Goal: Task Accomplishment & Management: Manage account settings

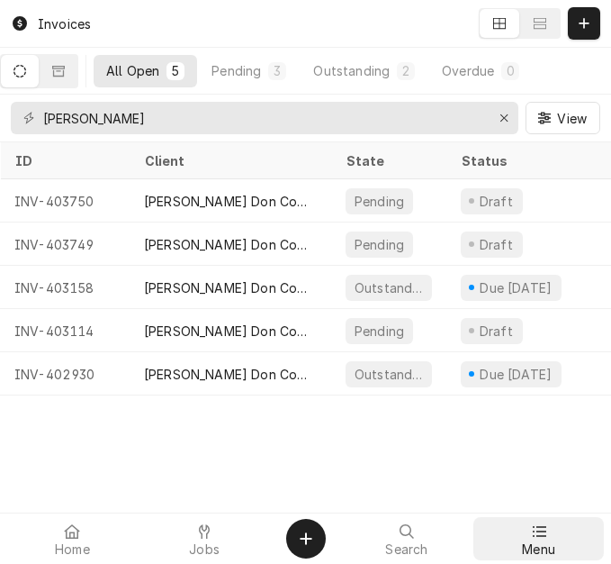
click at [546, 532] on icon at bounding box center [539, 531] width 14 height 14
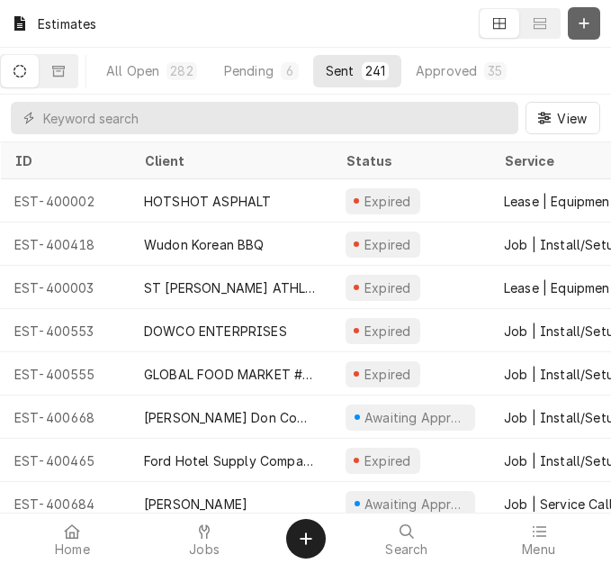
click at [586, 22] on icon "Dynamic Content Wrapper" at bounding box center [584, 23] width 11 height 13
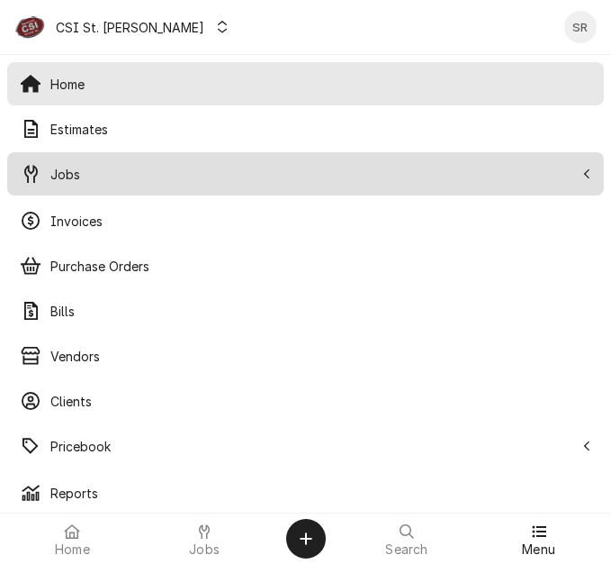
click at [77, 174] on span "Jobs" at bounding box center [312, 174] width 524 height 19
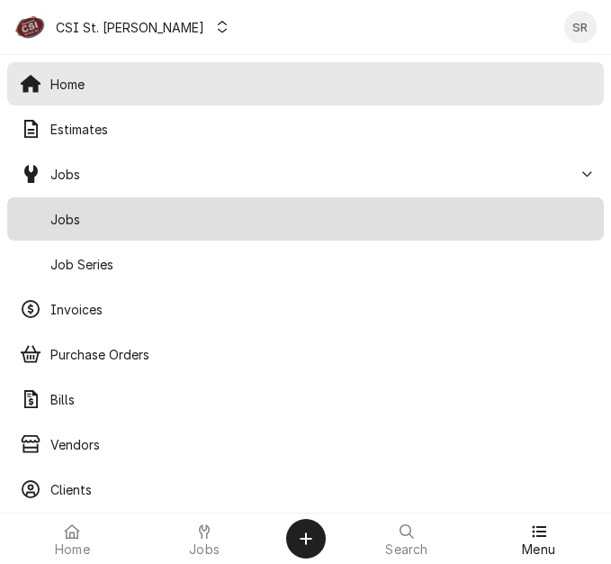
click at [88, 210] on span "Jobs" at bounding box center [320, 219] width 541 height 19
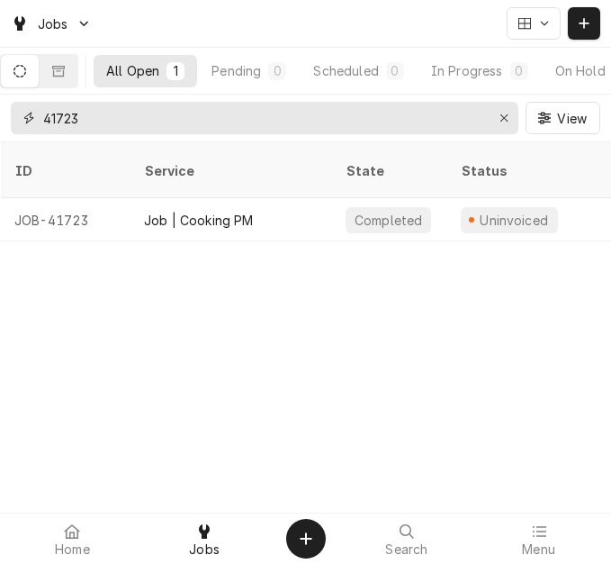
drag, startPoint x: 94, startPoint y: 117, endPoint x: 31, endPoint y: 109, distance: 63.5
click at [31, 109] on div "41723" at bounding box center [265, 118] width 508 height 32
type input "40917"
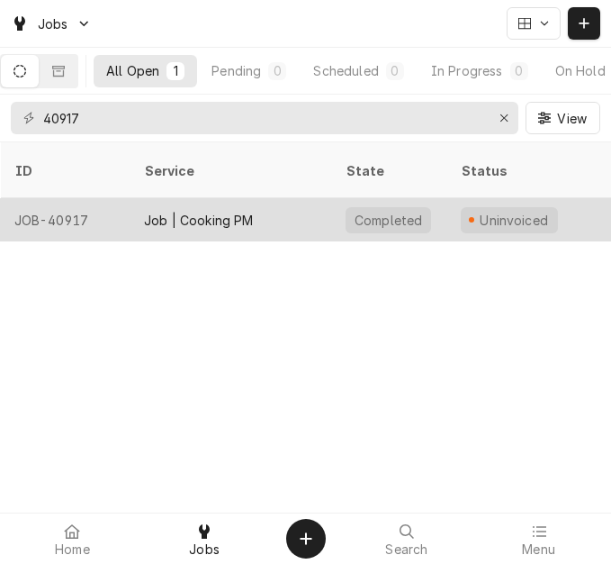
drag, startPoint x: 201, startPoint y: 206, endPoint x: 319, endPoint y: 205, distance: 118.0
click at [201, 211] on div "Job | Cooking PM" at bounding box center [199, 220] width 110 height 19
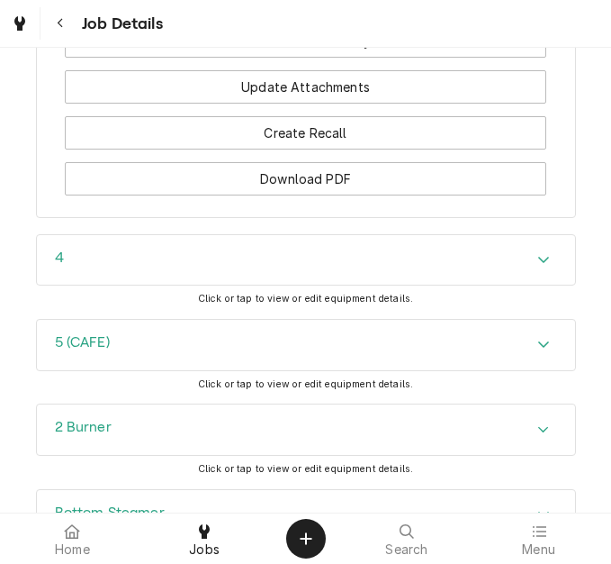
scroll to position [2701, 0]
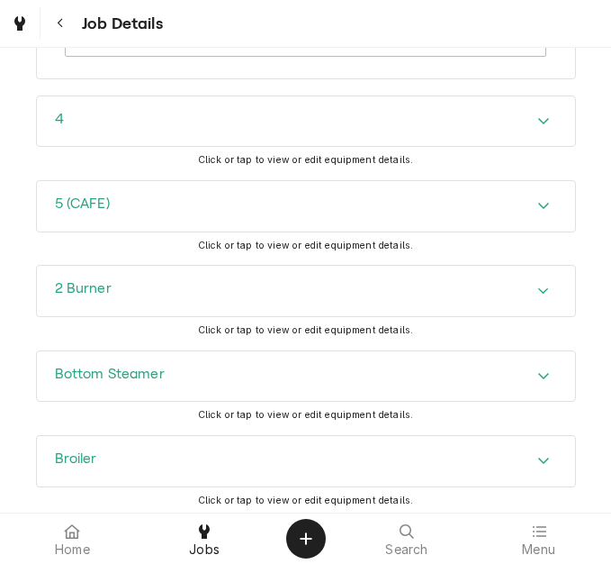
click at [156, 371] on div "Bottom Steamer" at bounding box center [306, 376] width 538 height 50
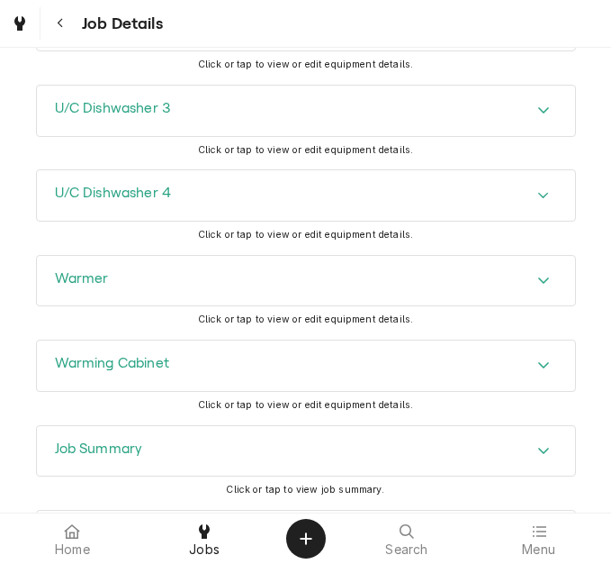
scroll to position [7596, 0]
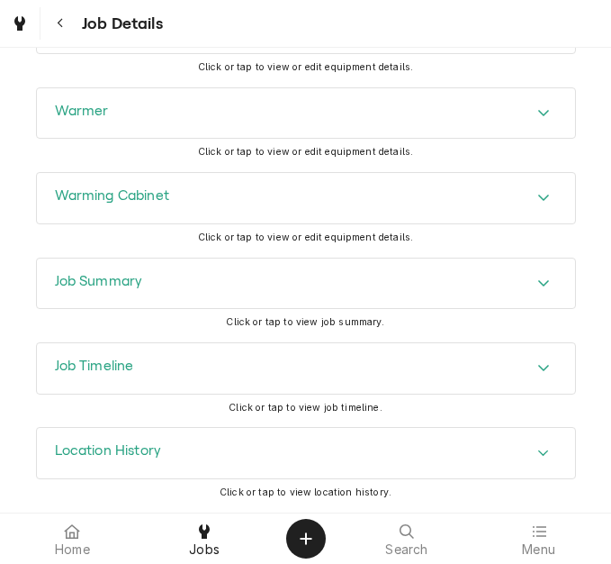
click at [136, 282] on h3 "Job Summary" at bounding box center [99, 281] width 88 height 17
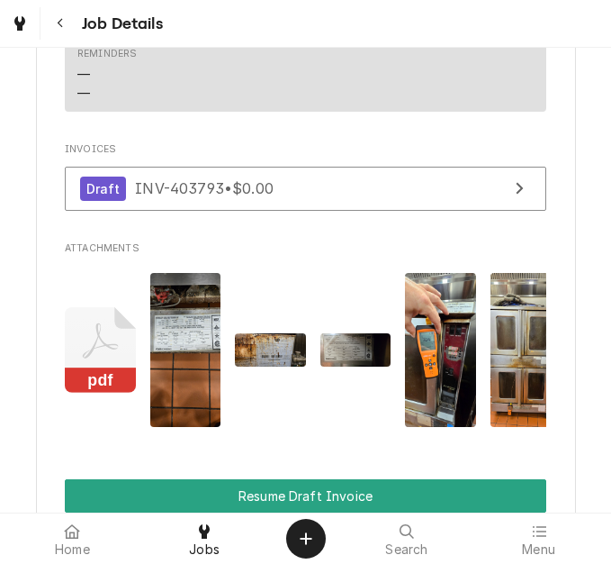
scroll to position [1923, 0]
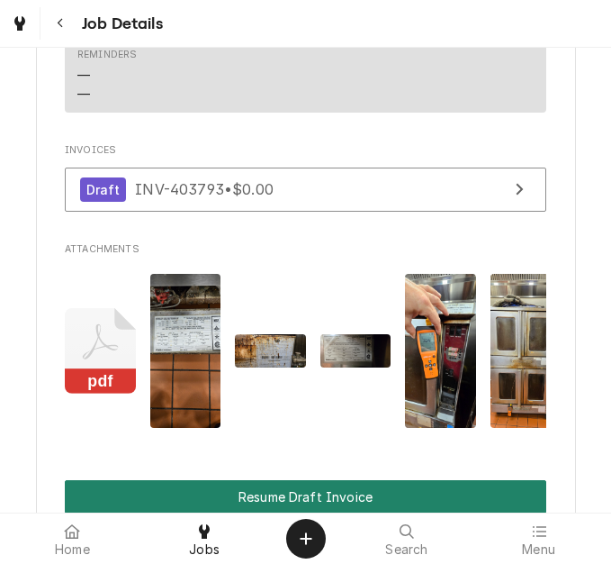
click at [336, 503] on button "Resume Draft Invoice" at bounding box center [306, 496] width 482 height 33
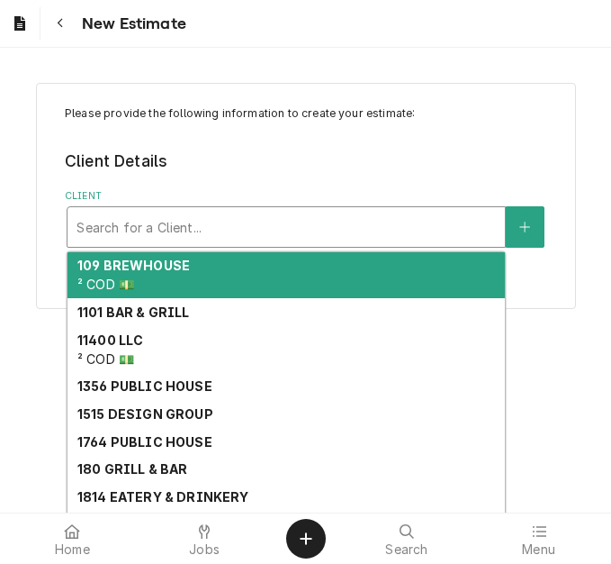
click at [239, 219] on div "Client" at bounding box center [287, 227] width 420 height 32
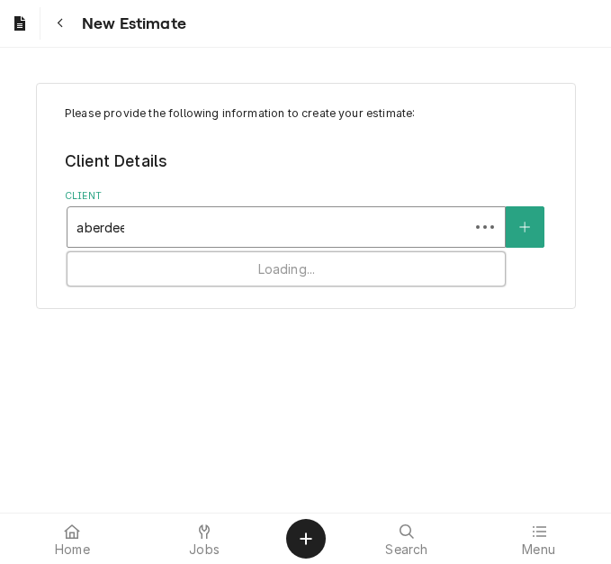
type input "[GEOGRAPHIC_DATA]"
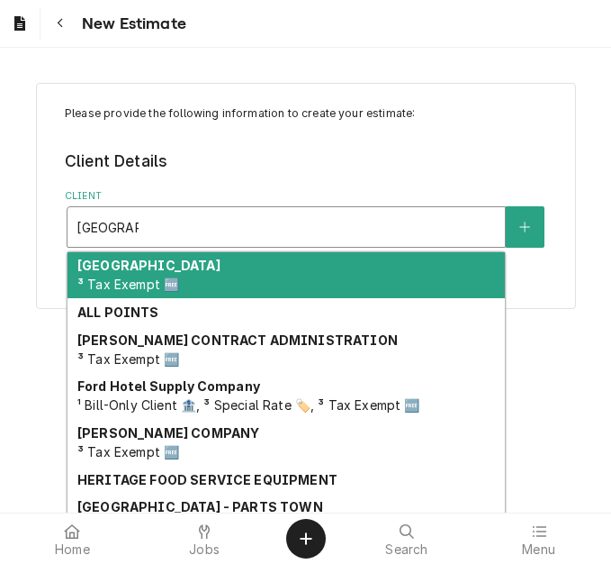
click at [240, 261] on div "ABERDEEN HEIGHTS ³ Tax Exempt 🆓" at bounding box center [287, 275] width 438 height 47
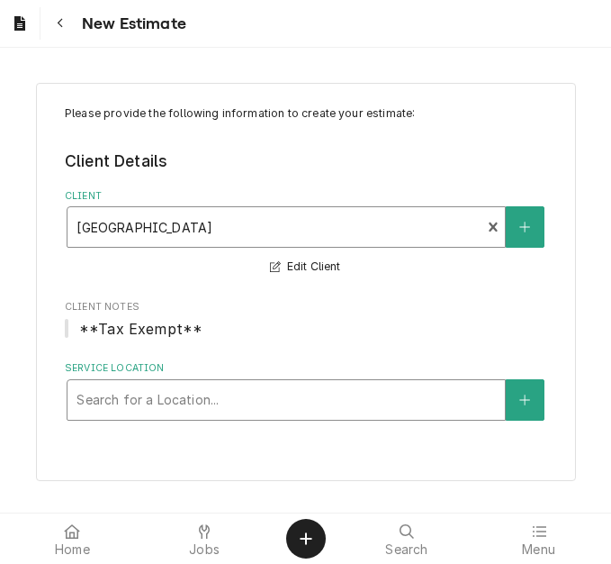
click at [109, 390] on div "Service Location" at bounding box center [287, 400] width 420 height 32
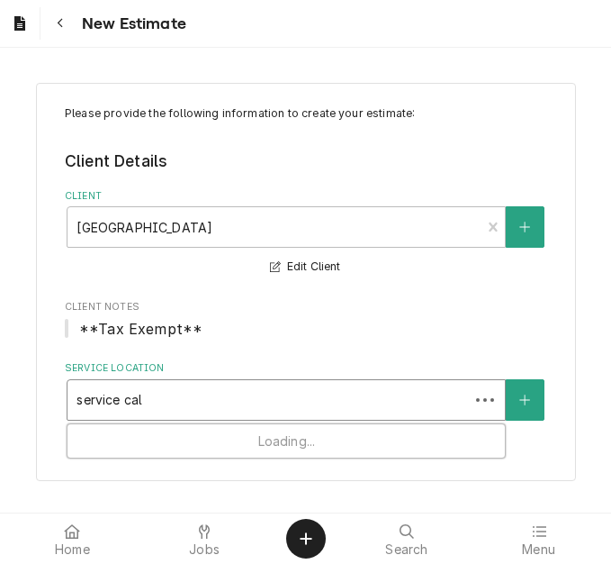
type input "service call"
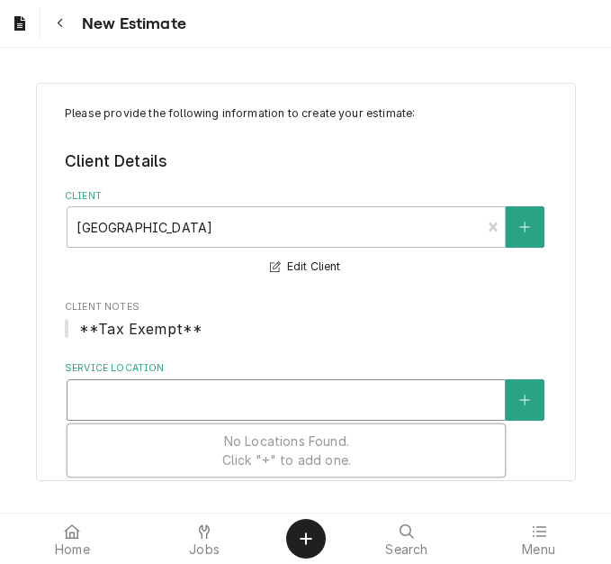
click at [207, 389] on div "Service Location" at bounding box center [287, 400] width 420 height 32
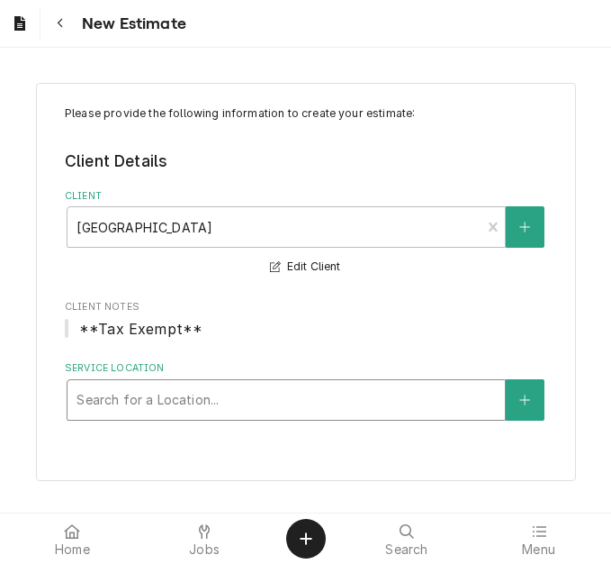
click at [204, 392] on div "Service Location" at bounding box center [287, 400] width 420 height 32
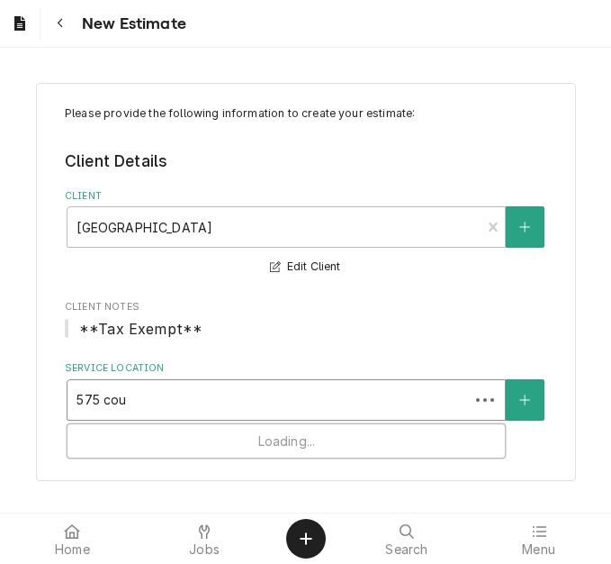
type input "575 couc"
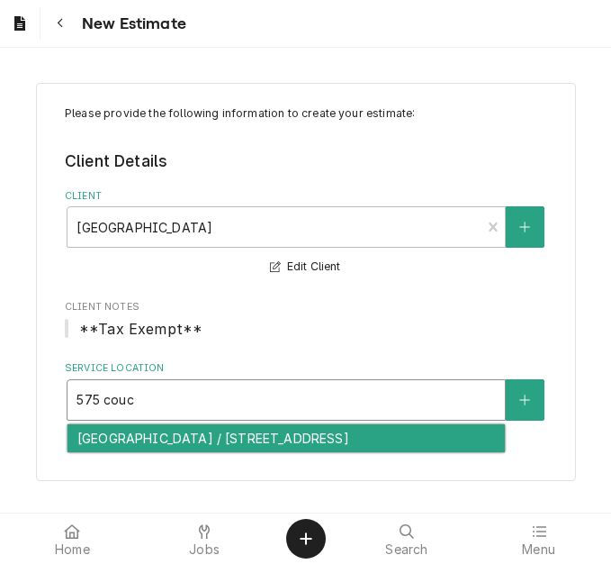
click at [194, 438] on div "[GEOGRAPHIC_DATA] / [STREET_ADDRESS]" at bounding box center [287, 438] width 438 height 28
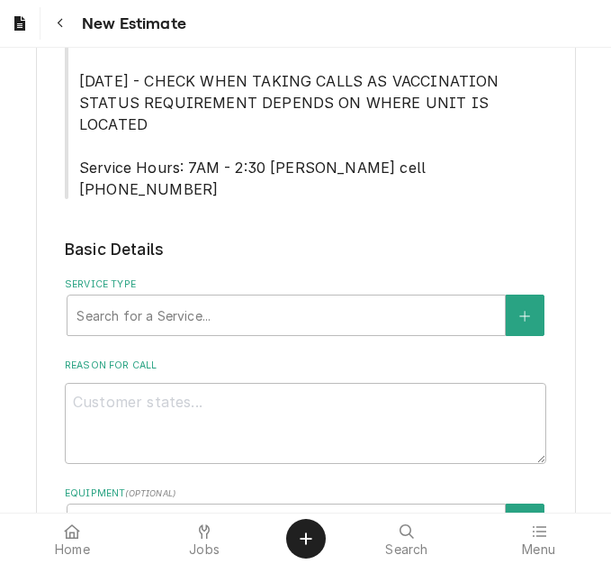
scroll to position [630, 0]
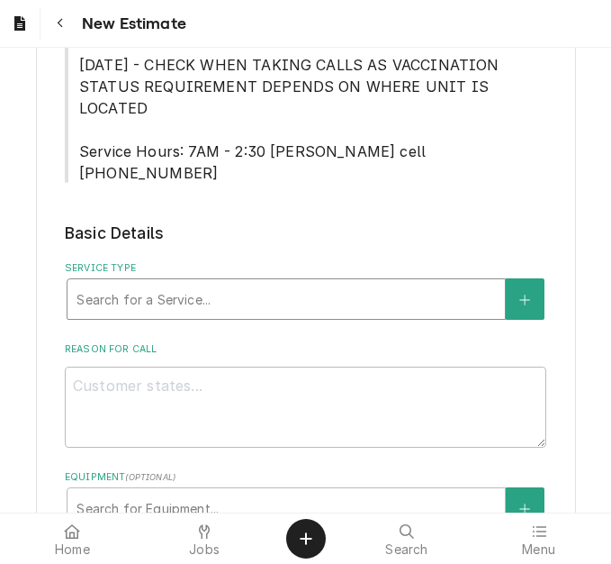
click at [162, 283] on div "Service Type" at bounding box center [287, 299] width 420 height 32
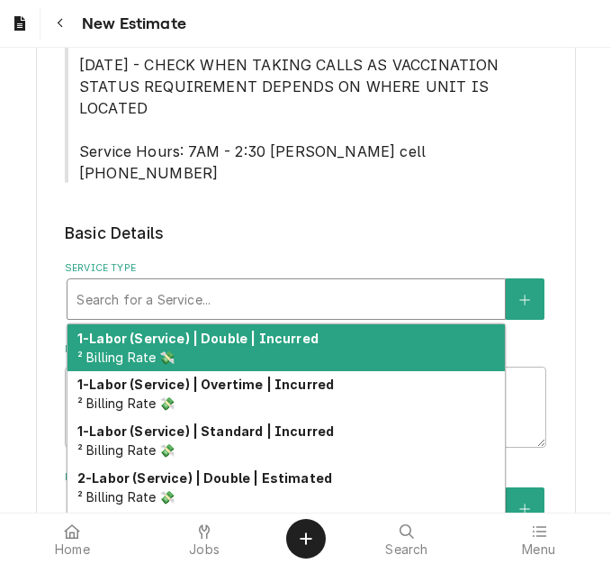
type textarea "x"
type input "s"
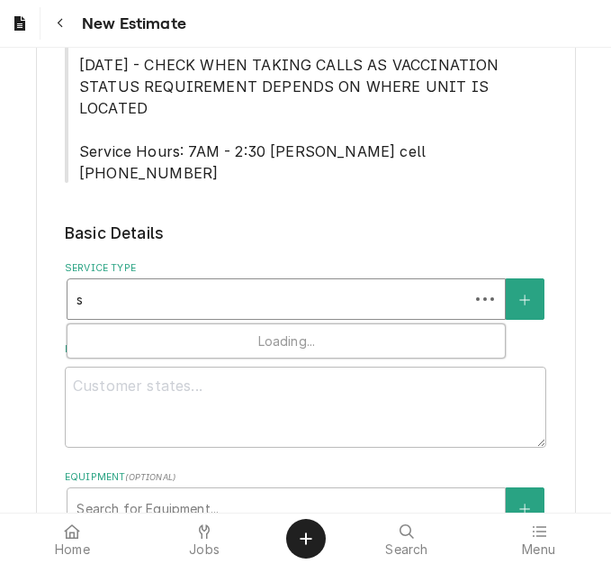
type textarea "x"
type input "se"
type textarea "x"
type input "ser"
type textarea "x"
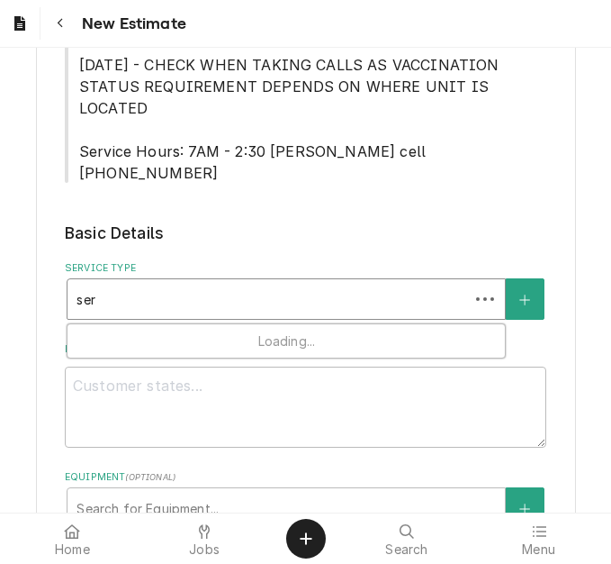
type input "serv"
type textarea "x"
type input "servic"
type textarea "x"
type input "service"
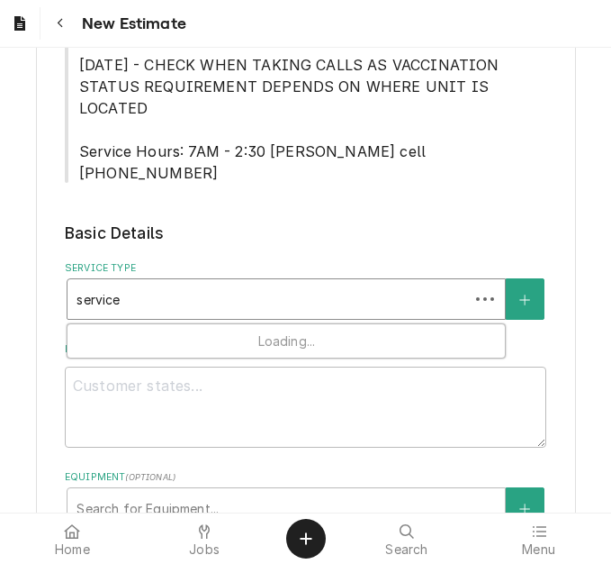
type textarea "x"
type input "service c"
type textarea "x"
type input "service cal"
type textarea "x"
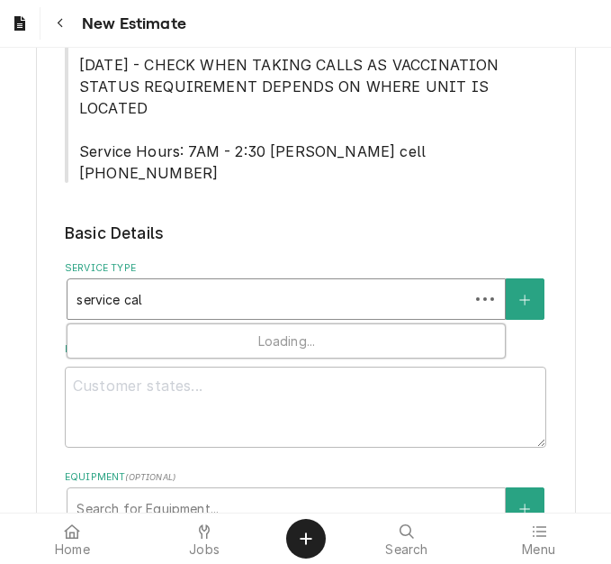
type input "service call"
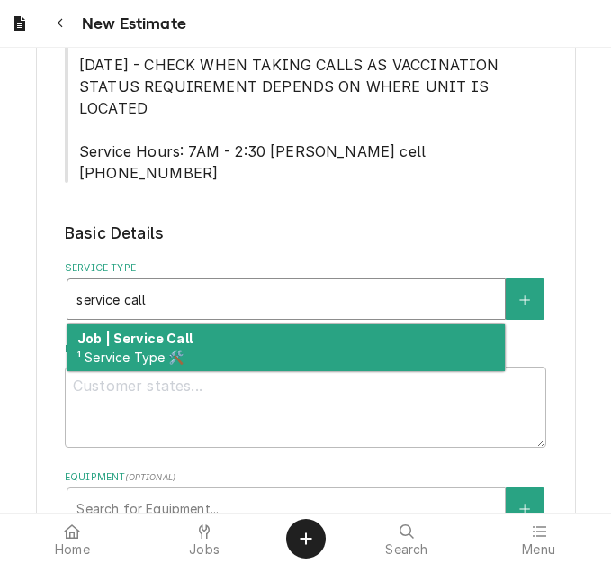
click at [159, 324] on div "Job | Service Call ¹ Service Type 🛠️" at bounding box center [287, 347] width 438 height 47
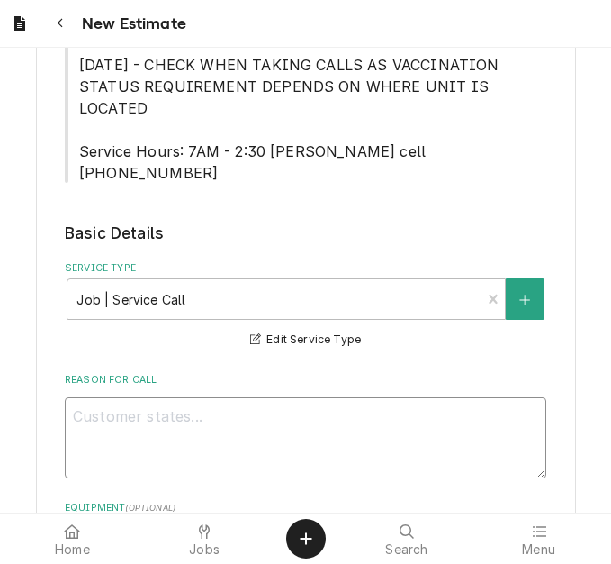
click at [158, 397] on textarea "Reason For Call" at bounding box center [306, 437] width 482 height 81
type textarea "x"
type textarea "Q"
type textarea "x"
type textarea "Qu"
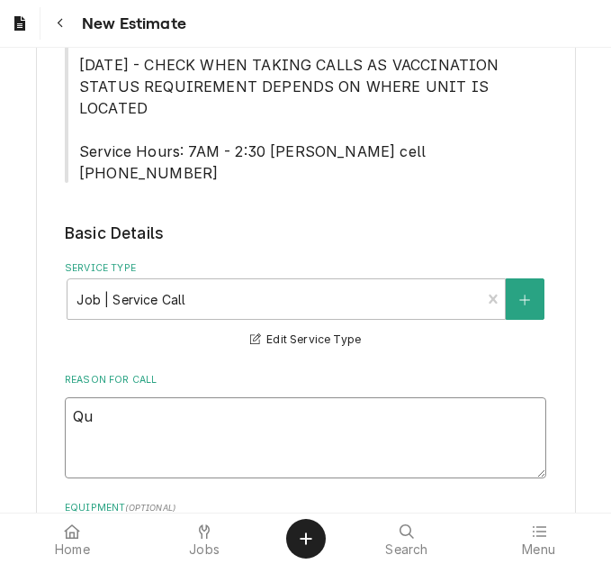
type textarea "x"
type textarea "Quo"
type textarea "x"
type textarea "Quot"
type textarea "x"
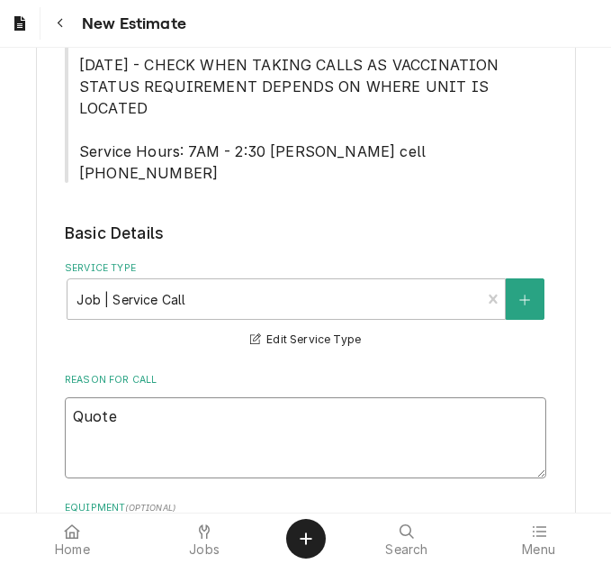
type textarea "Quote"
type textarea "x"
type textarea "Quote o"
type textarea "x"
type textarea "Quote on"
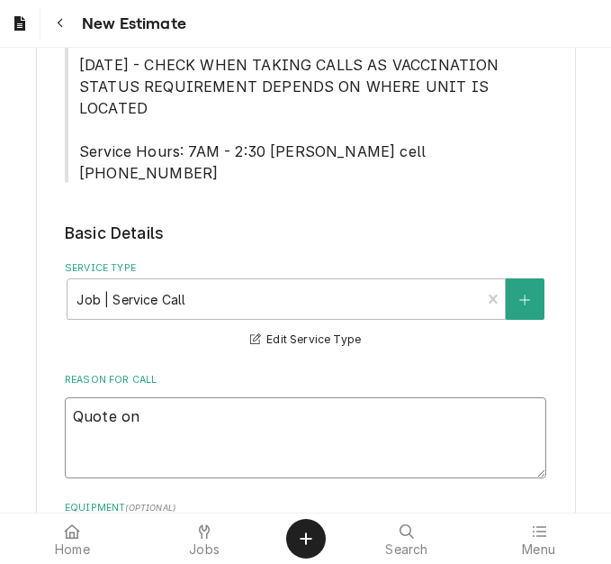
type textarea "x"
type textarea "Quote on"
type textarea "x"
type textarea "Quote on r"
type textarea "x"
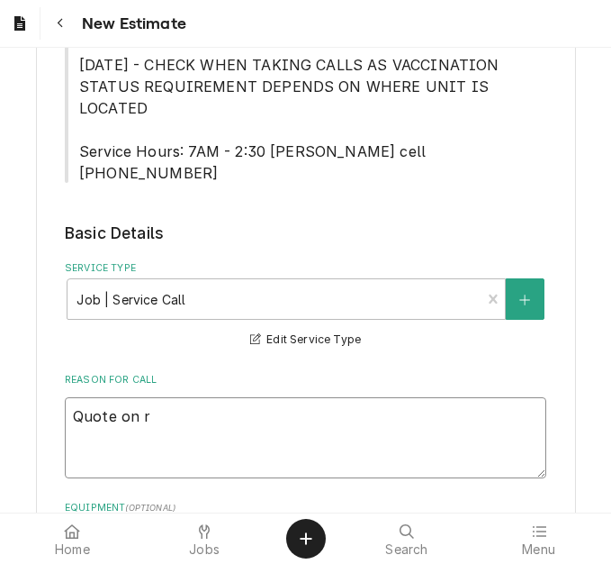
type textarea "Quote on re"
type textarea "x"
type textarea "Quote on reco"
type textarea "x"
type textarea "Quote on recom"
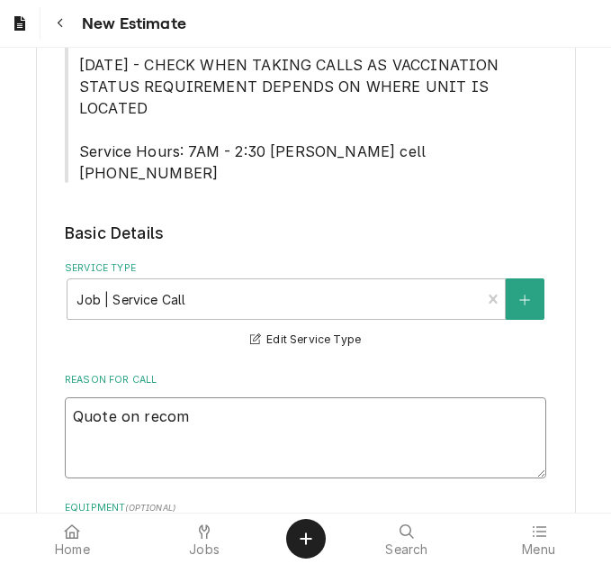
type textarea "x"
type textarea "Quote on recomm"
type textarea "x"
type textarea "Quote on recomme"
type textarea "x"
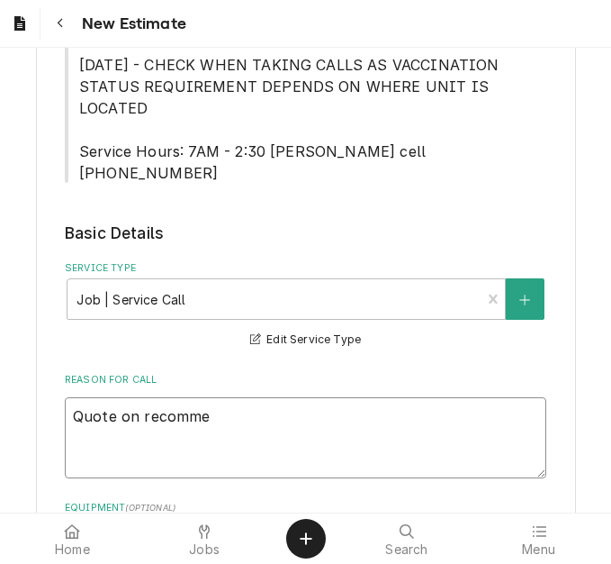
type textarea "Quote on recommen"
type textarea "x"
type textarea "Quote on recommend"
type textarea "x"
type textarea "Quote on recommende"
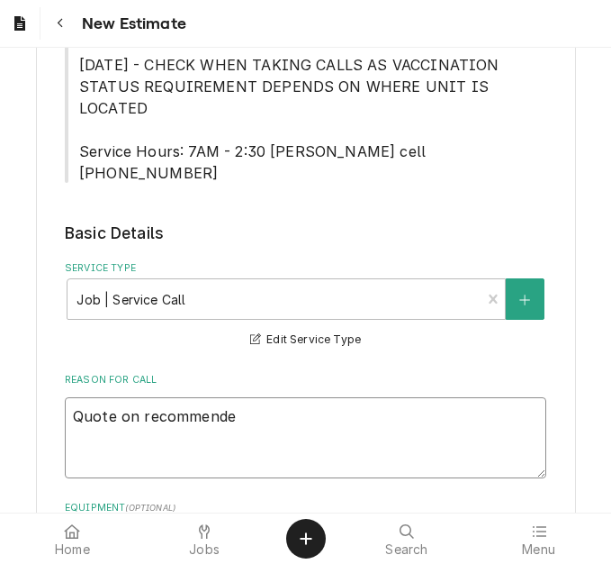
type textarea "x"
type textarea "Quote on recommended"
type textarea "x"
type textarea "Quote on recommended r"
type textarea "x"
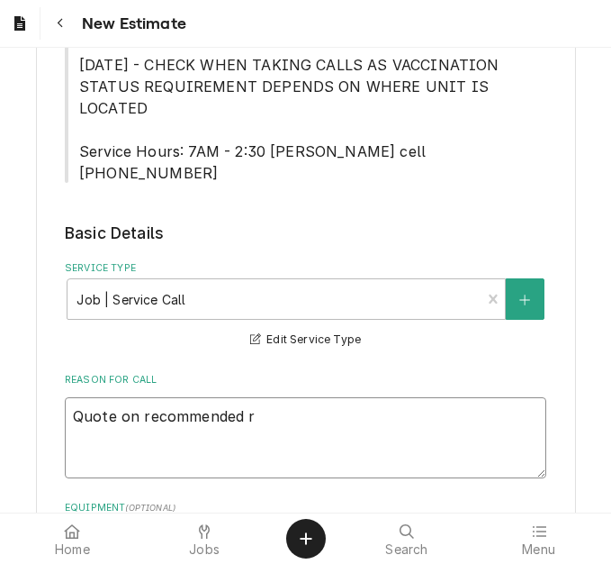
type textarea "Quote on recommended re"
type textarea "x"
type textarea "Quote on recommended rep"
type textarea "x"
type textarea "Quote on recommended repa"
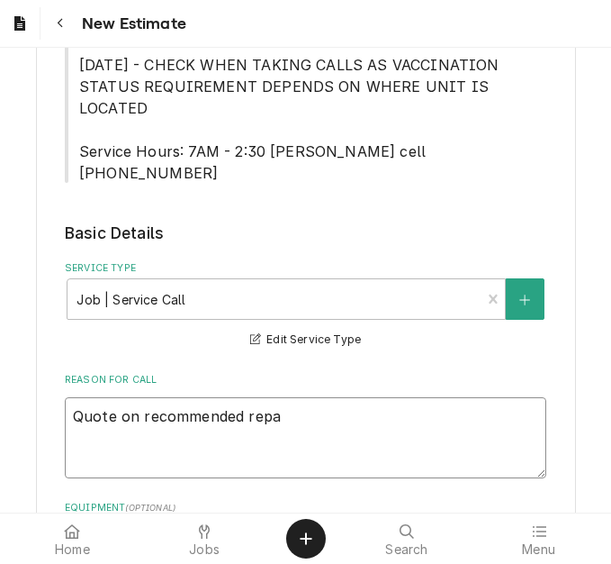
type textarea "x"
type textarea "Quote on recommended repai"
type textarea "x"
type textarea "Quote on recommended repair"
type textarea "x"
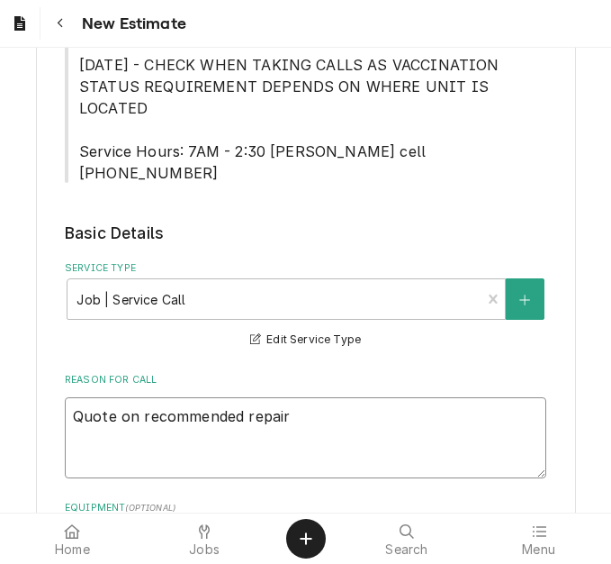
type textarea "Quote on recommended repairs"
type textarea "x"
type textarea "Quote on recommended repairs"
type textarea "x"
type textarea "Quote on recommended repairs f"
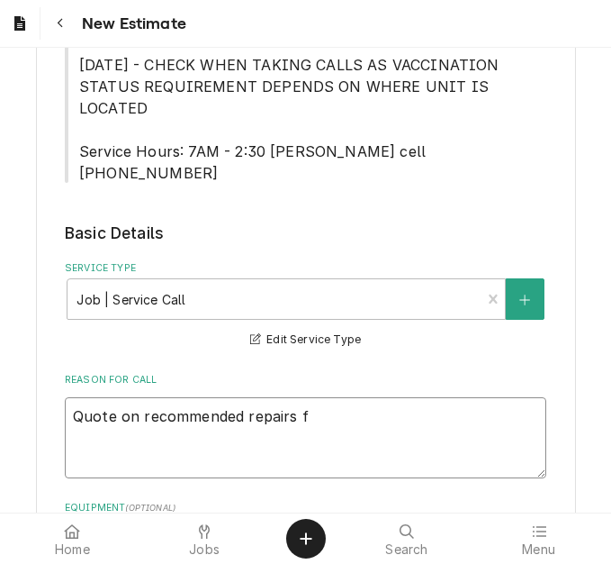
type textarea "x"
type textarea "Quote on recommended repairs fo"
type textarea "x"
type textarea "Quote on recommended repairs fou"
type textarea "x"
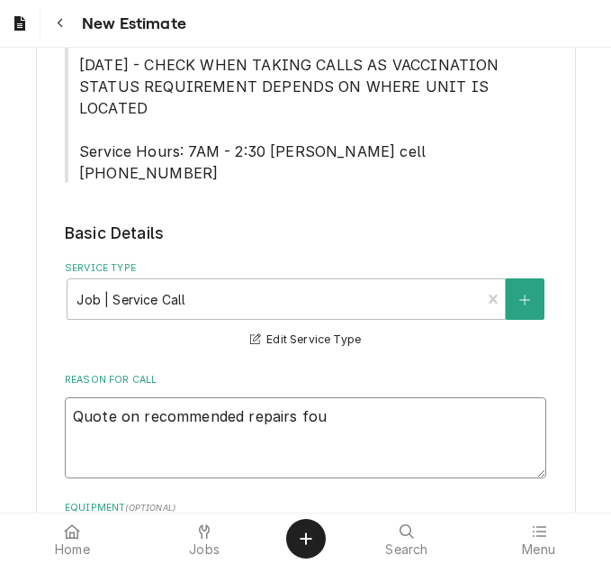
type textarea "Quote on recommended repairs foun"
type textarea "x"
type textarea "Quote on recommended repairs found"
type textarea "x"
type textarea "Quote on recommended repairs found"
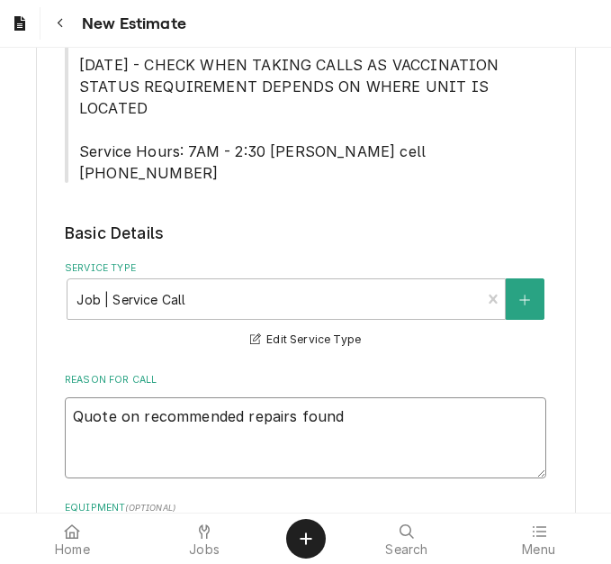
type textarea "x"
type textarea "Quote on recommended repairs found du"
type textarea "x"
type textarea "Quote on recommended repairs found dur"
type textarea "x"
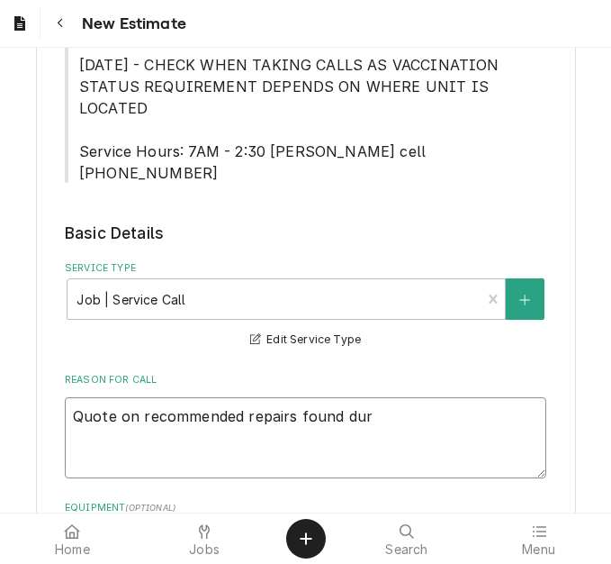
type textarea "Quote on recommended repairs found duri"
type textarea "x"
type textarea "Quote on recommended repairs found durin"
type textarea "x"
type textarea "Quote on recommended repairs found during"
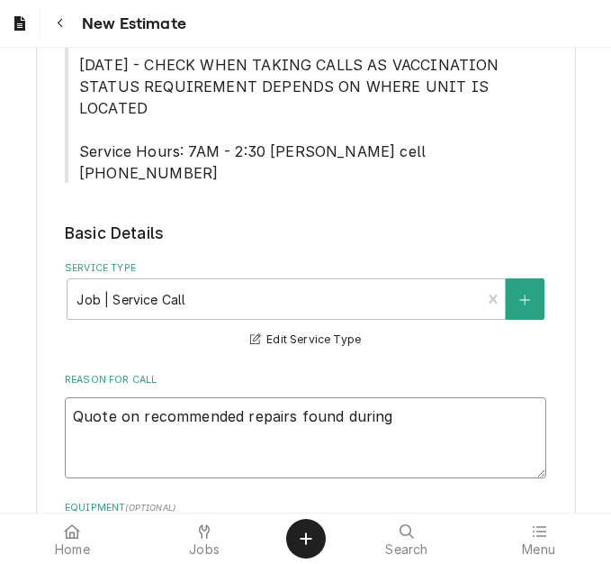
type textarea "x"
type textarea "Quote on recommended repairs found during"
type textarea "x"
type textarea "Quote on recommended repairs found during m"
type textarea "x"
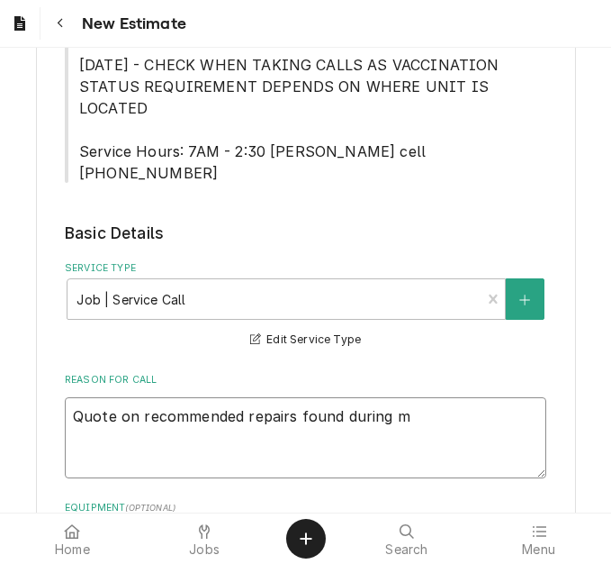
type textarea "Quote on recommended repairs found during ma"
type textarea "x"
type textarea "Quote on recommended repairs found during mai"
type textarea "x"
type textarea "Quote on recommended repairs found during maint"
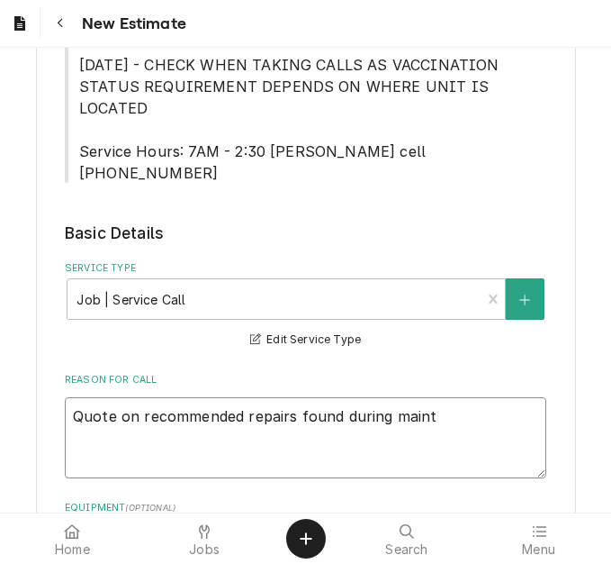
type textarea "x"
type textarea "Quote on recommended repairs found during mainte"
type textarea "x"
type textarea "Quote on recommended repairs found during maintea"
type textarea "x"
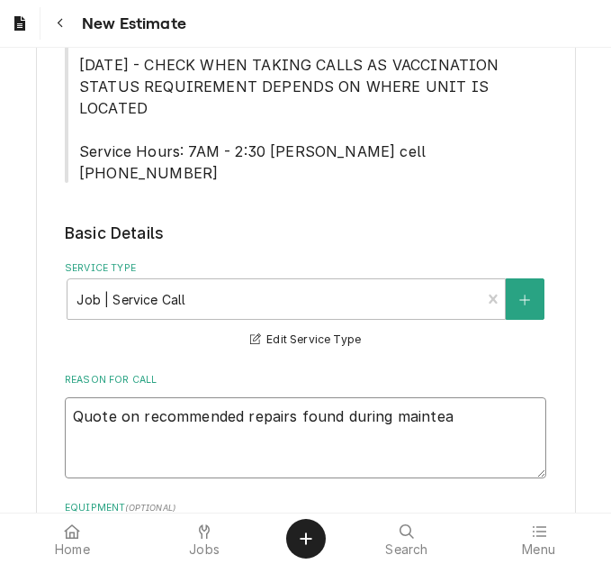
type textarea "Quote on recommended repairs found during maintean"
type textarea "x"
type textarea "Quote on recommended repairs found during maintea"
type textarea "x"
type textarea "Quote on recommended repairs found during mainte"
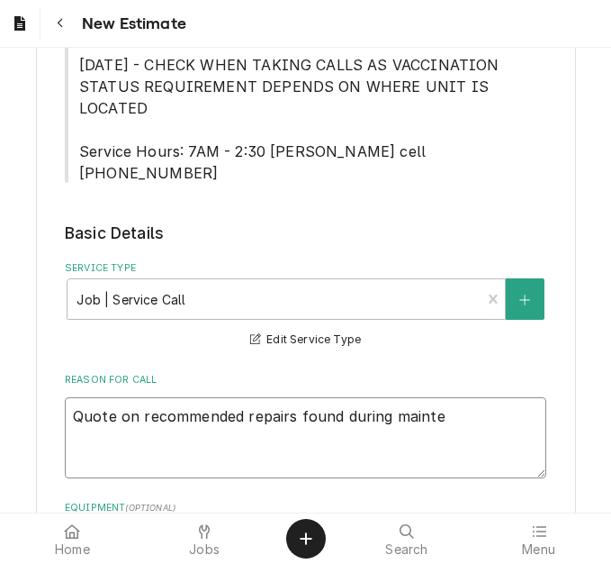
type textarea "x"
type textarea "Quote on recommended repairs found during maintena"
type textarea "x"
type textarea "Quote on recommended repairs found during maintenanc"
type textarea "x"
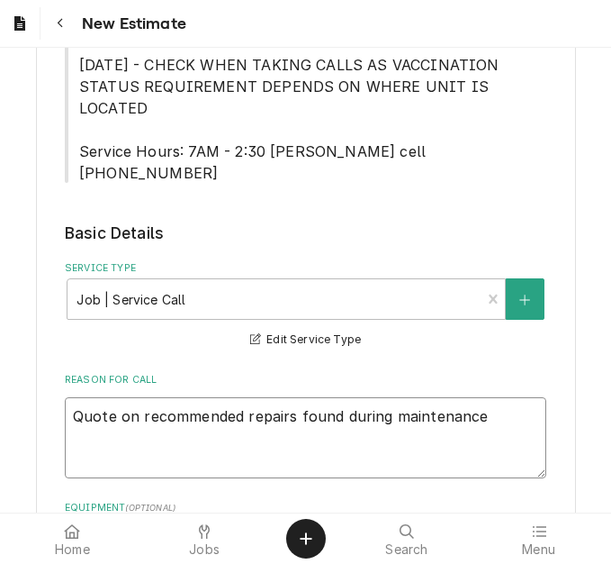
type textarea "Quote on recommended repairs found during maintenance."
type textarea "x"
type textarea "Quote on recommended repairs found during maintenance."
click at [509, 397] on textarea "Quote on recommended repairs found during maintenance." at bounding box center [306, 437] width 482 height 81
type textarea "x"
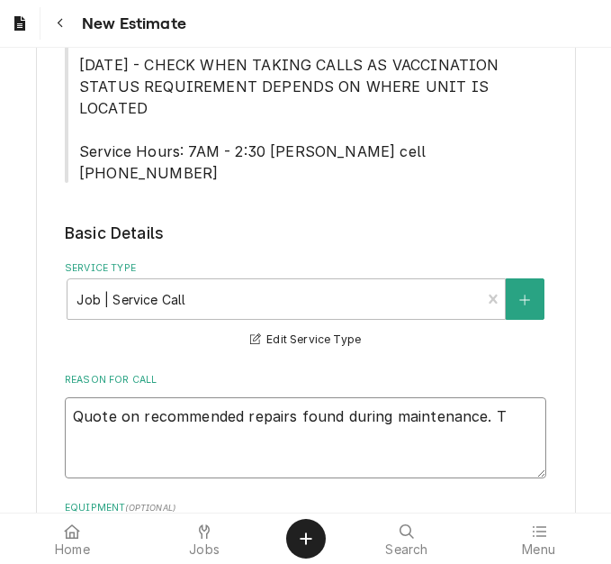
type textarea "Quote on recommended repairs found during maintenance. To"
type textarea "x"
type textarea "Quote on recommended repairs found during maintenance. To"
type textarea "x"
type textarea "Quote on recommended repairs found during maintenance. To r"
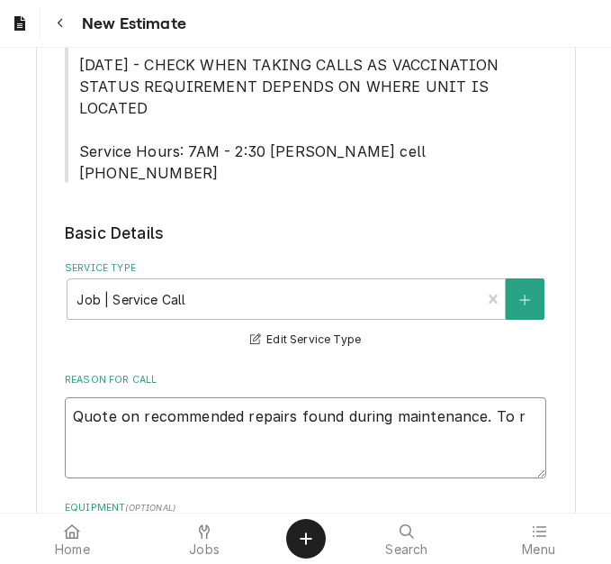
type textarea "x"
type textarea "Quote on recommended repairs found during maintenance. To re"
type textarea "x"
type textarea "Quote on recommended repairs found during maintenance. To repl"
type textarea "x"
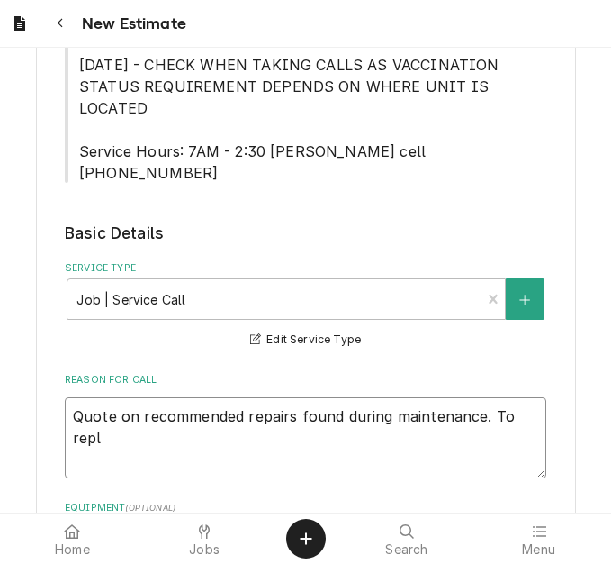
type textarea "Quote on recommended repairs found during maintenance. To repla"
type textarea "x"
type textarea "Quote on recommended repairs found during maintenance. To replac"
type textarea "x"
type textarea "Quote on recommended repairs found during maintenance. To replace"
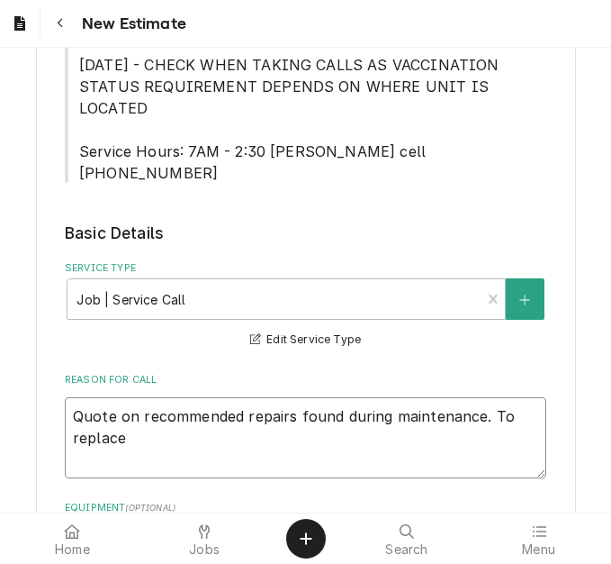
type textarea "x"
type textarea "Quote on recommended repairs found during maintenance. To replace"
type textarea "x"
type textarea "Quote on recommended repairs found during maintenance. To replace ma"
type textarea "x"
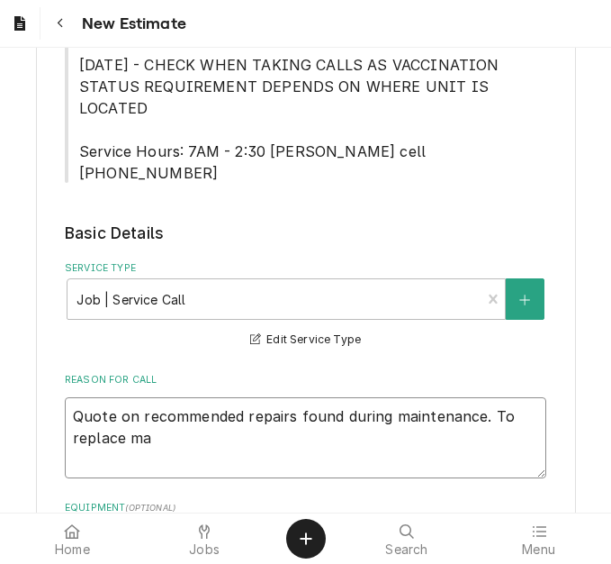
type textarea "Quote on recommended repairs found during maintenance. To replace mag"
type textarea "x"
type textarea "Quote on recommended repairs found during maintenance. To replace magne"
type textarea "x"
type textarea "Quote on recommended repairs found during maintenance. To replace magnet"
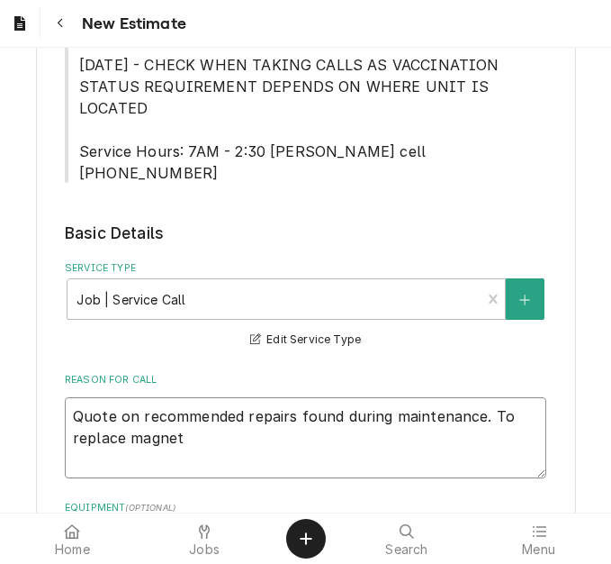
type textarea "x"
type textarea "Quote on recommended repairs found during maintenance. To replace magneti"
type textarea "x"
type textarea "Quote on recommended repairs found during maintenance. To replace magnetic"
type textarea "x"
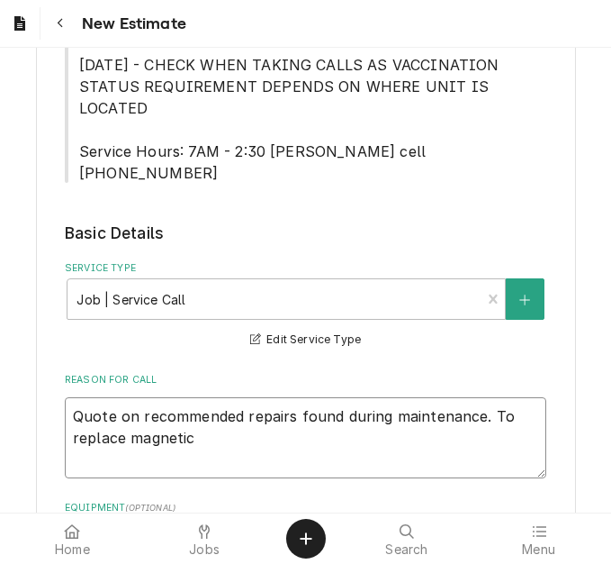
type textarea "Quote on recommended repairs found during maintenance. To replace magnetic f"
type textarea "x"
type textarea "Quote on recommended repairs found during maintenance. To replace magnetic fi"
type textarea "x"
type textarea "Quote on recommended repairs found during maintenance. To replace magnetic fil"
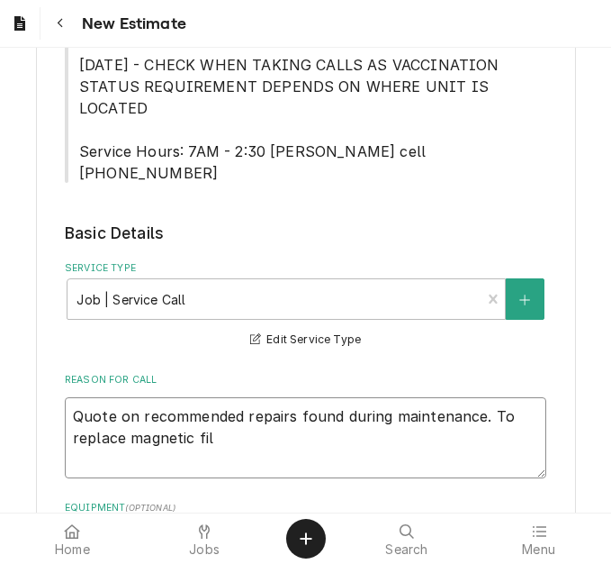
type textarea "x"
type textarea "Quote on recommended repairs found during maintenance. To replace magnetic filt"
type textarea "x"
type textarea "Quote on recommended repairs found during maintenance. To replace magnetic filte"
type textarea "x"
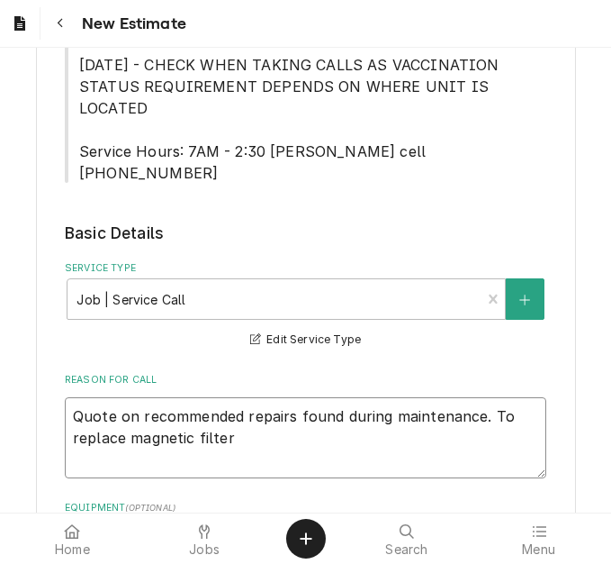
type textarea "Quote on recommended repairs found during maintenance. To replace magnetic filt…"
type textarea "x"
type textarea "Quote on recommended repairs found during maintenance. To replace magnetic filt…"
type textarea "x"
type textarea "Quote on recommended repairs found during maintenance. To replace magnetic filt…"
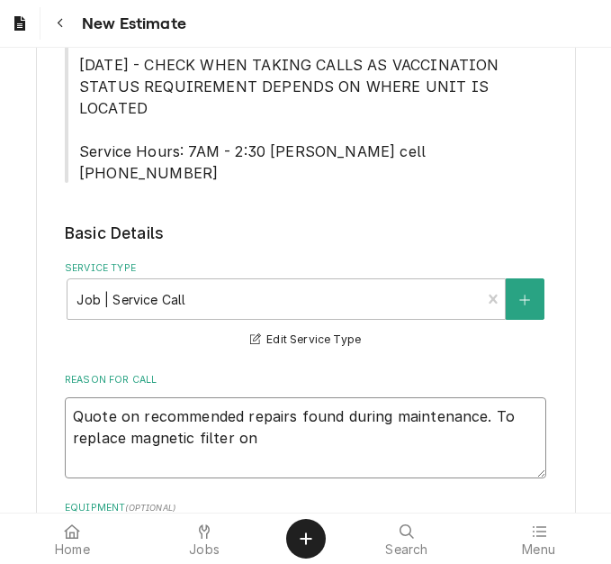
type textarea "x"
type textarea "Quote on recommended repairs found during maintenance. To replace magnetic filt…"
type textarea "x"
type textarea "Quote on recommended repairs found during maintenance. To replace magnetic filt…"
type textarea "x"
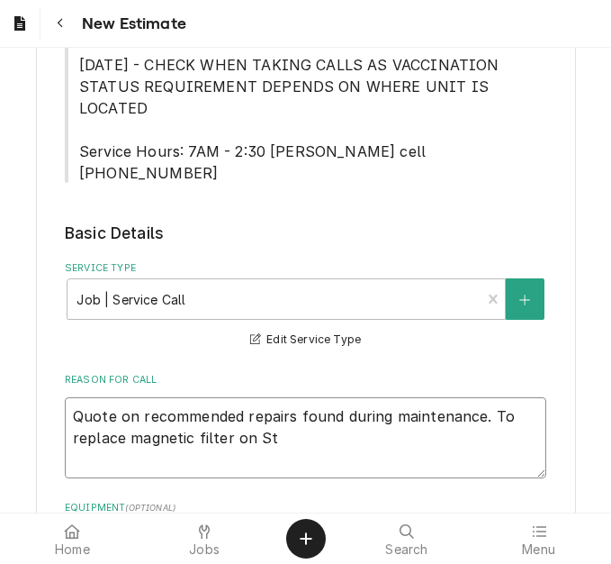
type textarea "Quote on recommended repairs found during maintenance. To replace magnetic filt…"
type textarea "x"
type textarea "Quote on recommended repairs found during maintenance. To replace magnetic filt…"
type textarea "x"
type textarea "Quote on recommended repairs found during maintenance. To replace magnetic filt…"
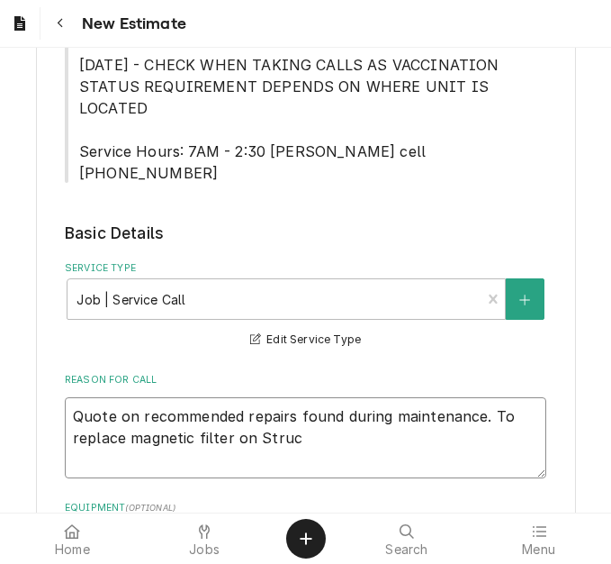
type textarea "x"
type textarea "Quote on recommended repairs found during maintenance. To replace magnetic filt…"
type textarea "x"
type textarea "Quote on recommended repairs found during maintenance. To replace magnetic filt…"
type textarea "x"
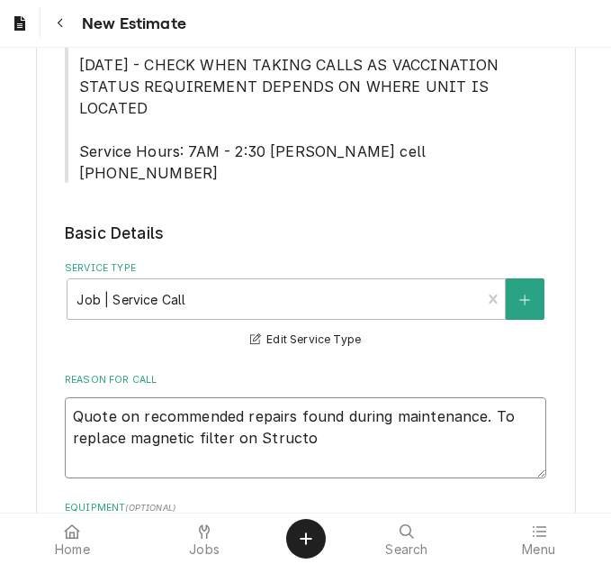
type textarea "Quote on recommended repairs found during maintenance. To replace magnetic filt…"
type textarea "x"
type textarea "Quote on recommended repairs found during maintenance. To replace magnetic filt…"
type textarea "x"
type textarea "Quote on recommended repairs found during maintenance. To replace magnetic filt…"
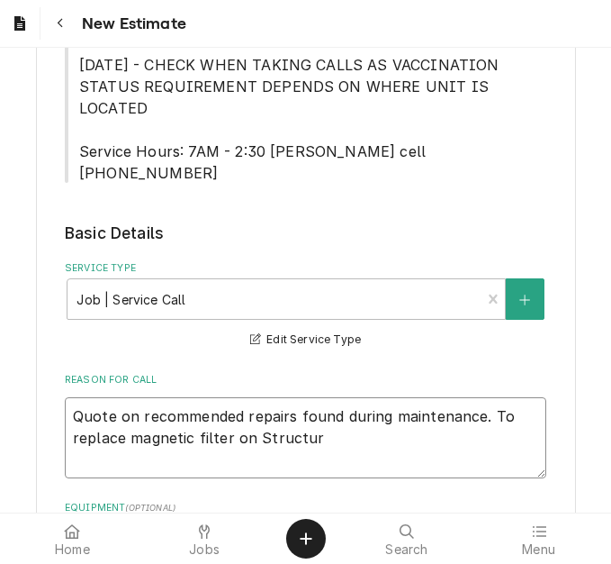
type textarea "x"
type textarea "Quote on recommended repairs found during maintenance. To replace magnetic filt…"
type textarea "x"
type textarea "Quote on recommended repairs found during maintenance. To replace magnetic filt…"
type textarea "x"
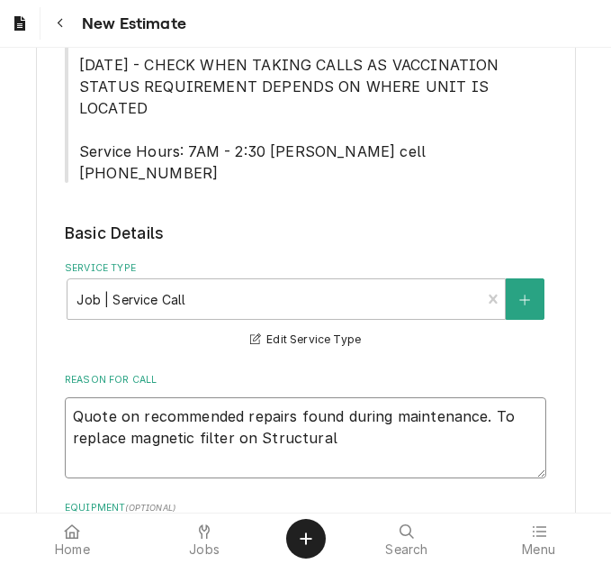
type textarea "Quote on recommended repairs found during maintenance. To replace magnetic filt…"
type textarea "x"
type textarea "Quote on recommended repairs found during maintenance. To replace magnetic filt…"
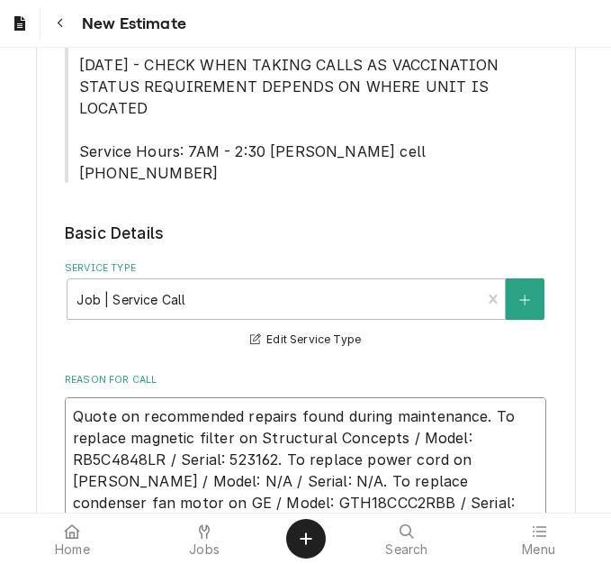
drag, startPoint x: 465, startPoint y: 461, endPoint x: 51, endPoint y: 366, distance: 424.0
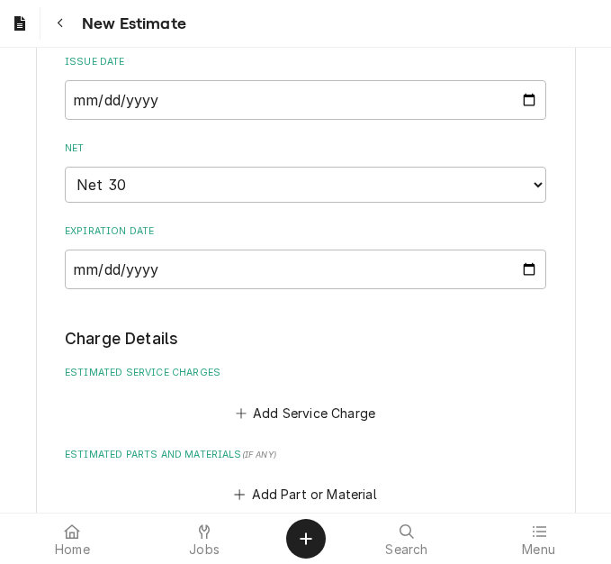
scroll to position [1801, 0]
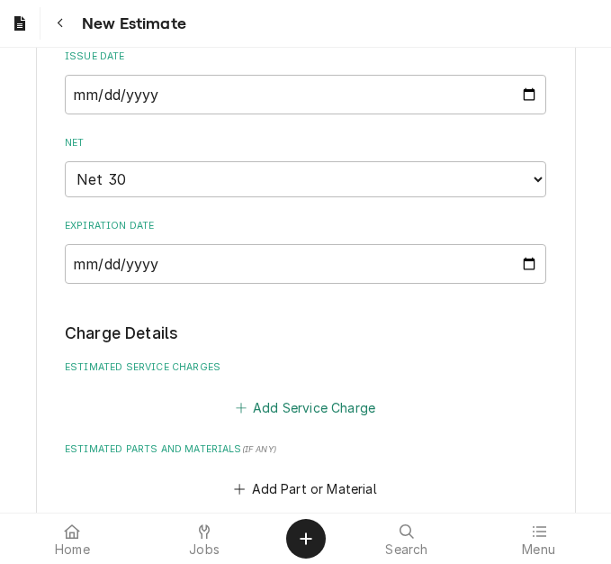
click at [288, 394] on button "Add Service Charge" at bounding box center [305, 406] width 146 height 25
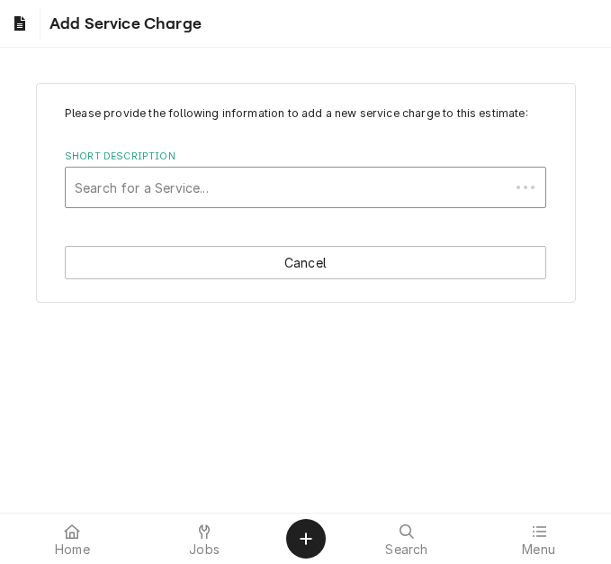
click at [152, 190] on div "Short Description" at bounding box center [288, 187] width 426 height 32
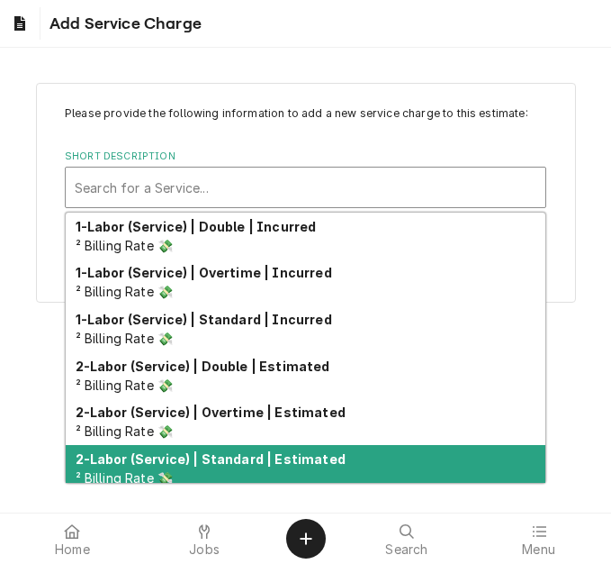
click at [203, 456] on strong "2-Labor (Service) | Standard | Estimated" at bounding box center [211, 458] width 270 height 15
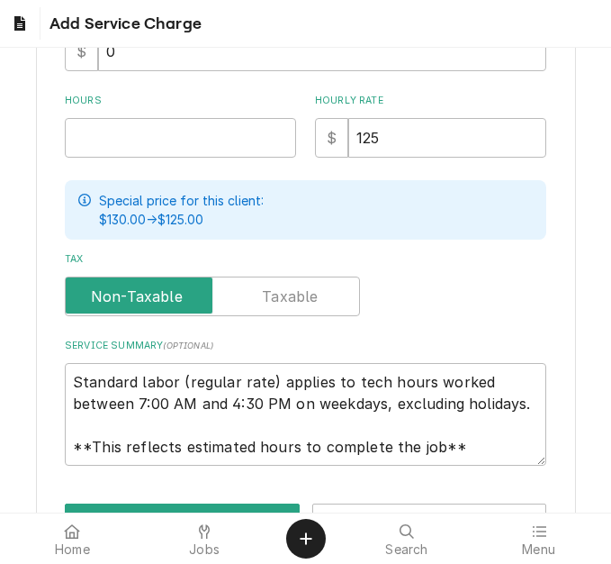
scroll to position [450, 0]
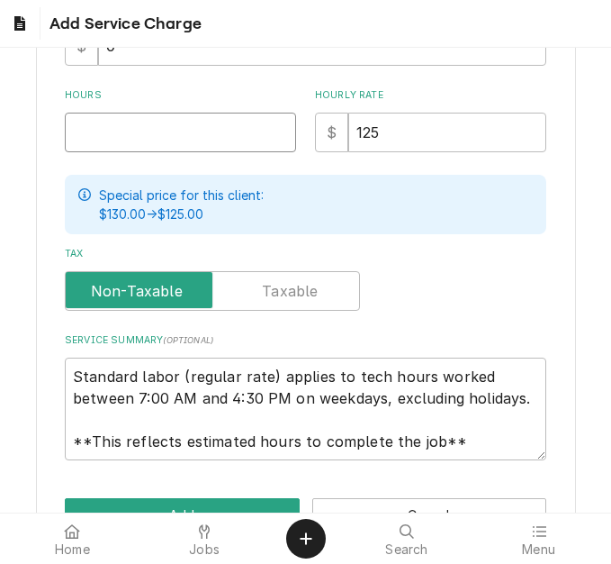
click at [117, 117] on input "Hours" at bounding box center [180, 133] width 231 height 40
click at [120, 503] on button "Add" at bounding box center [182, 514] width 235 height 33
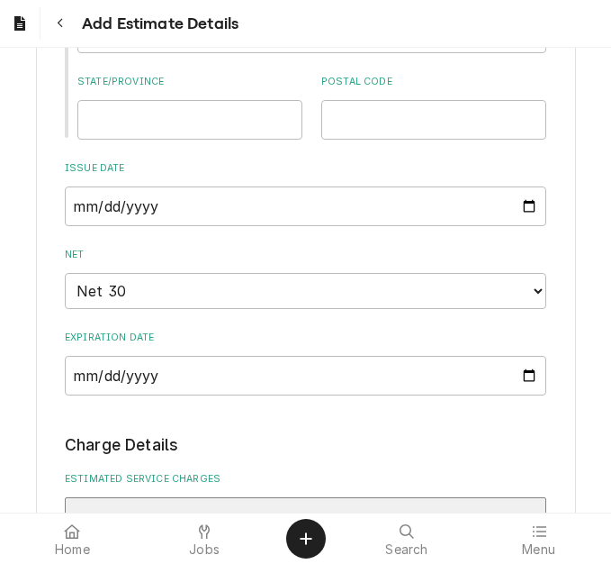
scroll to position [2139, 0]
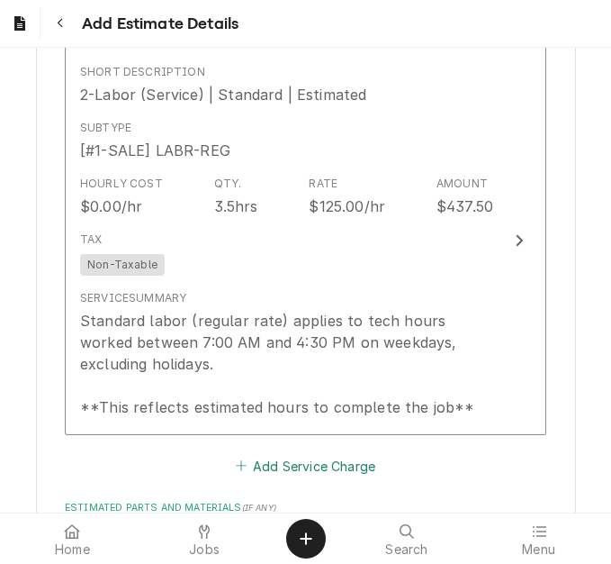
click at [253, 453] on button "Add Service Charge" at bounding box center [305, 465] width 146 height 25
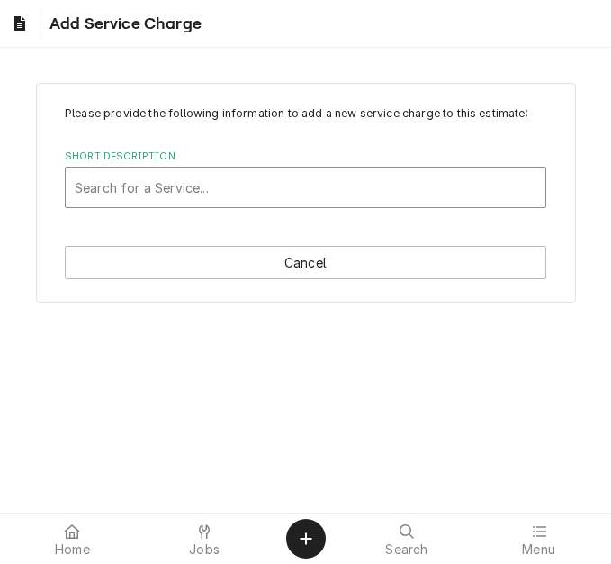
click at [144, 201] on div "Short Description" at bounding box center [306, 187] width 462 height 32
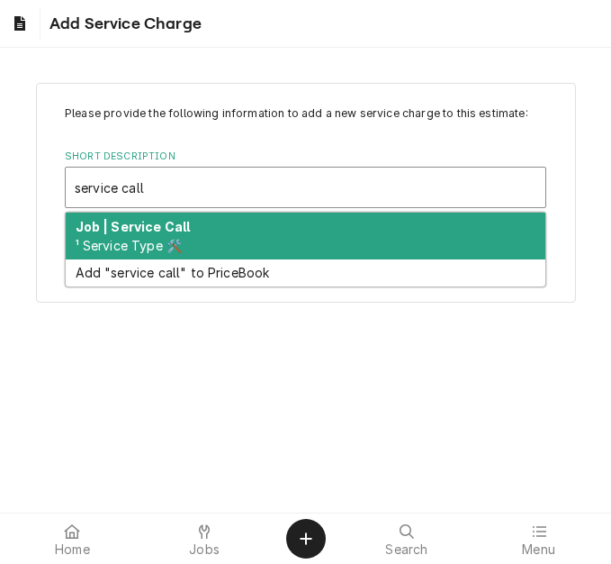
click at [140, 243] on span "¹ Service Type 🛠️" at bounding box center [129, 245] width 107 height 15
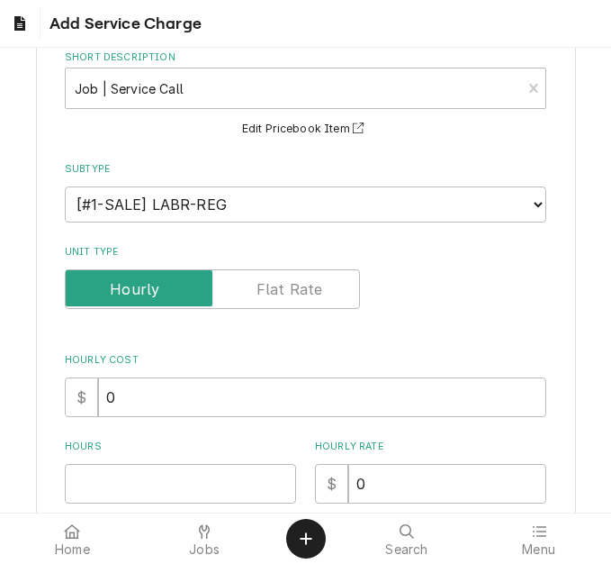
scroll to position [270, 0]
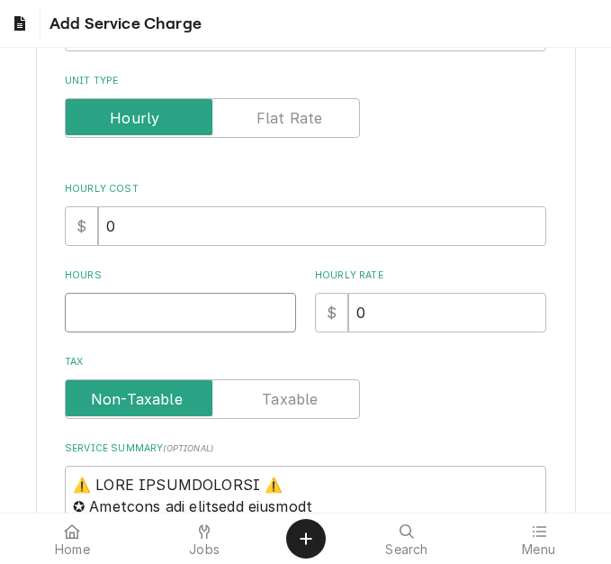
click at [128, 297] on input "Hours" at bounding box center [180, 313] width 231 height 40
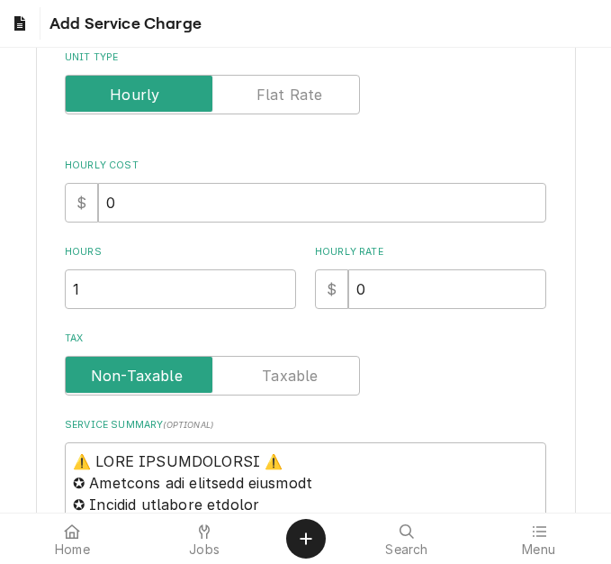
scroll to position [360, 0]
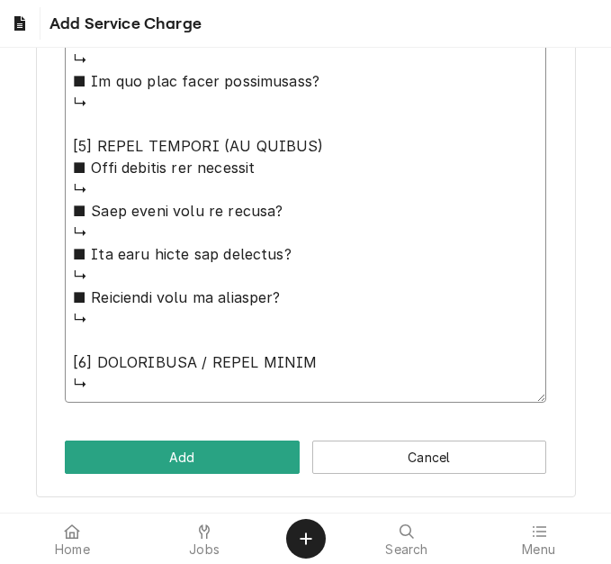
drag, startPoint x: 67, startPoint y: 389, endPoint x: 316, endPoint y: 608, distance: 331.8
click at [316, 563] on html "Add Service Charge Please provide the following information to add a new servic…" at bounding box center [305, 282] width 611 height 564
paste textarea "Quote on recommended repairs found during maintenance. To replace magnetic filt…"
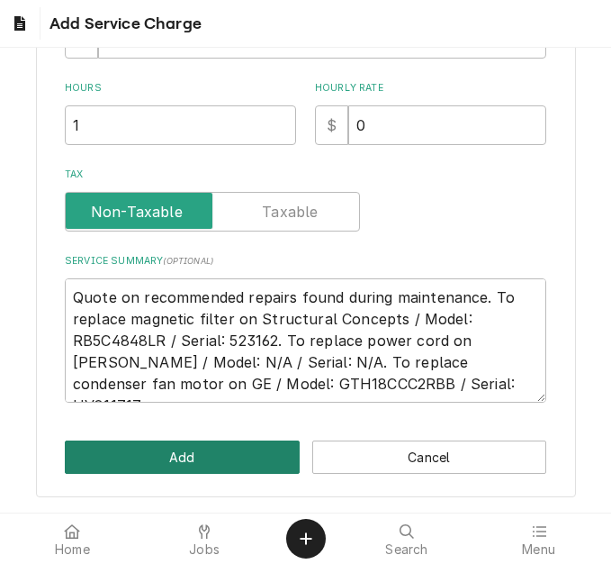
click at [188, 458] on button "Add" at bounding box center [182, 456] width 235 height 33
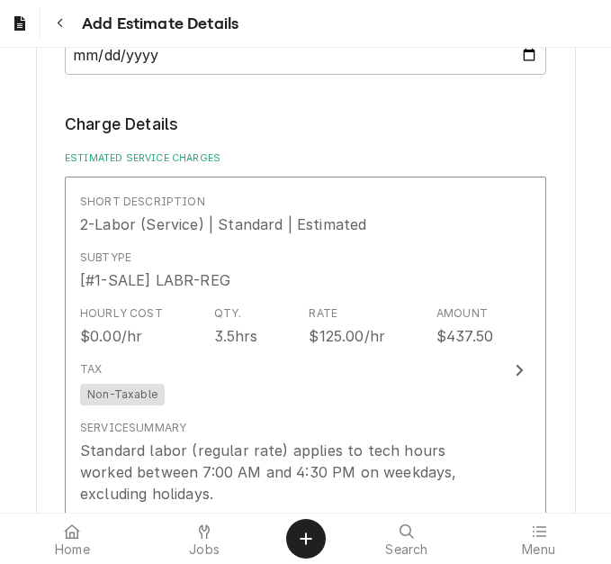
scroll to position [1938, 0]
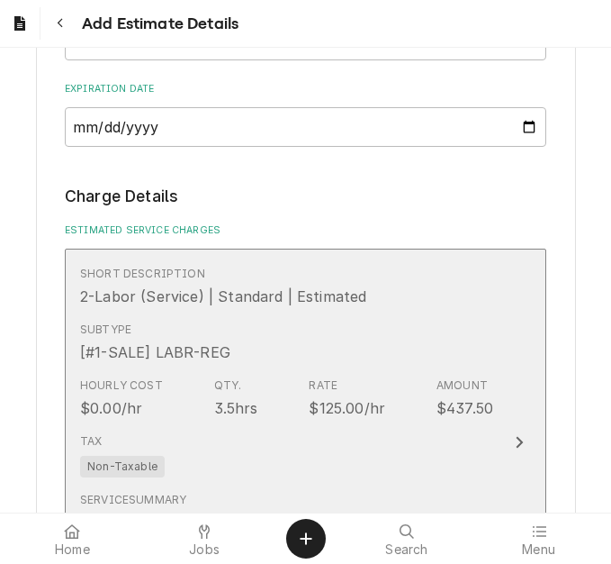
click at [253, 372] on div "Hourly Cost $0.00/hr Qty. 3.5hrs Rate $125.00/hr Amount $437.50" at bounding box center [286, 398] width 413 height 56
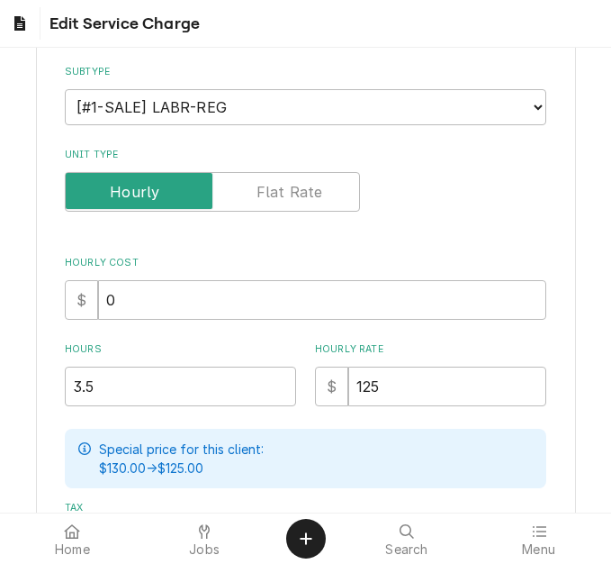
scroll to position [360, 0]
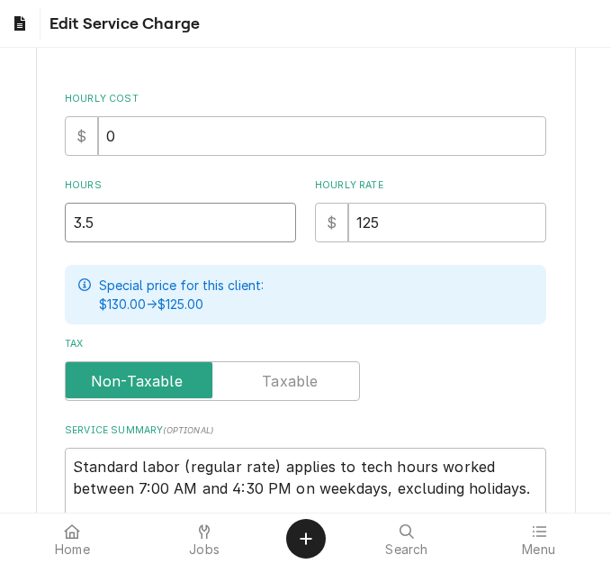
drag, startPoint x: 58, startPoint y: 222, endPoint x: 19, endPoint y: 207, distance: 41.3
click at [15, 213] on div "Use the fields below to edit this service charge Short Description 2-Labor (Ser…" at bounding box center [305, 205] width 611 height 999
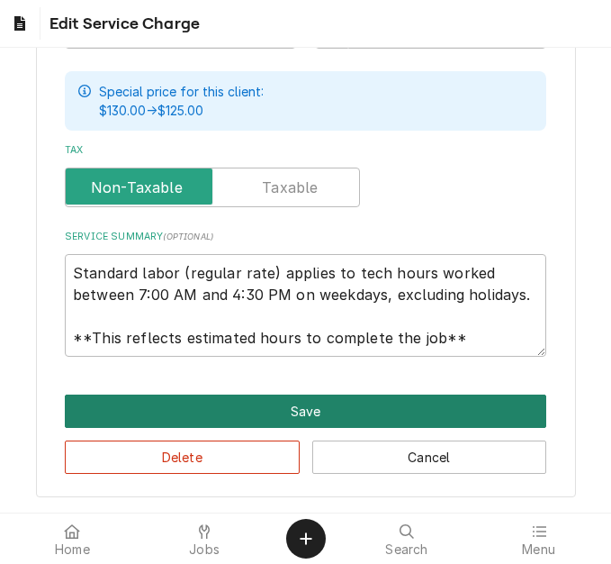
click at [202, 410] on button "Save" at bounding box center [306, 410] width 482 height 33
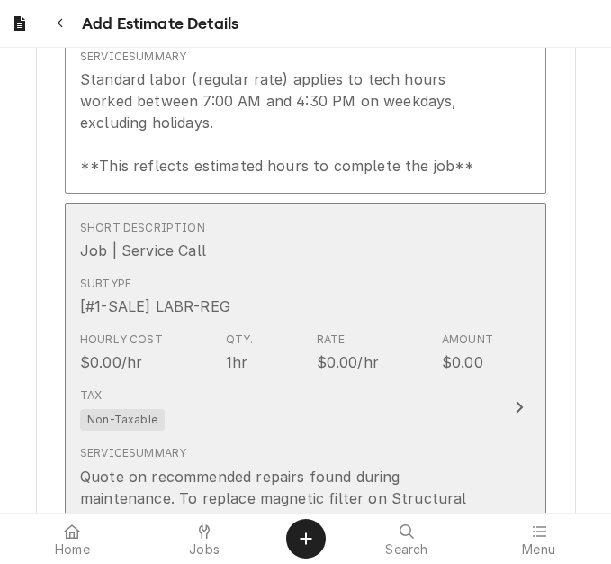
scroll to position [2726, 0]
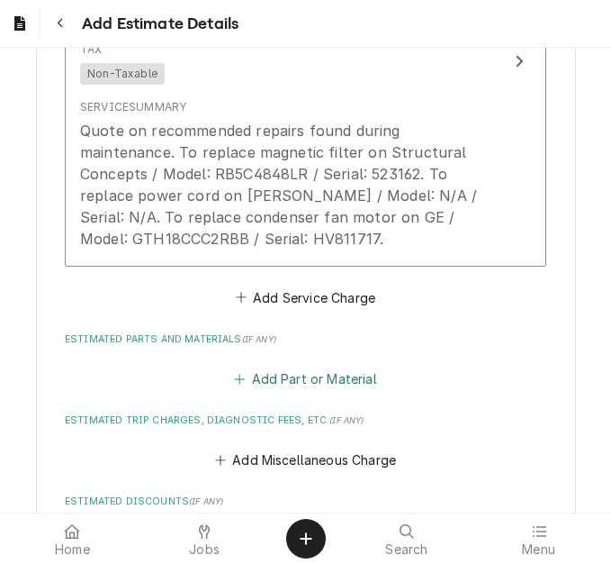
click at [275, 366] on button "Add Part or Material" at bounding box center [305, 378] width 149 height 25
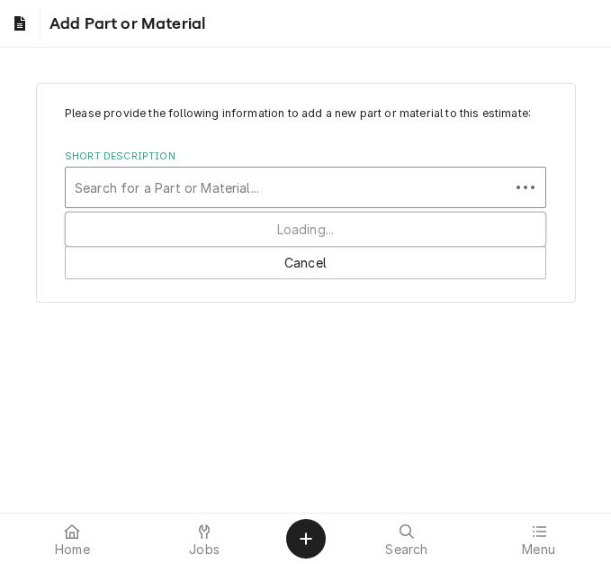
click at [167, 193] on div "Short Description" at bounding box center [288, 187] width 426 height 32
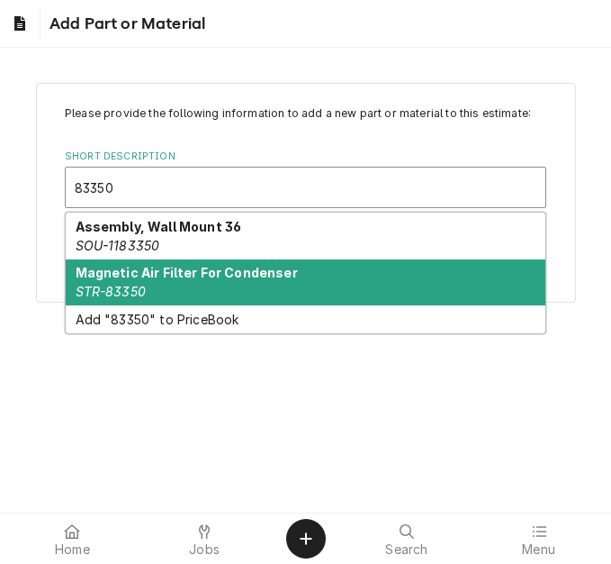
click at [185, 283] on div "Magnetic Air Filter For Condenser STR-83350" at bounding box center [306, 282] width 480 height 47
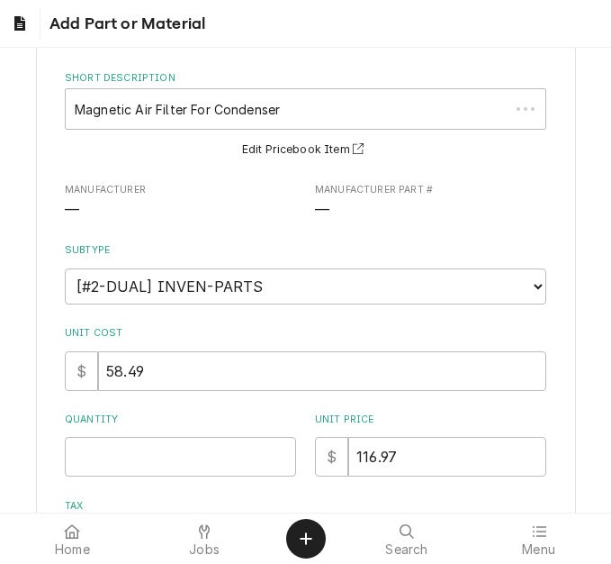
scroll to position [180, 0]
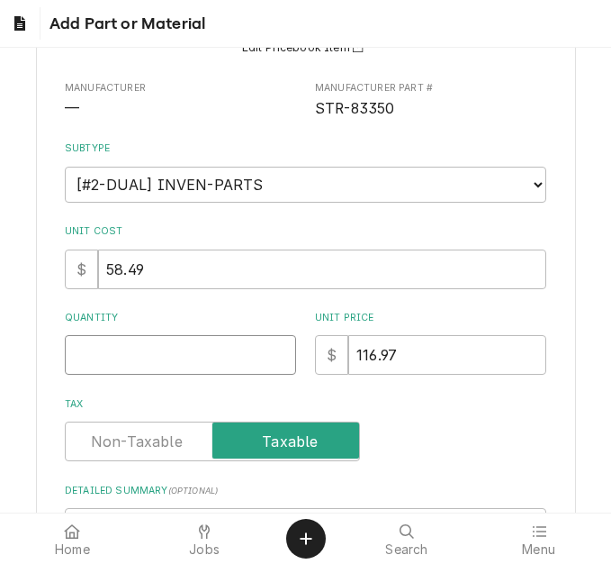
click at [92, 348] on input "Quantity" at bounding box center [180, 355] width 231 height 40
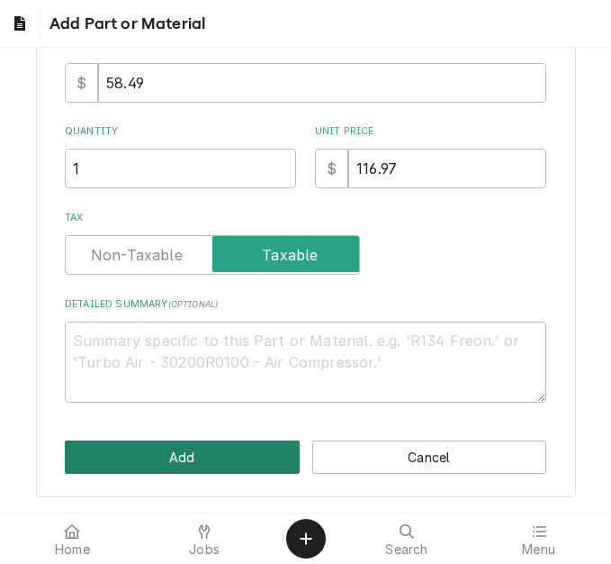
click at [140, 447] on button "Add" at bounding box center [182, 456] width 235 height 33
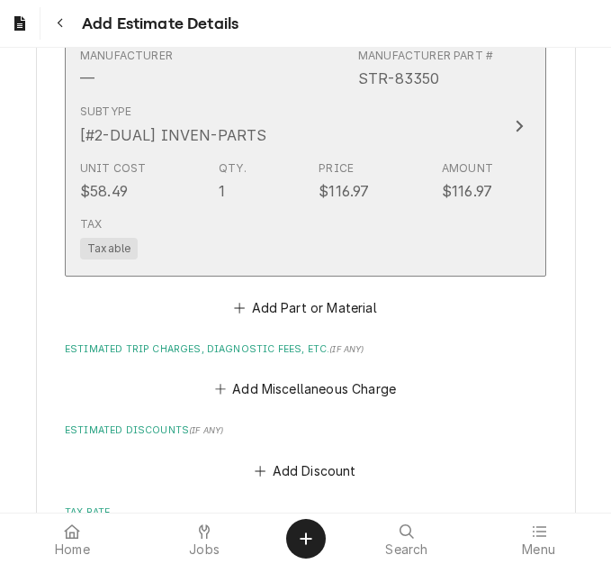
scroll to position [3178, 0]
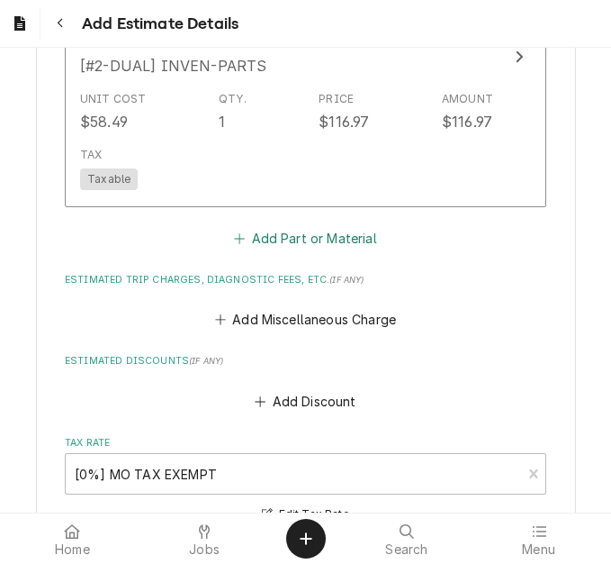
click at [267, 226] on button "Add Part or Material" at bounding box center [305, 238] width 149 height 25
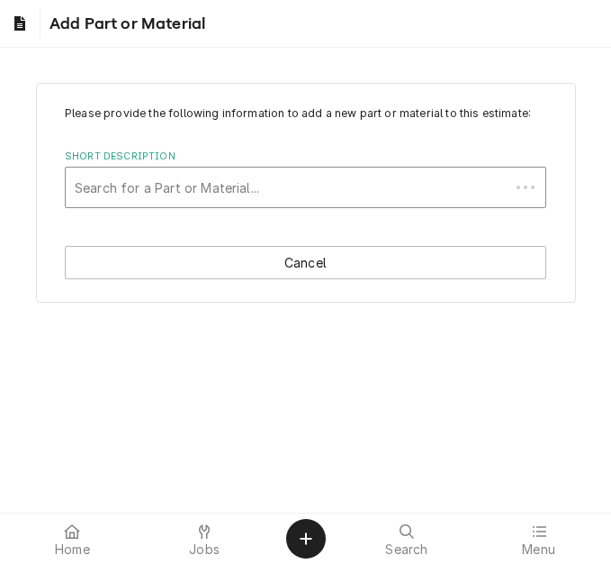
click at [138, 186] on div "Short Description" at bounding box center [288, 187] width 426 height 32
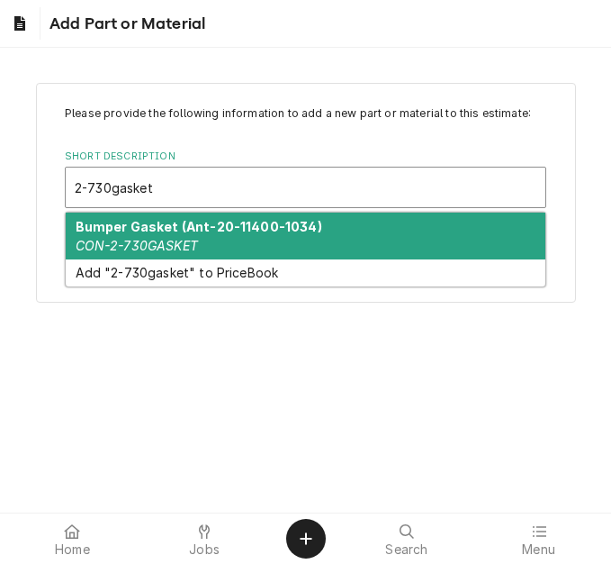
click at [162, 232] on strong "Bumper Gasket (Ant-20-11400-1034)" at bounding box center [199, 226] width 247 height 15
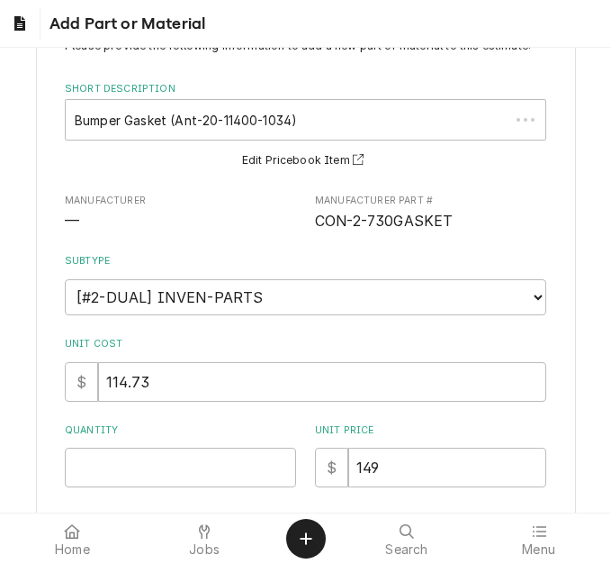
scroll to position [180, 0]
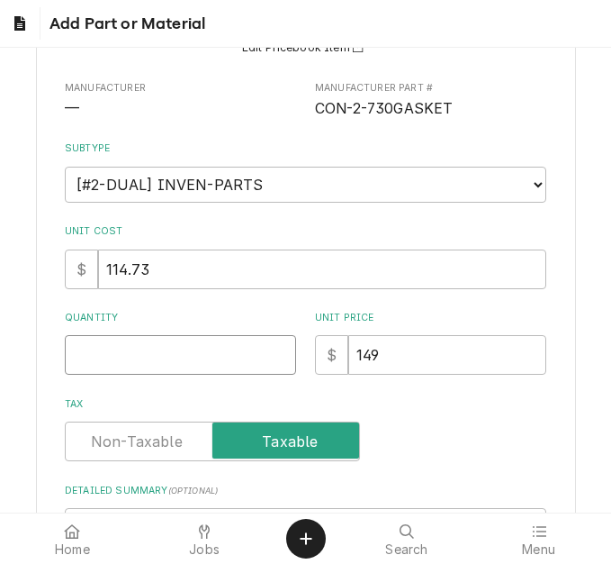
click at [122, 366] on input "Quantity" at bounding box center [180, 355] width 231 height 40
click at [128, 365] on input "Quantity" at bounding box center [180, 355] width 231 height 40
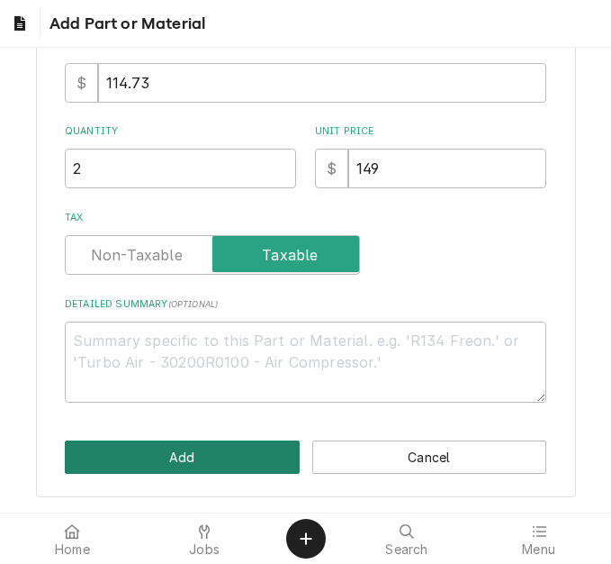
click at [123, 469] on button "Add" at bounding box center [182, 456] width 235 height 33
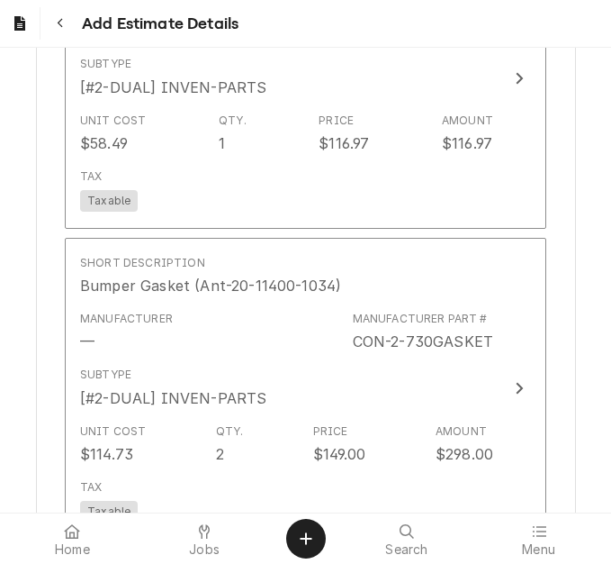
scroll to position [3324, 0]
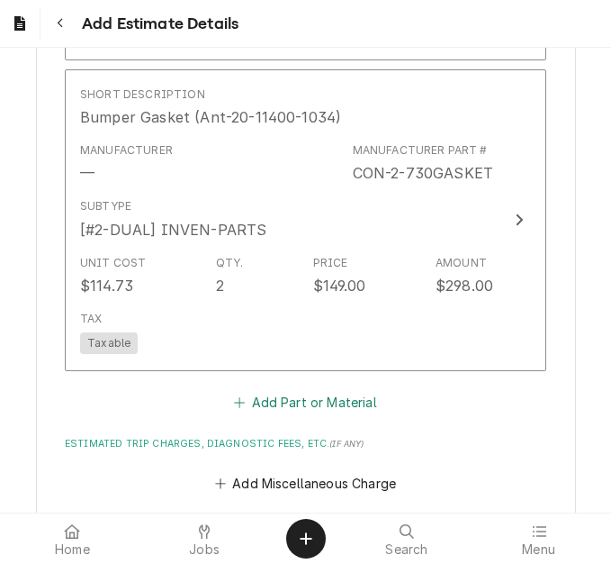
click at [312, 389] on button "Add Part or Material" at bounding box center [305, 401] width 149 height 25
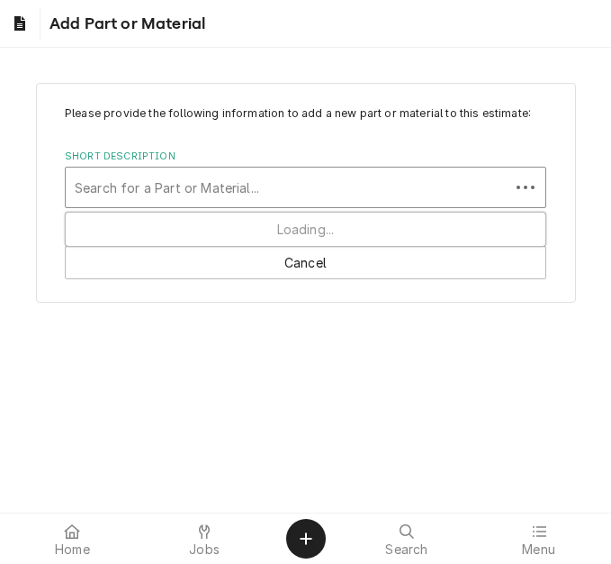
click at [149, 192] on div "Short Description" at bounding box center [288, 187] width 426 height 32
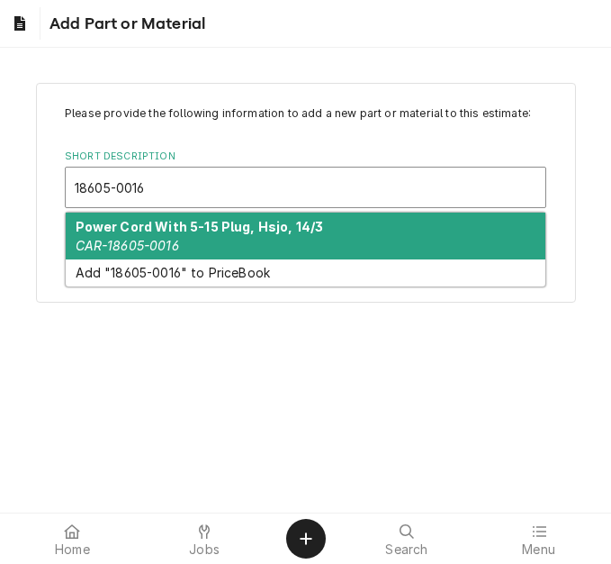
click at [154, 222] on strong "Power Cord With 5-15 Plug, Hsjo, 14/3" at bounding box center [200, 226] width 249 height 15
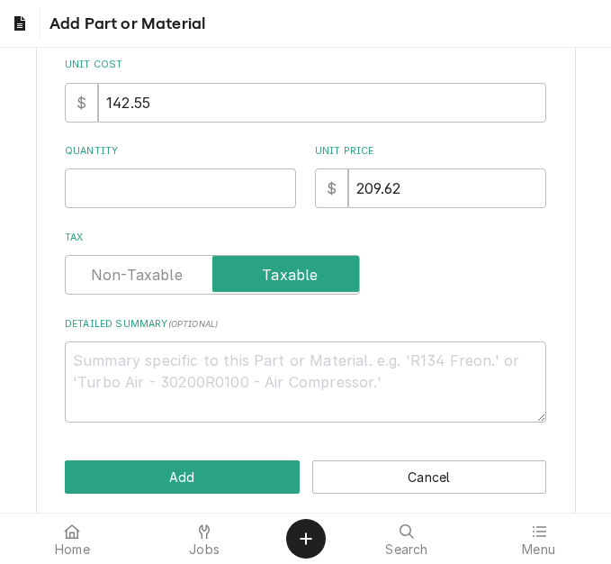
scroll to position [360, 0]
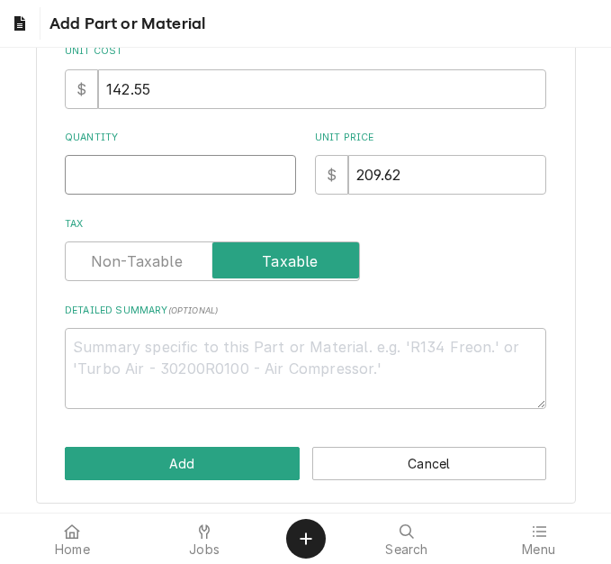
click at [107, 194] on input "Quantity" at bounding box center [180, 175] width 231 height 40
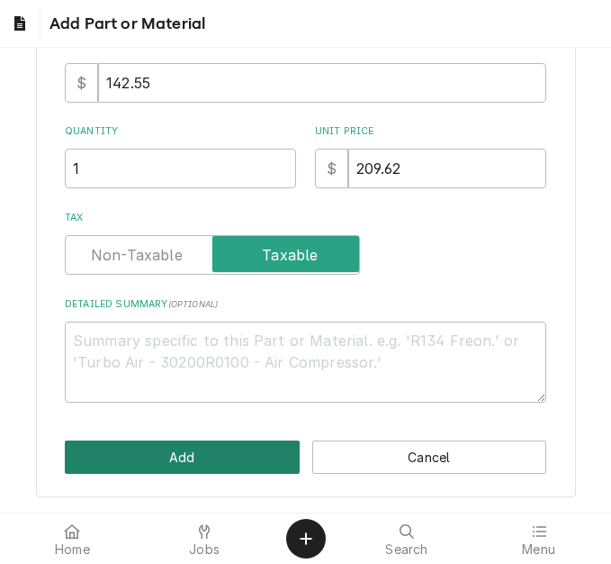
click at [149, 447] on button "Add" at bounding box center [182, 456] width 235 height 33
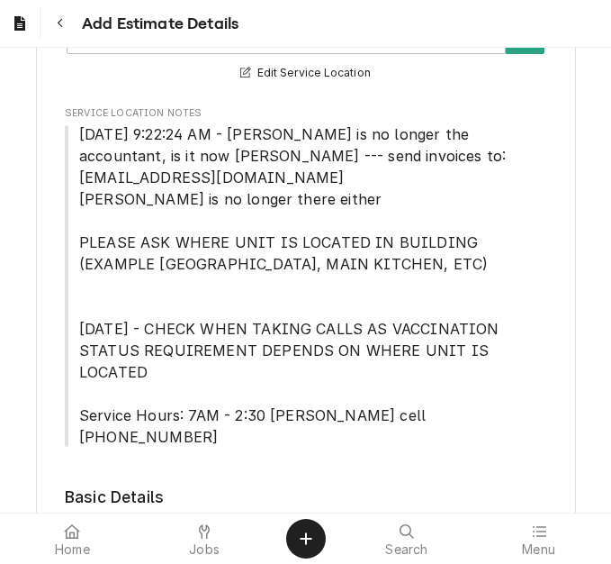
scroll to position [3527, 0]
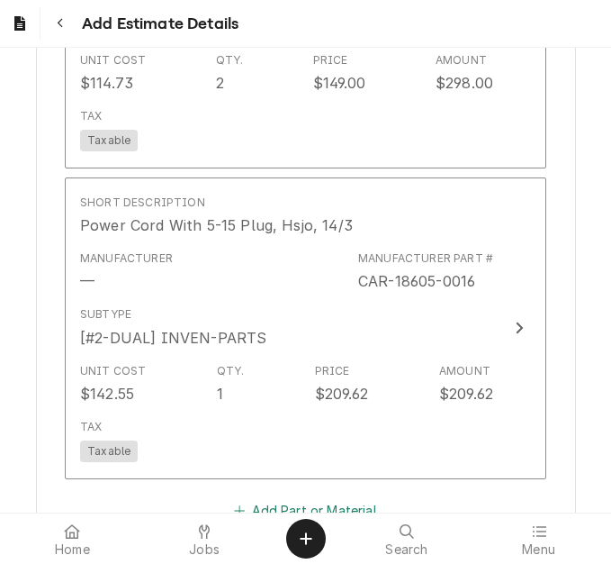
click at [273, 497] on button "Add Part or Material" at bounding box center [305, 509] width 149 height 25
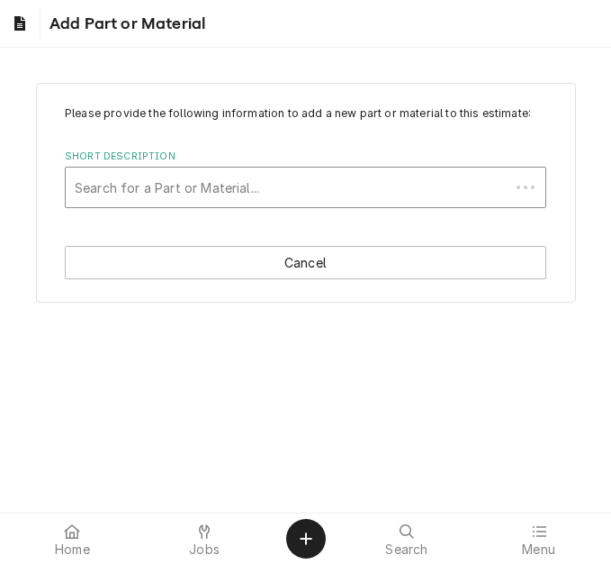
click at [152, 189] on div "Short Description" at bounding box center [288, 187] width 426 height 32
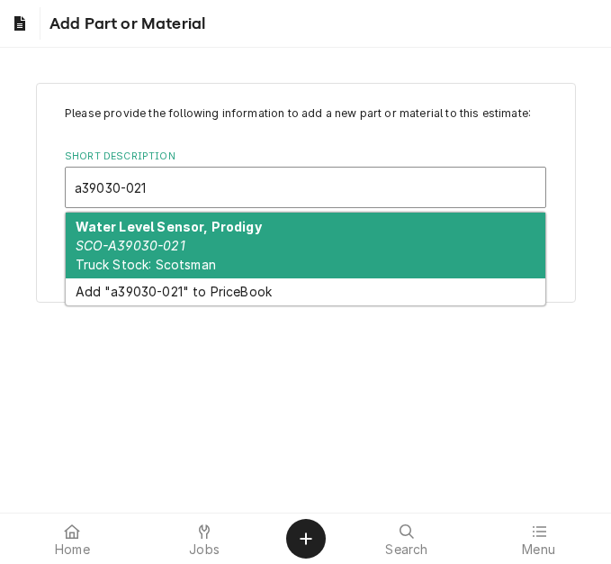
click at [134, 253] on div "Water Level Sensor, Prodigy SCO-A39030-021 Truck Stock: Scotsman" at bounding box center [306, 246] width 480 height 66
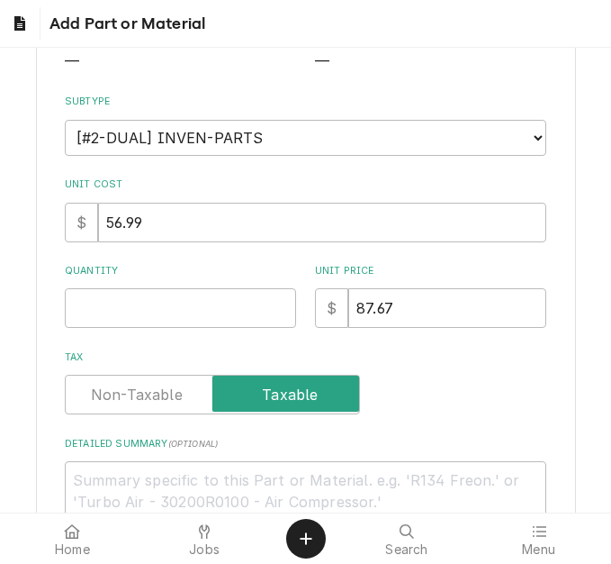
scroll to position [270, 0]
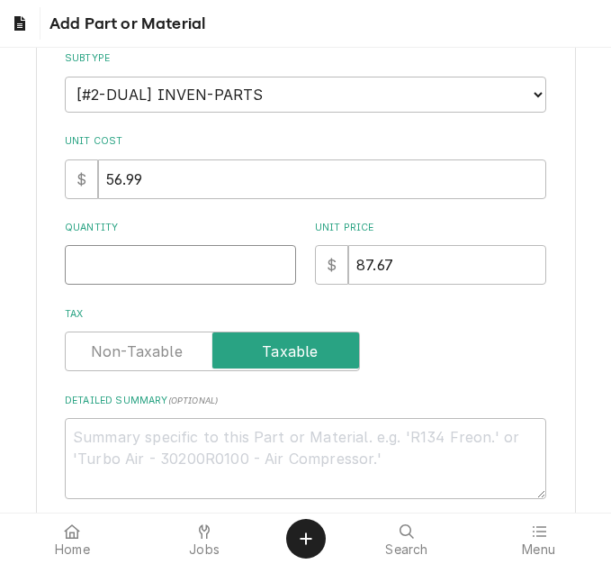
click at [117, 273] on input "Quantity" at bounding box center [180, 265] width 231 height 40
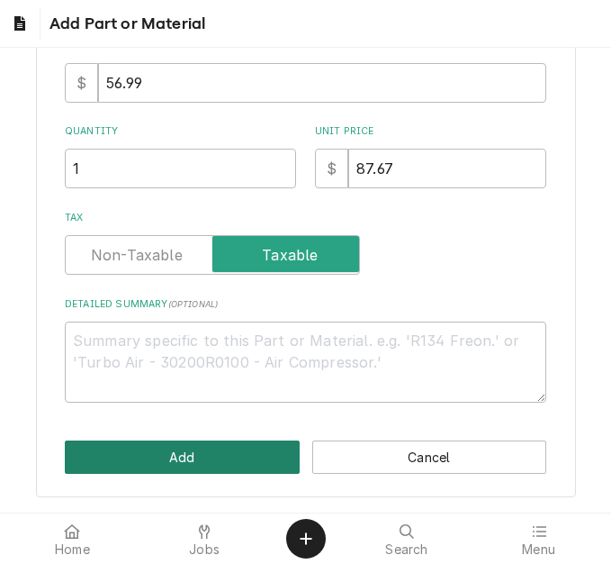
click at [122, 456] on button "Add" at bounding box center [182, 456] width 235 height 33
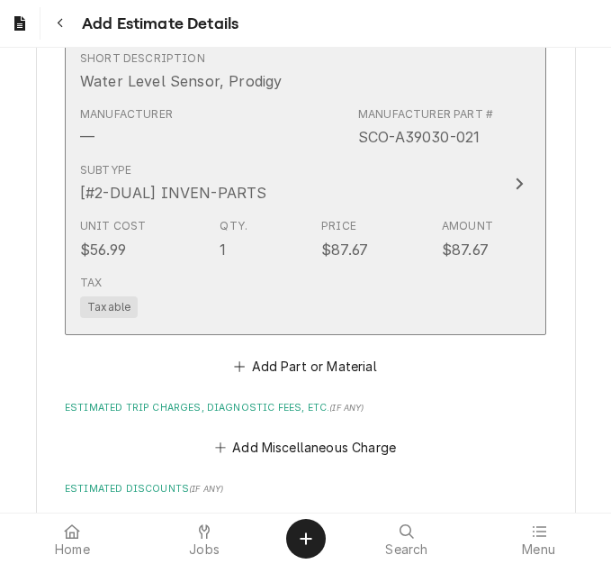
scroll to position [4000, 0]
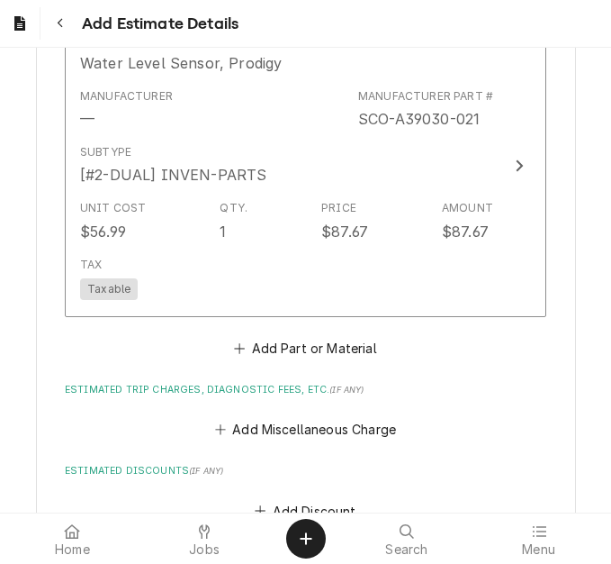
click at [249, 335] on button "Add Part or Material" at bounding box center [305, 347] width 149 height 25
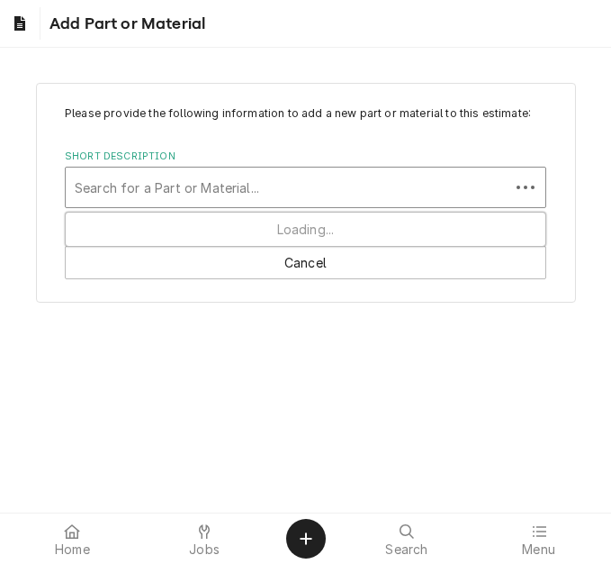
click at [153, 192] on div "Short Description" at bounding box center [288, 187] width 426 height 32
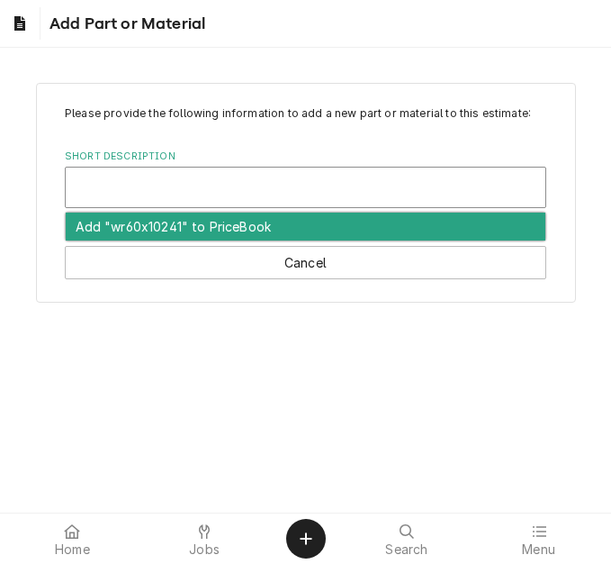
click at [167, 191] on div "Short Description" at bounding box center [306, 187] width 462 height 32
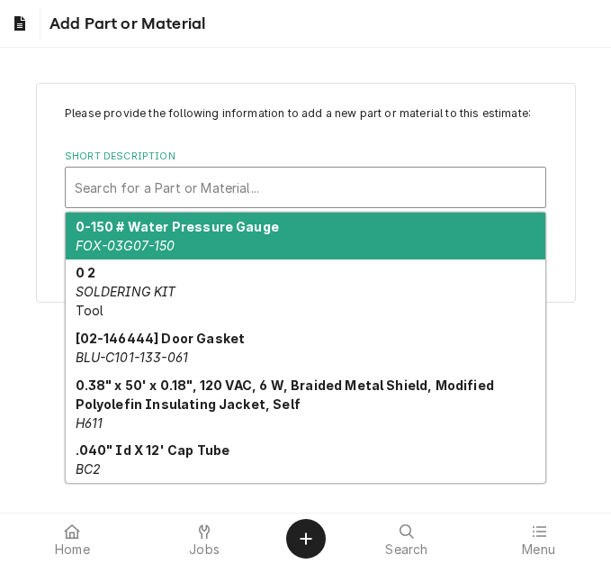
click at [167, 191] on div "Short Description" at bounding box center [306, 187] width 462 height 32
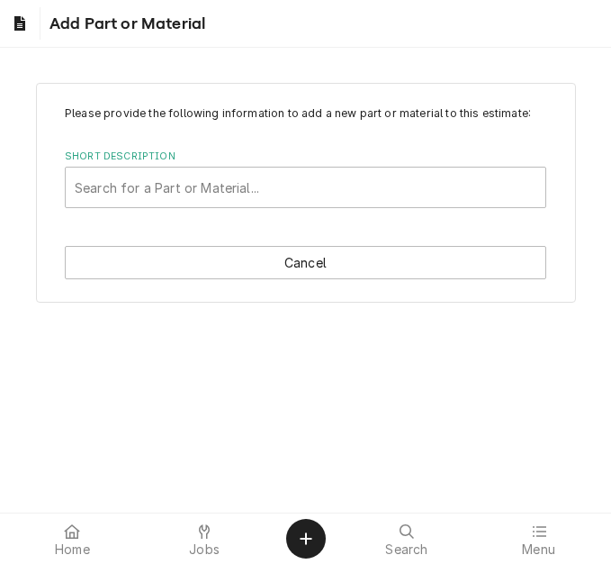
click at [169, 357] on div "Please provide the following information to add a new part or material to this …" at bounding box center [305, 280] width 611 height 465
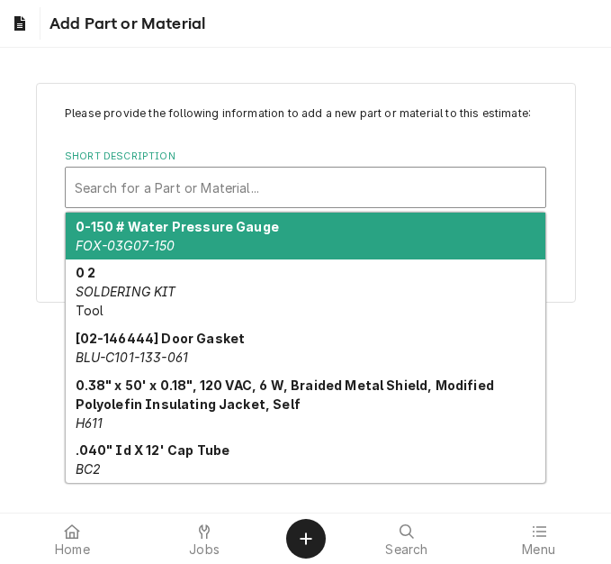
click at [179, 191] on div "Short Description" at bounding box center [306, 187] width 462 height 32
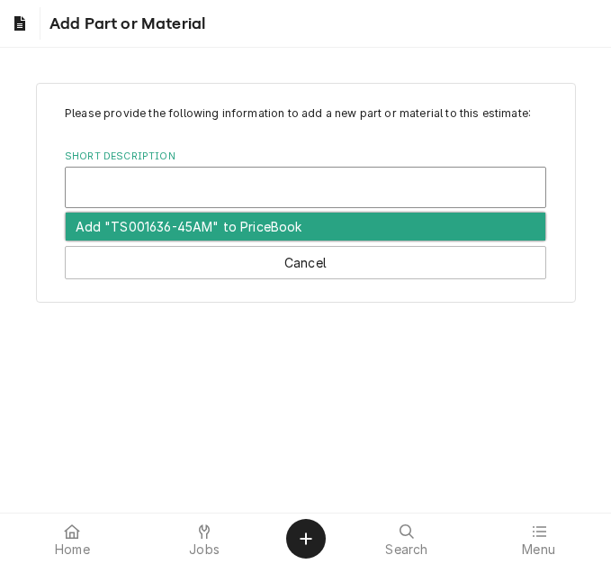
click at [198, 178] on div "Short Description" at bounding box center [306, 187] width 462 height 32
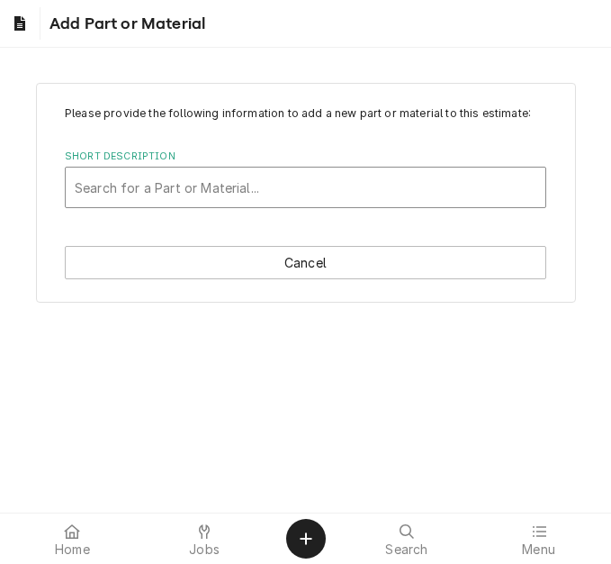
click at [196, 185] on div "Short Description" at bounding box center [306, 187] width 462 height 32
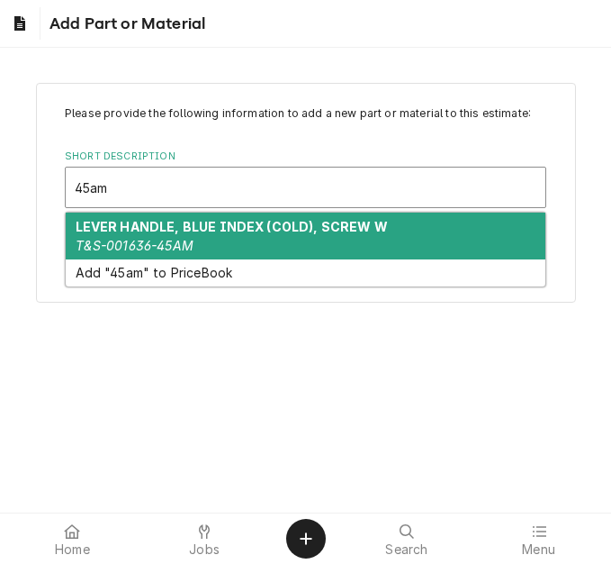
click at [213, 237] on div "LEVER HANDLE, BLUE INDEX (COLD), SCREW W T&S-001636-45AM" at bounding box center [306, 236] width 480 height 47
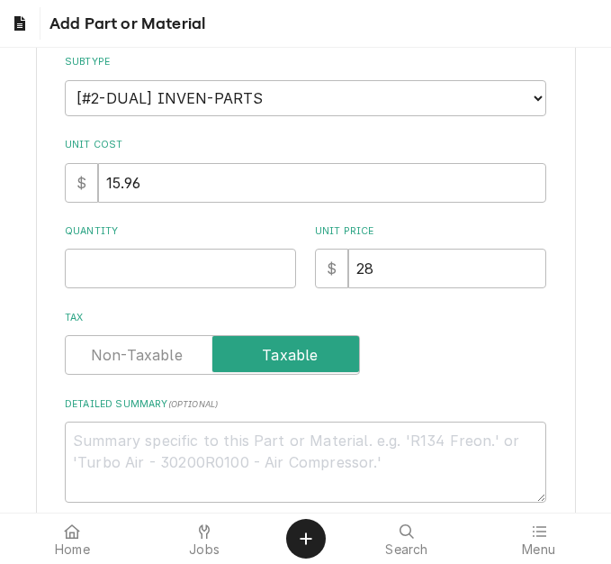
scroll to position [270, 0]
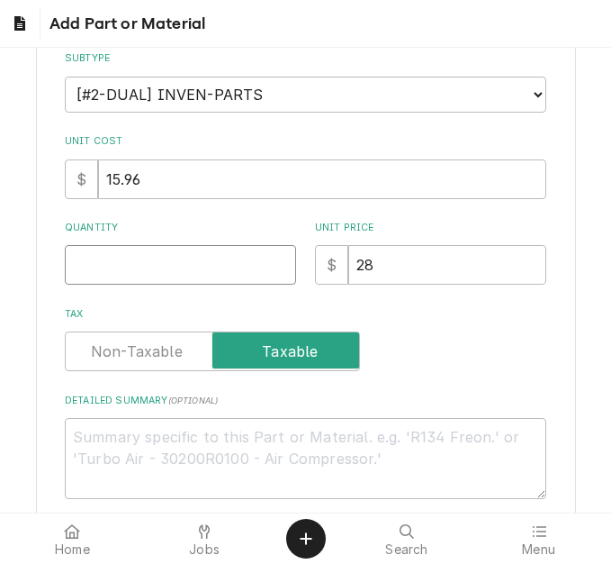
click at [113, 272] on input "Quantity" at bounding box center [180, 265] width 231 height 40
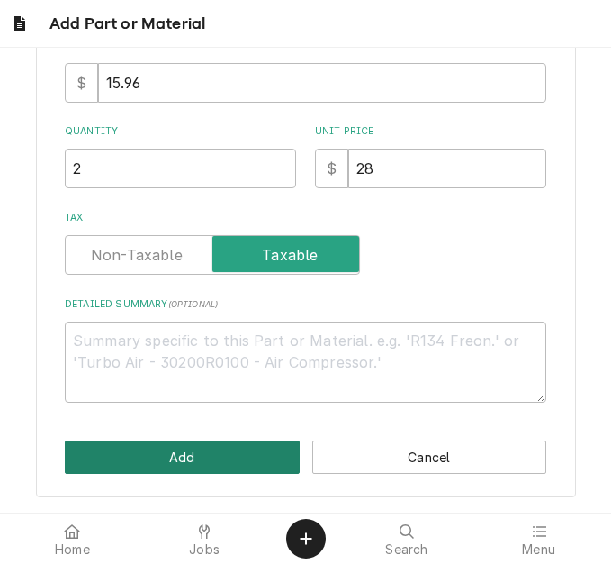
click at [120, 446] on button "Add" at bounding box center [182, 456] width 235 height 33
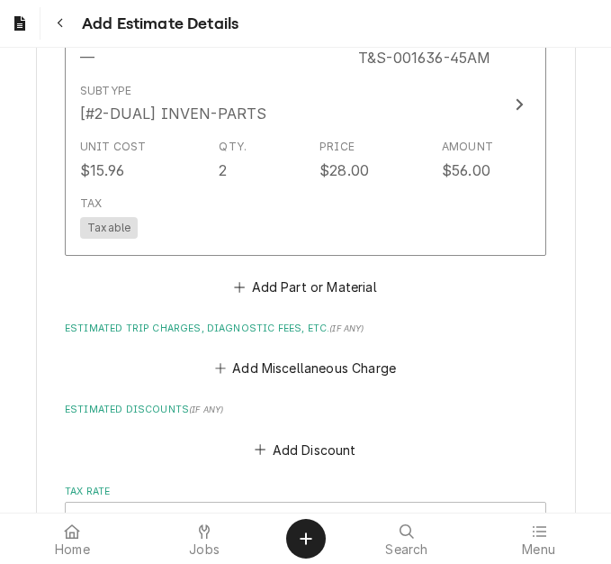
scroll to position [4404, 0]
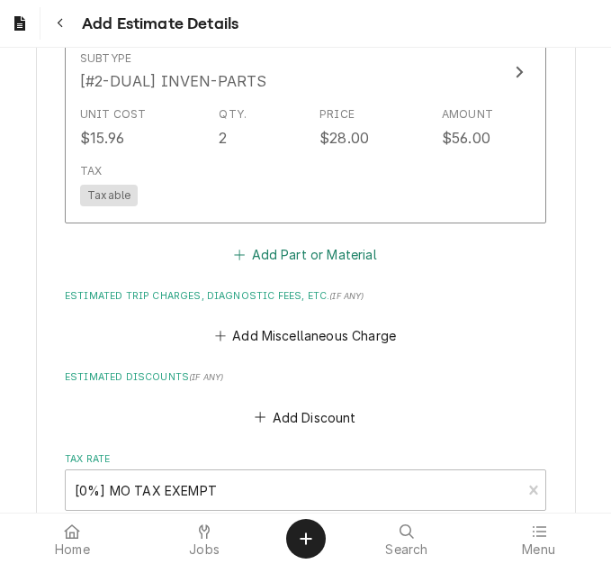
click at [246, 241] on button "Add Part or Material" at bounding box center [305, 253] width 149 height 25
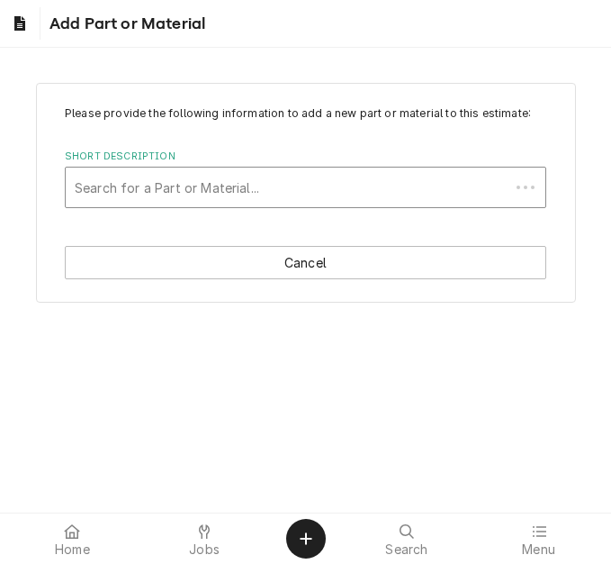
click at [140, 194] on div "Short Description" at bounding box center [288, 187] width 426 height 32
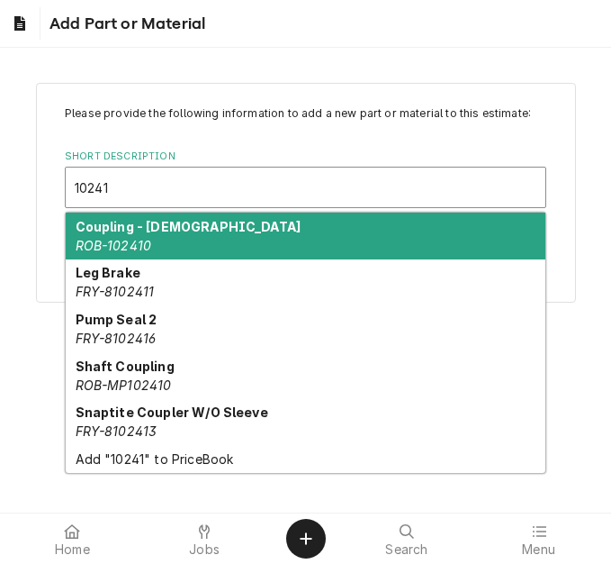
click at [142, 226] on strong "Coupling - Female" at bounding box center [189, 226] width 226 height 15
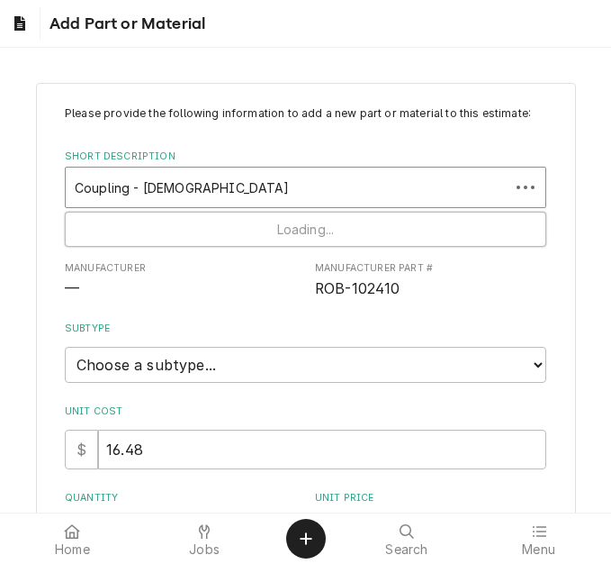
click at [149, 186] on div "Short Description" at bounding box center [288, 187] width 426 height 32
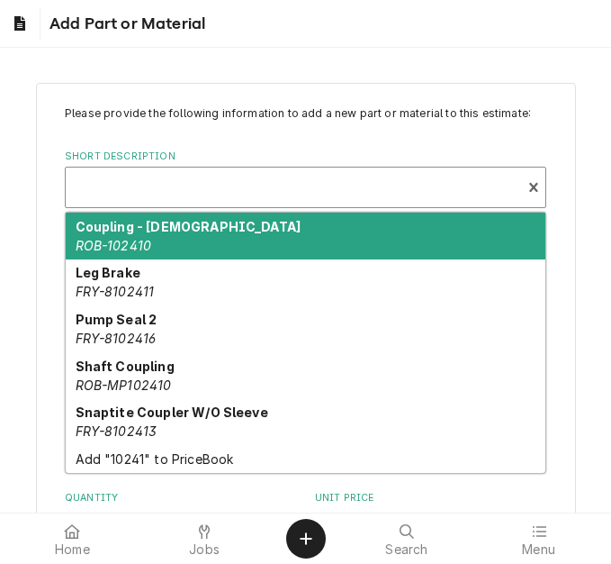
click at [118, 185] on div "Short Description" at bounding box center [294, 187] width 438 height 32
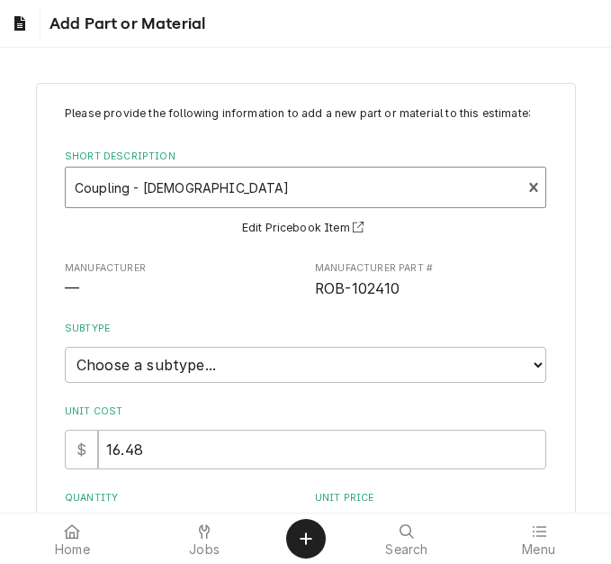
click at [118, 186] on div "Short Description" at bounding box center [294, 187] width 438 height 32
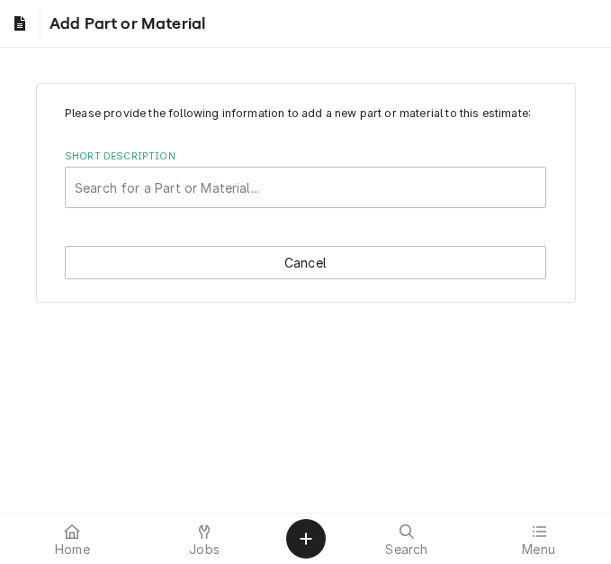
click at [118, 186] on div "Short Description" at bounding box center [306, 187] width 462 height 32
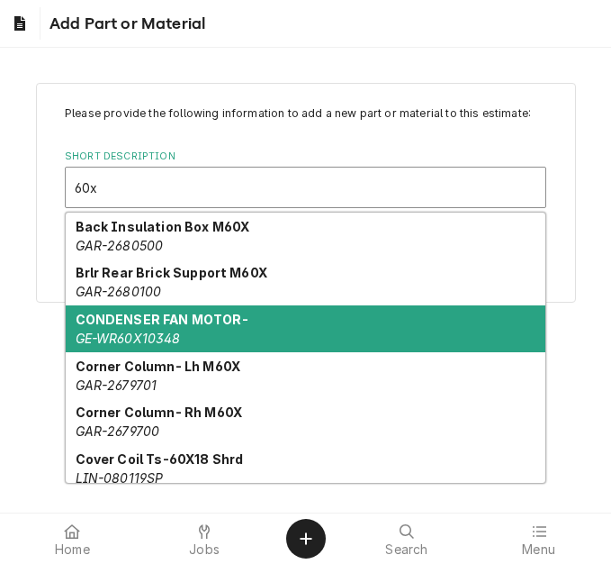
click at [203, 324] on strong "CONDENSER FAN MOTOR-" at bounding box center [162, 319] width 173 height 15
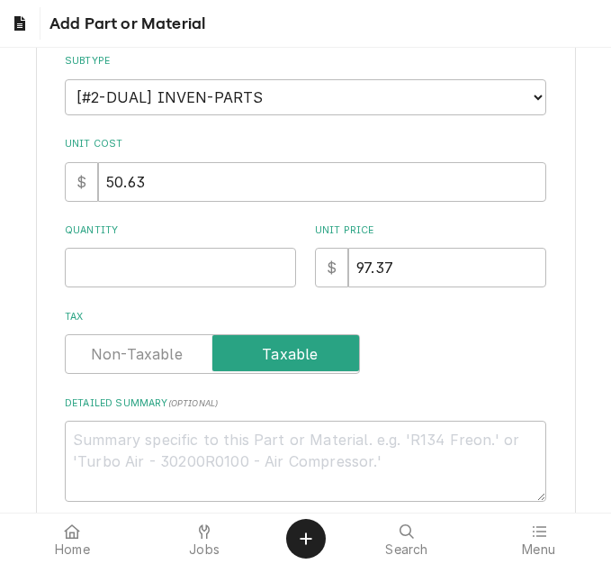
scroll to position [270, 0]
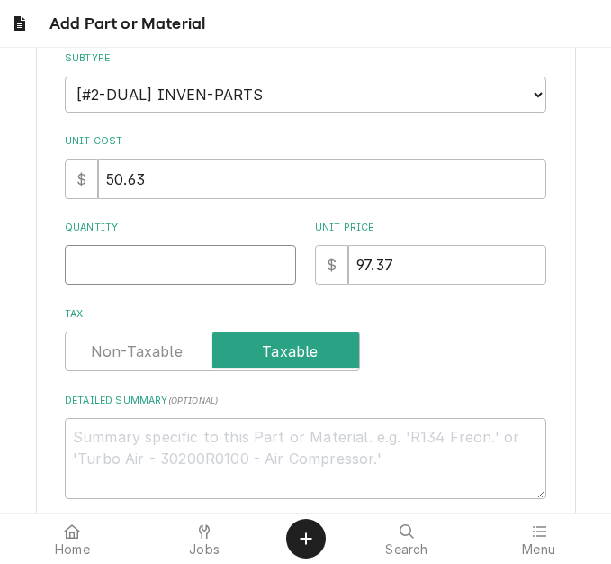
click at [87, 271] on input "Quantity" at bounding box center [180, 265] width 231 height 40
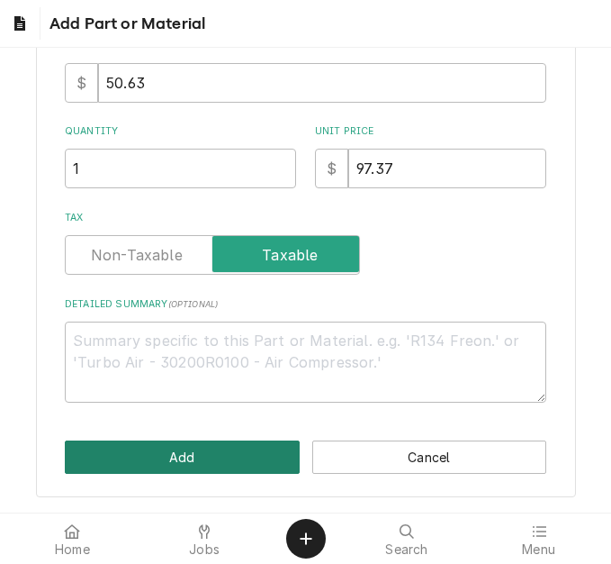
click at [122, 451] on button "Add" at bounding box center [182, 456] width 235 height 33
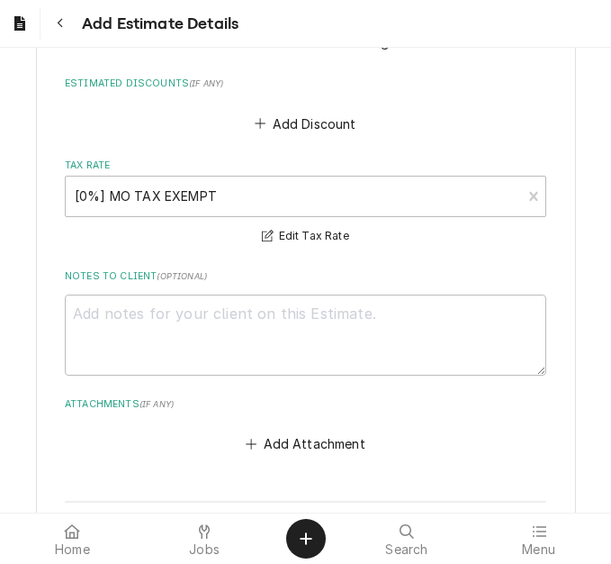
scroll to position [4921, 0]
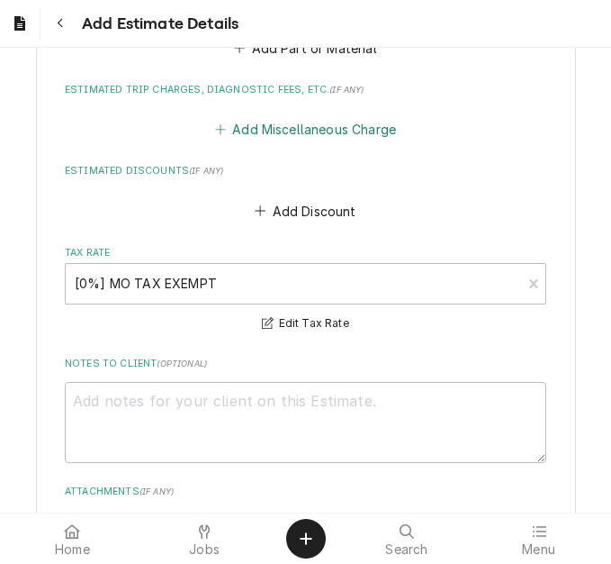
click at [300, 117] on button "Add Miscellaneous Charge" at bounding box center [305, 129] width 187 height 25
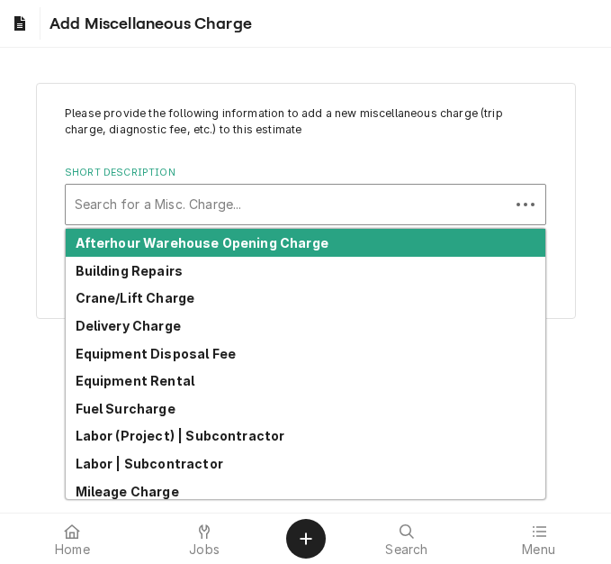
click at [186, 194] on div "Short Description" at bounding box center [288, 204] width 426 height 32
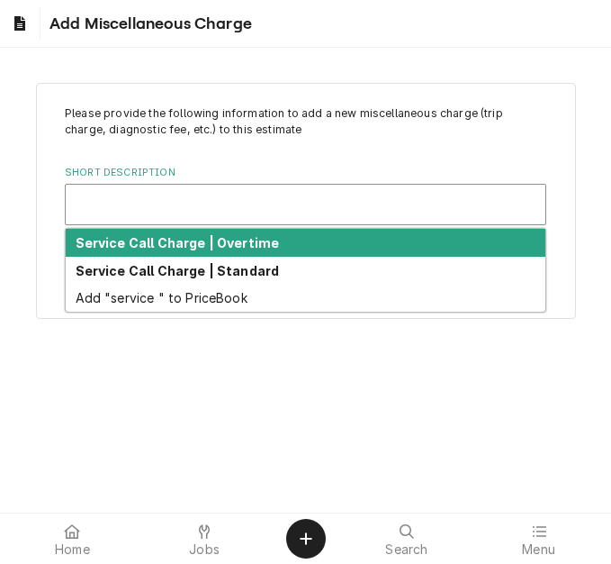
click at [201, 214] on div "Short Description" at bounding box center [306, 204] width 462 height 32
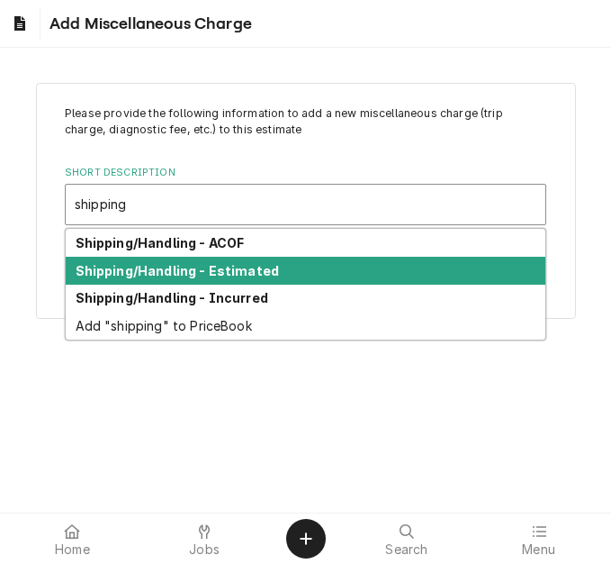
click at [205, 266] on strong "Shipping/Handling - Estimated" at bounding box center [178, 270] width 204 height 15
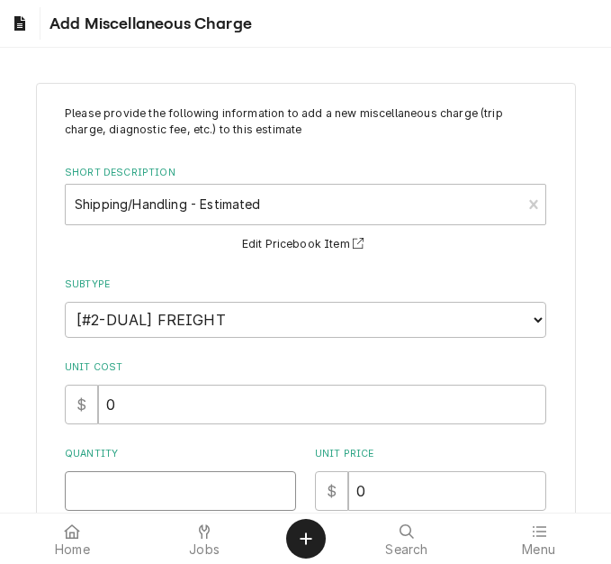
click at [118, 496] on input "Quantity" at bounding box center [180, 491] width 231 height 40
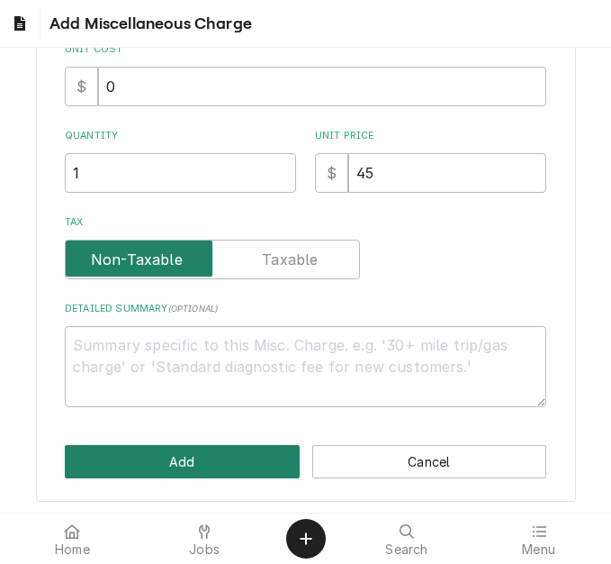
scroll to position [322, 0]
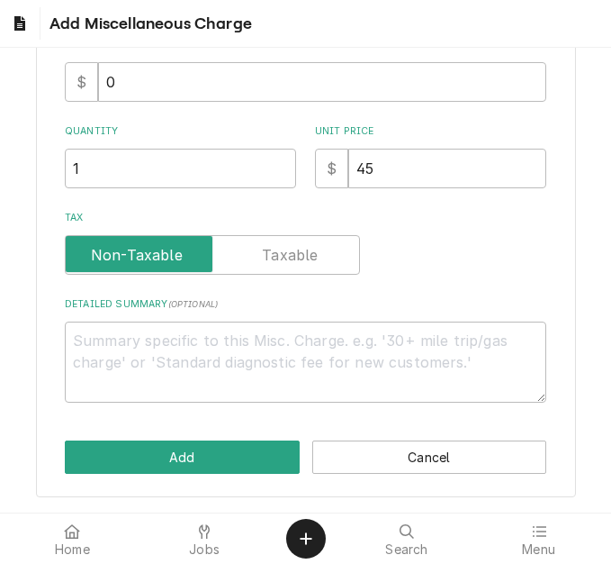
click at [151, 476] on div "Please provide the following information to add a new miscellaneous charge (tri…" at bounding box center [306, 128] width 540 height 737
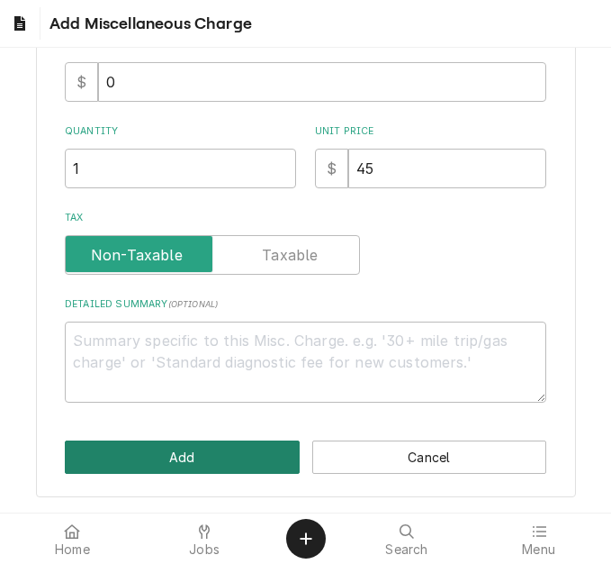
click at [173, 454] on button "Add" at bounding box center [182, 456] width 235 height 33
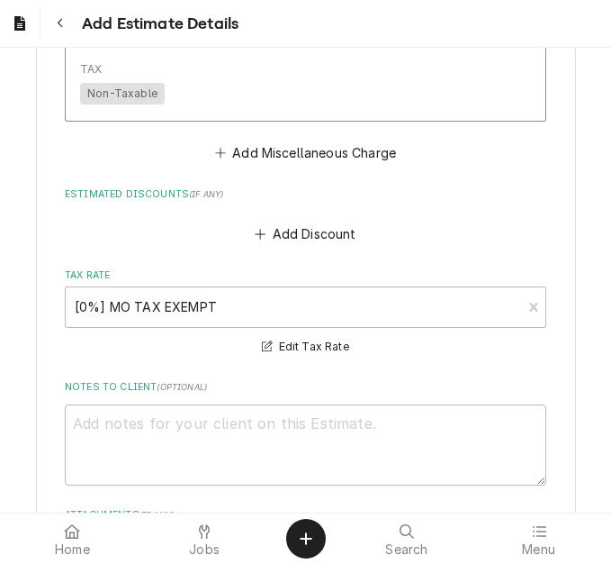
scroll to position [5602, 0]
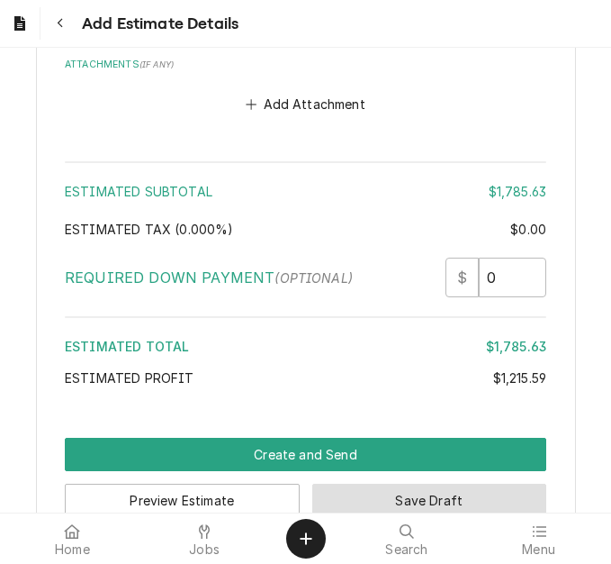
click at [384, 484] on button "Save Draft" at bounding box center [429, 500] width 235 height 33
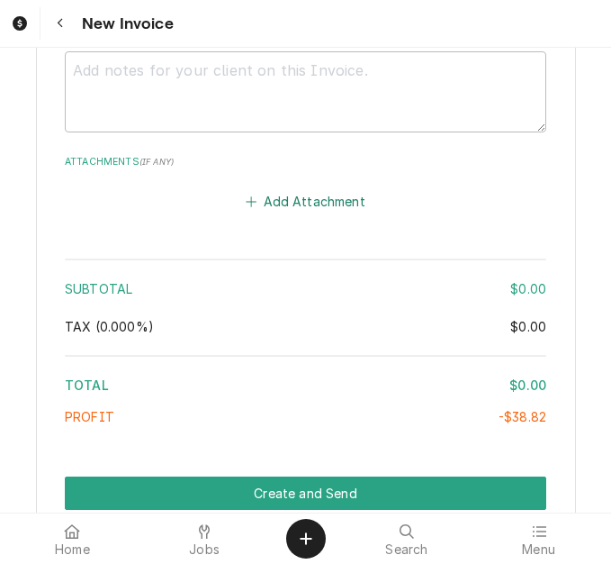
scroll to position [2984, 0]
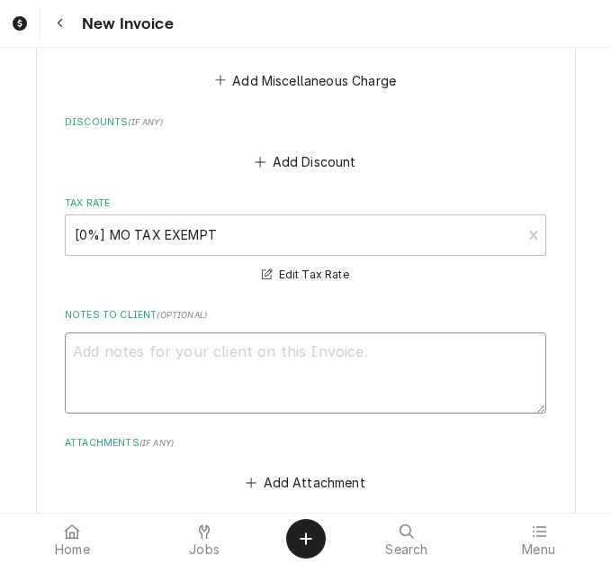
click at [245, 332] on textarea "Notes to Client ( optional )" at bounding box center [306, 372] width 482 height 81
type textarea "x"
type textarea "q"
type textarea "x"
type textarea "qu"
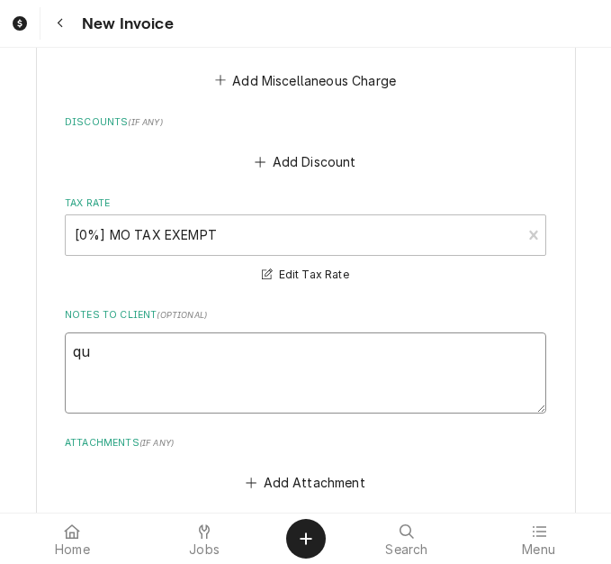
type textarea "x"
type textarea "quo"
type textarea "x"
type textarea "quot"
type textarea "x"
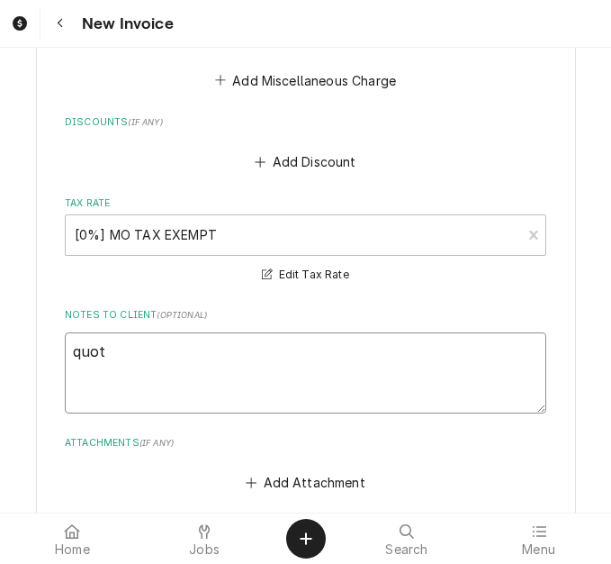
type textarea "quote"
type textarea "x"
type textarea "quoted"
type textarea "x"
type textarea "quoted"
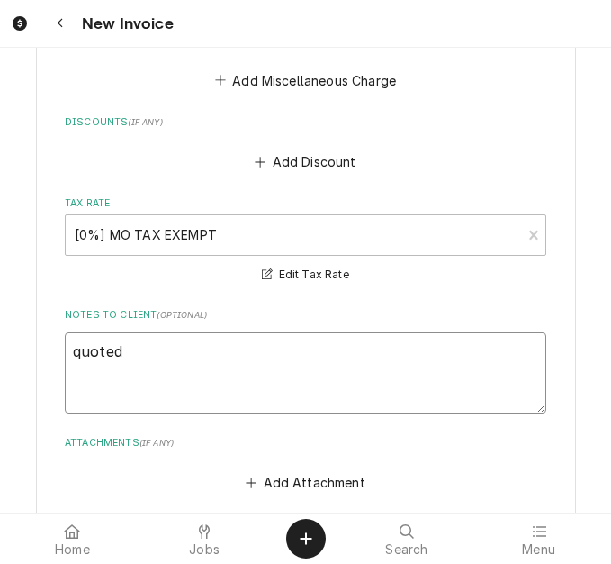
type textarea "x"
type textarea "quoted o"
type textarea "x"
type textarea "quoted on"
type textarea "x"
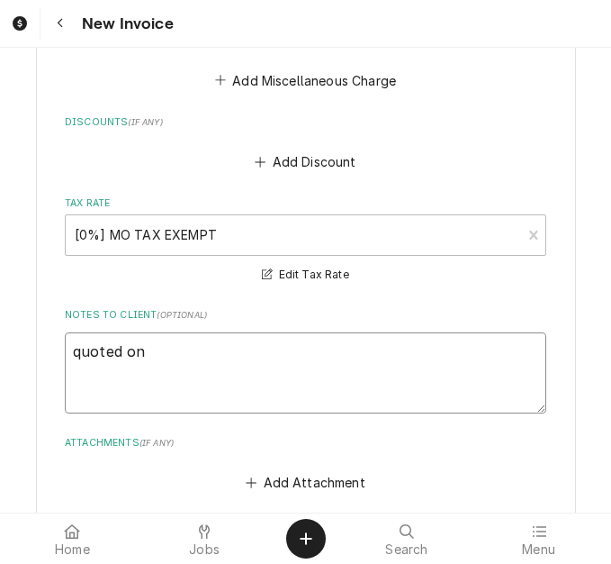
type textarea "quoted on"
click at [311, 332] on textarea "quoted on" at bounding box center [306, 372] width 482 height 81
type textarea "x"
type textarea "quoted on 4"
type textarea "x"
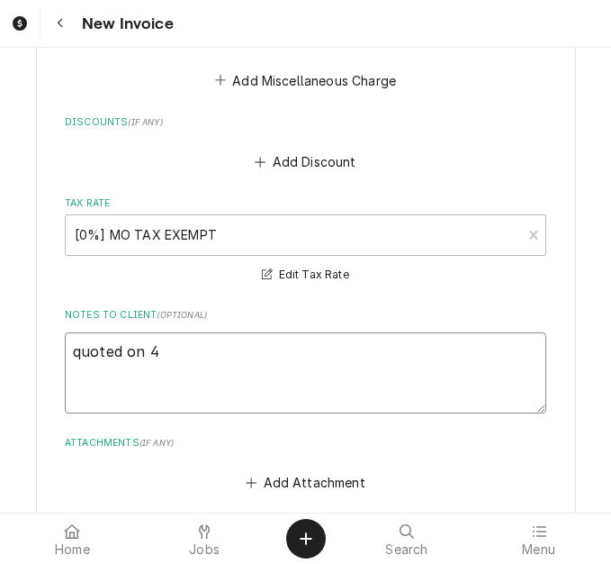
type textarea "quoted on 40"
type textarea "x"
type textarea "quoted on 400"
type textarea "x"
type textarea "quoted on 4007"
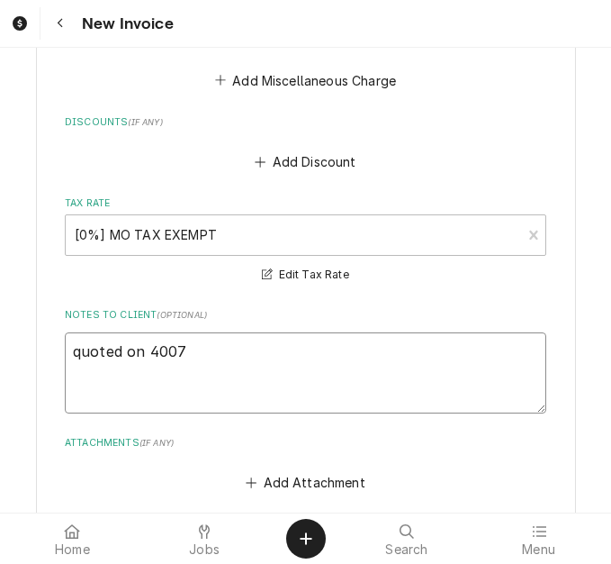
type textarea "x"
type textarea "quoted on 40072"
type textarea "x"
type textarea "quoted on 400723"
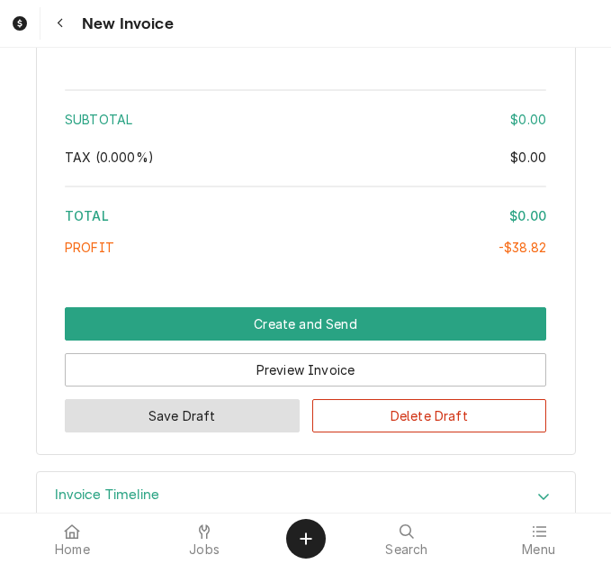
click at [248, 399] on button "Save Draft" at bounding box center [182, 415] width 235 height 33
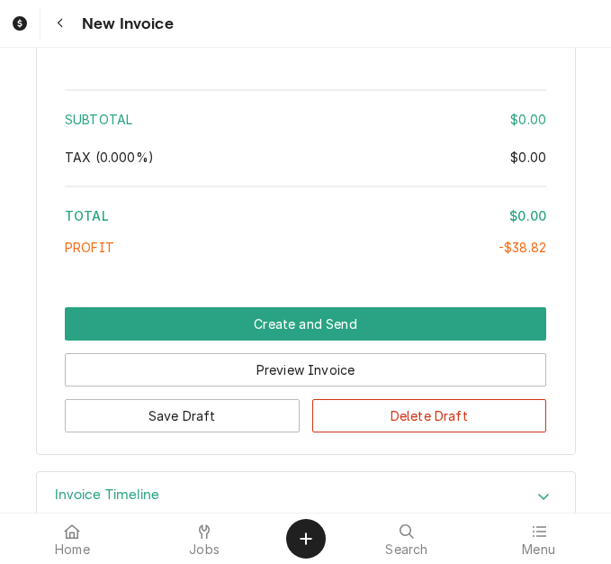
scroll to position [3378, 0]
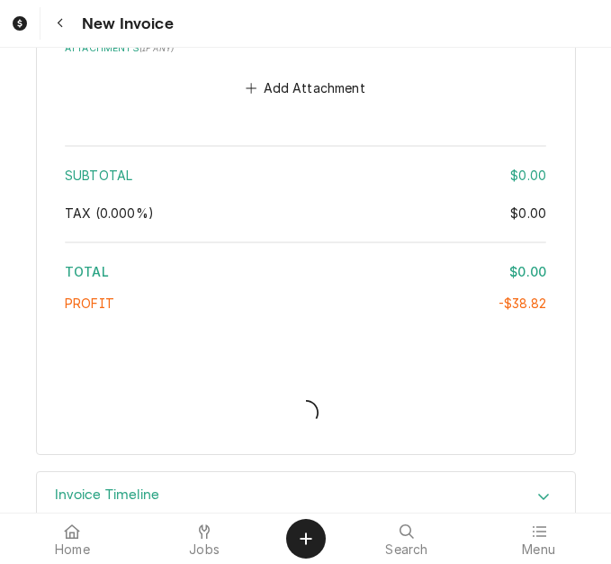
type textarea "x"
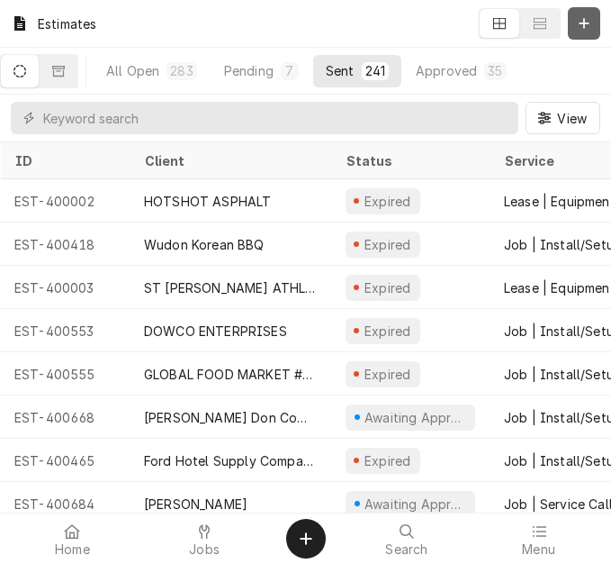
click at [583, 25] on icon "Dynamic Content Wrapper" at bounding box center [584, 23] width 11 height 13
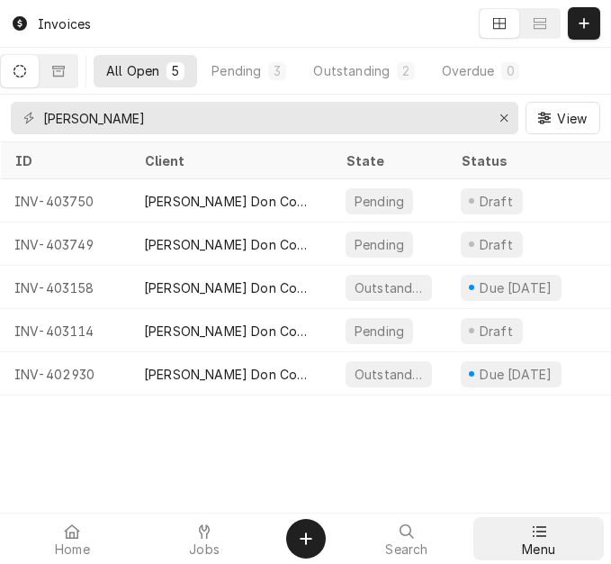
click at [538, 528] on icon at bounding box center [539, 531] width 14 height 14
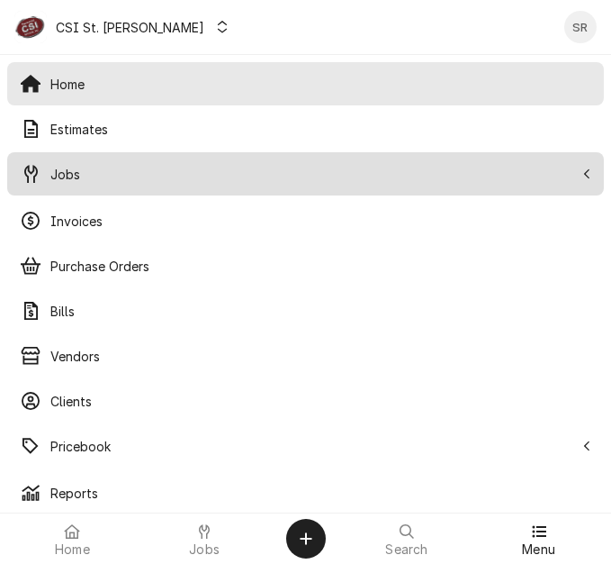
click at [103, 180] on span "Jobs" at bounding box center [312, 174] width 524 height 19
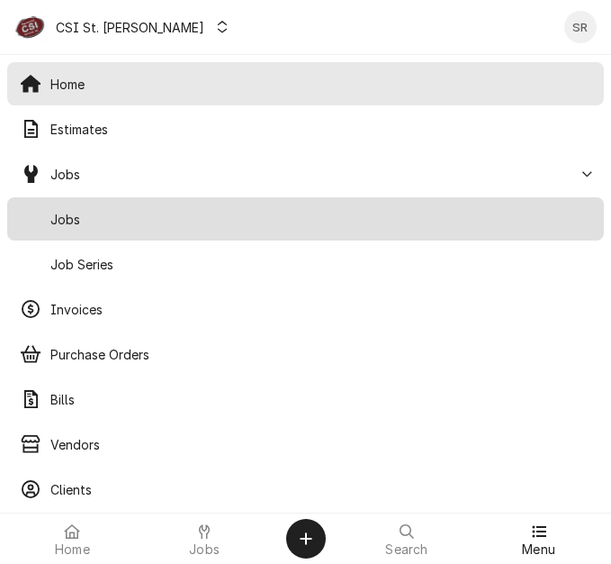
click at [98, 210] on span "Jobs" at bounding box center [320, 219] width 541 height 19
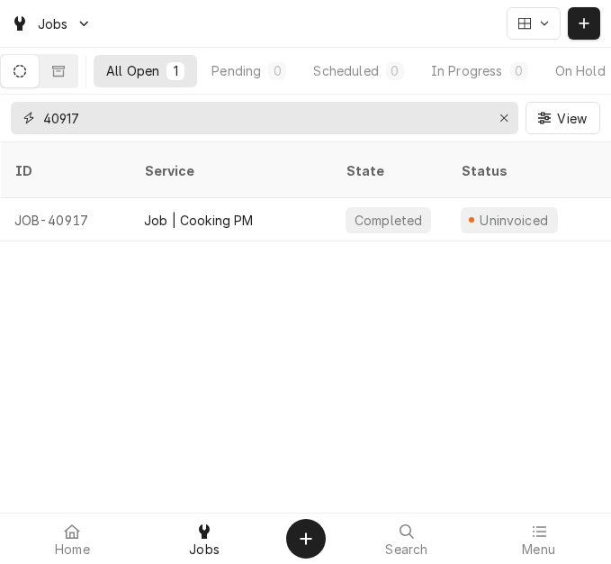
click at [14, 104] on div "40917" at bounding box center [265, 118] width 508 height 32
type input "42530"
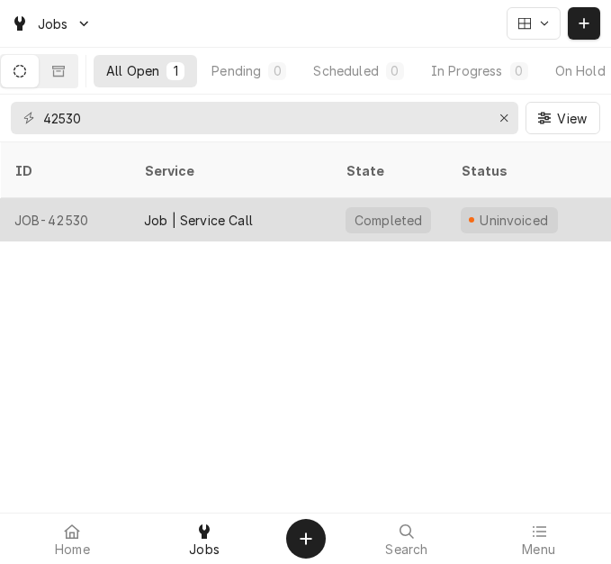
click at [232, 214] on div "Job | Service Call" at bounding box center [231, 219] width 202 height 43
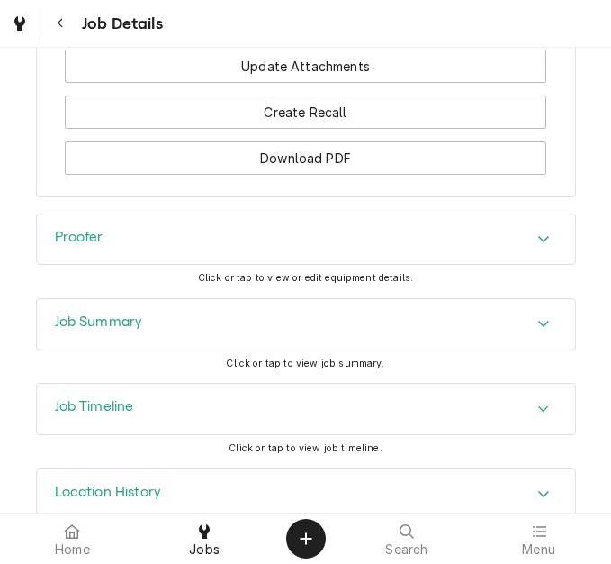
click at [108, 342] on div "Job Summary" at bounding box center [306, 324] width 538 height 50
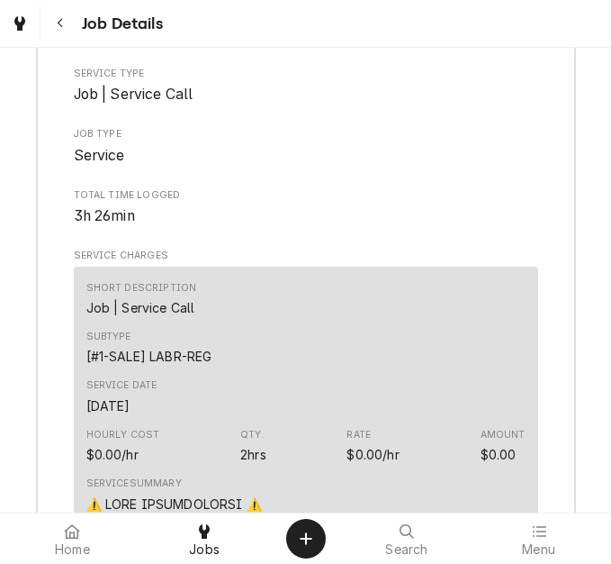
scroll to position [2701, 0]
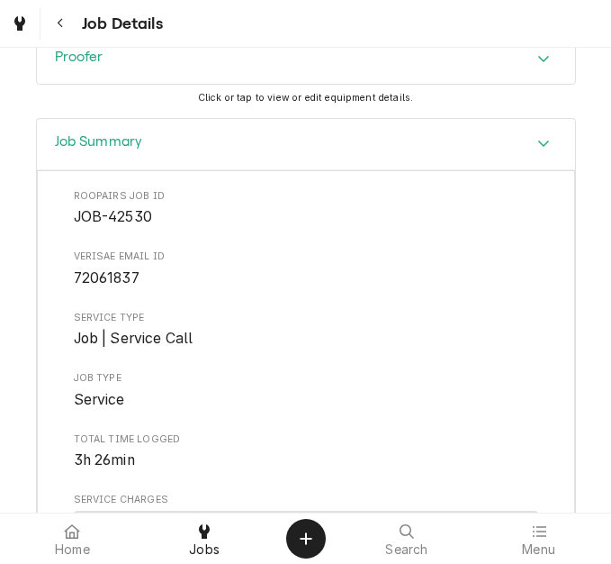
click at [113, 269] on span "72061837" at bounding box center [107, 277] width 66 height 17
copy span "72061837"
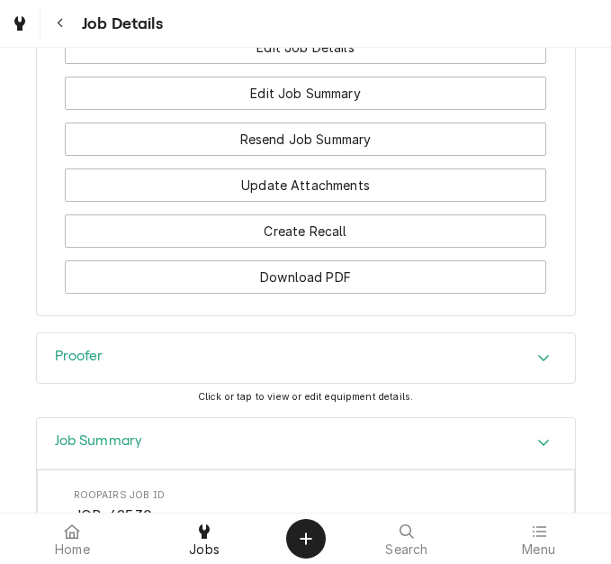
scroll to position [2251, 0]
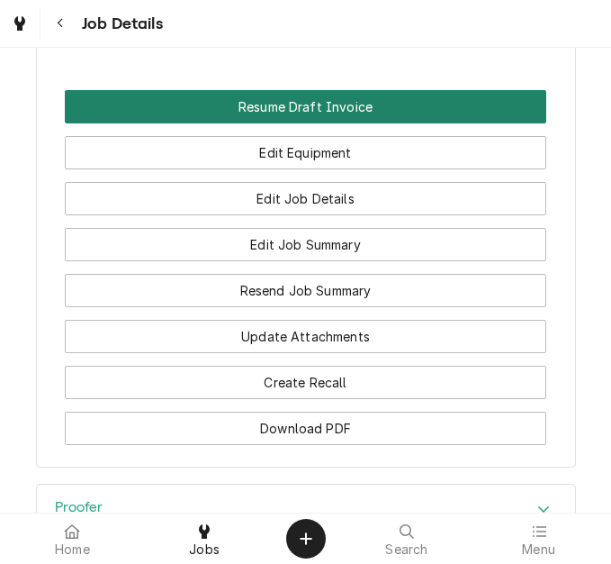
click at [319, 117] on button "Resume Draft Invoice" at bounding box center [306, 106] width 482 height 33
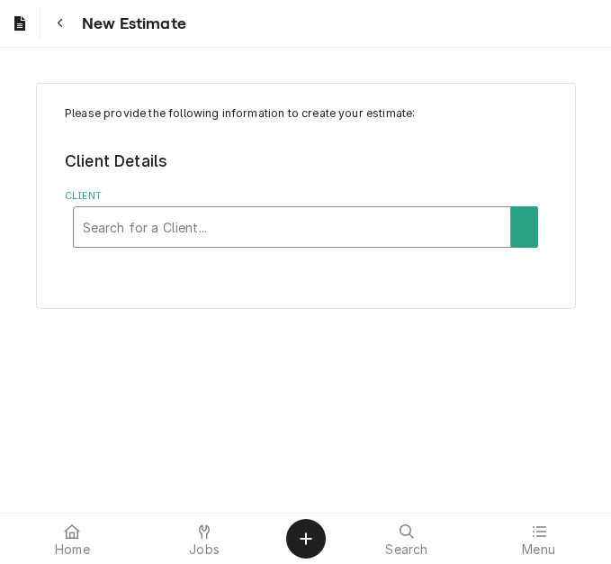
click at [184, 213] on div "Client" at bounding box center [293, 227] width 420 height 32
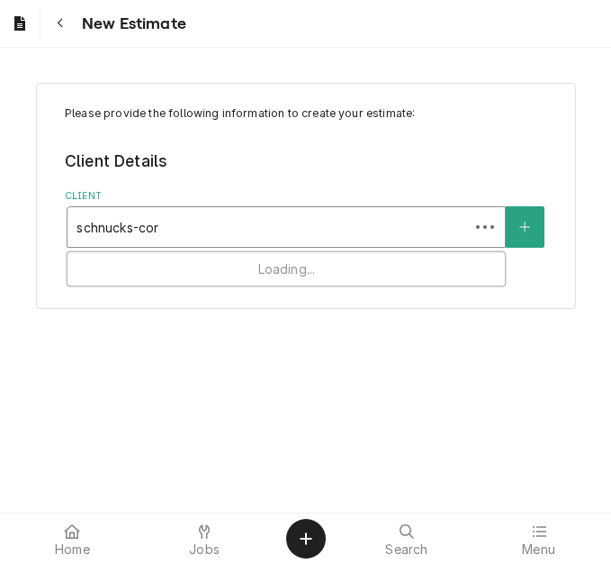
type input "schnucks-corp"
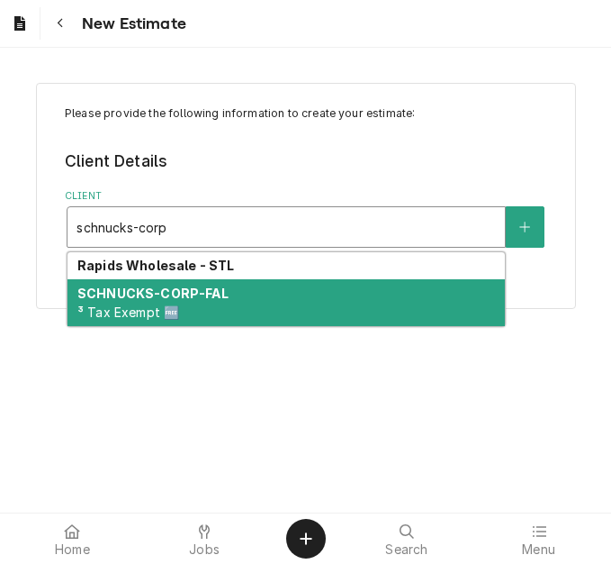
click at [256, 299] on div "SCHNUCKS-CORP-FAL ³ Tax Exempt 🆓" at bounding box center [287, 302] width 438 height 47
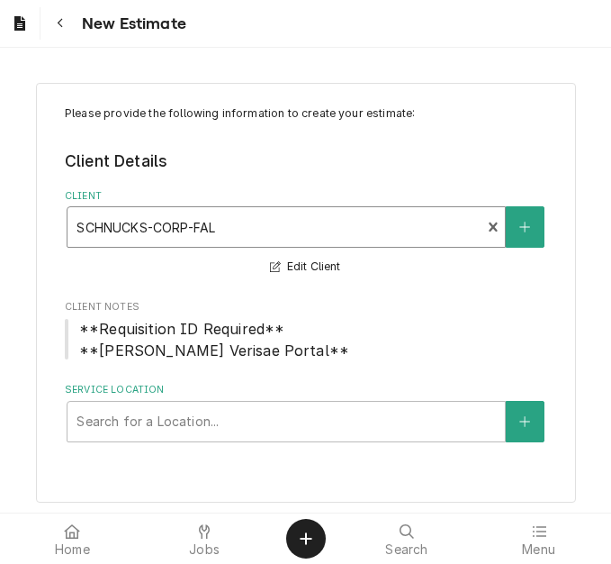
scroll to position [6, 0]
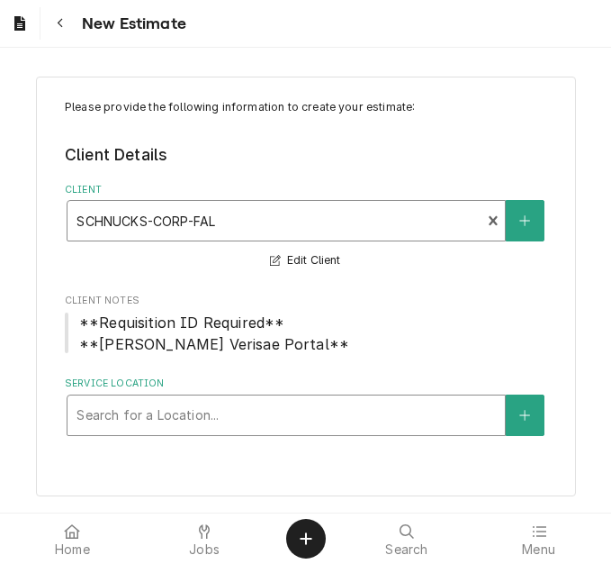
click at [181, 403] on div "Service Location" at bounding box center [287, 415] width 420 height 32
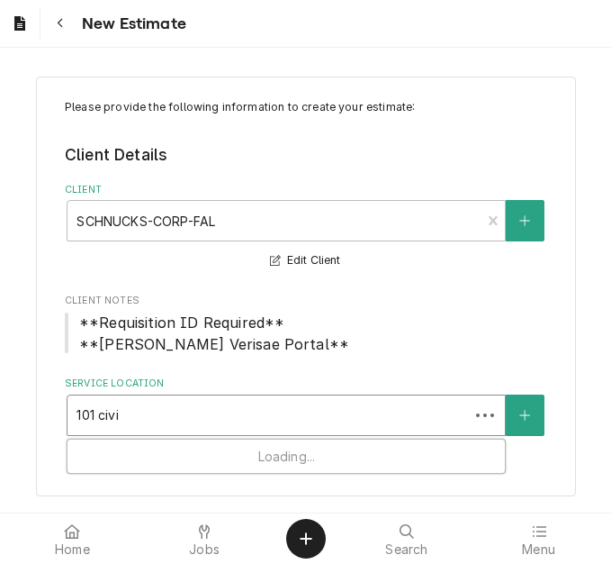
type input "101 civic"
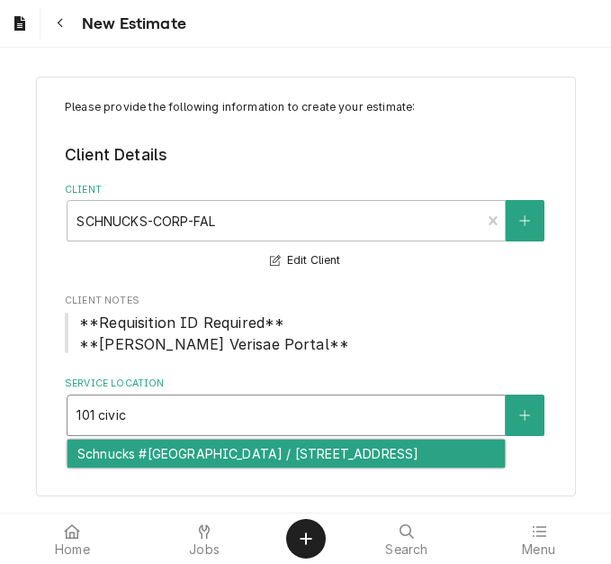
click at [177, 467] on div "Schnucks #135 Lake St Louis / 101 Civic Center Dr, Lake St Louis, MO 63367" at bounding box center [287, 453] width 438 height 28
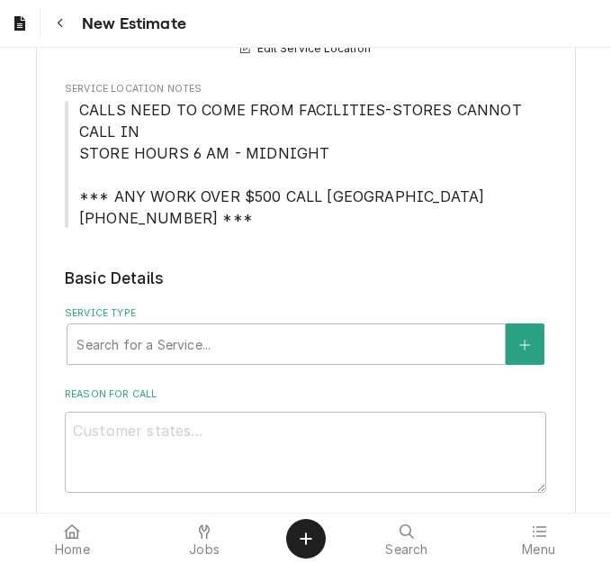
scroll to position [457, 0]
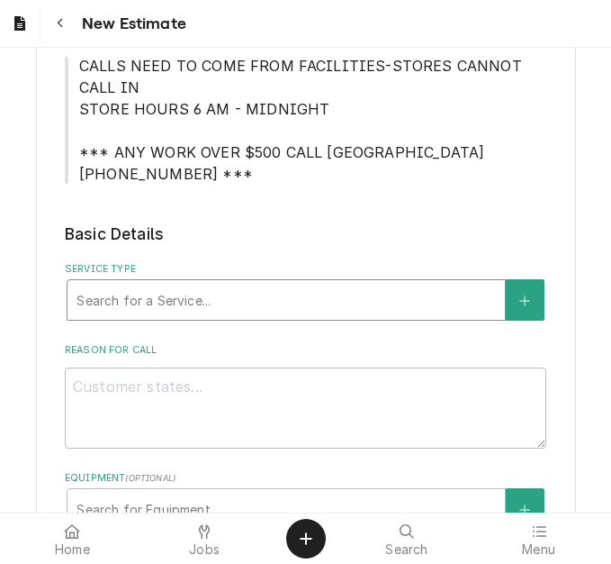
click at [190, 299] on div "Service Type" at bounding box center [287, 300] width 420 height 32
type textarea "x"
type input "s"
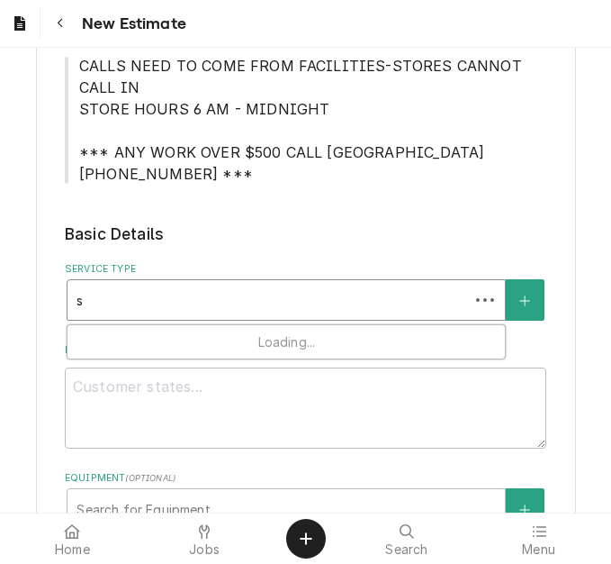
type textarea "x"
type input "se"
type textarea "x"
type input "ser"
type textarea "x"
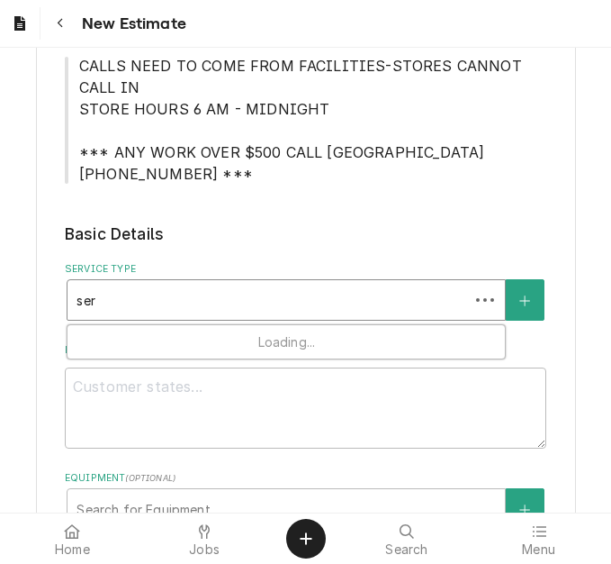
type input "serv"
type textarea "x"
type input "servic"
type textarea "x"
type input "service"
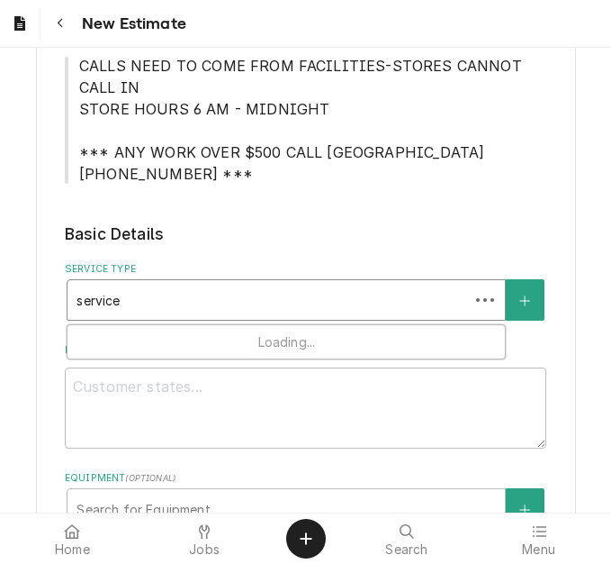
type textarea "x"
type input "service c"
type textarea "x"
type input "service ca"
type textarea "x"
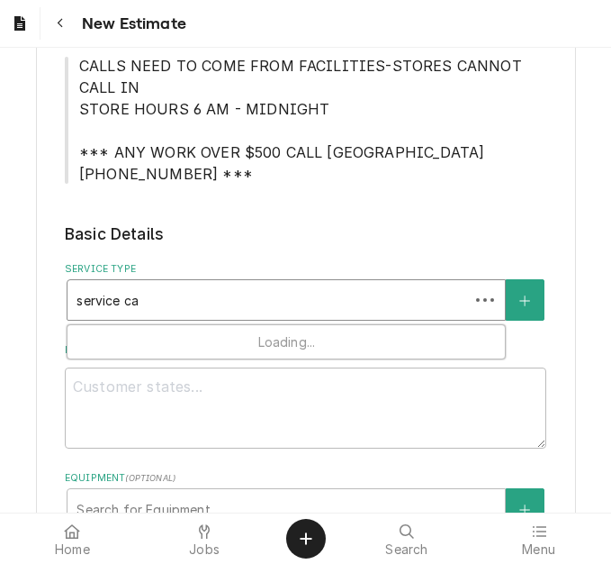
type input "service cal"
type textarea "x"
type input "service call"
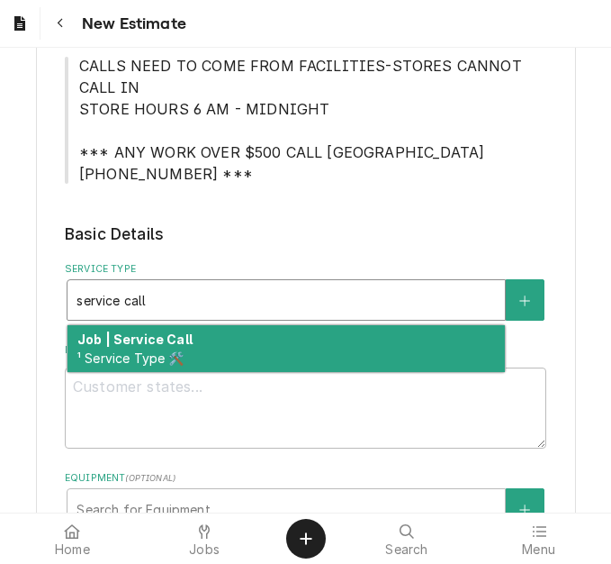
click at [175, 336] on strong "Job | Service Call" at bounding box center [134, 338] width 115 height 15
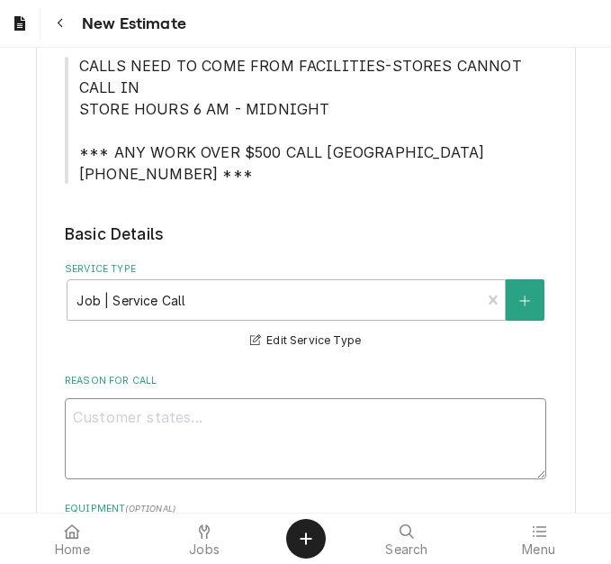
click at [111, 408] on textarea "Reason For Call" at bounding box center [306, 438] width 482 height 81
type textarea "x"
type textarea "Q"
type textarea "x"
type textarea "Qu"
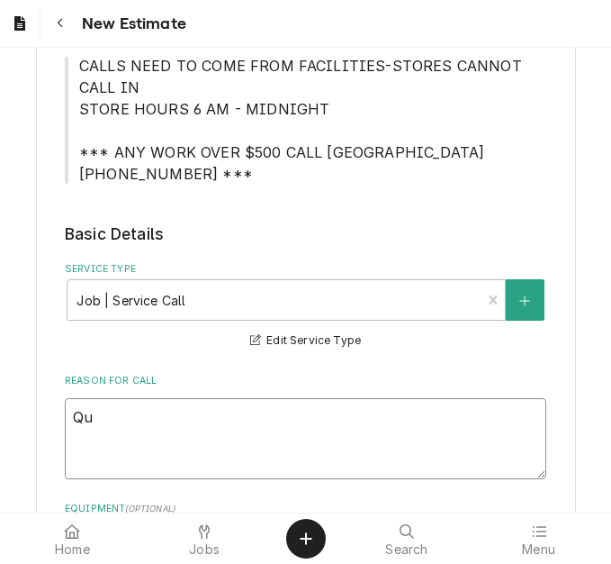
type textarea "x"
type textarea "Quo"
type textarea "x"
type textarea "Quot"
type textarea "x"
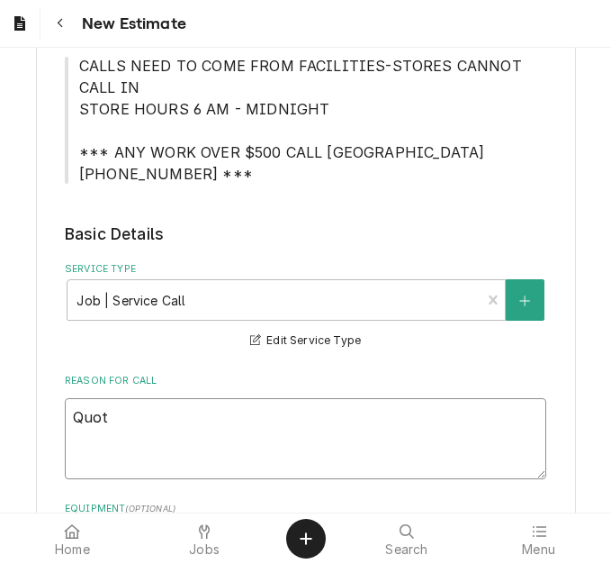
type textarea "Quote"
type textarea "x"
type textarea "Quote"
type textarea "x"
type textarea "Quote to"
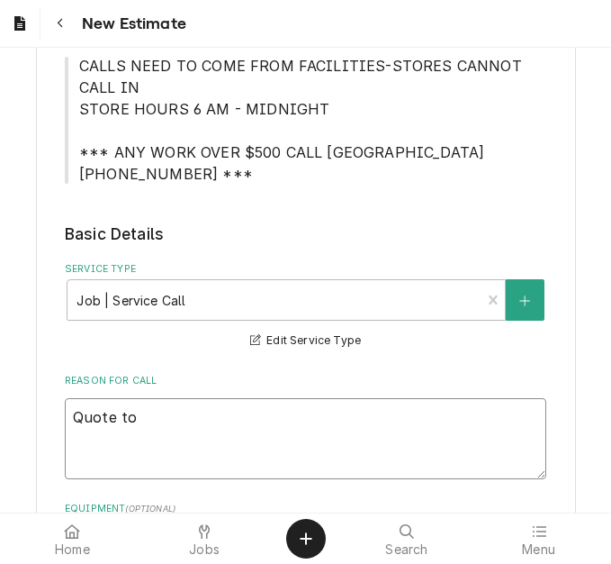
type textarea "x"
type textarea "Quote to"
type textarea "x"
type textarea "Quote to r"
type textarea "x"
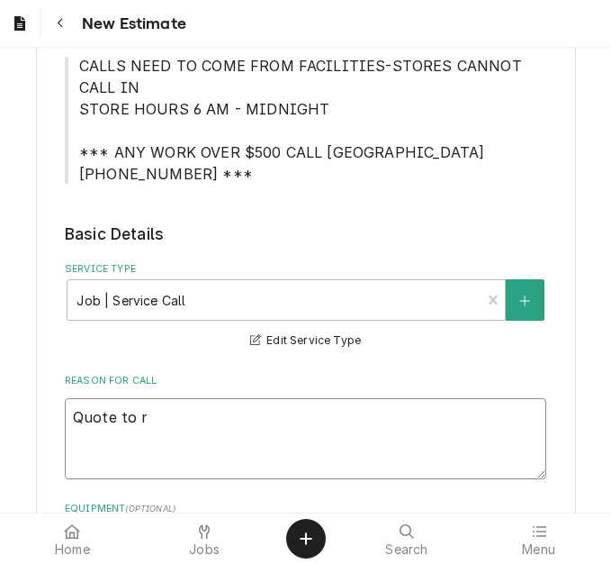
type textarea "Quote to re"
type textarea "x"
type textarea "Quote to repl"
type textarea "x"
type textarea "Quote to repla"
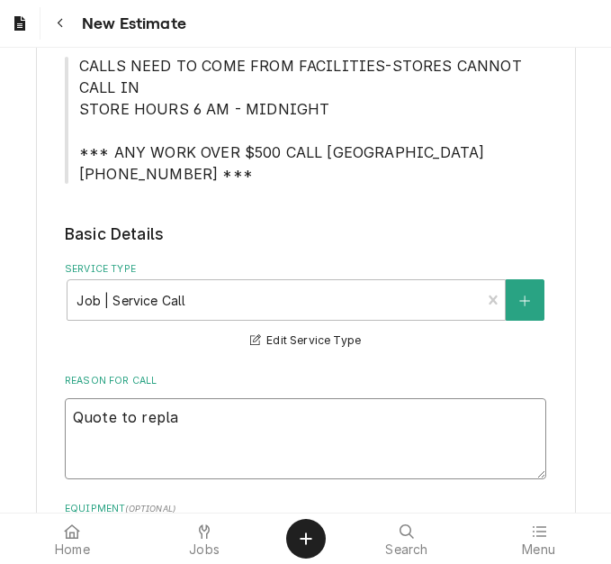
type textarea "x"
type textarea "Quote to replac"
type textarea "x"
type textarea "Quote to replace"
type textarea "x"
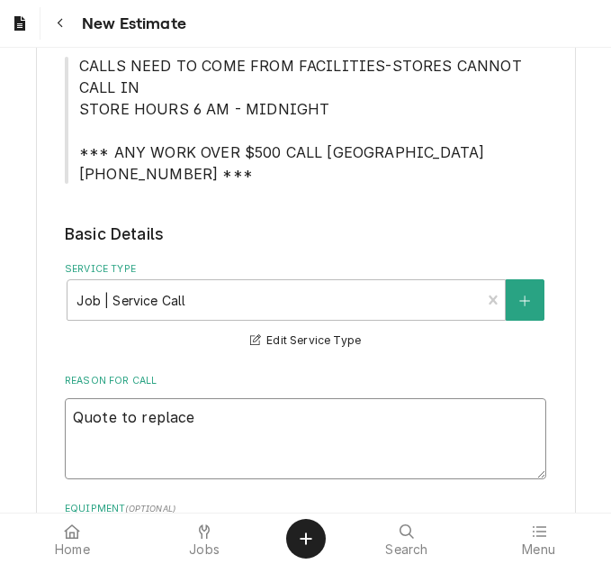
type textarea "Quote to replace p"
type textarea "x"
type textarea "Quote to replace pa"
type textarea "x"
type textarea "Quote to replace par"
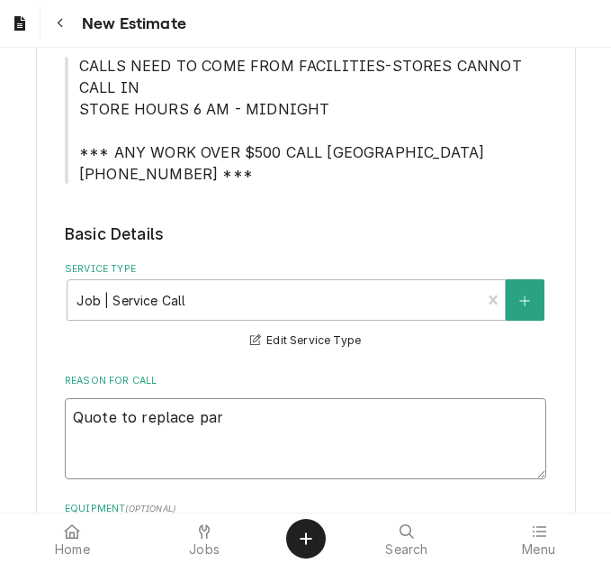
type textarea "x"
type textarea "Quote to replace part"
type textarea "x"
type textarea "Quote to replace parts"
type textarea "x"
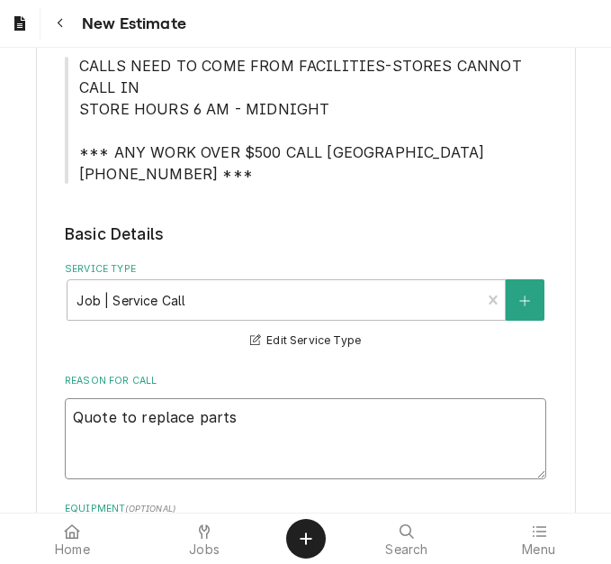
type textarea "Quote to replace parts o"
type textarea "x"
type textarea "Quote to replace parts on"
type textarea "x"
type textarea "Quote to replace parts on"
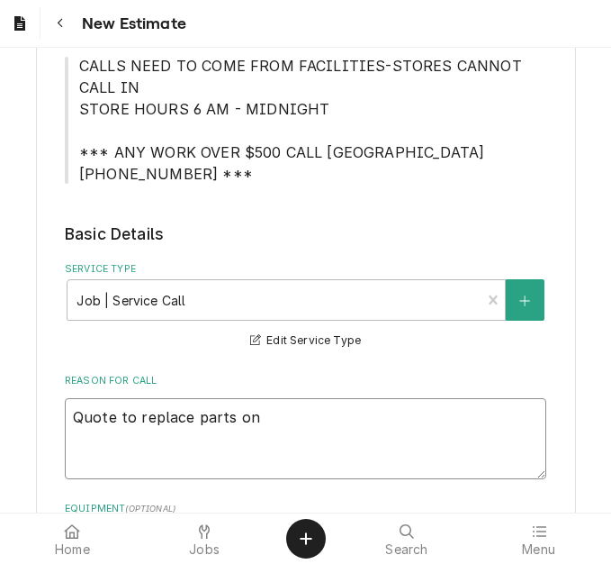
type textarea "x"
type textarea "Quote to replace parts on o"
type textarea "x"
type textarea "Quote to replace parts on"
type textarea "x"
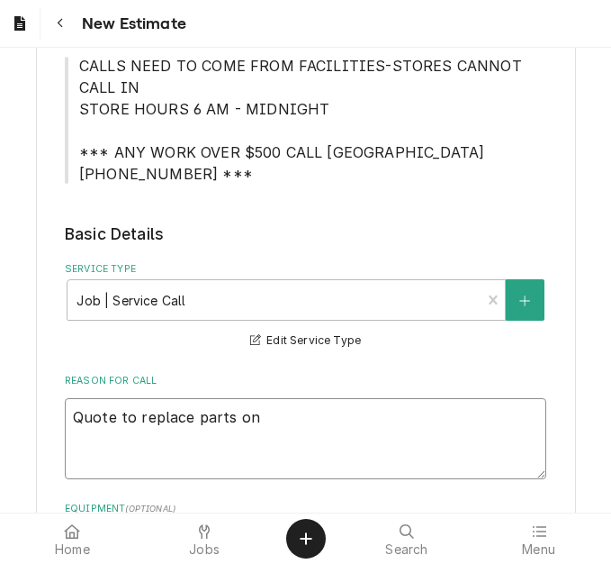
type textarea "Quote to replace parts on H"
type textarea "x"
type textarea "Quote to replace parts on Ho"
type textarea "x"
type textarea "Quote to replace parts on Hob"
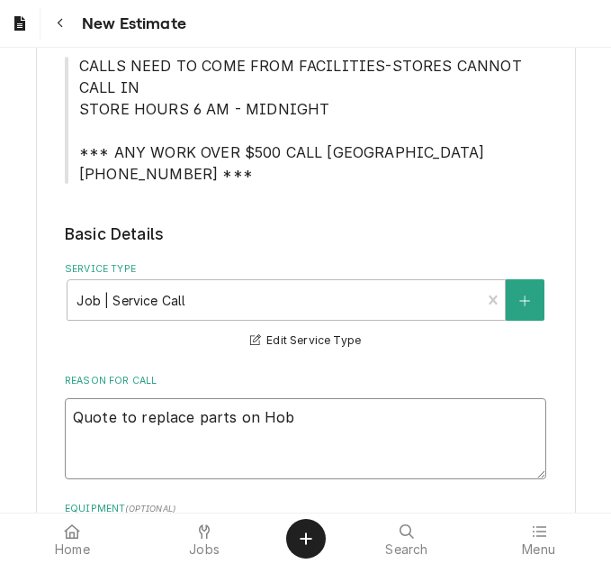
type textarea "x"
type textarea "Quote to replace parts on Hoba"
type textarea "x"
type textarea "Quote to replace parts on Hobar"
type textarea "x"
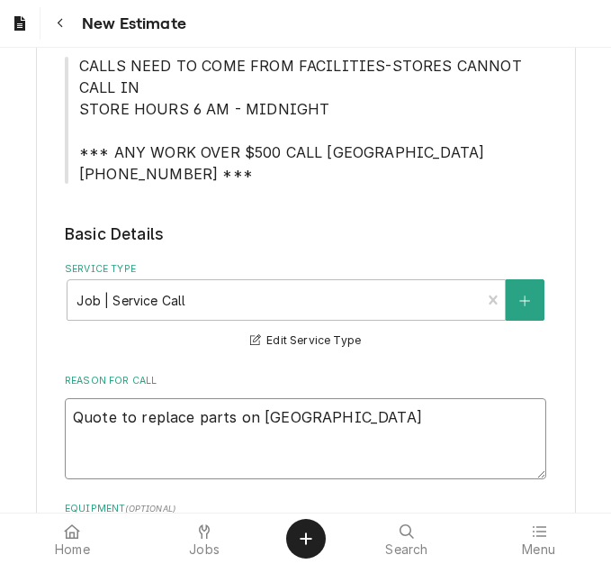
type textarea "Quote to replace parts on Hobart"
type textarea "x"
type textarea "Quote to replace parts on Hobart"
type textarea "x"
type textarea "Quote to replace parts on Hobart Di"
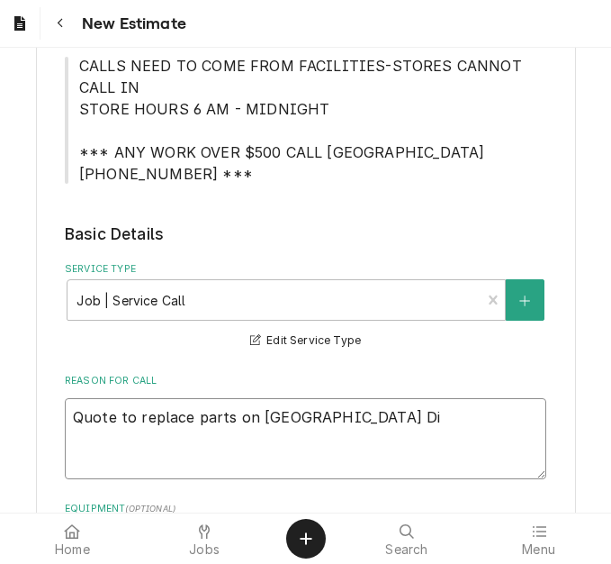
type textarea "x"
type textarea "Quote to replace parts on Hobart Dis"
type textarea "x"
type textarea "Quote to replace parts on Hobart Dish"
type textarea "x"
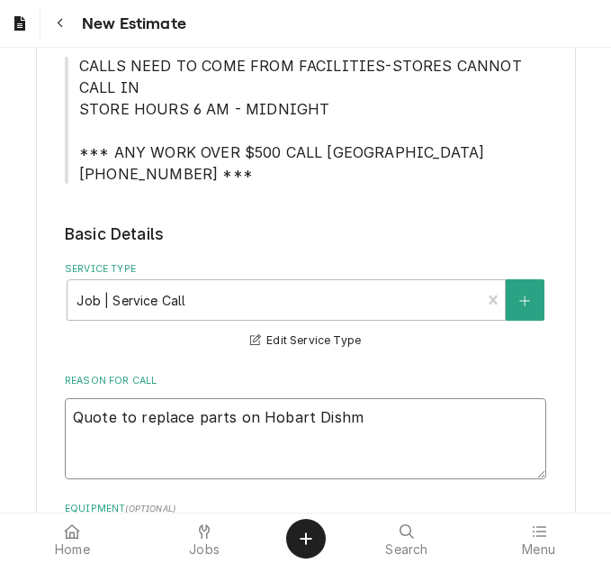
type textarea "Quote to replace parts on Hobart Dishma"
type textarea "x"
type textarea "Quote to replace parts on Hobart Dishmach"
type textarea "x"
type textarea "Quote to replace parts on Hobart Dishmachi"
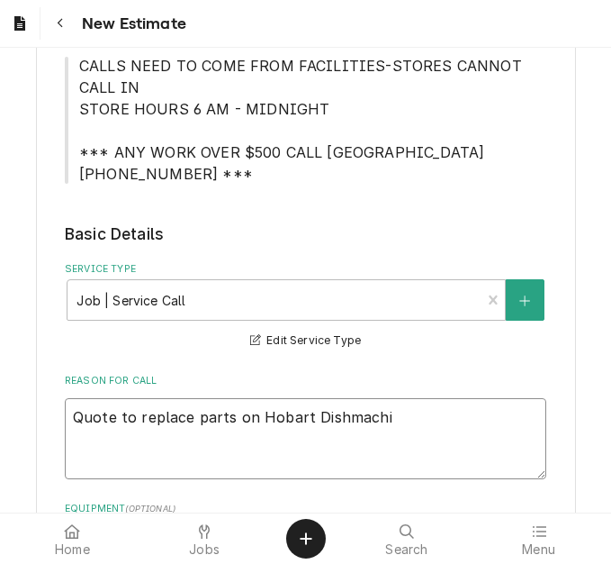
type textarea "x"
type textarea "Quote to replace parts on Hobart Dishmachine"
type textarea "x"
type textarea "Quote to replace parts on Hobart Dishmachine"
type textarea "x"
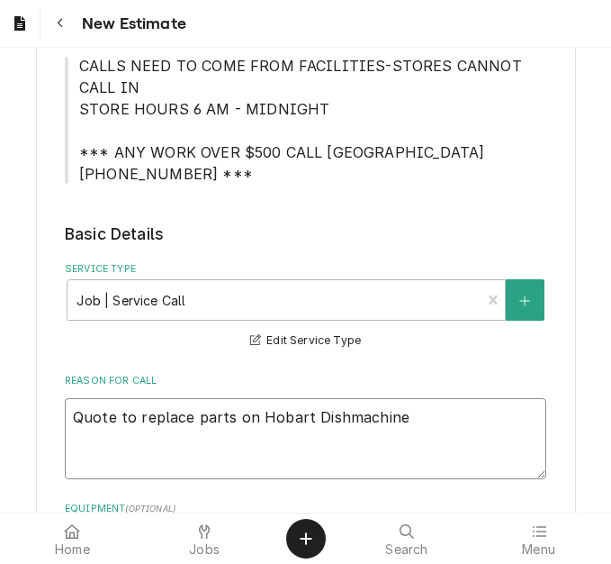
type textarea "Quote to replace parts on Hobart Dishmachine /"
type textarea "x"
type textarea "Quote to replace parts on Hobart Dishmachine /"
type textarea "x"
type textarea "Quote to replace parts on Hobart Dishmachine / M"
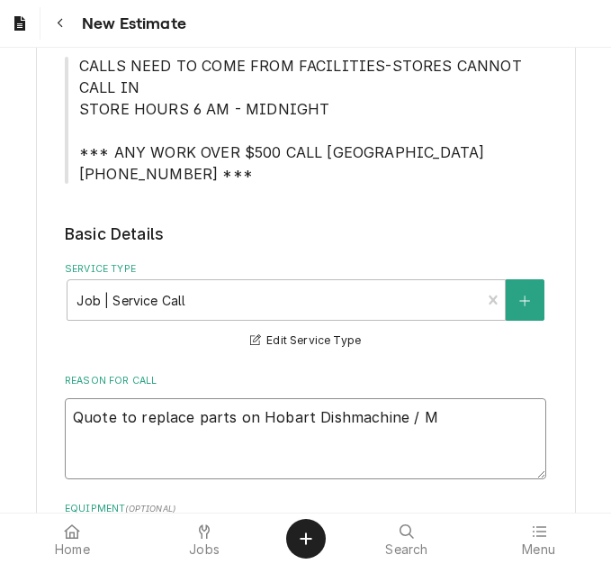
type textarea "x"
type textarea "Quote to replace parts on Hobart Dishmachine / Mod"
type textarea "x"
type textarea "Quote to replace parts on Hobart Dishmachine / Mode"
type textarea "x"
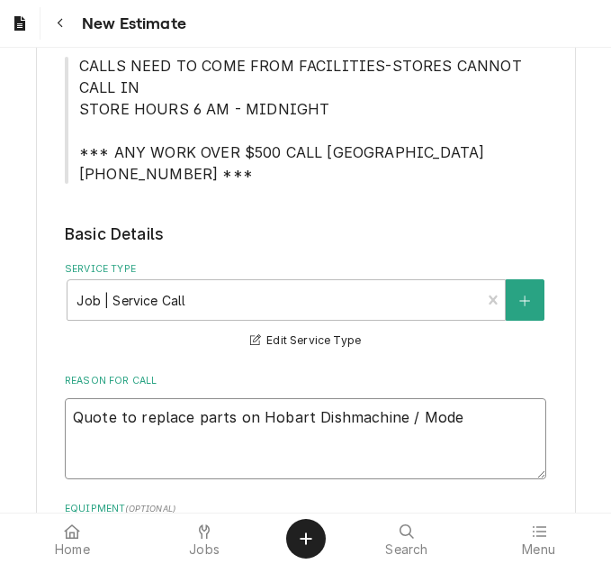
type textarea "Quote to replace parts on Hobart Dishmachine / Model"
type textarea "x"
type textarea "Quote to replace parts on Hobart Dishmachine / Model:"
type textarea "x"
type textarea "Quote to replace parts on Hobart Dishmachine / Model:"
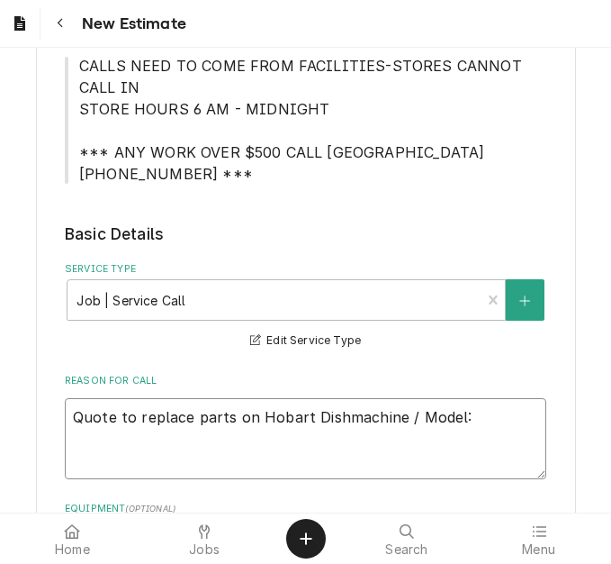
type textarea "x"
type textarea "Quote to replace parts on Hobart Dishmachine / Model: H"
type textarea "x"
type textarea "Quote to replace parts on Hobart Dishmachine / Model: HP"
type textarea "x"
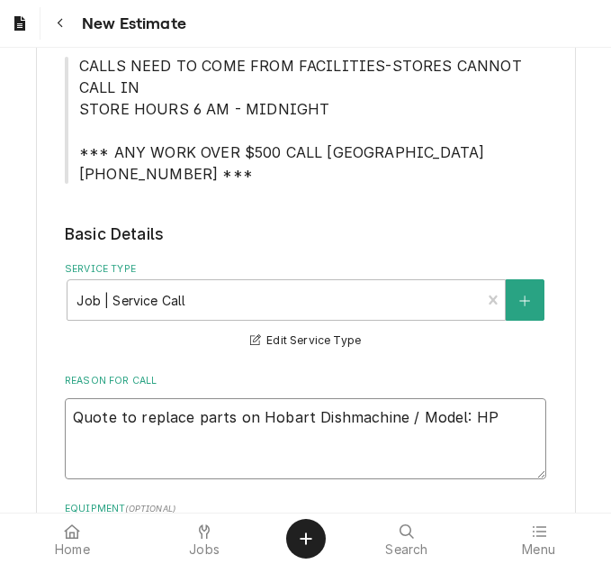
type textarea "Quote to replace parts on Hobart Dishmachine / Model: HPX"
type textarea "x"
type textarea "Quote to replace parts on Hobart Dishmachine / Model: HPX2"
type textarea "x"
type textarea "Quote to replace parts on Hobart Dishmachine / Model: HPX20"
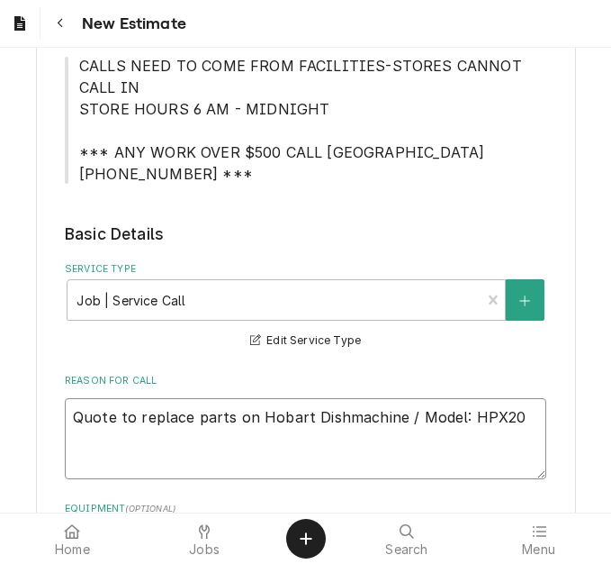
type textarea "x"
type textarea "Quote to replace parts on Hobart Dishmachine / Model: HPX200"
type textarea "x"
type textarea "Quote to replace parts on Hobart Dishmachine / Model: HPX20"
type textarea "x"
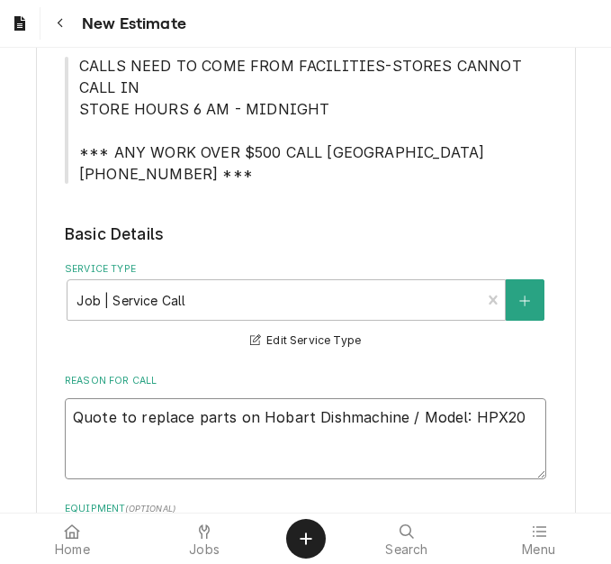
type textarea "Quote to replace parts on Hobart Dishmachine / Model: HPX2"
type textarea "x"
type textarea "Quote to replace parts on Hobart Dishmachine / Model: HPX"
type textarea "x"
type textarea "Quote to replace parts on Hobart Dishmachine / Model: HPXC"
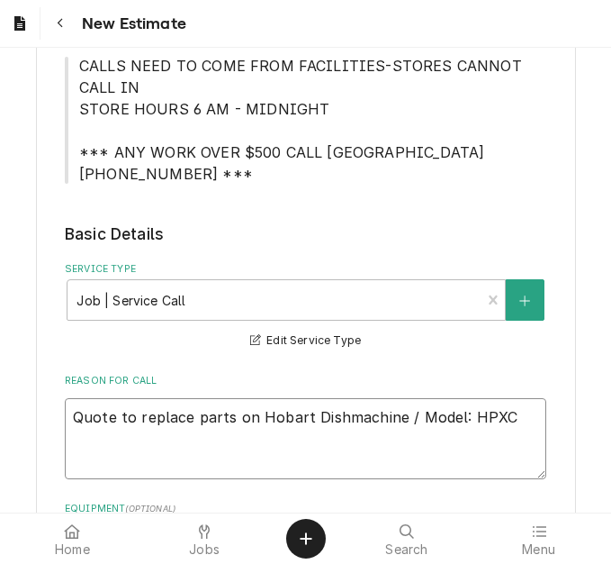
type textarea "x"
type textarea "Quote to replace parts on Hobart Dishmachine / Model: HP"
type textarea "x"
type textarea "Quote to replace parts on Hobart Dishmachine / Model: HPC"
type textarea "x"
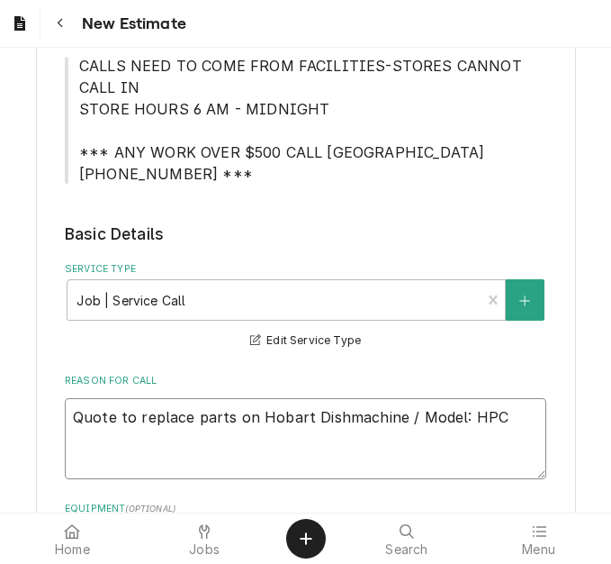
type textarea "Quote to replace parts on Hobart Dishmachine / Model: HPC2"
type textarea "x"
type textarea "Quote to replace parts on Hobart Dishmachine / Model: HPC20"
type textarea "x"
type textarea "Quote to replace parts on Hobart Dishmachine / Model: HPC200"
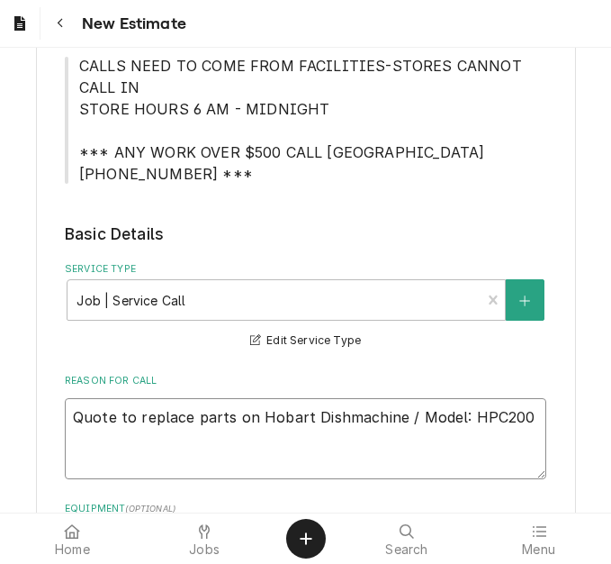
type textarea "x"
type textarea "Quote to replace parts on Hobart Dishmachine / Model: HPC200"
type textarea "x"
type textarea "Quote to replace parts on Hobart Dishmachine / Model: HPC200 /"
type textarea "x"
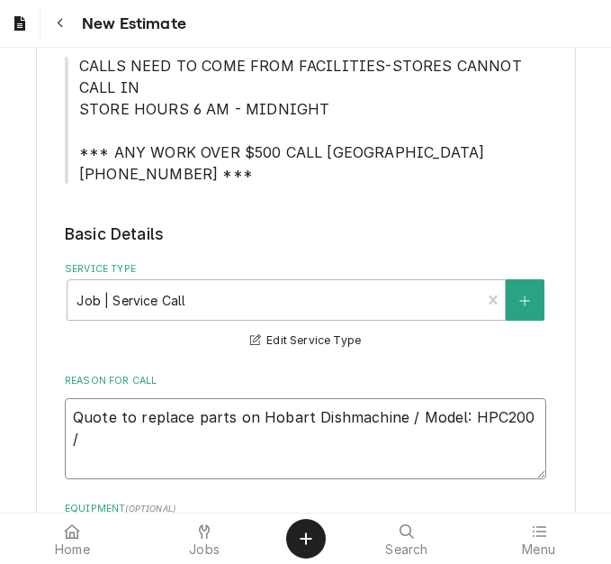
type textarea "Quote to replace parts on Hobart Dishmachine / Model: HPC200 /"
type textarea "x"
type textarea "Quote to replace parts on Hobart Dishmachine / Model: HPC200 / S"
type textarea "x"
type textarea "Quote to replace parts on Hobart Dishmachine / Model: HPC200 / Se"
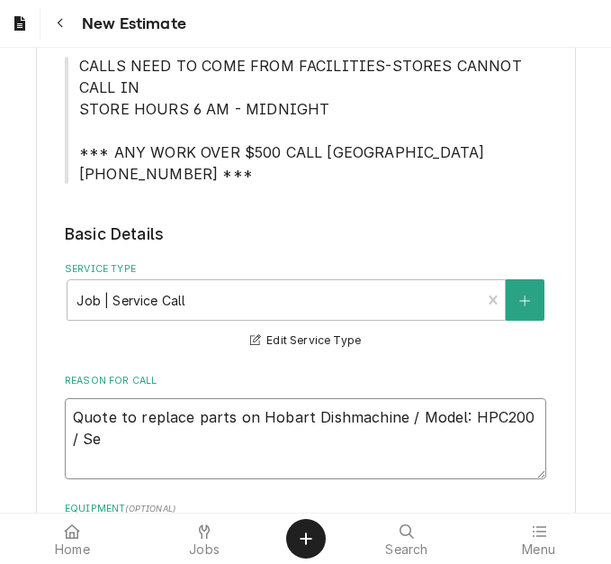
type textarea "x"
type textarea "Quote to replace parts on Hobart Dishmachine / Model: HPC200 / Ser"
type textarea "x"
type textarea "Quote to replace parts on Hobart Dishmachine / Model: HPC200 / Seri"
type textarea "x"
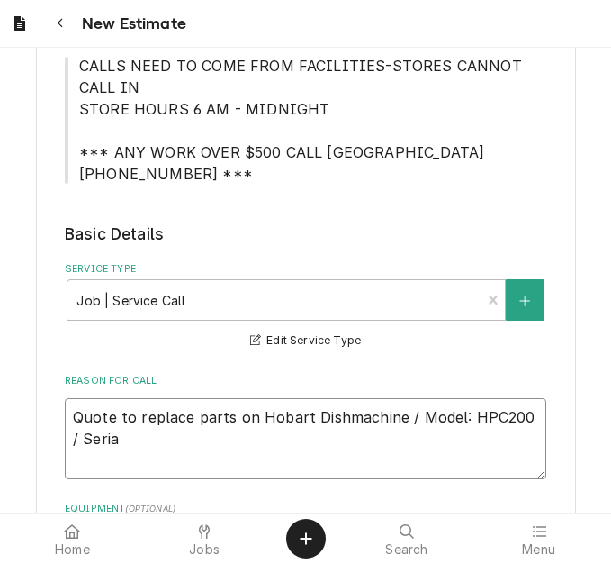
type textarea "Quote to replace parts on Hobart Dishmachine / Model: HPC200 / Serial"
type textarea "x"
type textarea "Quote to replace parts on Hobart Dishmachine / Model: HPC200 / Serial:"
type textarea "x"
type textarea "Quote to replace parts on Hobart Dishmachine / Model: HPC200 / Serial:"
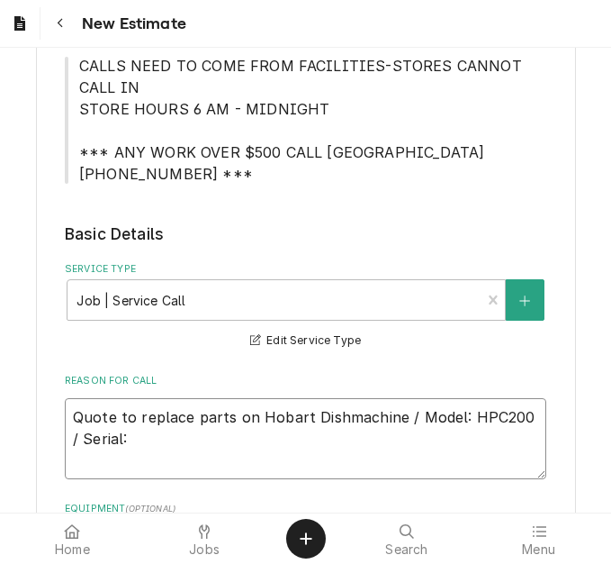
type textarea "x"
type textarea "Quote to replace parts on Hobart Dishmachine / Model: HPC200 / Serial: 2"
type textarea "x"
type textarea "Quote to replace parts on Hobart Dishmachine / Model: HPC200 / Serial: 24"
type textarea "x"
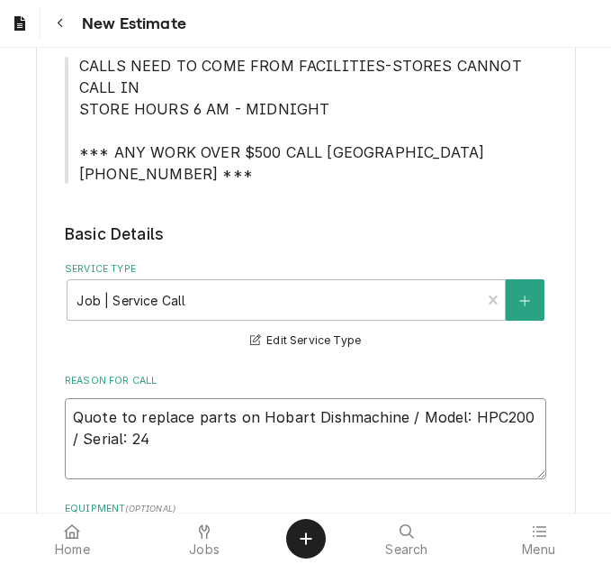
type textarea "Quote to replace parts on Hobart Dishmachine / Model: HPC200 / Serial: 24-"
type textarea "x"
type textarea "Quote to replace parts on Hobart Dishmachine / Model: HPC200 / Serial: 24-1"
type textarea "x"
type textarea "Quote to replace parts on Hobart Dishmachine / Model: HPC200 / Serial: 24-10"
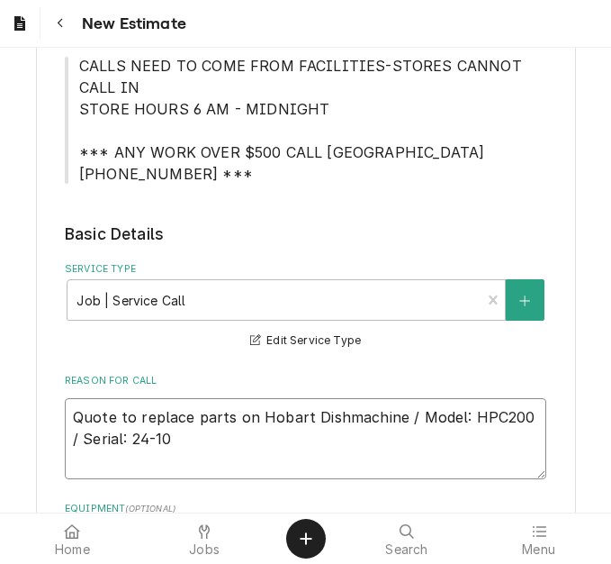
type textarea "x"
type textarea "Quote to replace parts on Hobart Dishmachine / Model: HPC200 / Serial: 24-102"
type textarea "x"
type textarea "Quote to replace parts on Hobart Dishmachine / Model: HPC200 / Serial: 24-1025"
type textarea "x"
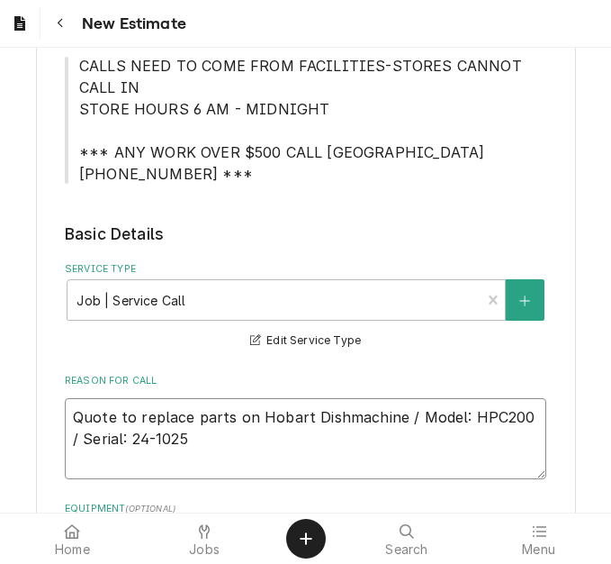
type textarea "Quote to replace parts on Hobart Dishmachine / Model: HPC200 / Serial: 24-10257"
type textarea "x"
type textarea "Quote to replace parts on Hobart Dishmachine / Model: HPC200 / Serial: 24-102576"
type textarea "x"
type textarea "Quote to replace parts on Hobart Dishmachine / Model: HPC200 / Serial: 24-10257…"
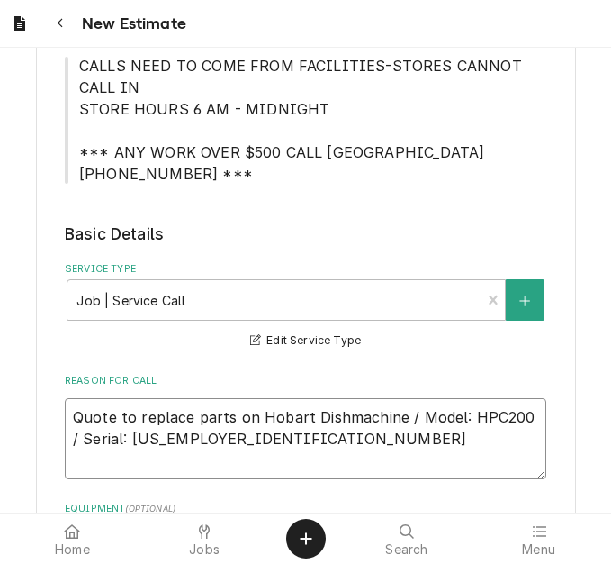
type textarea "x"
type textarea "Quote to replace parts on Hobart Dishmachine / Model: HPC200 / Serial: 24-10257…"
type textarea "x"
type textarea "Quote to replace parts on Hobart Dishmachine / Model: HPC200 / Serial: 24-10257…"
type textarea "x"
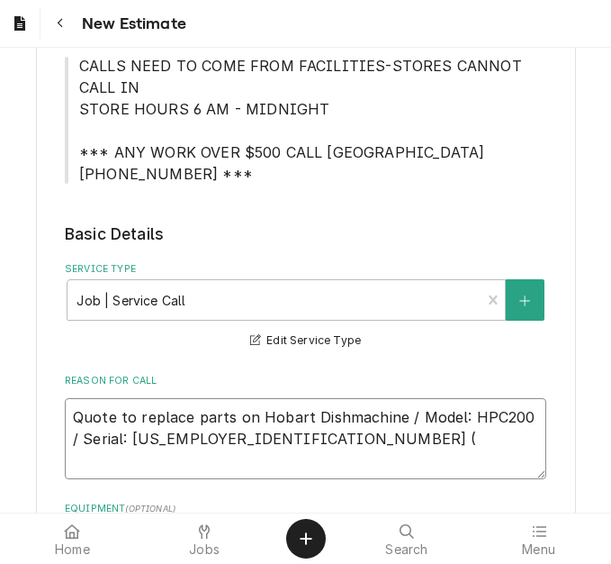
type textarea "Quote to replace parts on Hobart Dishmachine / Model: HPC200 / Serial: 24-10257…"
type textarea "x"
type textarea "Quote to replace parts on Hobart Dishmachine / Model: HPC200 / Serial: 24-10257…"
type textarea "x"
type textarea "Quote to replace parts on Hobart Dishmachine / Model: HPC200 / Serial: 24-10257…"
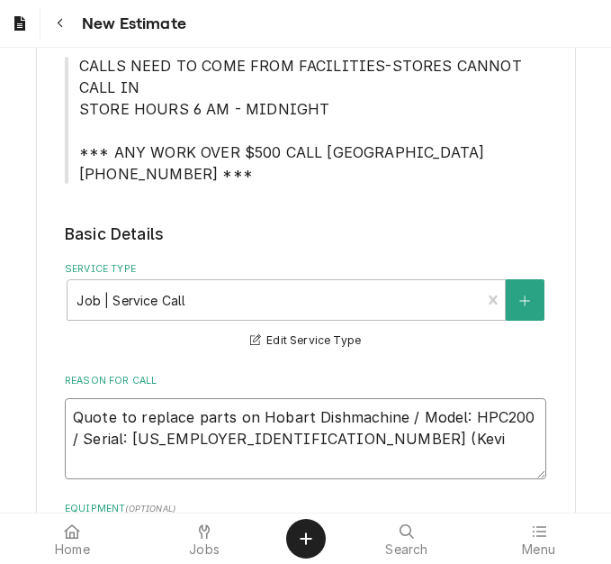
type textarea "x"
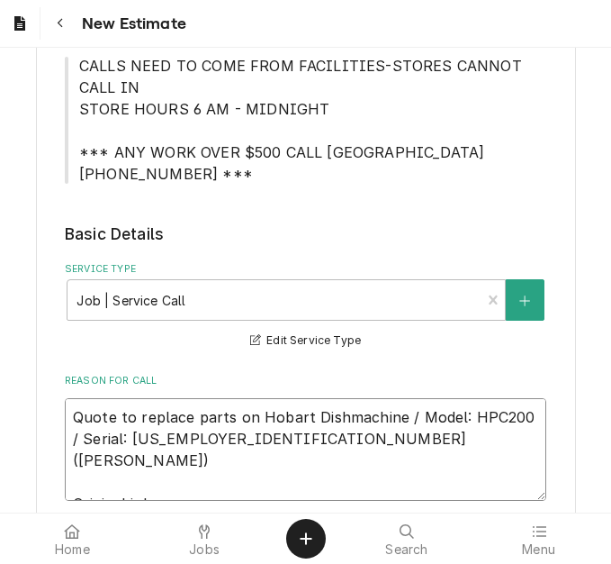
click at [183, 476] on textarea "Quote to replace parts on Hobart Dishmachine / Model: HPC200 / Serial: 24-10257…" at bounding box center [306, 449] width 482 height 103
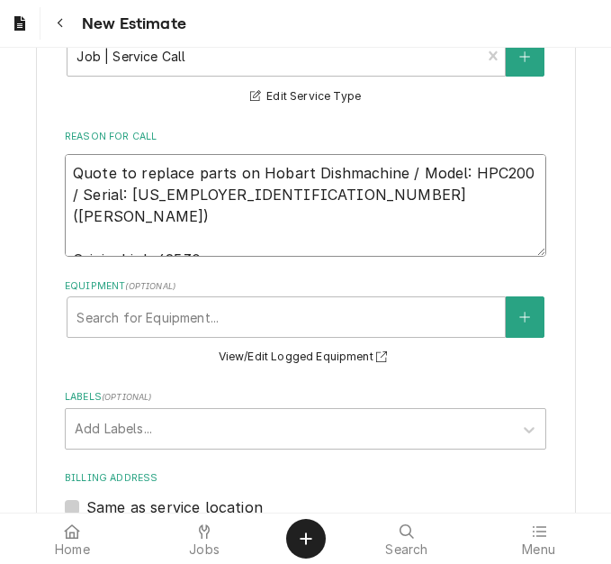
scroll to position [727, 0]
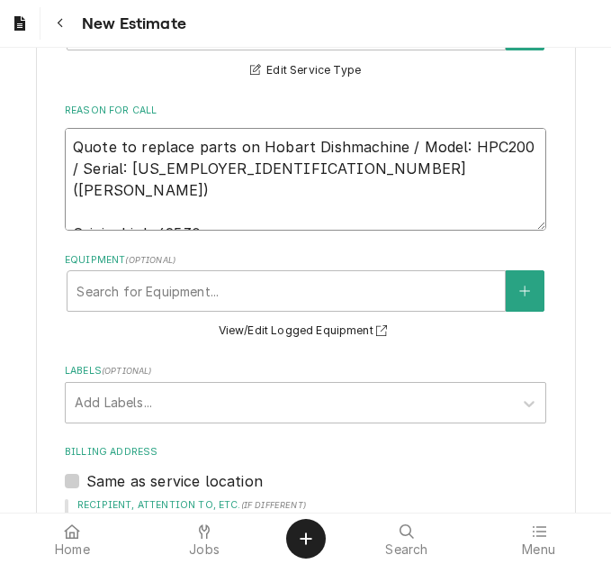
drag, startPoint x: 201, startPoint y: 169, endPoint x: 64, endPoint y: 125, distance: 143.8
click at [65, 125] on div "Reason For Call Quote to replace parts on Hobart Dishmachine / Model: HPC200 / …" at bounding box center [306, 167] width 482 height 127
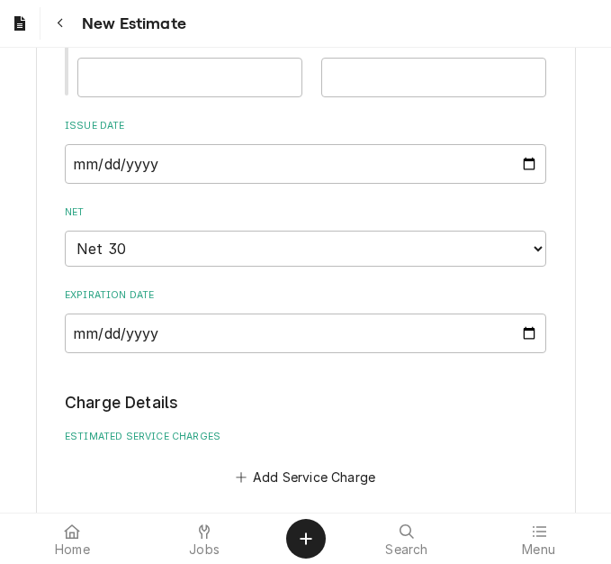
scroll to position [1717, 0]
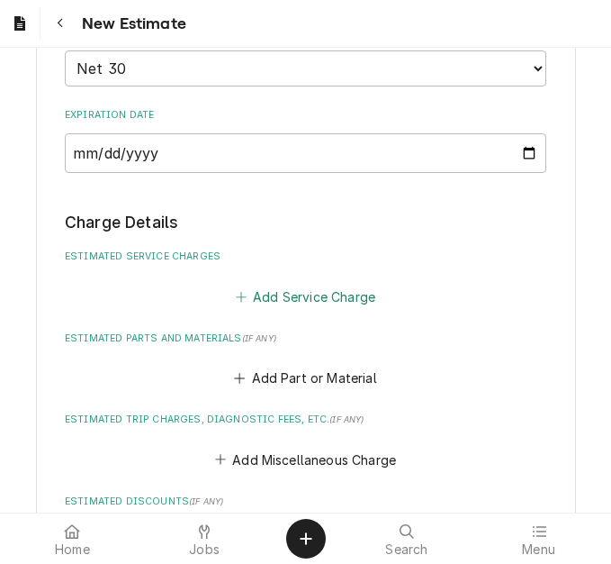
click at [267, 302] on button "Add Service Charge" at bounding box center [305, 296] width 146 height 25
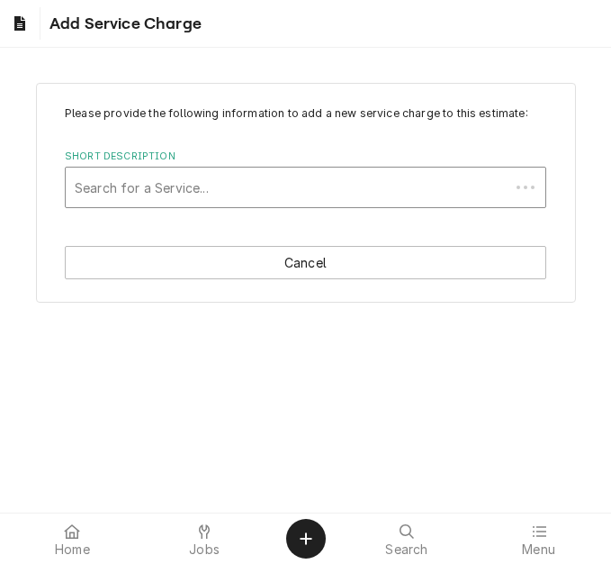
click at [210, 189] on div "Short Description" at bounding box center [288, 187] width 426 height 32
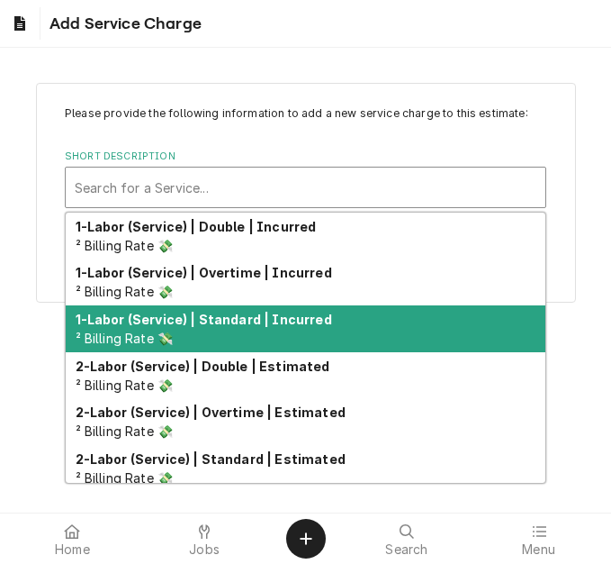
click at [221, 322] on strong "1-Labor (Service) | Standard | Incurred" at bounding box center [204, 319] width 257 height 15
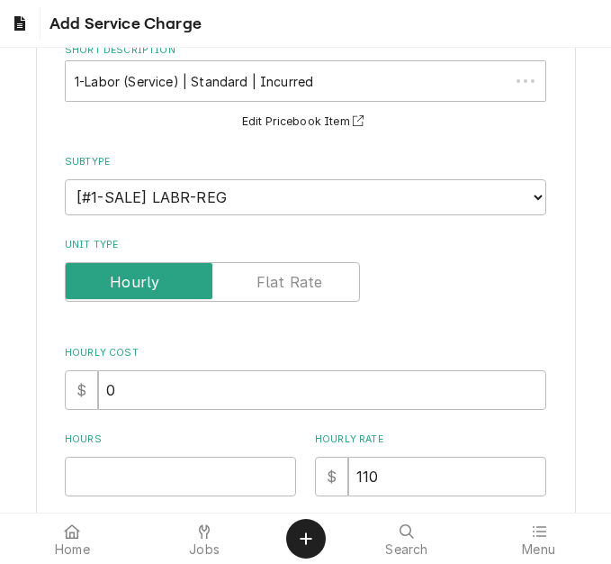
scroll to position [270, 0]
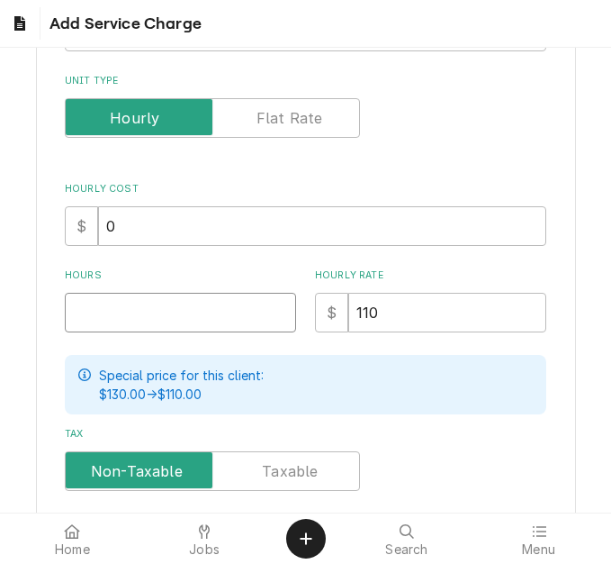
click at [119, 326] on input "Hours" at bounding box center [180, 313] width 231 height 40
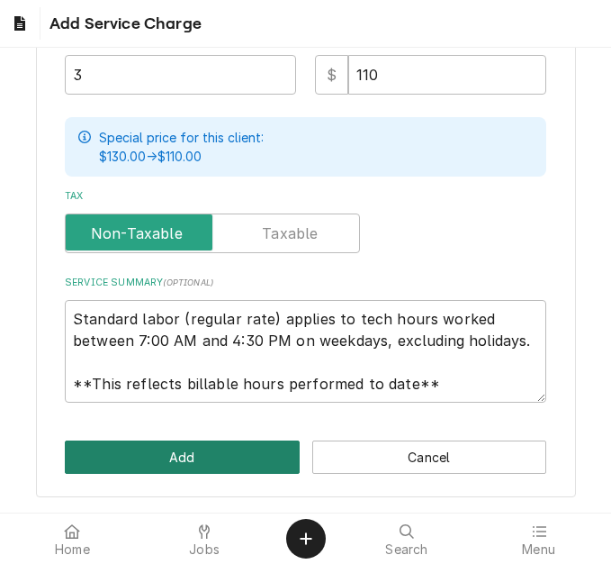
click at [182, 446] on button "Add" at bounding box center [182, 456] width 235 height 33
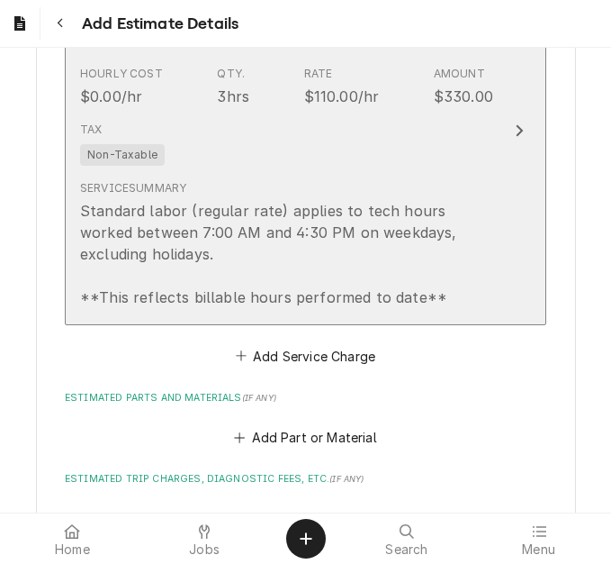
scroll to position [2056, 0]
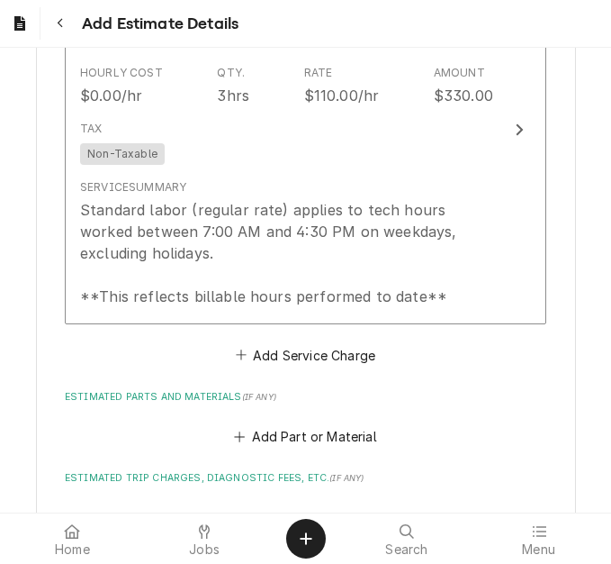
click at [296, 341] on div "Short Description 1-Labor (Service) | Standard | Incurred Subtype [#1-SALE] LAB…" at bounding box center [306, 151] width 482 height 431
click at [266, 354] on button "Add Service Charge" at bounding box center [305, 354] width 146 height 25
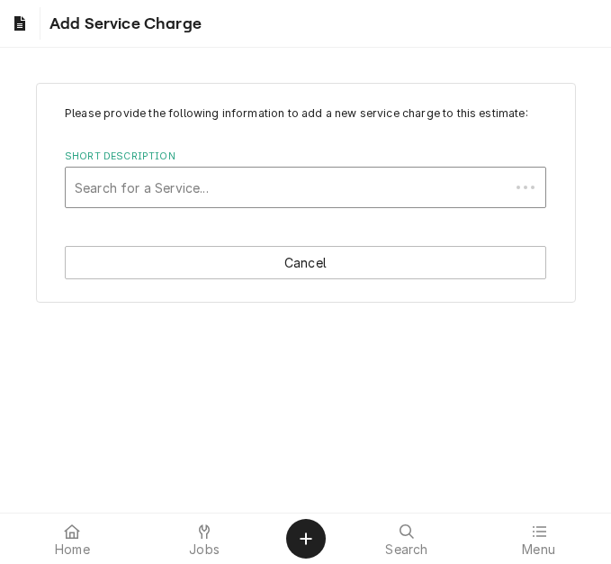
click at [216, 187] on div "Short Description" at bounding box center [288, 187] width 426 height 32
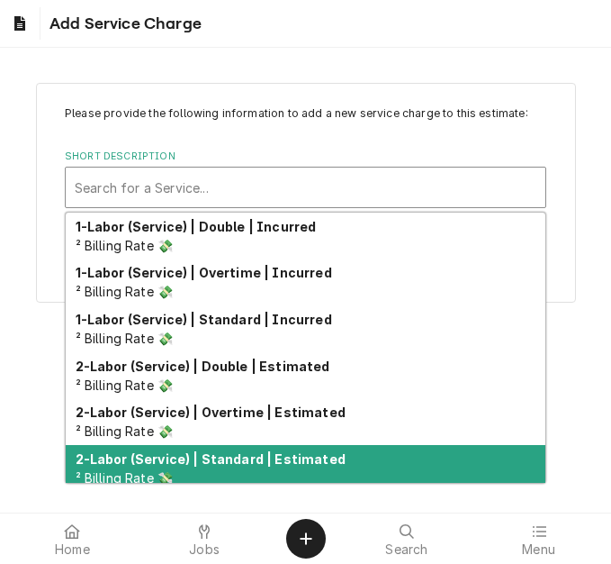
click at [221, 457] on strong "2-Labor (Service) | Standard | Estimated" at bounding box center [211, 458] width 270 height 15
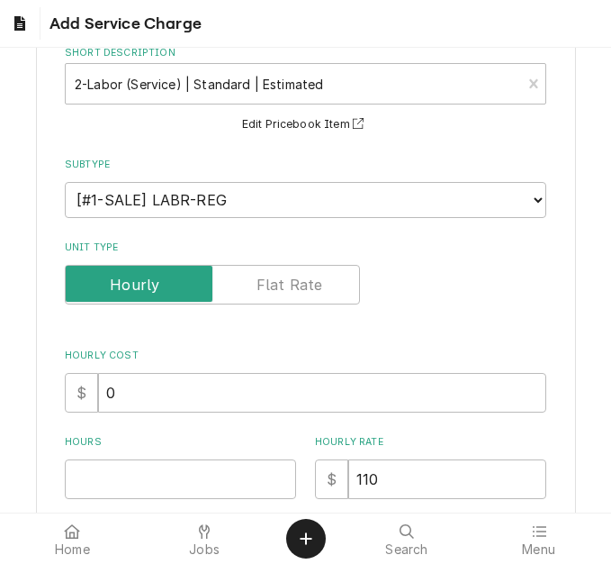
scroll to position [360, 0]
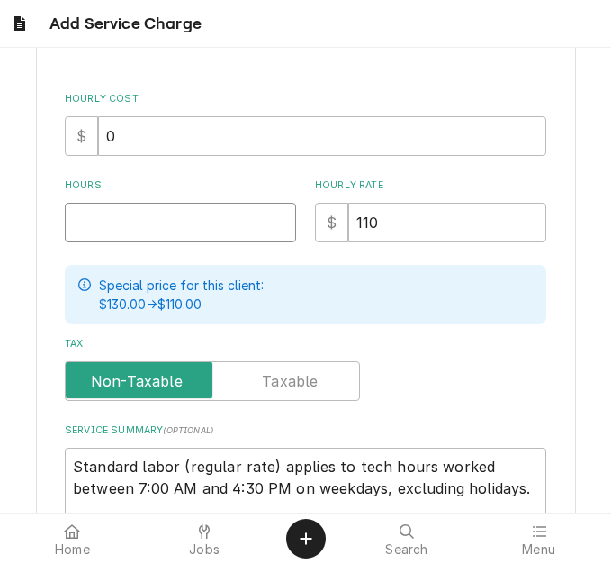
click at [113, 239] on input "Hours" at bounding box center [180, 223] width 231 height 40
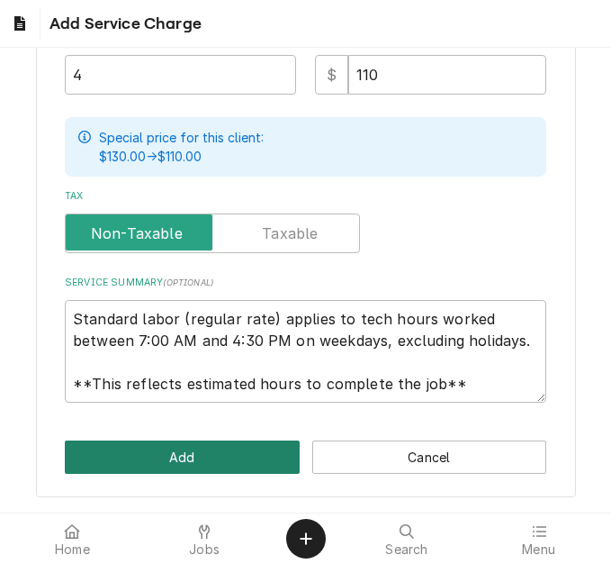
click at [154, 449] on button "Add" at bounding box center [182, 456] width 235 height 33
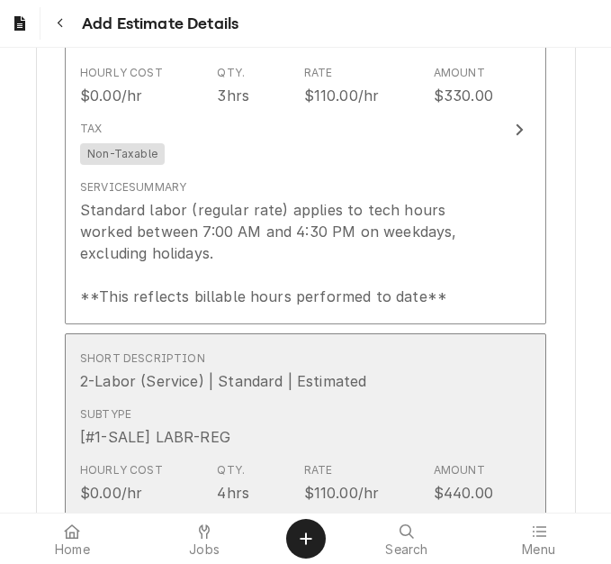
scroll to position [2450, 0]
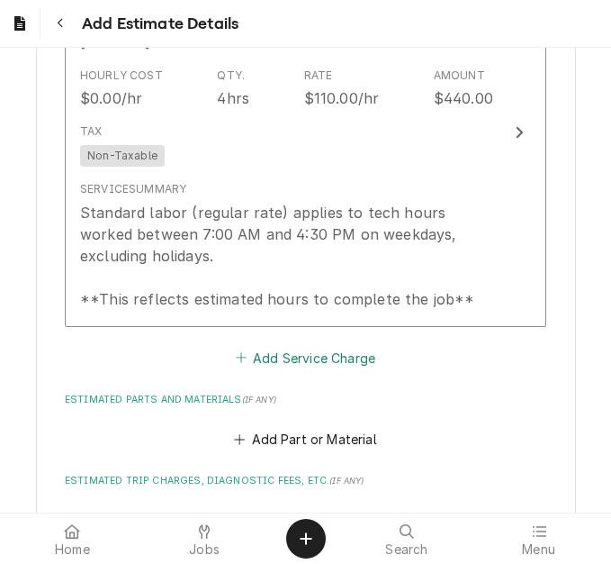
click at [273, 351] on button "Add Service Charge" at bounding box center [305, 357] width 146 height 25
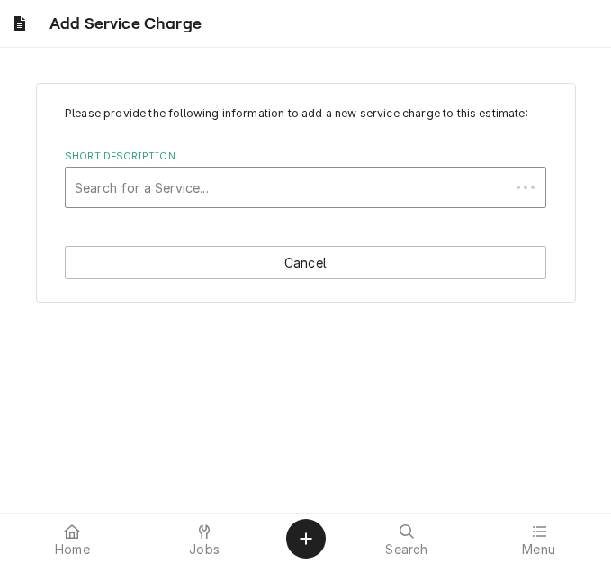
click at [199, 187] on div "Short Description" at bounding box center [288, 187] width 426 height 32
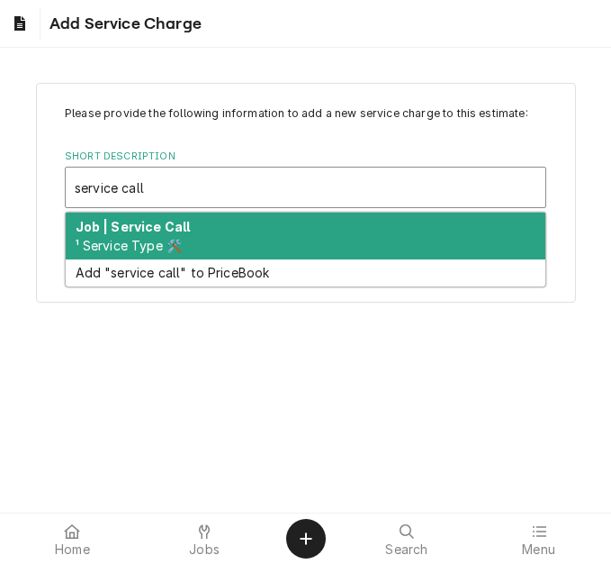
click at [200, 225] on div "Job | Service Call ¹ Service Type 🛠️" at bounding box center [306, 236] width 480 height 47
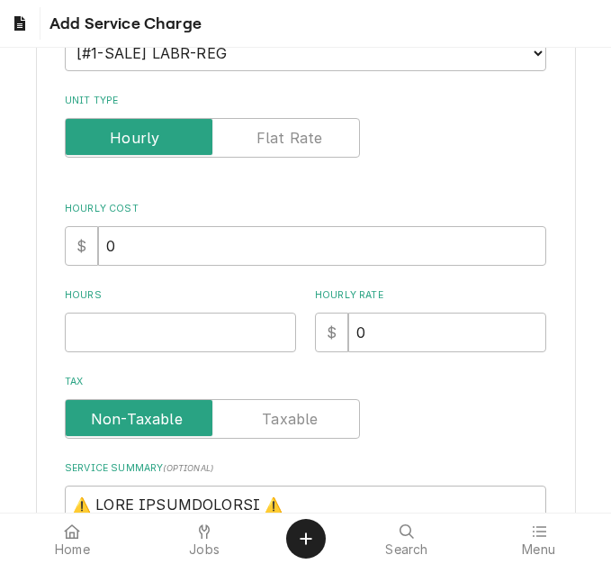
scroll to position [270, 0]
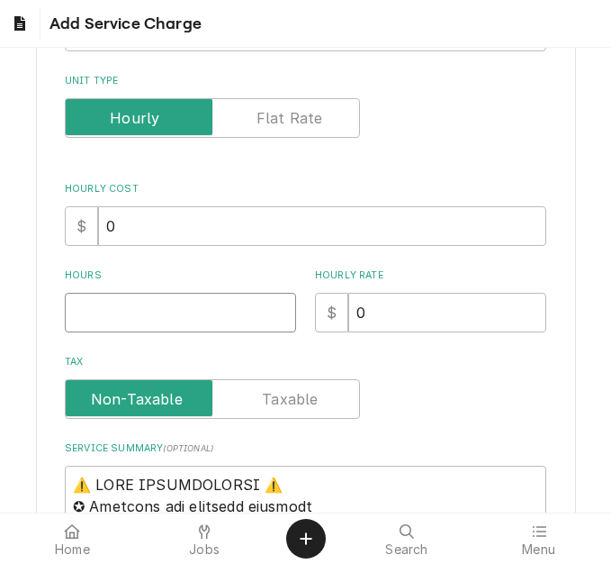
click at [117, 314] on input "Hours" at bounding box center [180, 313] width 231 height 40
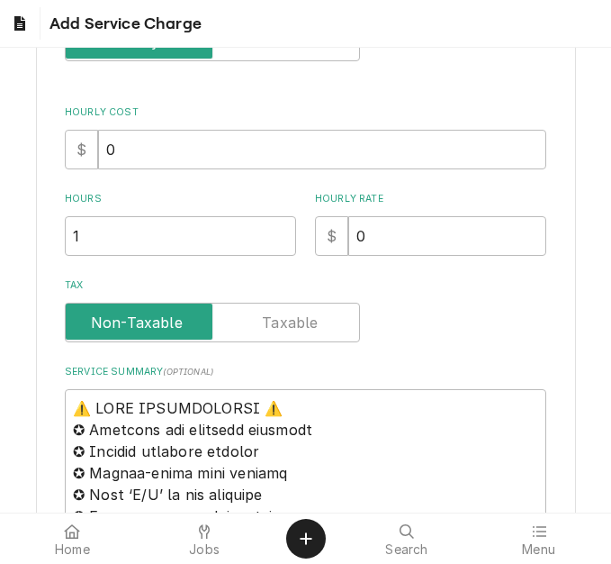
scroll to position [450, 0]
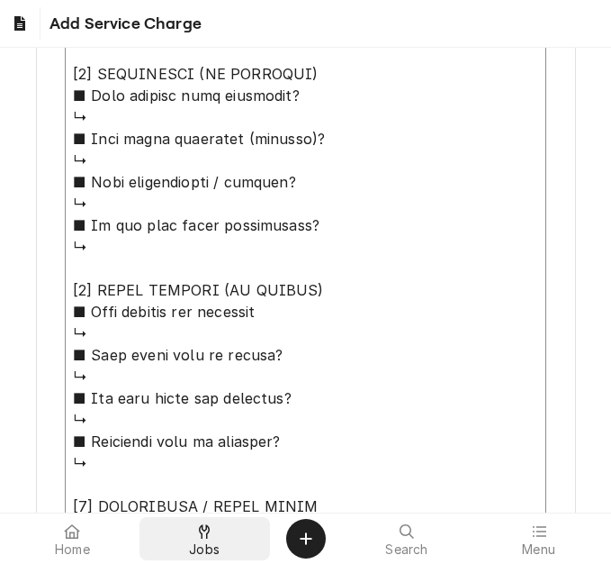
drag, startPoint x: 69, startPoint y: 303, endPoint x: 208, endPoint y: 527, distance: 262.9
click at [208, 527] on body "Add Service Charge Please provide the following information to add a new servic…" at bounding box center [305, 282] width 611 height 564
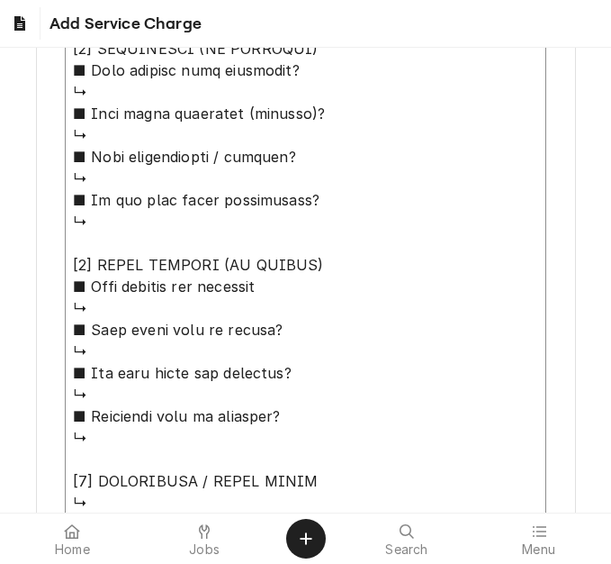
paste textarea "Quote to replace parts on Hobart Dishmachine / Model: HPC200 / Serial: 24-10257…"
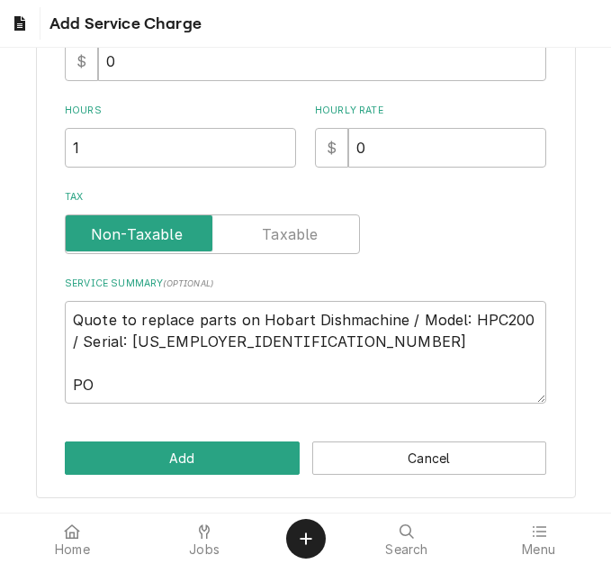
scroll to position [436, 0]
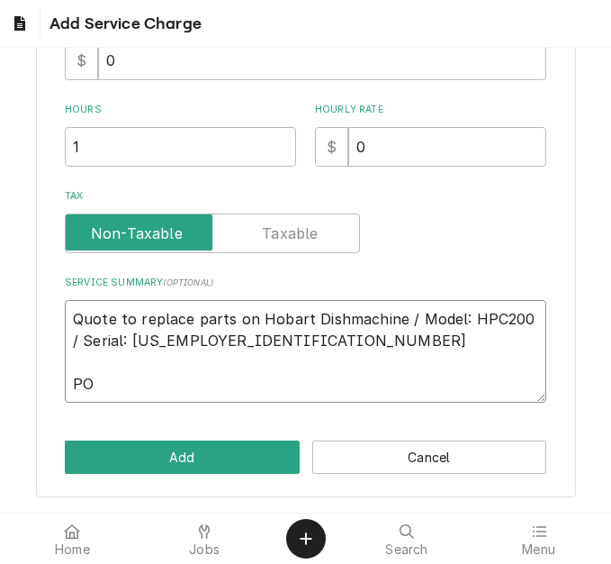
click at [129, 380] on textarea "Quote to replace parts on Hobart Dishmachine / Model: HPC200 / Serial: 24-10257…" at bounding box center [306, 351] width 482 height 103
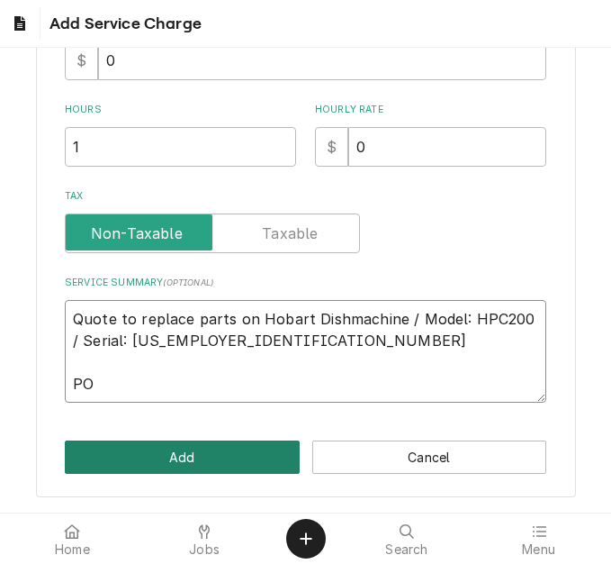
paste textarea "72061837"
click at [156, 467] on button "Add" at bounding box center [182, 456] width 235 height 33
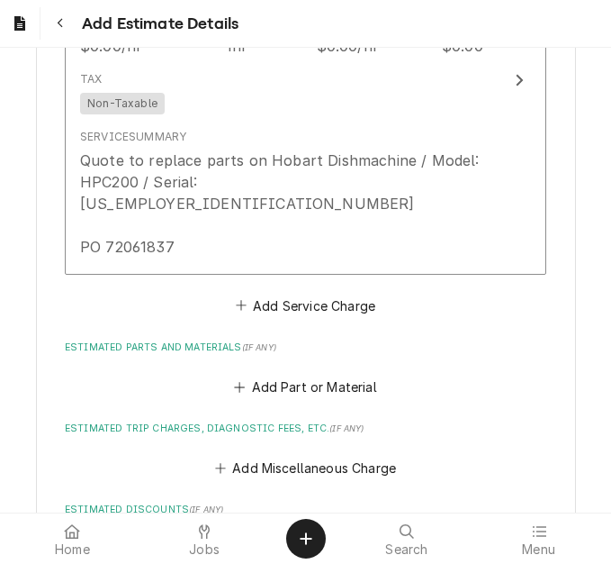
scroll to position [2900, 0]
click at [249, 374] on button "Add Part or Material" at bounding box center [305, 386] width 149 height 25
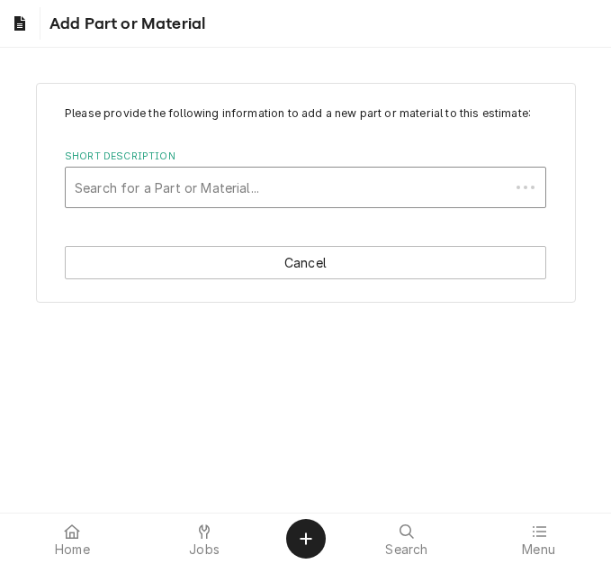
click at [124, 193] on div "Short Description" at bounding box center [288, 187] width 426 height 32
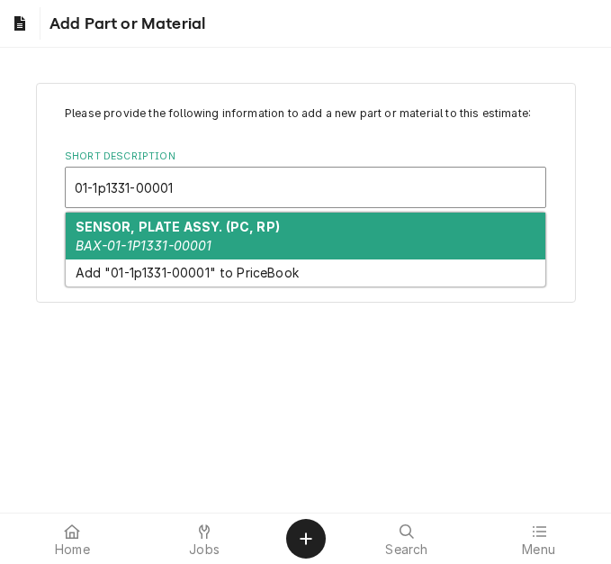
click at [177, 231] on strong "SENSOR, PLATE ASSY. (PC, RP)" at bounding box center [178, 226] width 204 height 15
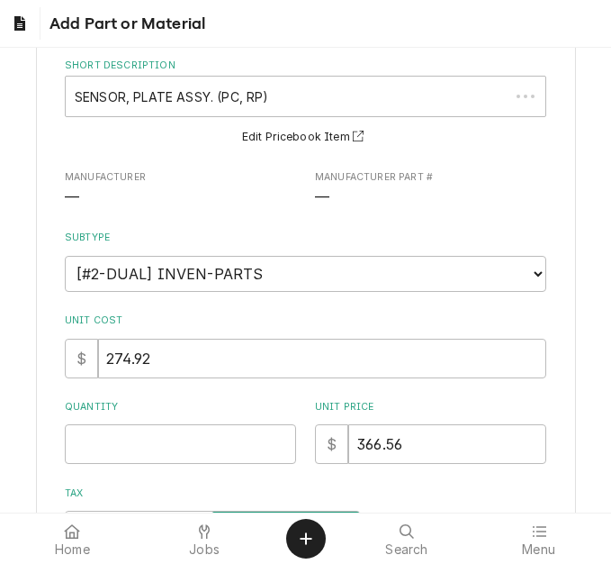
scroll to position [270, 0]
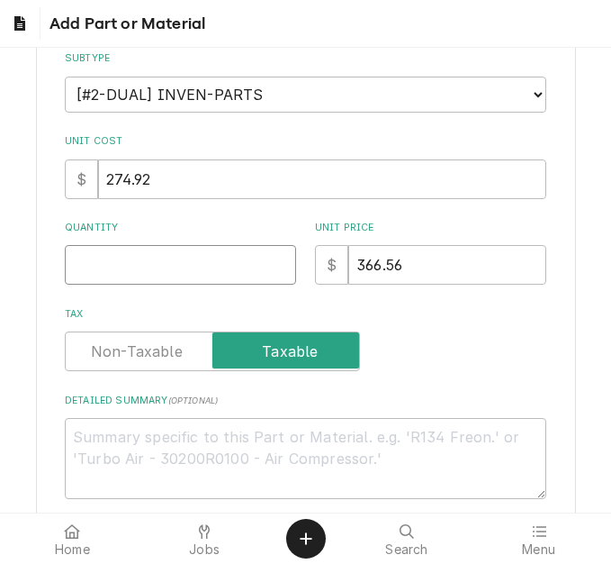
click at [115, 270] on input "Quantity" at bounding box center [180, 265] width 231 height 40
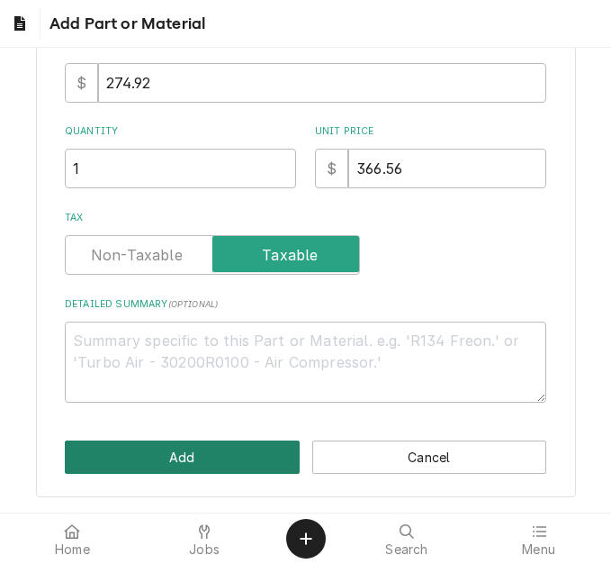
click at [155, 456] on button "Add" at bounding box center [182, 456] width 235 height 33
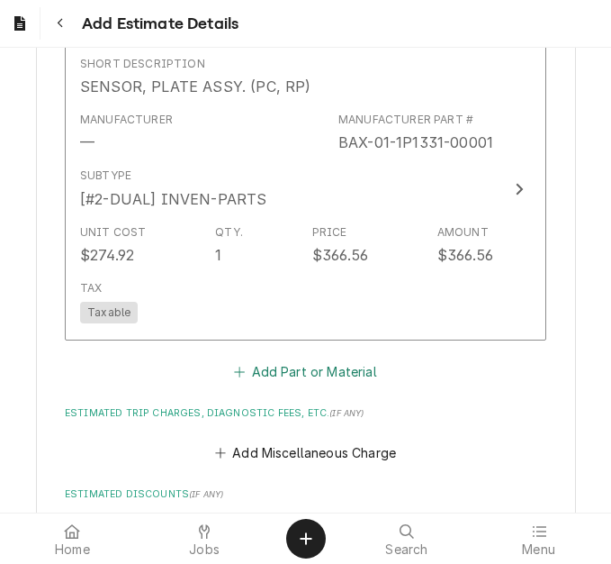
scroll to position [3227, 0]
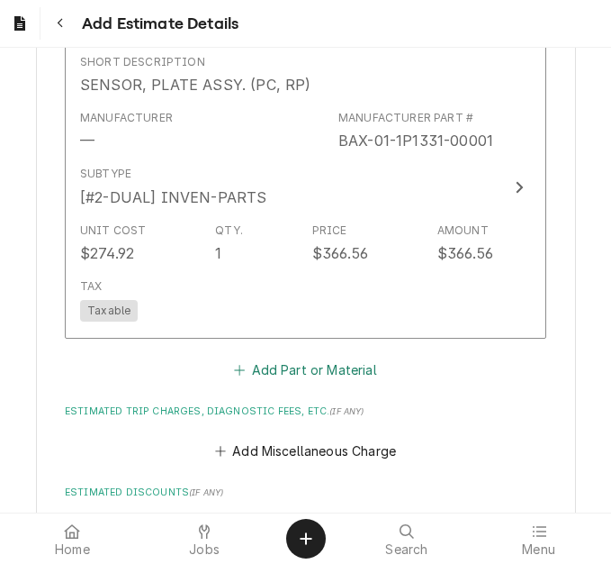
click at [260, 357] on button "Add Part or Material" at bounding box center [305, 369] width 149 height 25
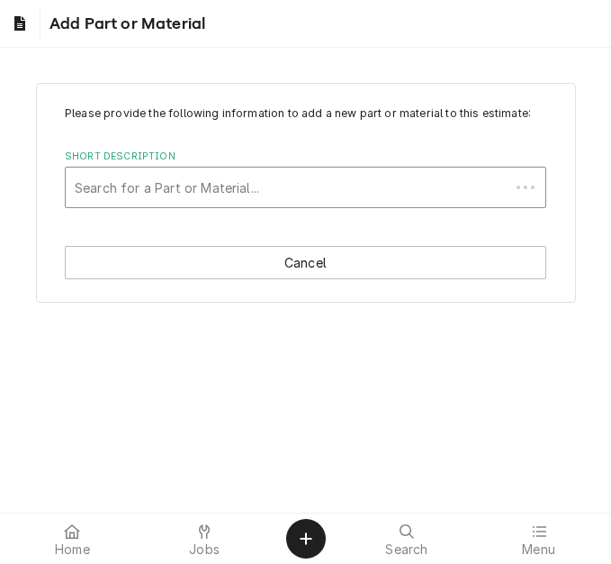
click at [156, 189] on div "Short Description" at bounding box center [288, 187] width 426 height 32
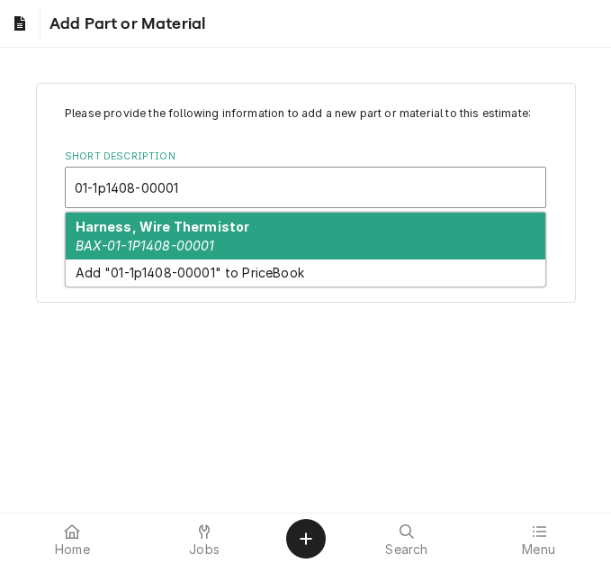
click at [140, 228] on strong "Harness, Wire Thermistor" at bounding box center [163, 226] width 175 height 15
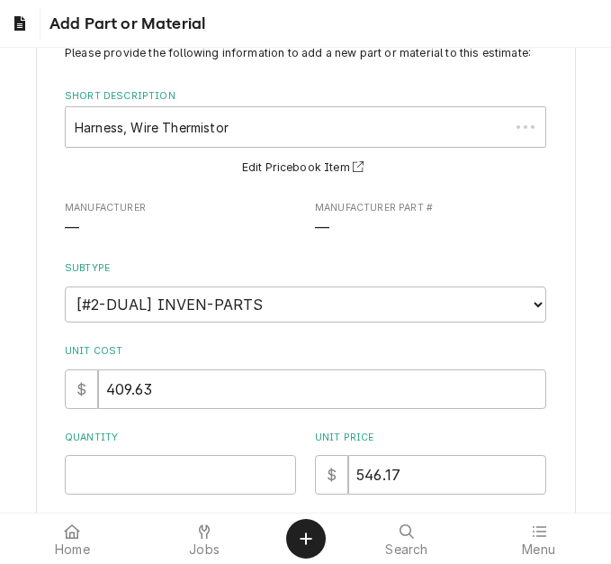
scroll to position [180, 0]
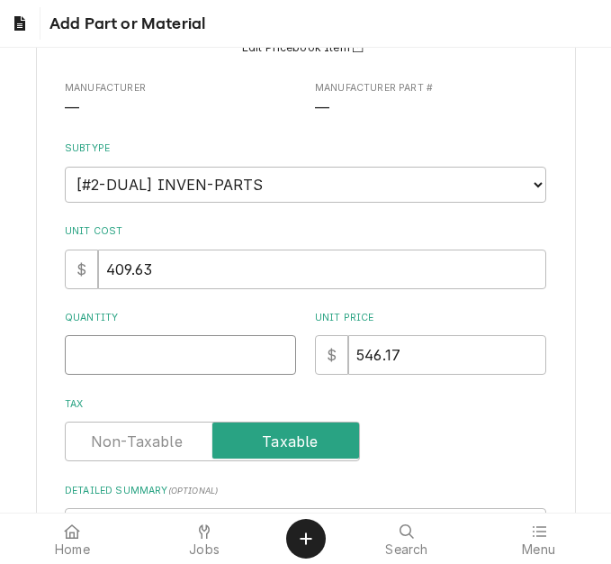
click at [113, 350] on input "Quantity" at bounding box center [180, 355] width 231 height 40
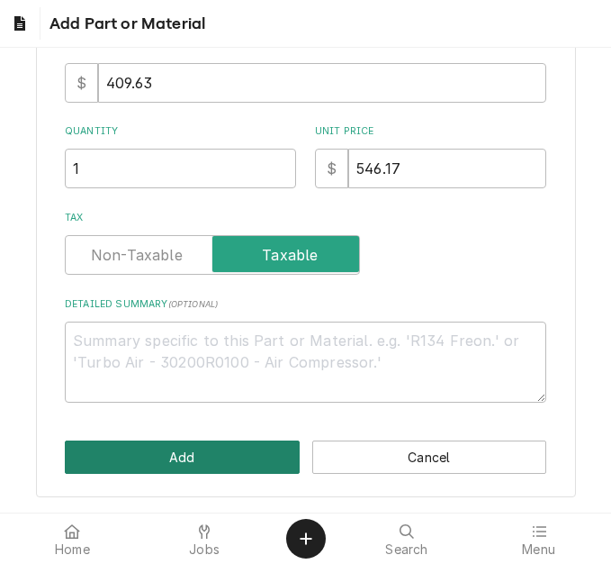
click at [140, 456] on button "Add" at bounding box center [182, 456] width 235 height 33
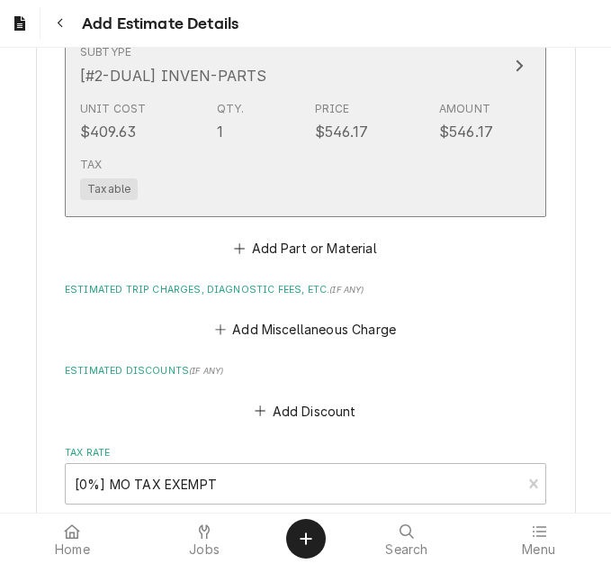
scroll to position [3700, 0]
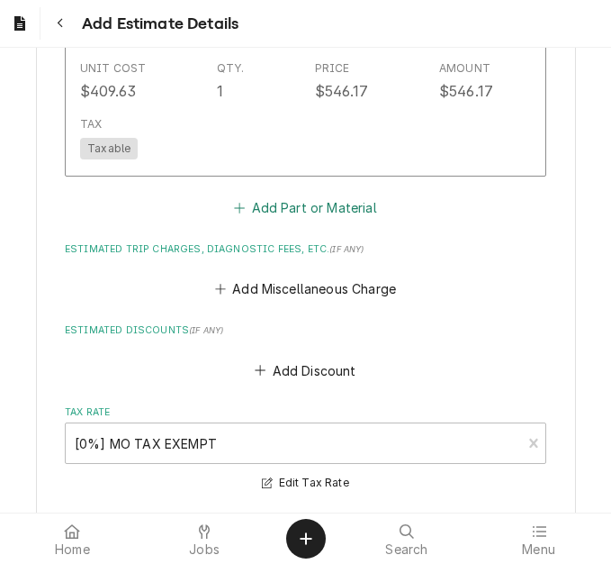
click at [259, 194] on button "Add Part or Material" at bounding box center [305, 206] width 149 height 25
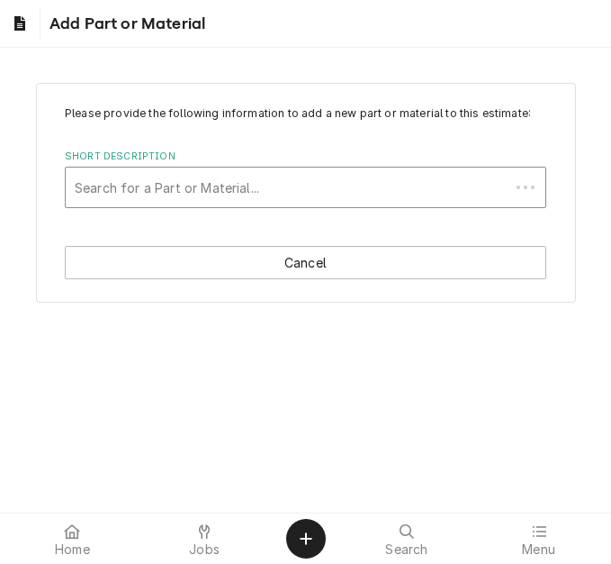
click at [186, 191] on div "Short Description" at bounding box center [288, 187] width 426 height 32
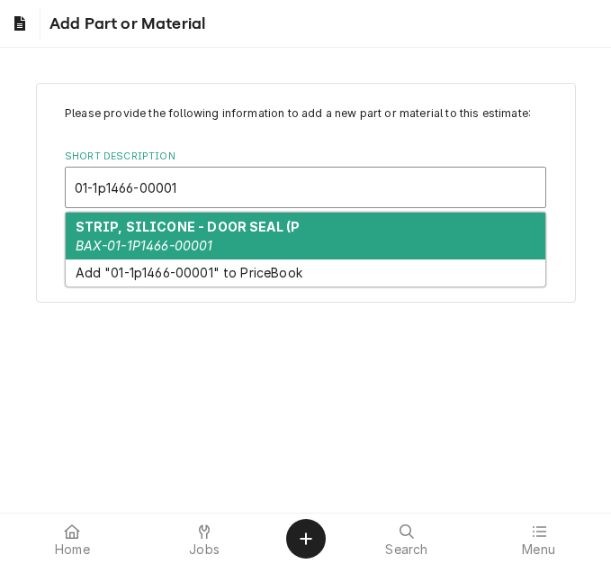
click at [120, 238] on em "BAX-01-1P1466-00001" at bounding box center [145, 245] width 138 height 15
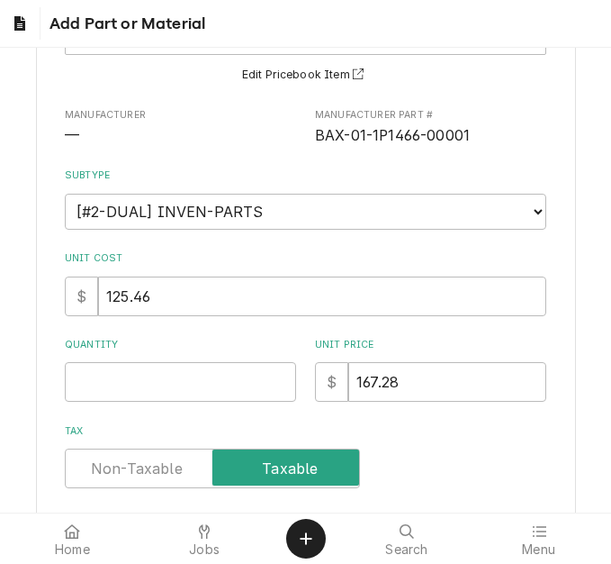
scroll to position [180, 0]
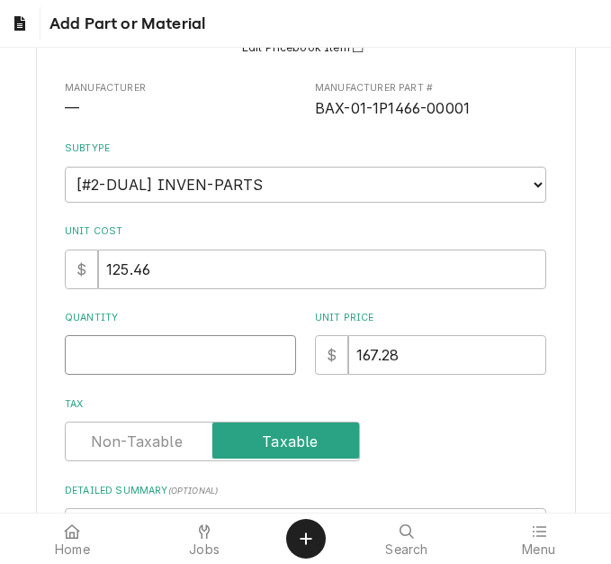
click at [123, 367] on input "Quantity" at bounding box center [180, 355] width 231 height 40
drag, startPoint x: 179, startPoint y: 367, endPoint x: 46, endPoint y: 338, distance: 136.5
click at [46, 338] on div "Please provide the following information to add a new part or material to this …" at bounding box center [306, 293] width 540 height 781
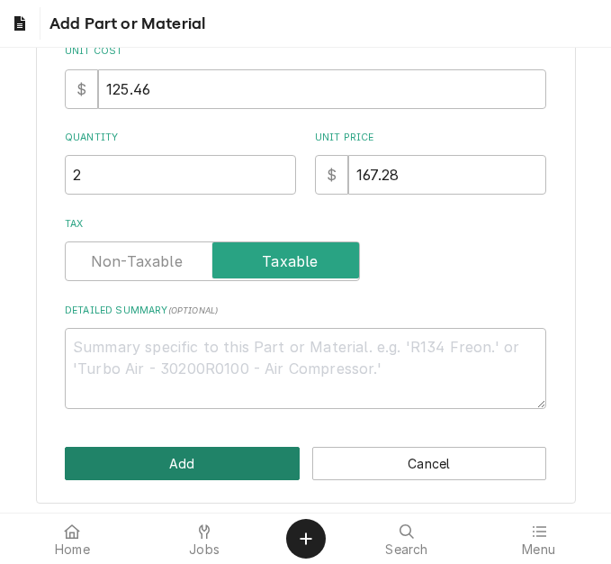
click at [113, 450] on button "Add" at bounding box center [182, 463] width 235 height 33
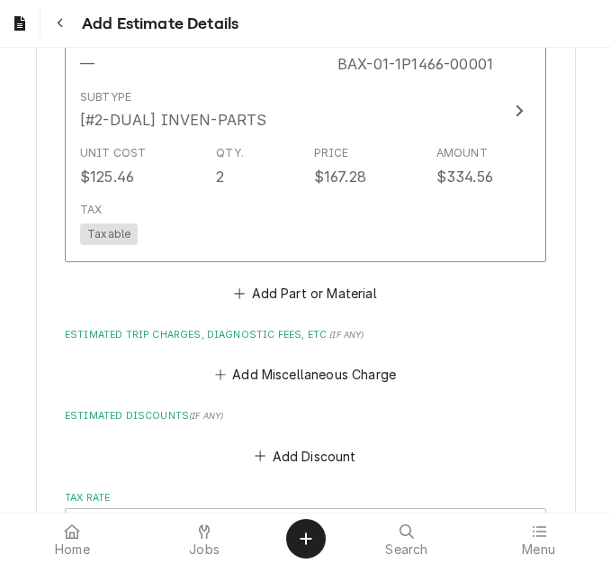
scroll to position [3924, 0]
click at [254, 281] on button "Add Part or Material" at bounding box center [305, 293] width 149 height 25
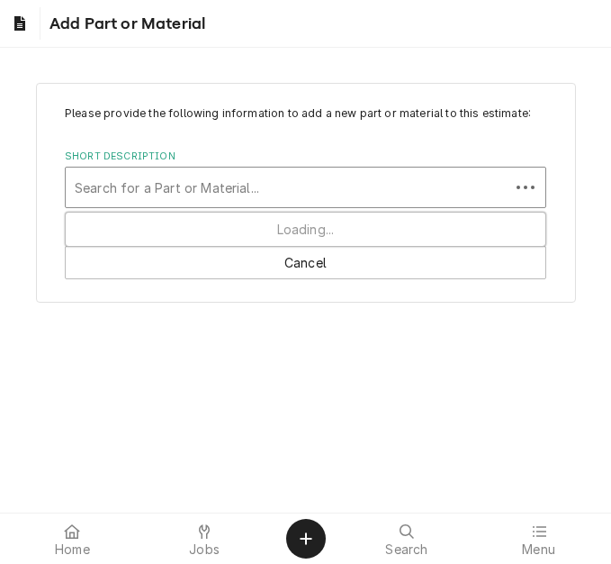
click at [160, 203] on div "Short Description" at bounding box center [288, 187] width 426 height 32
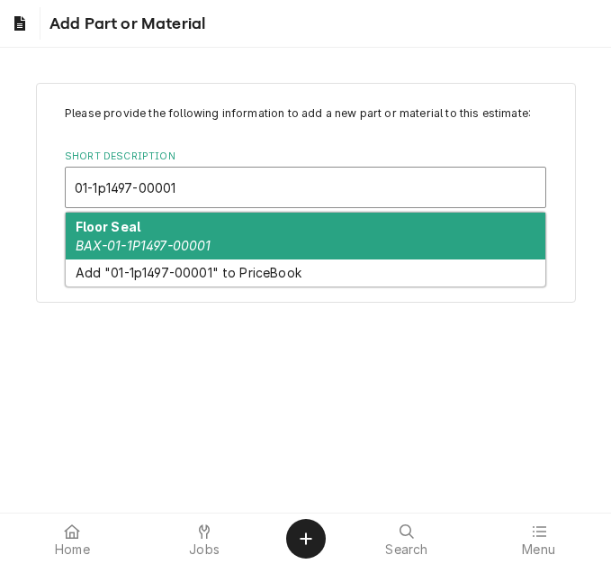
click at [163, 217] on div "Floor Seal BAX-01-1P1497-00001" at bounding box center [306, 236] width 480 height 47
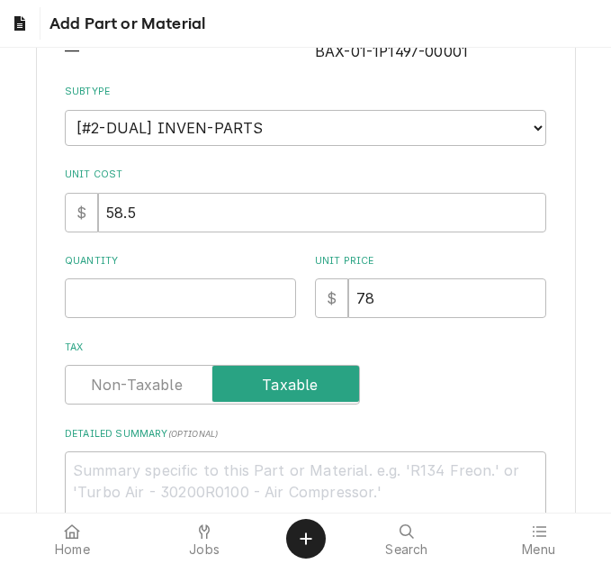
scroll to position [270, 0]
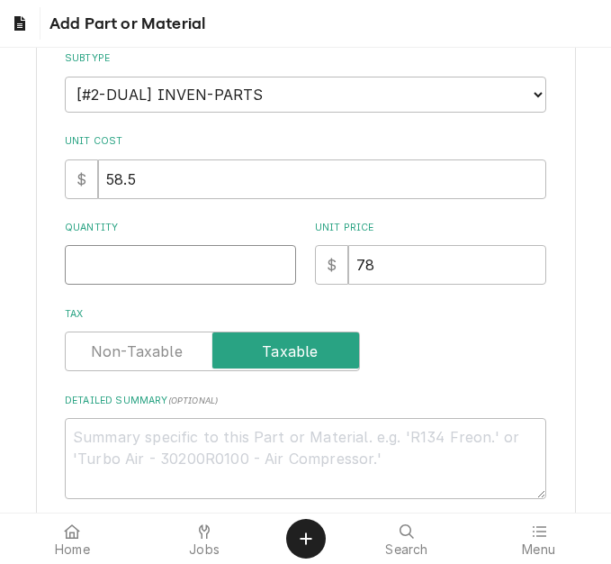
click at [115, 267] on input "Quantity" at bounding box center [180, 265] width 231 height 40
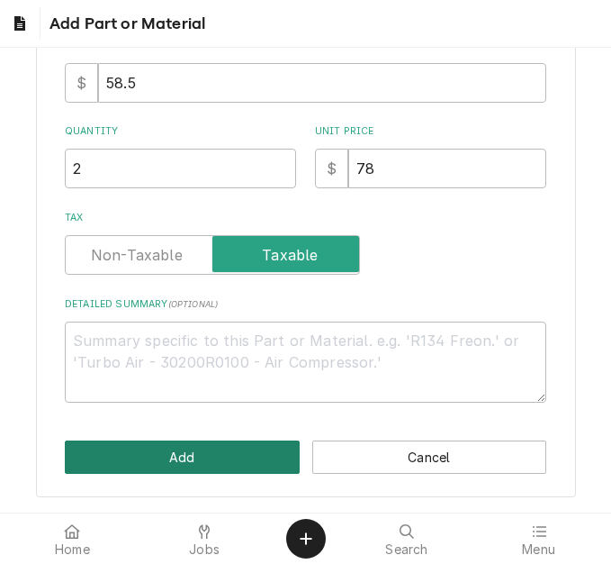
click at [142, 460] on button "Add" at bounding box center [182, 456] width 235 height 33
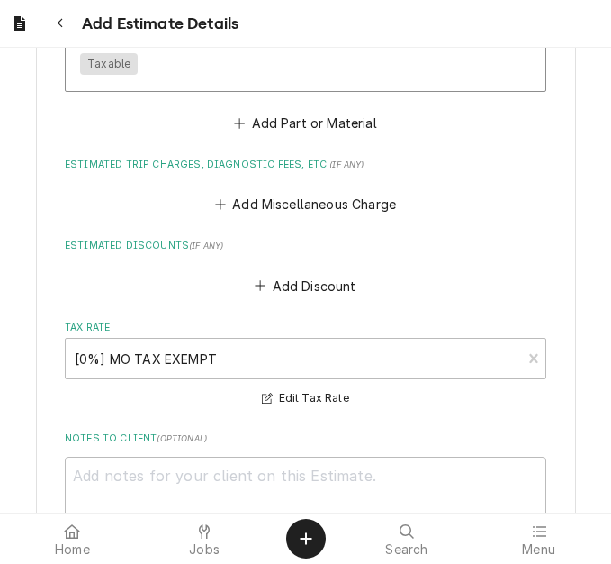
scroll to position [4418, 0]
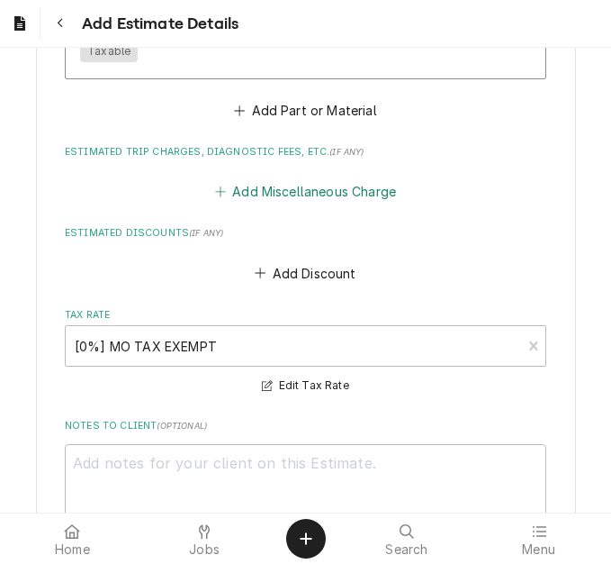
click at [260, 179] on button "Add Miscellaneous Charge" at bounding box center [305, 191] width 187 height 25
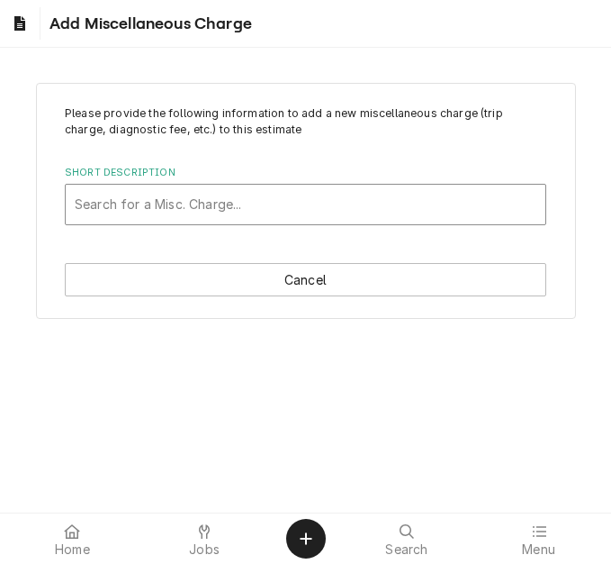
click at [148, 200] on div "Short Description" at bounding box center [306, 204] width 462 height 32
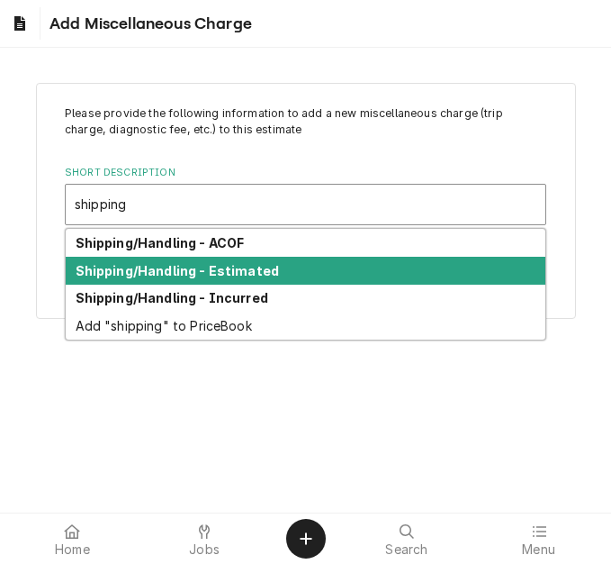
click at [229, 267] on strong "Shipping/Handling - Estimated" at bounding box center [178, 270] width 204 height 15
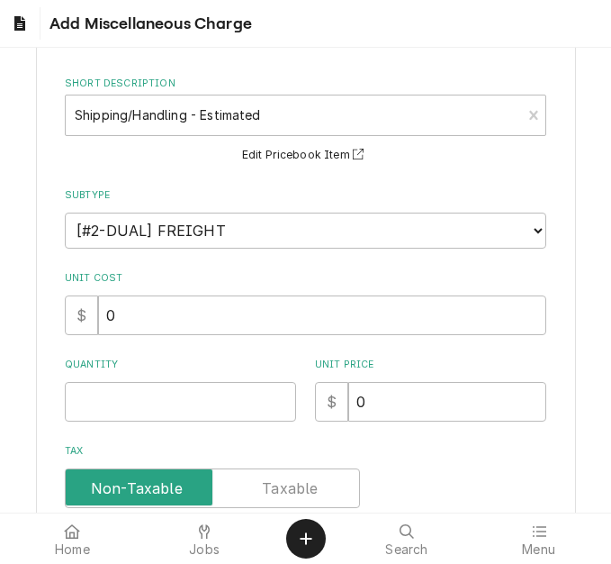
scroll to position [90, 0]
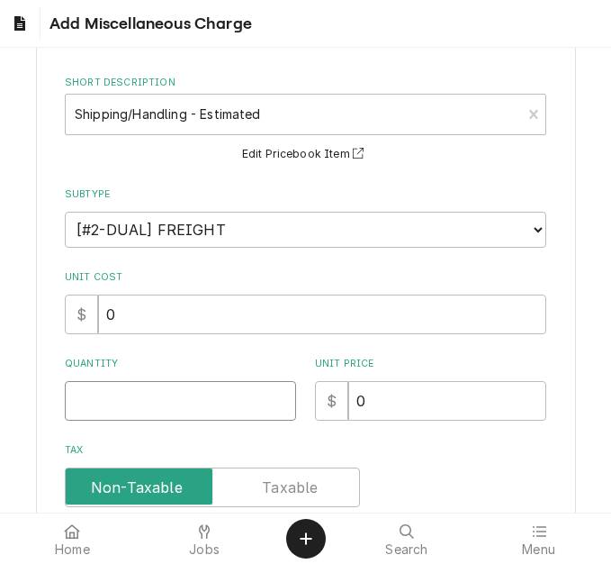
click at [115, 394] on input "Quantity" at bounding box center [180, 401] width 231 height 40
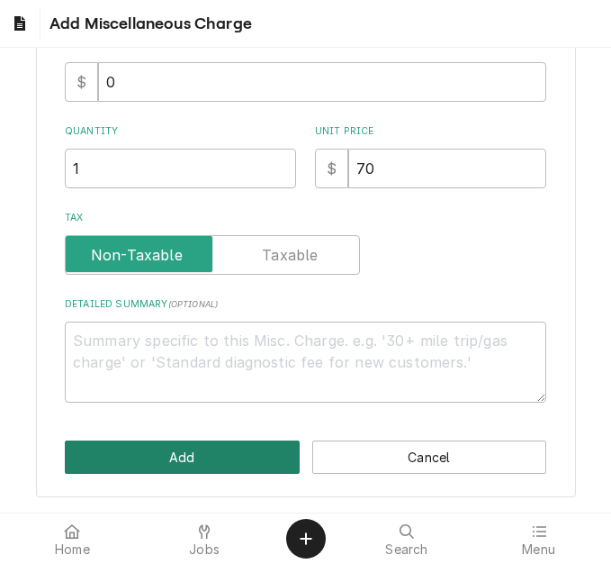
click at [165, 454] on button "Add" at bounding box center [182, 456] width 235 height 33
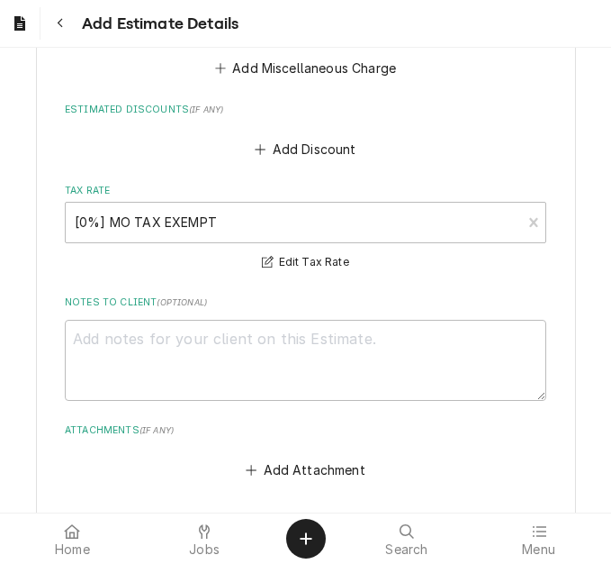
scroll to position [4664, 0]
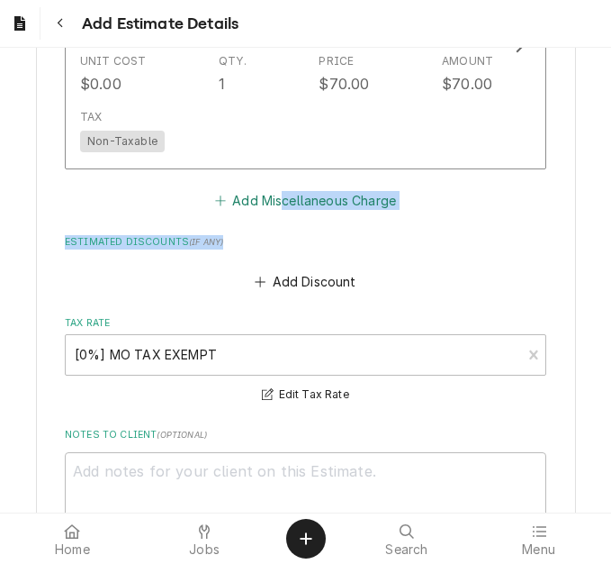
click at [261, 187] on button "Add Miscellaneous Charge" at bounding box center [305, 199] width 187 height 25
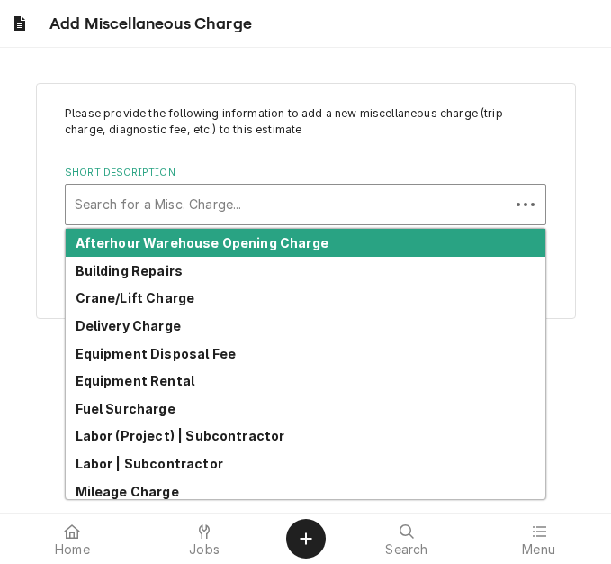
click at [203, 213] on div "Short Description" at bounding box center [288, 204] width 426 height 32
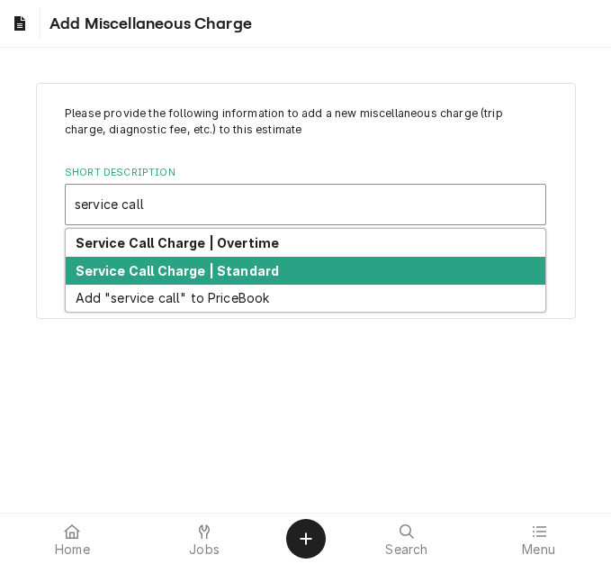
click at [227, 260] on div "Service Call Charge | Standard" at bounding box center [306, 271] width 480 height 28
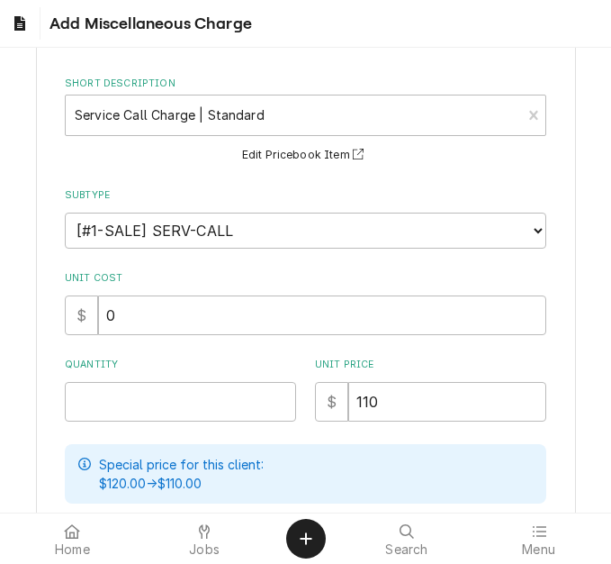
scroll to position [90, 0]
click at [116, 392] on input "Quantity" at bounding box center [180, 401] width 231 height 40
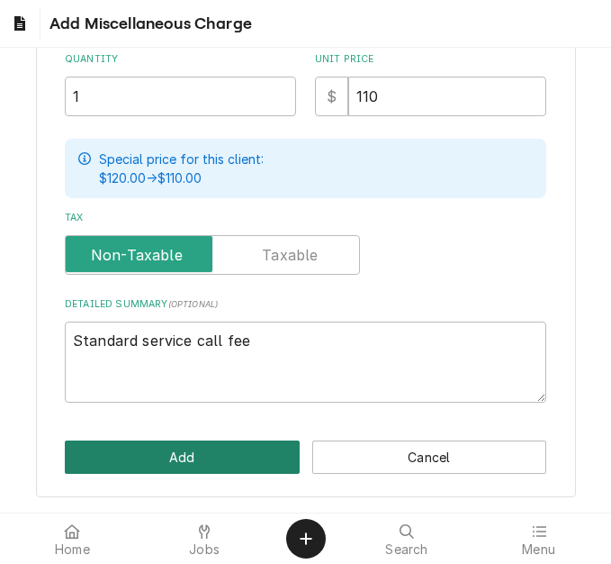
click at [172, 457] on button "Add" at bounding box center [182, 456] width 235 height 33
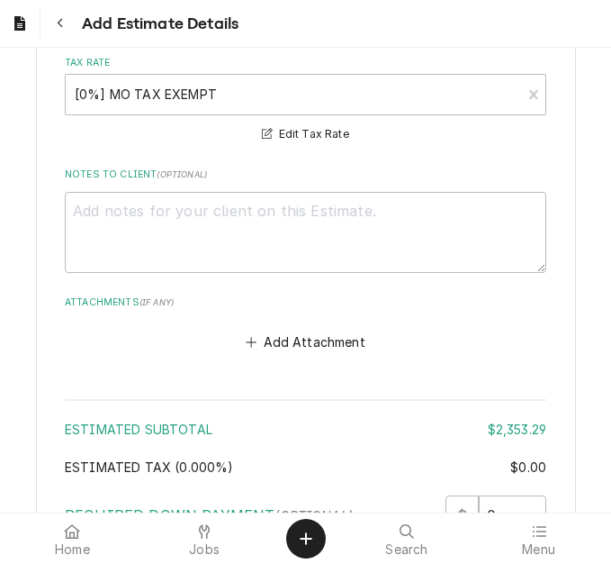
scroll to position [5417, 0]
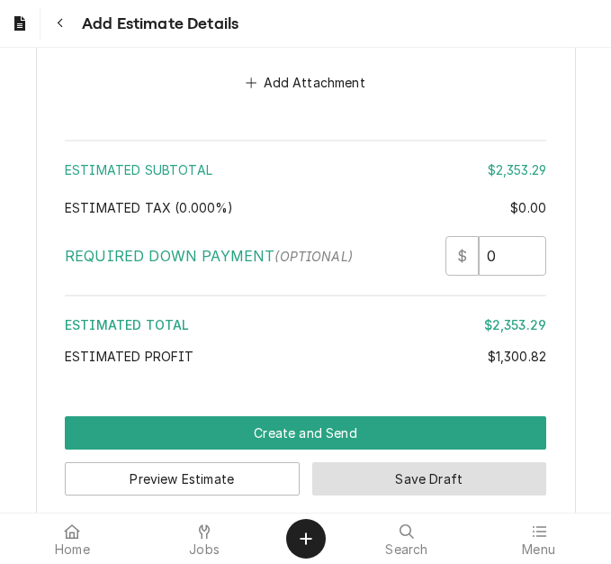
click at [383, 466] on button "Save Draft" at bounding box center [429, 478] width 235 height 33
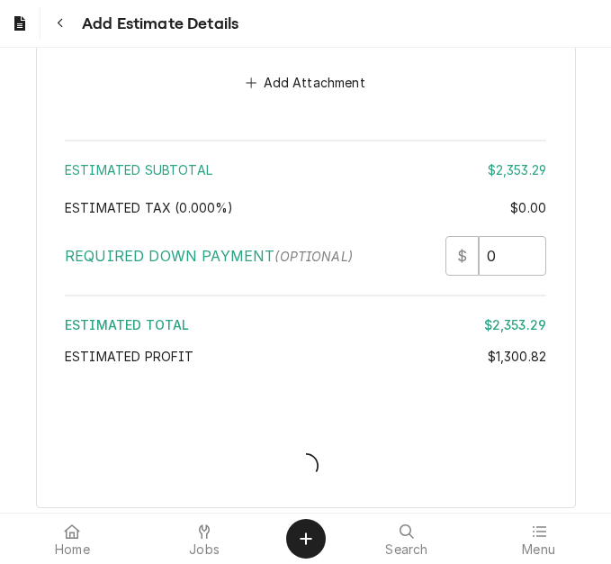
scroll to position [5484, 0]
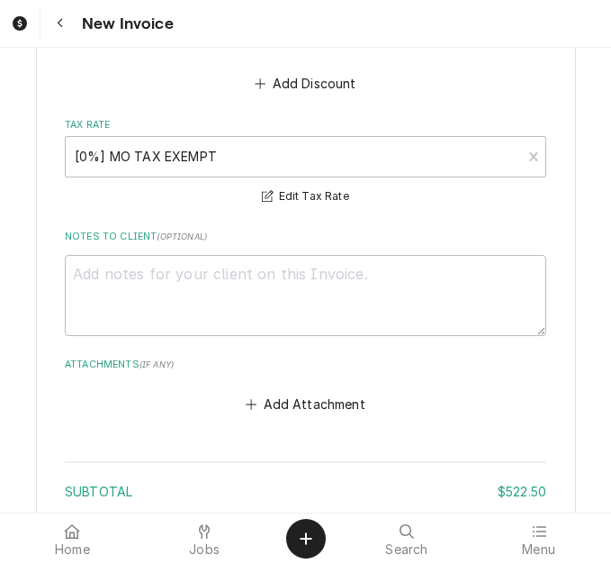
scroll to position [2971, 0]
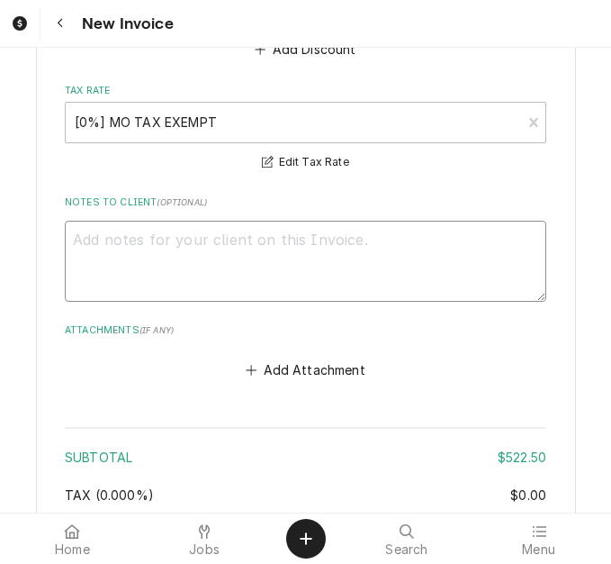
click at [275, 242] on textarea "Notes to Client ( optional )" at bounding box center [306, 261] width 482 height 81
type textarea "x"
type textarea "q"
type textarea "x"
type textarea "qu"
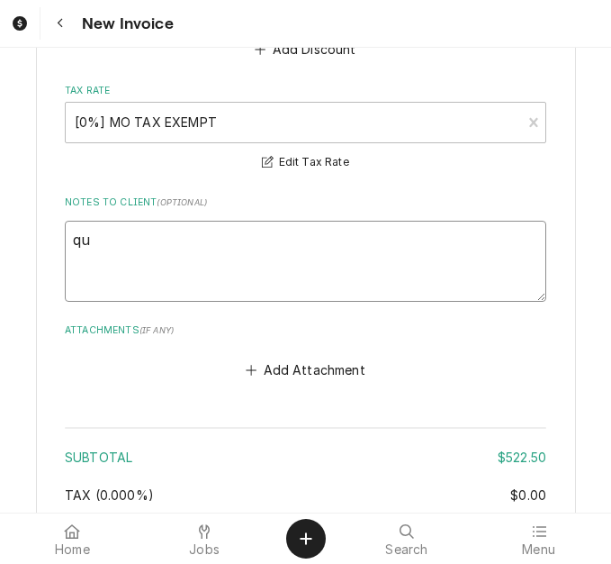
type textarea "x"
type textarea "quot"
type textarea "x"
type textarea "quote"
type textarea "x"
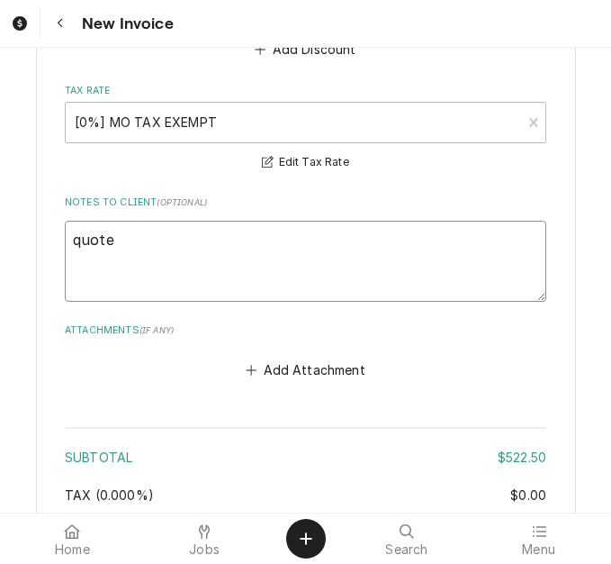
type textarea "quoted"
type textarea "x"
type textarea "quoted"
type textarea "x"
type textarea "quoted o"
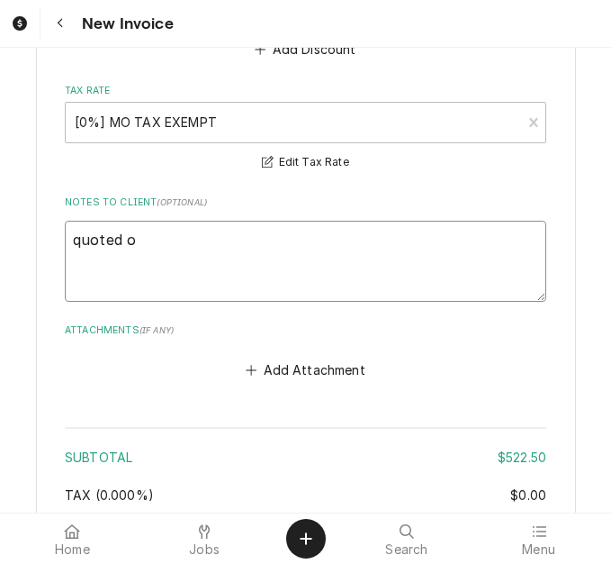
type textarea "x"
type textarea "quoted on"
type textarea "x"
type textarea "quoted on"
click at [191, 221] on textarea "quoted on" at bounding box center [306, 261] width 482 height 81
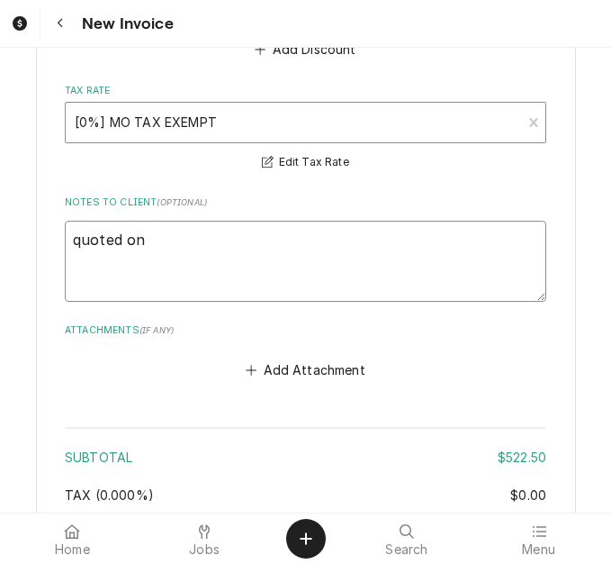
type textarea "x"
type textarea "quoted on 4"
type textarea "x"
type textarea "quoted on 40"
type textarea "x"
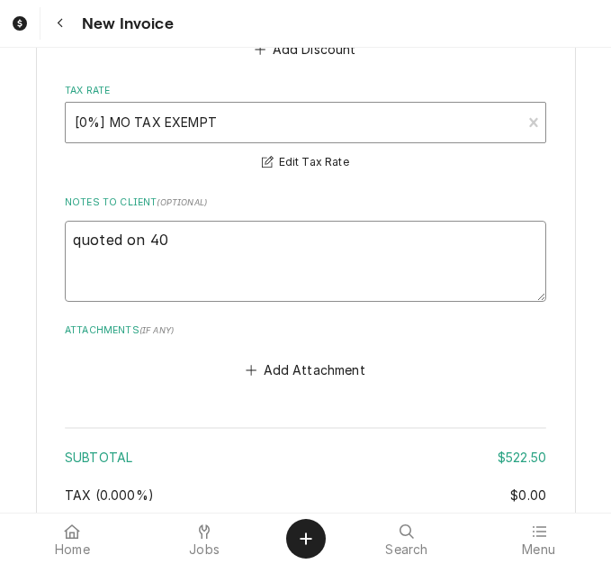
type textarea "quoted on 400"
type textarea "x"
type textarea "quoted on 4007"
type textarea "x"
type textarea "quoted on 40072"
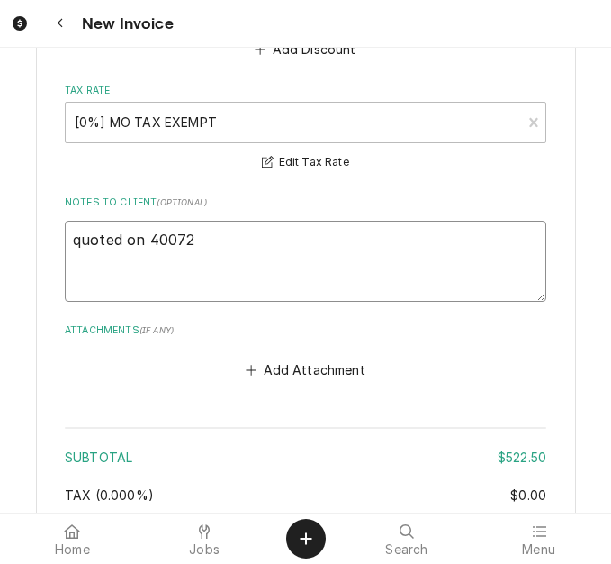
type textarea "x"
type textarea "quoted on 400724"
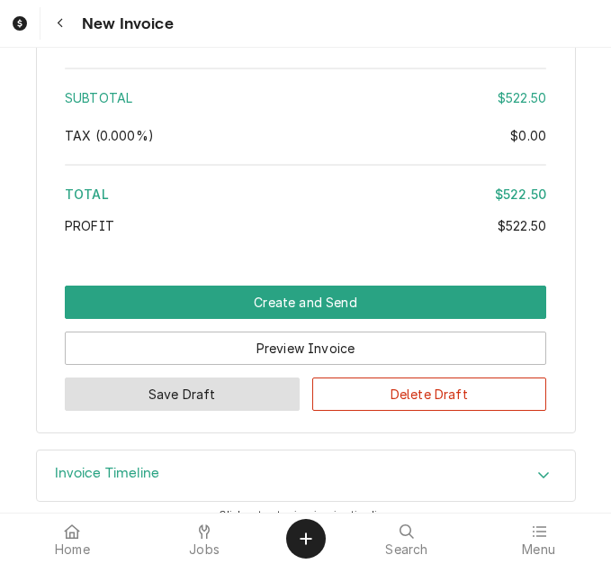
click at [231, 383] on button "Save Draft" at bounding box center [182, 393] width 235 height 33
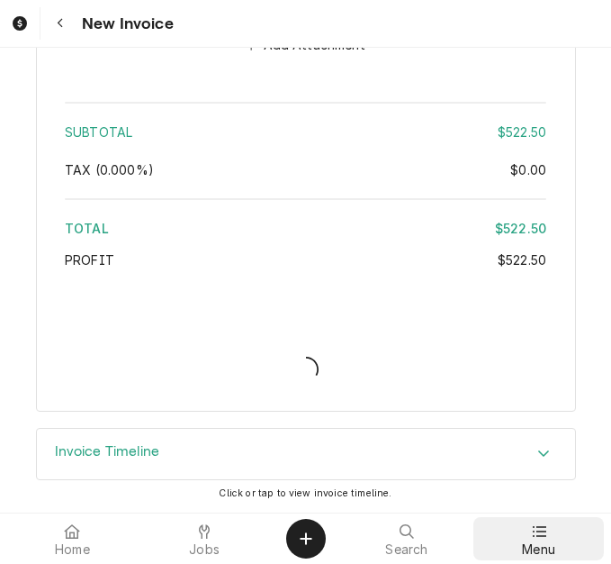
scroll to position [3275, 0]
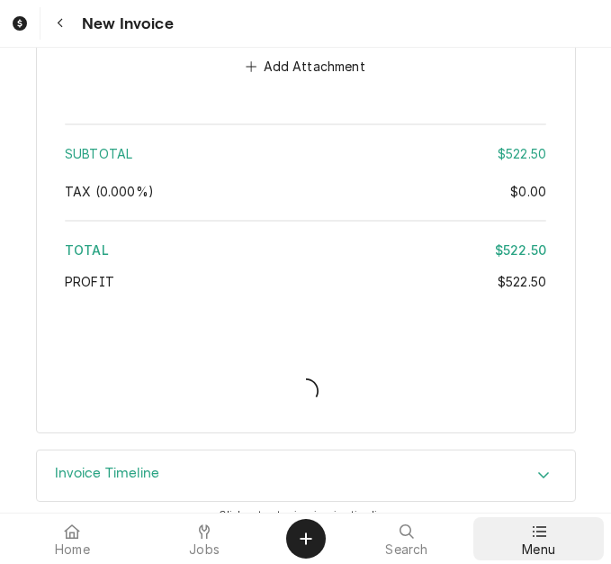
type textarea "x"
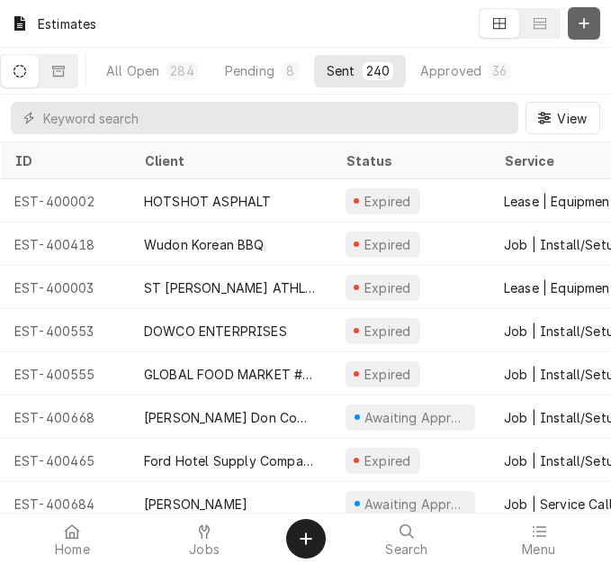
click at [587, 27] on icon "Dynamic Content Wrapper" at bounding box center [584, 23] width 11 height 13
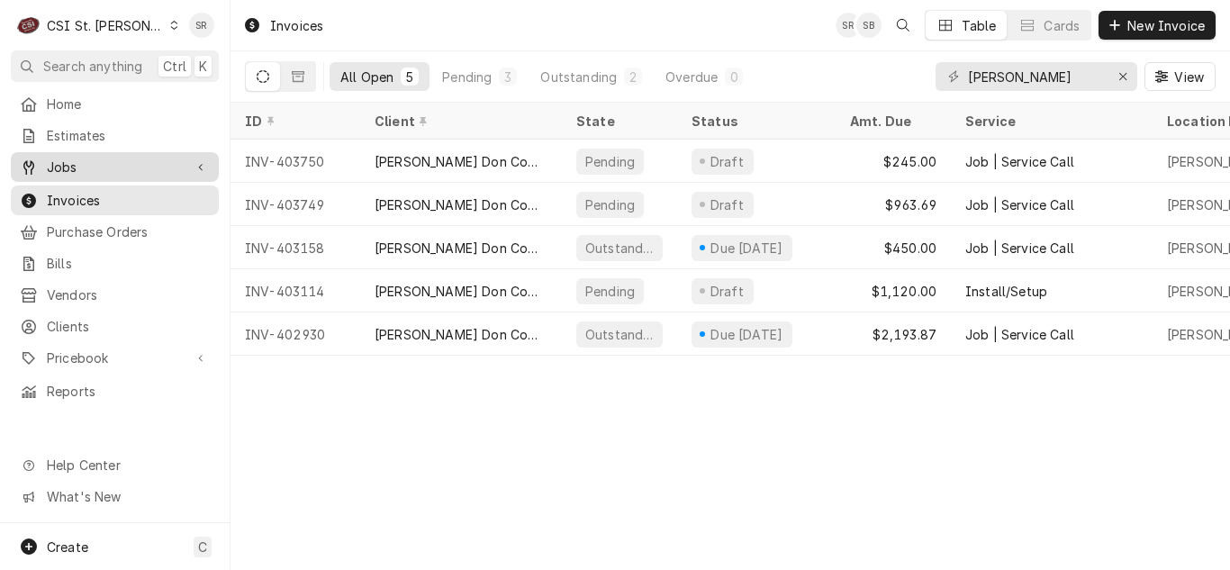
click at [141, 160] on span "Jobs" at bounding box center [115, 167] width 136 height 19
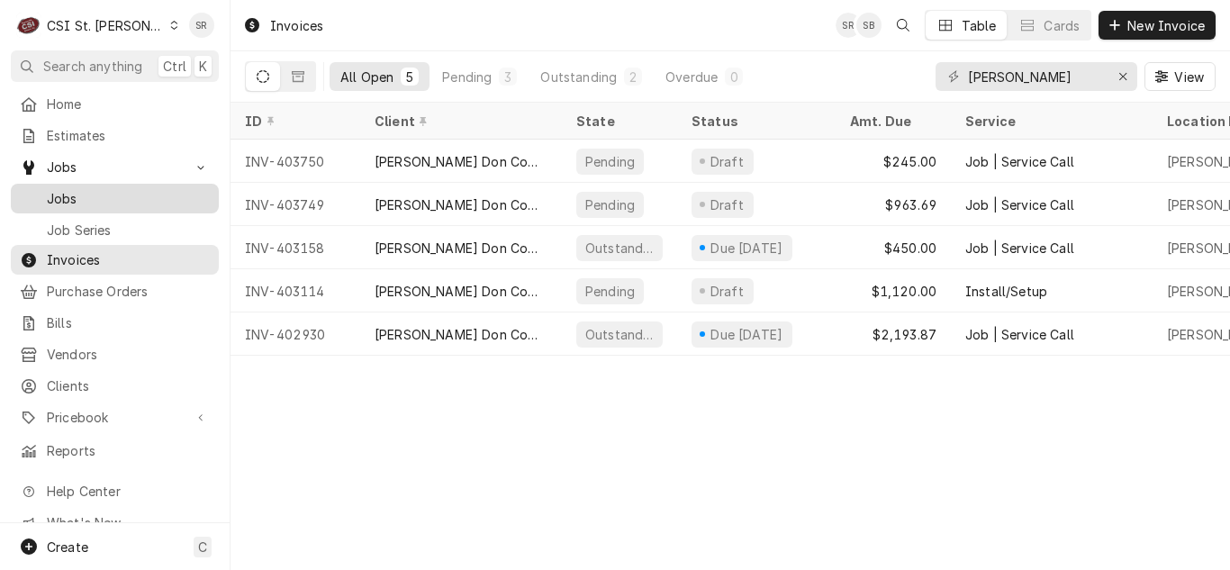
click at [128, 187] on div "Jobs" at bounding box center [114, 198] width 201 height 23
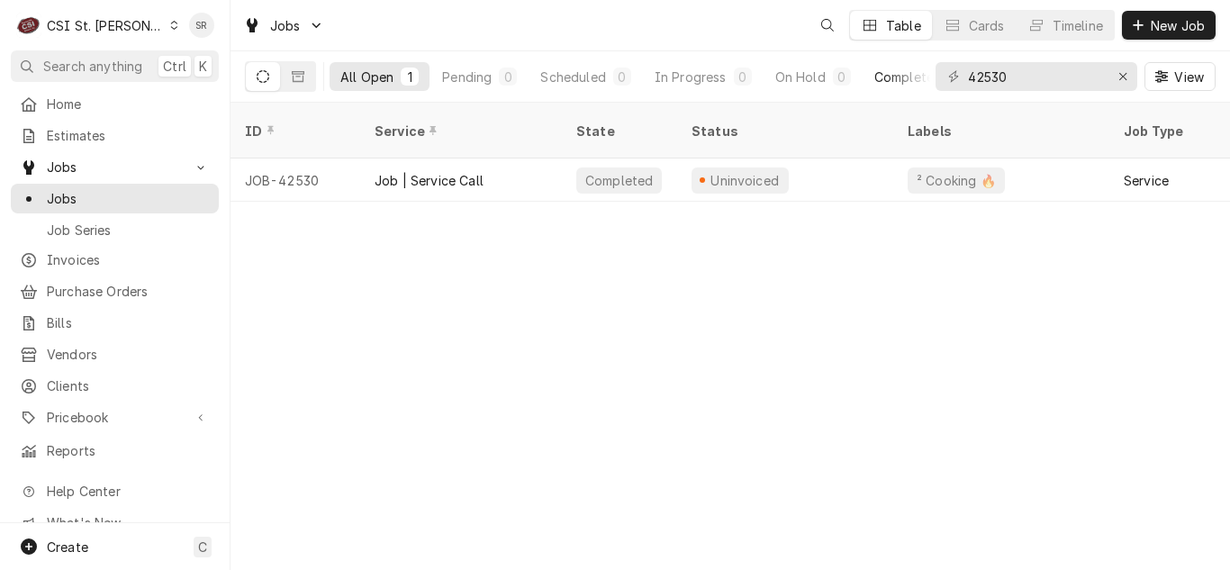
click at [892, 77] on div "Completed" at bounding box center [908, 77] width 68 height 19
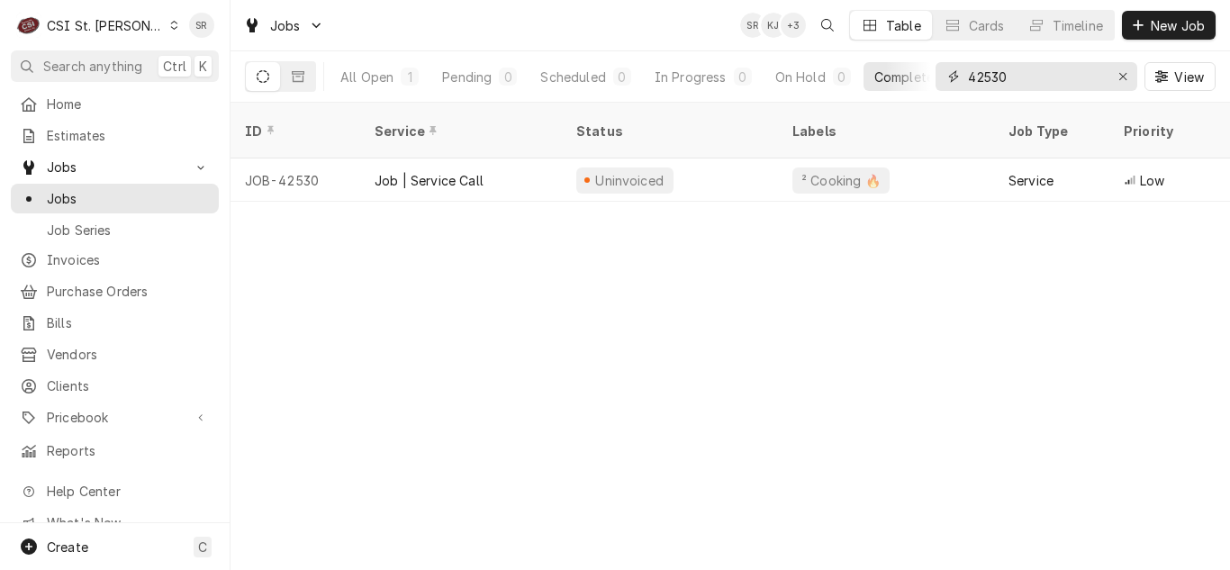
drag, startPoint x: 1114, startPoint y: 75, endPoint x: 1097, endPoint y: 79, distance: 17.7
click at [1115, 75] on div "Erase input" at bounding box center [1123, 77] width 18 height 18
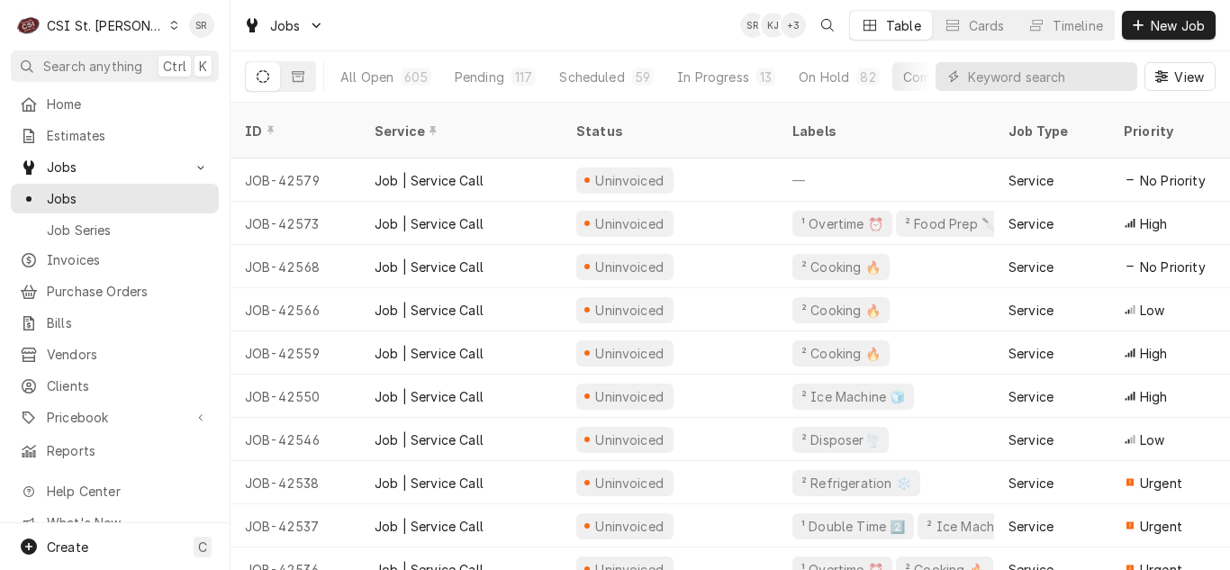
click at [475, 175] on div "Job | Service Call" at bounding box center [461, 179] width 202 height 43
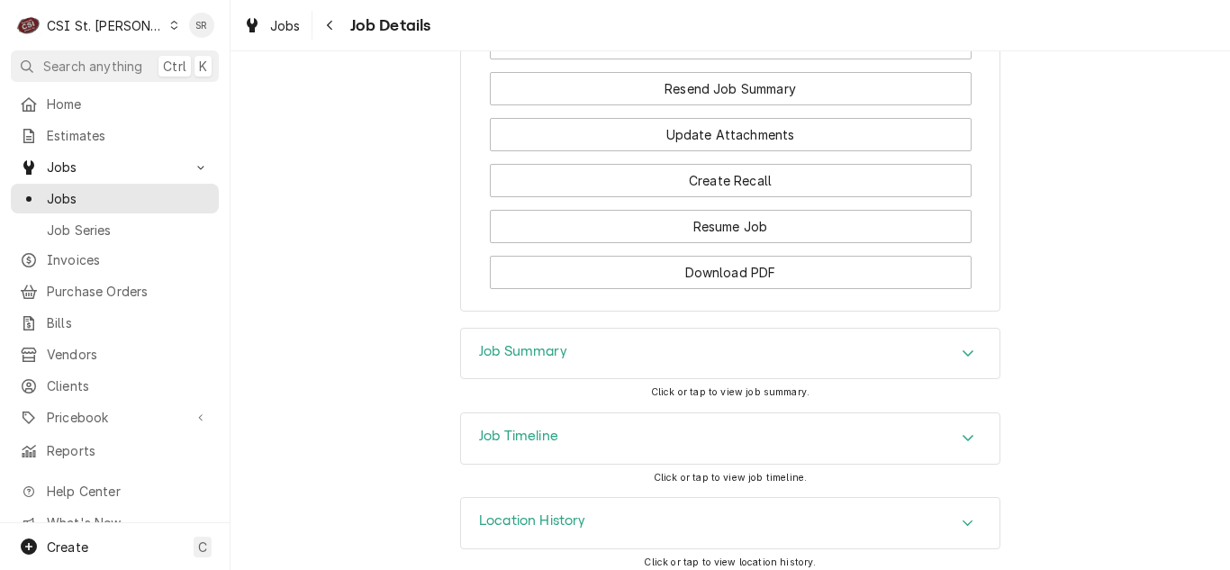
scroll to position [1891, 0]
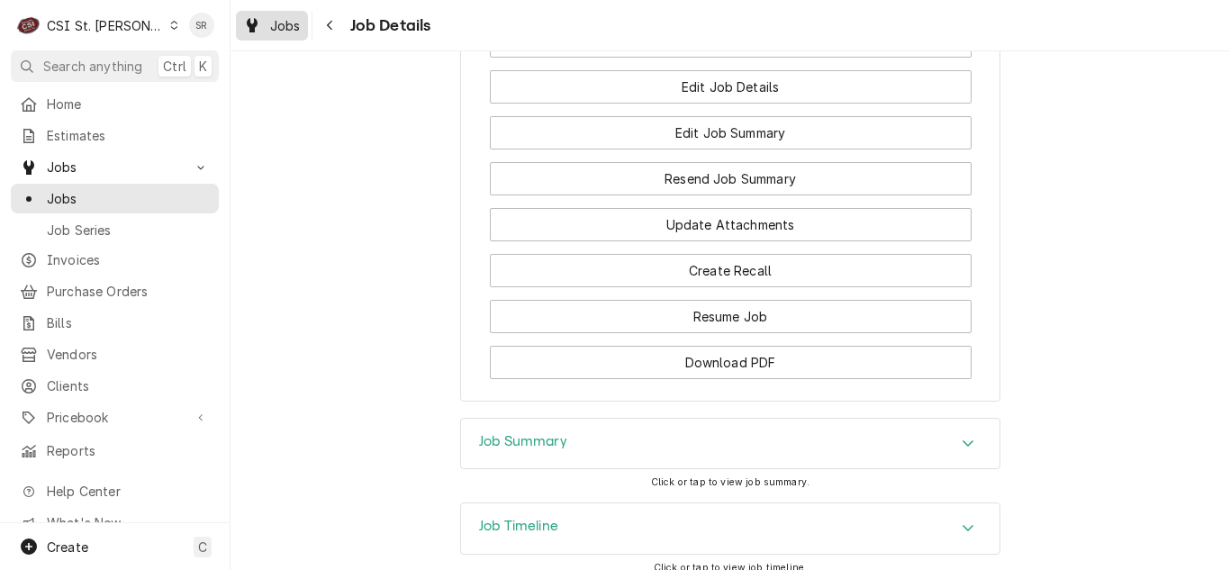
click at [275, 24] on span "Jobs" at bounding box center [285, 25] width 31 height 19
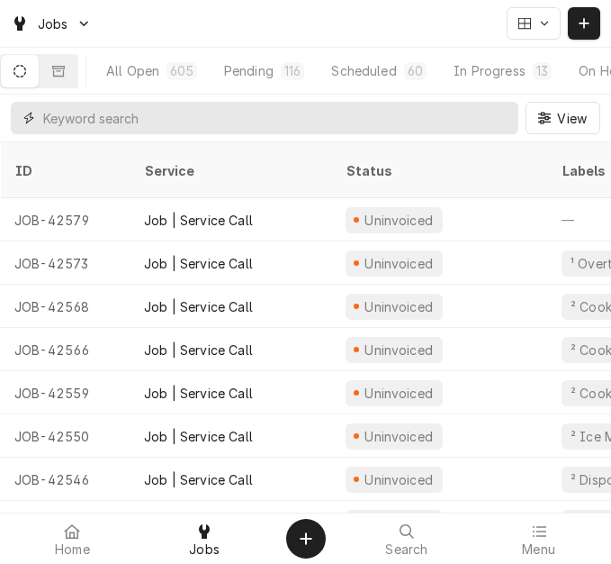
click at [156, 129] on input "Dynamic Content Wrapper" at bounding box center [276, 118] width 466 height 32
click at [256, 112] on input "Dynamic Content Wrapper" at bounding box center [276, 118] width 466 height 32
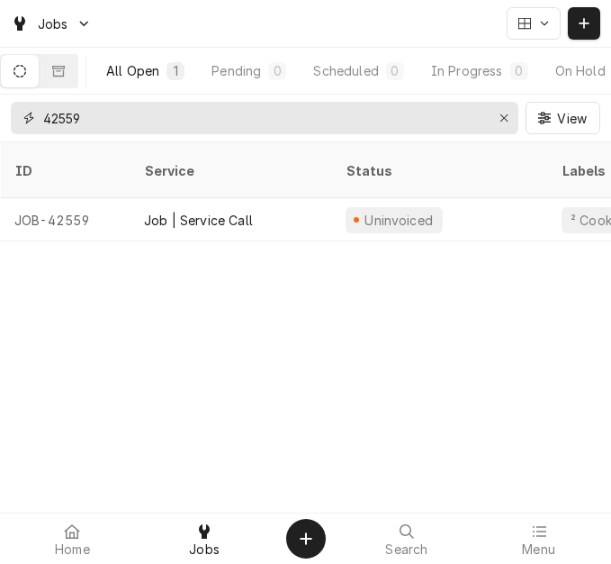
type input "42559"
click at [171, 75] on button "All Open 1" at bounding box center [146, 71] width 104 height 32
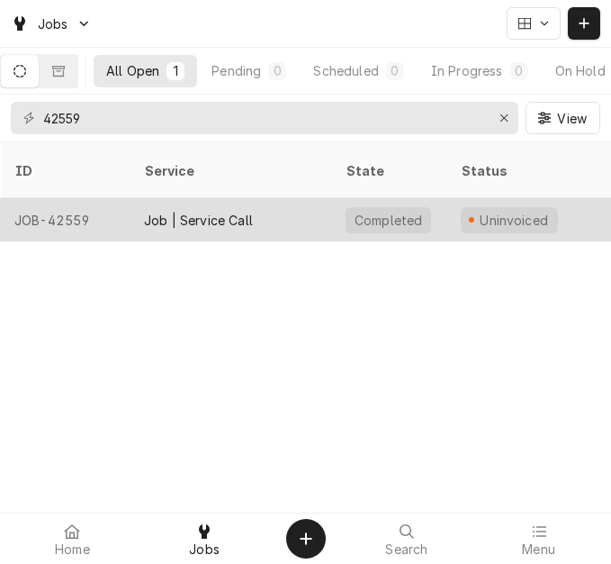
click at [209, 211] on div "Job | Service Call" at bounding box center [198, 220] width 109 height 19
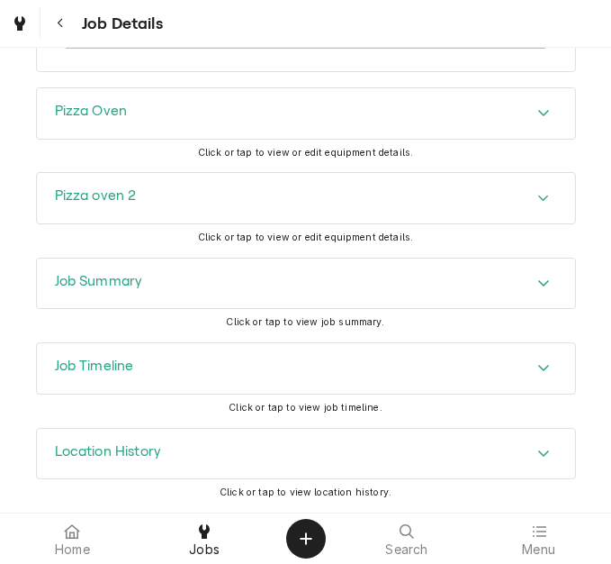
scroll to position [2252, 0]
click at [84, 276] on h3 "Job Summary" at bounding box center [99, 281] width 88 height 17
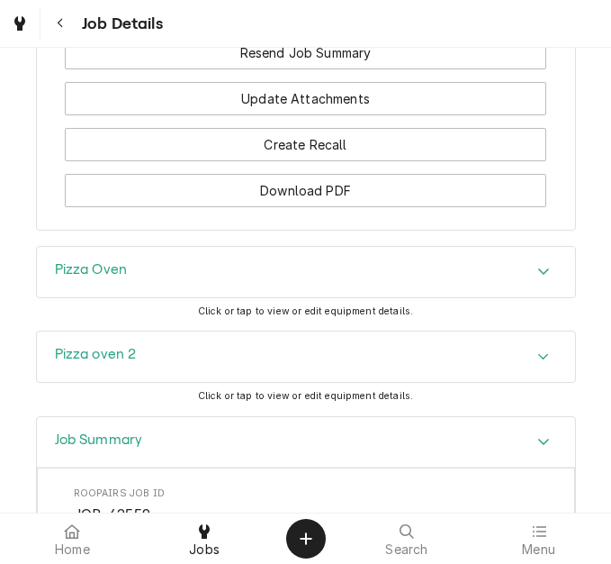
scroll to position [2432, 0]
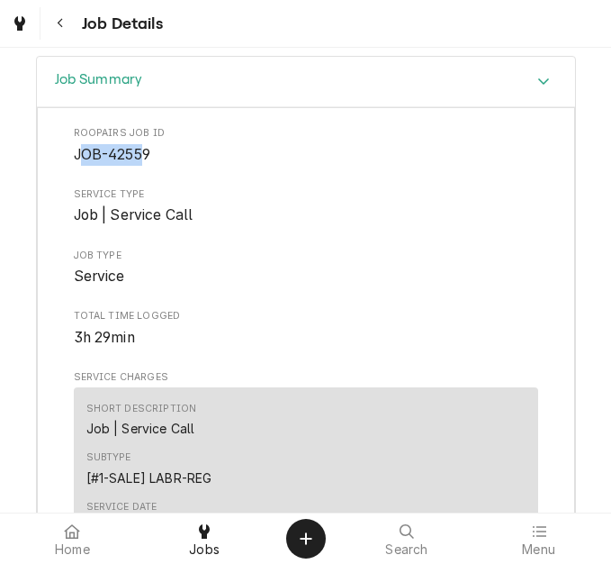
drag, startPoint x: 142, startPoint y: 173, endPoint x: 85, endPoint y: 174, distance: 57.6
click at [77, 163] on span "JOB-42559" at bounding box center [112, 154] width 77 height 17
drag, startPoint x: 158, startPoint y: 174, endPoint x: 69, endPoint y: 177, distance: 89.2
click at [74, 166] on span "JOB-42559" at bounding box center [306, 155] width 465 height 22
copy span "JOB-42559"
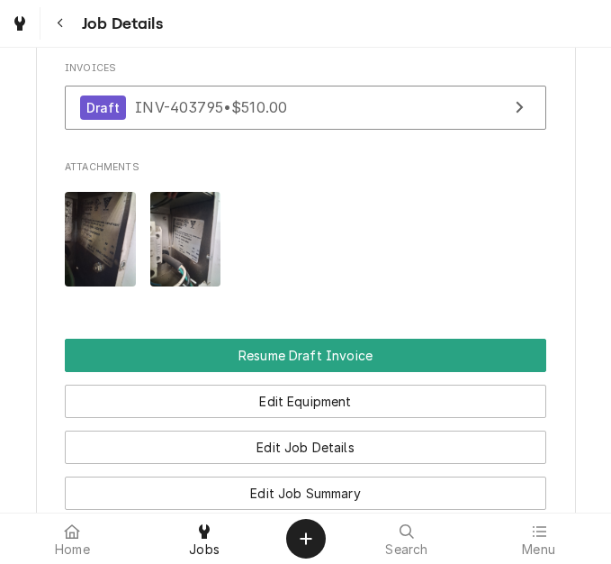
scroll to position [1352, 0]
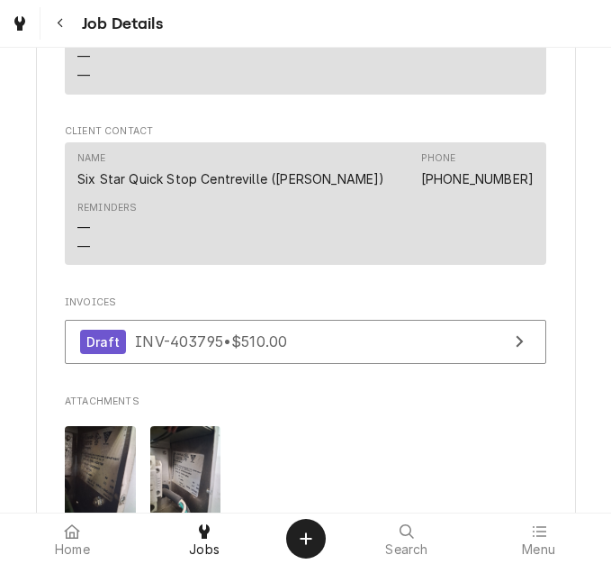
drag, startPoint x: 22, startPoint y: 26, endPoint x: 280, endPoint y: 123, distance: 276.1
click at [22, 26] on icon "Dynamic Content Wrapper" at bounding box center [19, 23] width 11 height 14
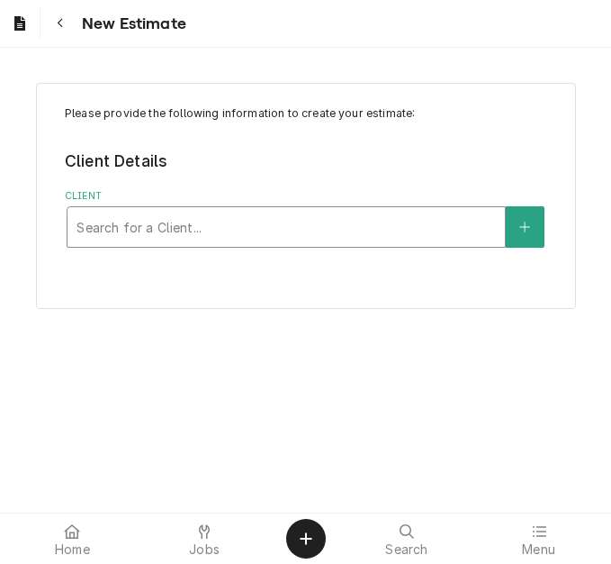
click at [171, 214] on div "Client" at bounding box center [287, 227] width 420 height 32
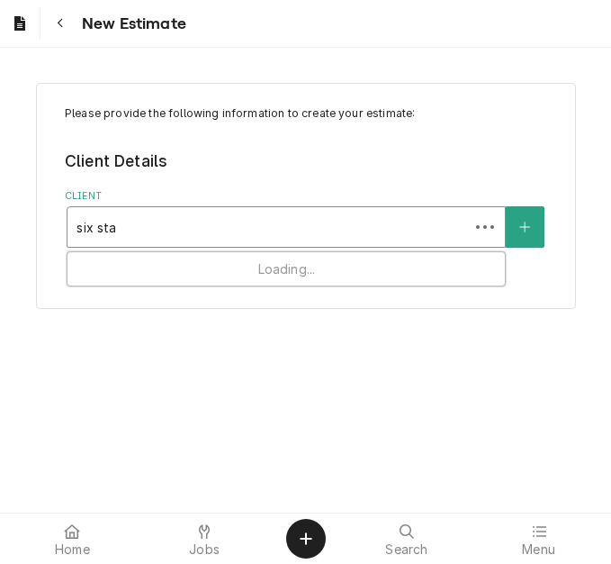
type input "six star"
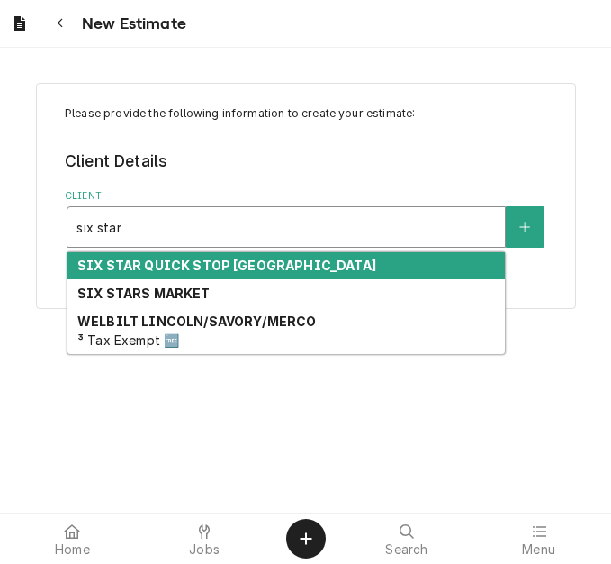
click at [190, 263] on strong "SIX STAR QUICK STOP CENTREVILLE" at bounding box center [226, 265] width 299 height 15
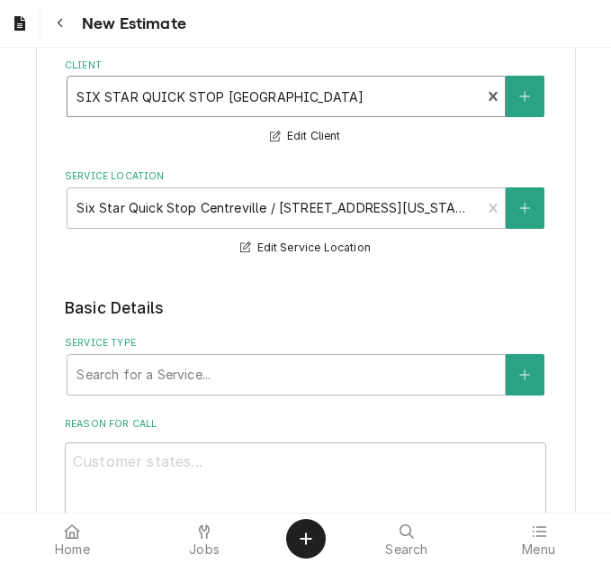
scroll to position [270, 0]
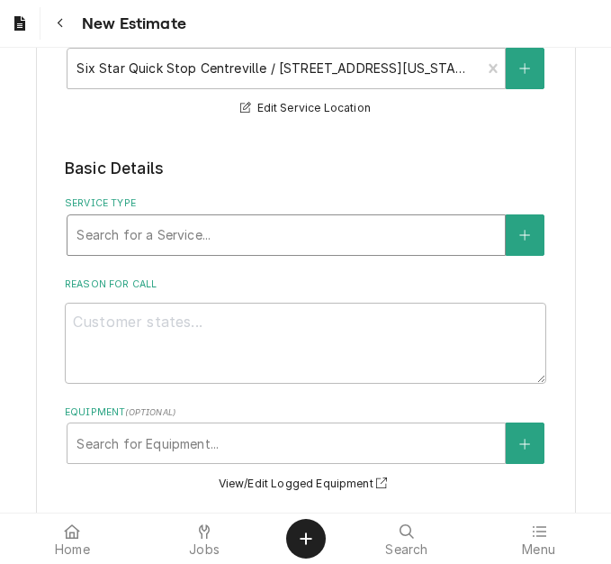
click at [183, 241] on div "Service Type" at bounding box center [287, 235] width 420 height 32
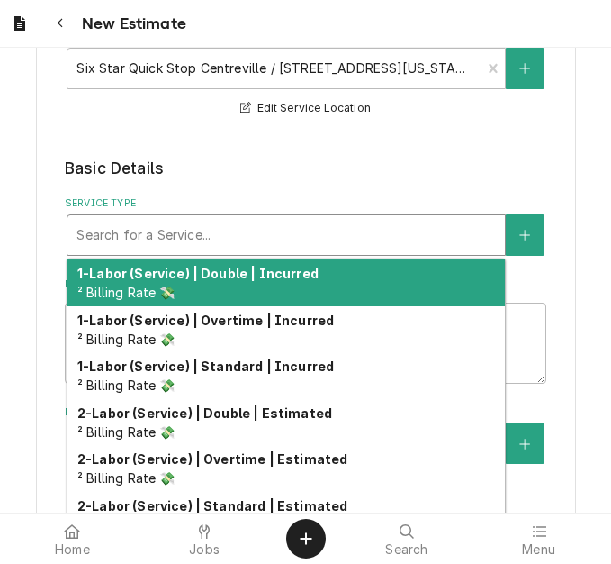
type textarea "x"
type input "s"
type textarea "x"
type input "se"
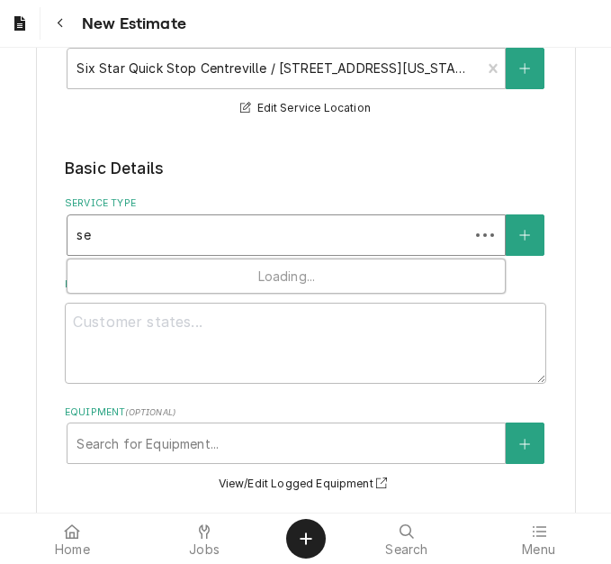
type textarea "x"
type input "ser"
type textarea "x"
type input "serv"
type textarea "x"
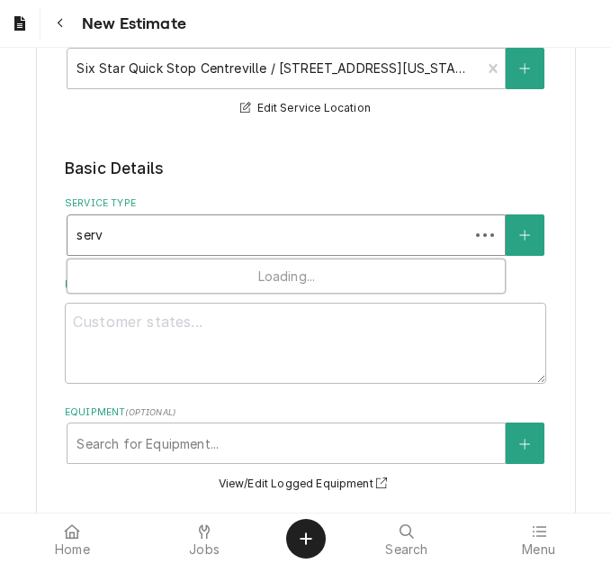
type input "servi"
type textarea "x"
type input "servic"
type textarea "x"
type input "service"
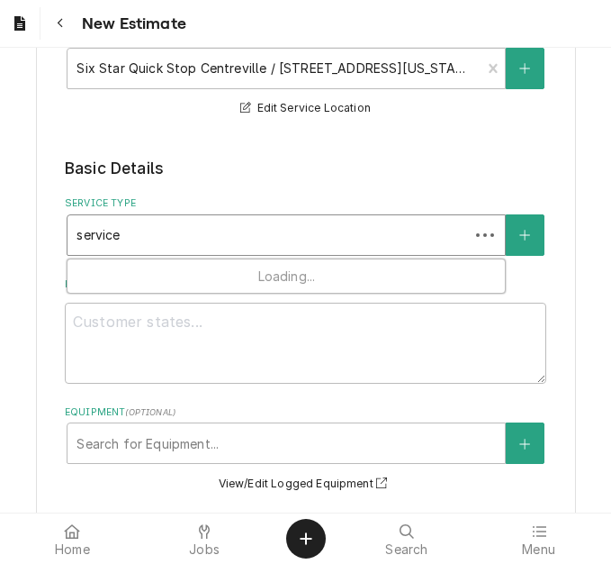
type textarea "x"
type input "service c"
type textarea "x"
type input "service cal"
type textarea "x"
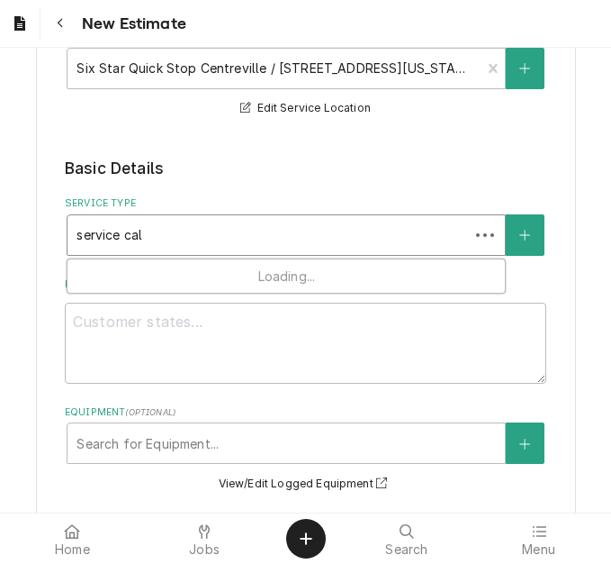
type input "service call"
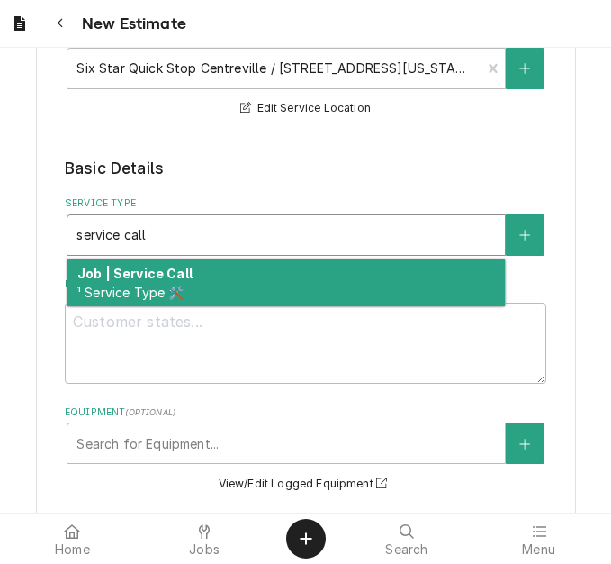
click at [165, 281] on div "Job | Service Call ¹ Service Type 🛠️" at bounding box center [287, 282] width 438 height 47
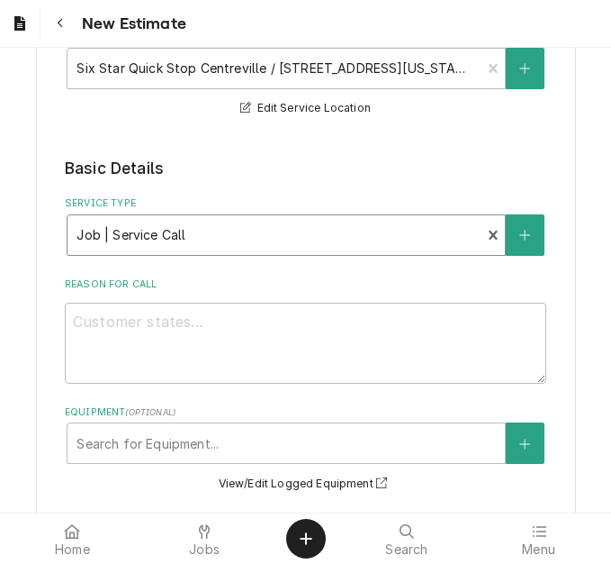
type textarea "x"
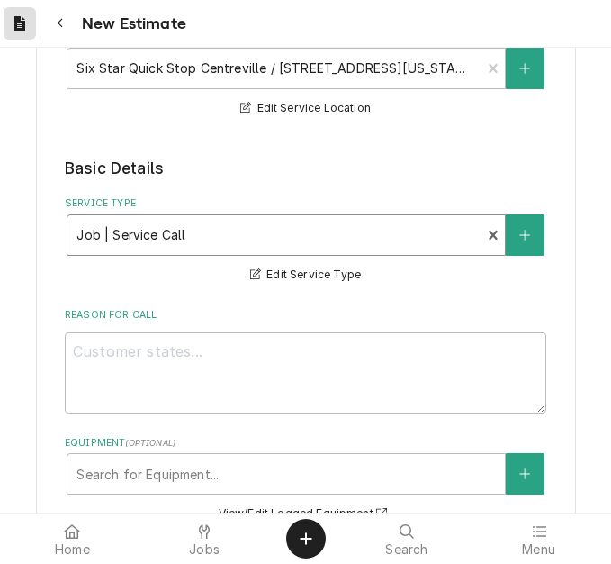
click at [19, 32] on div "Dynamic Content Wrapper" at bounding box center [20, 24] width 18 height 22
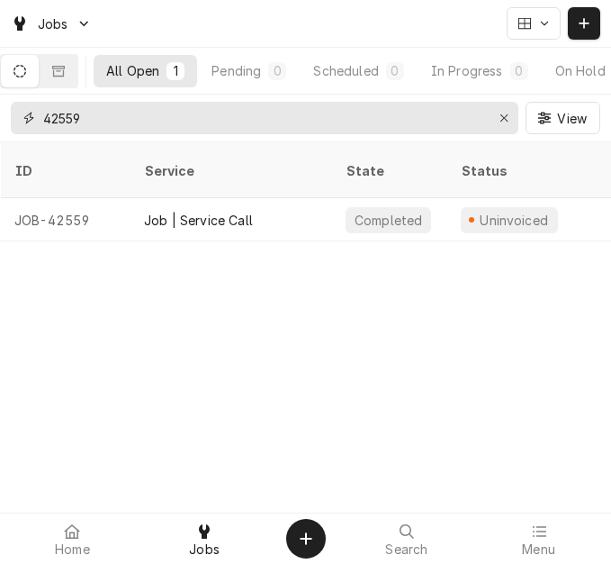
drag, startPoint x: 104, startPoint y: 129, endPoint x: 8, endPoint y: 114, distance: 97.4
click at [8, 114] on div "42559 View" at bounding box center [305, 118] width 611 height 47
type input "41574"
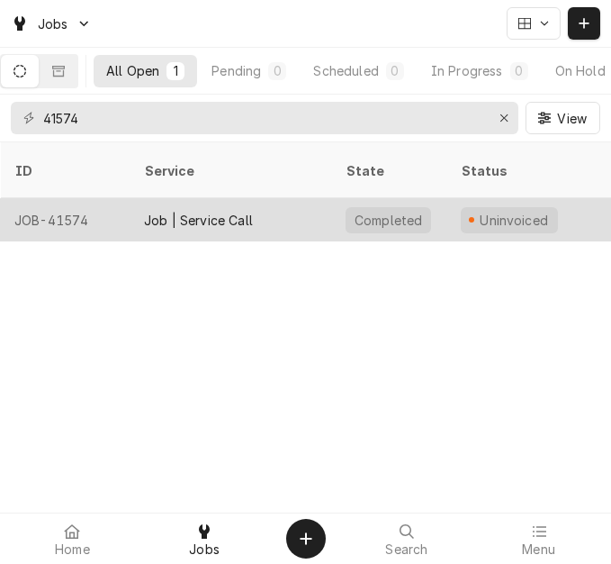
click at [296, 198] on div "Job | Service Call" at bounding box center [231, 219] width 202 height 43
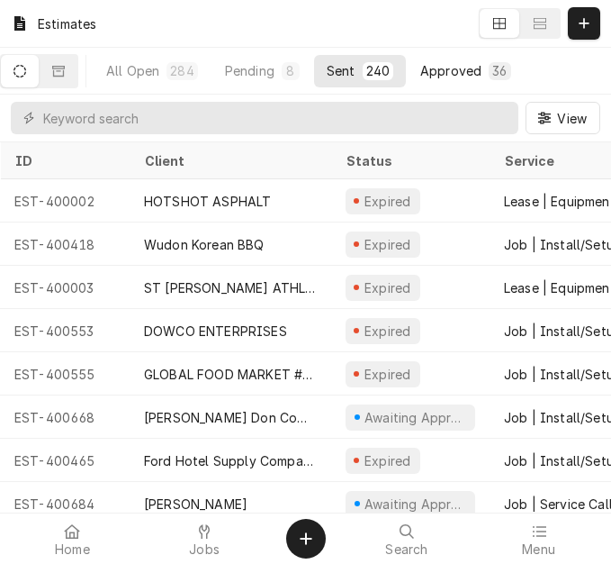
drag, startPoint x: 578, startPoint y: 20, endPoint x: 450, endPoint y: 64, distance: 135.3
click at [579, 20] on icon "Dynamic Content Wrapper" at bounding box center [584, 23] width 11 height 13
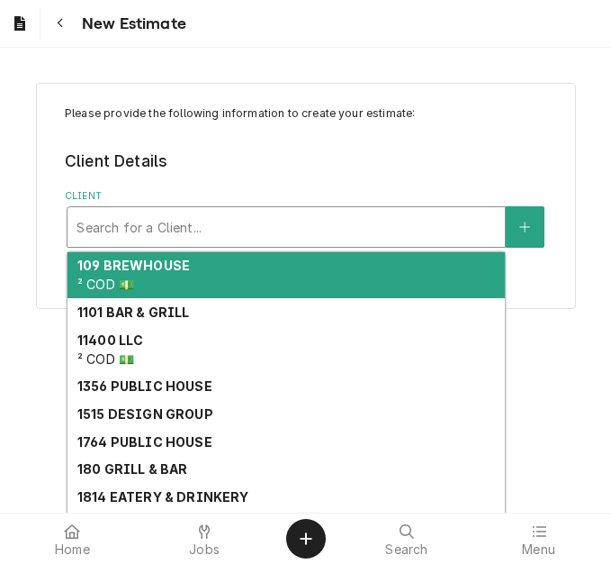
click at [223, 231] on div "Client" at bounding box center [287, 227] width 420 height 32
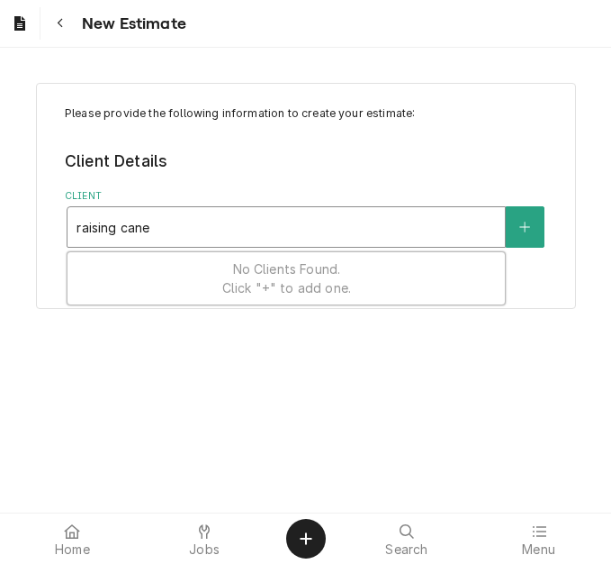
type input "raising canes"
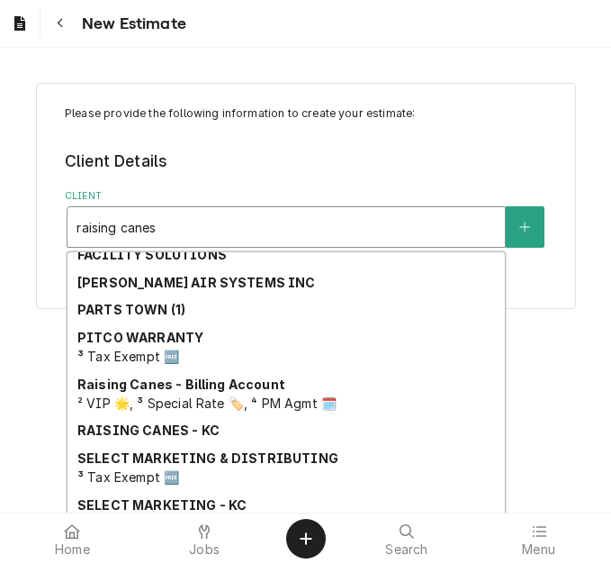
scroll to position [261, 0]
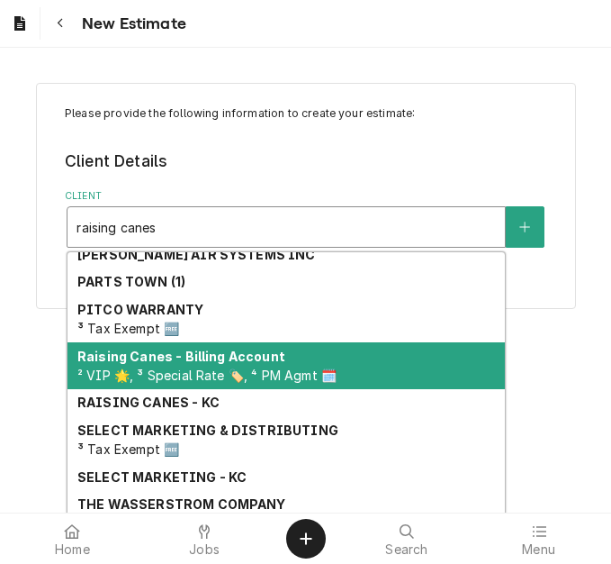
click at [188, 352] on strong "Raising Canes - Billing Account" at bounding box center [181, 355] width 208 height 15
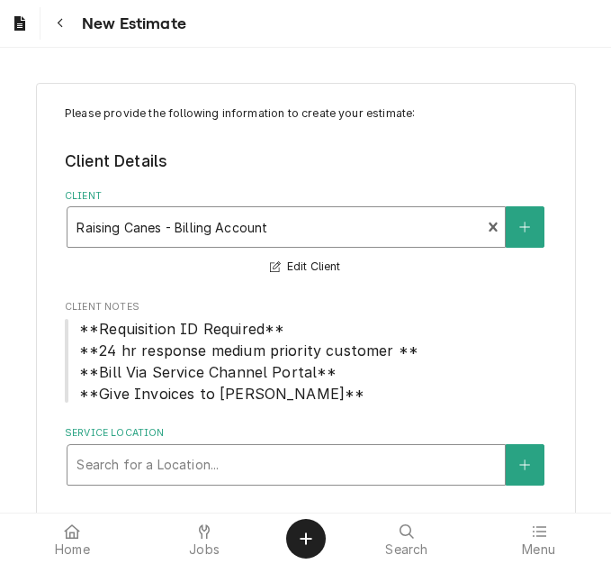
click at [186, 474] on div "Service Location" at bounding box center [287, 464] width 420 height 32
type input "12215 man"
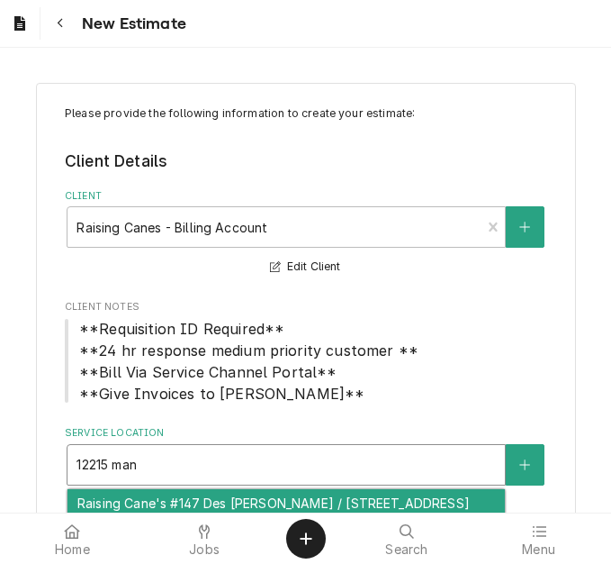
click at [181, 496] on div "Raising Cane's #147 Des [PERSON_NAME] / [STREET_ADDRESS][PERSON_NAME]" at bounding box center [287, 512] width 438 height 47
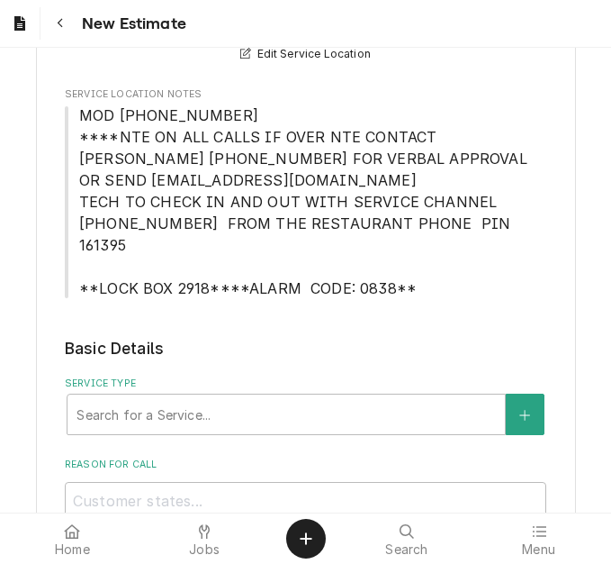
scroll to position [540, 0]
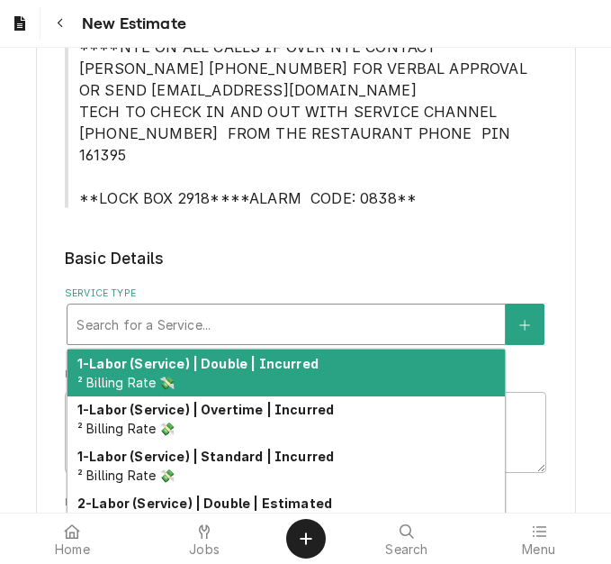
click at [169, 308] on div "Service Type" at bounding box center [287, 324] width 420 height 32
type textarea "x"
type input "s"
type textarea "x"
type input "se"
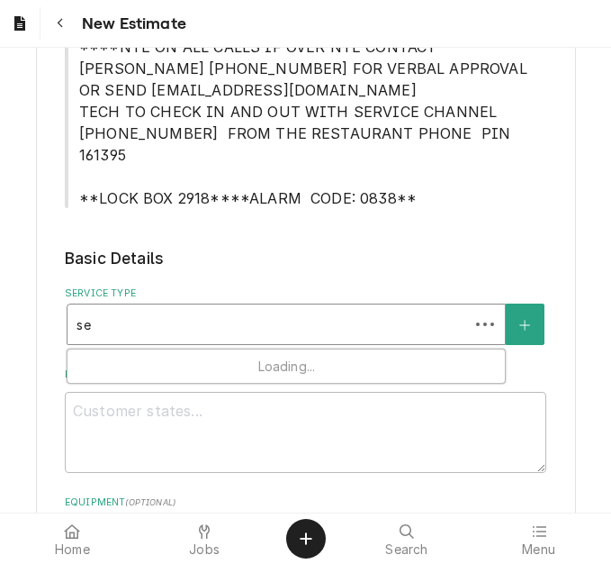
type textarea "x"
type input "ser"
type textarea "x"
type input "servi"
type textarea "x"
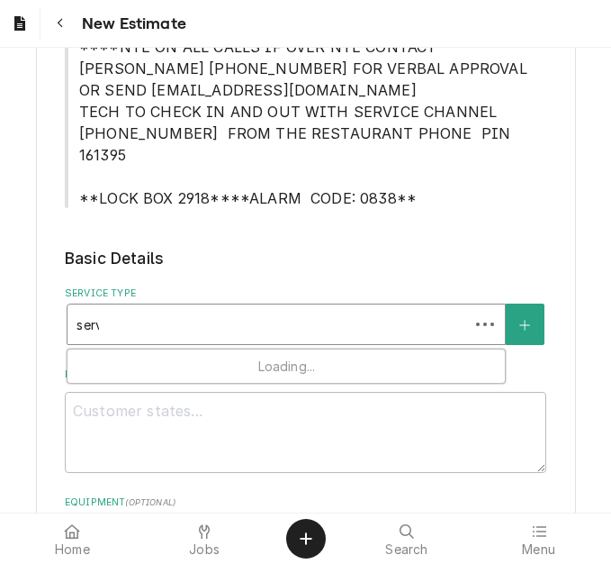
type input "servic"
type textarea "x"
type input "service"
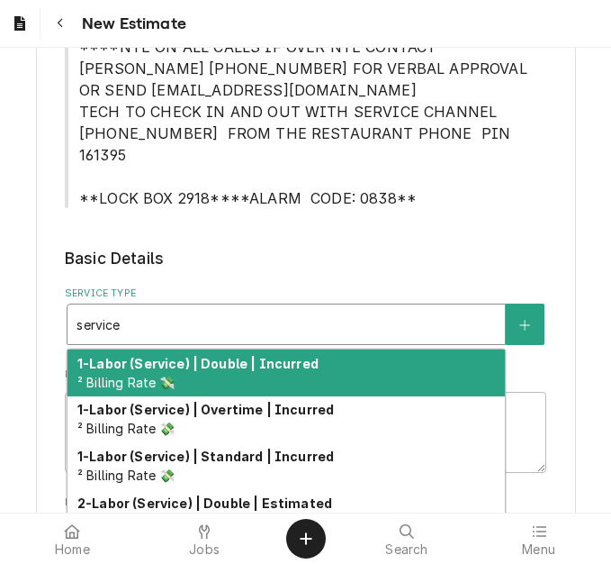
type textarea "x"
type input "service"
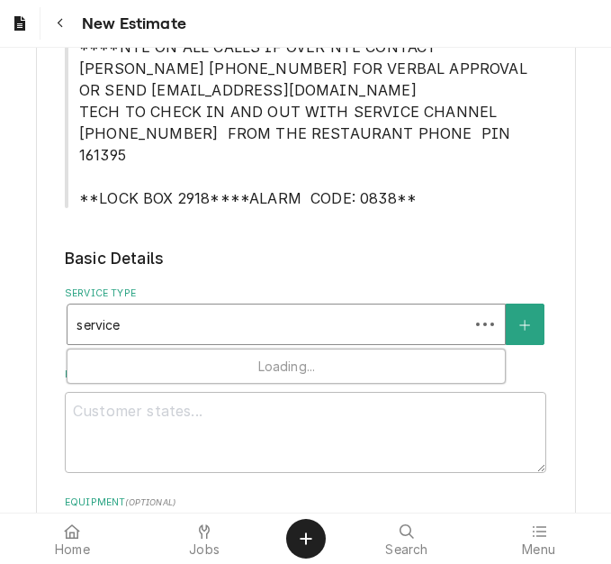
type textarea "x"
type input "service c"
type textarea "x"
type input "service ca"
type textarea "x"
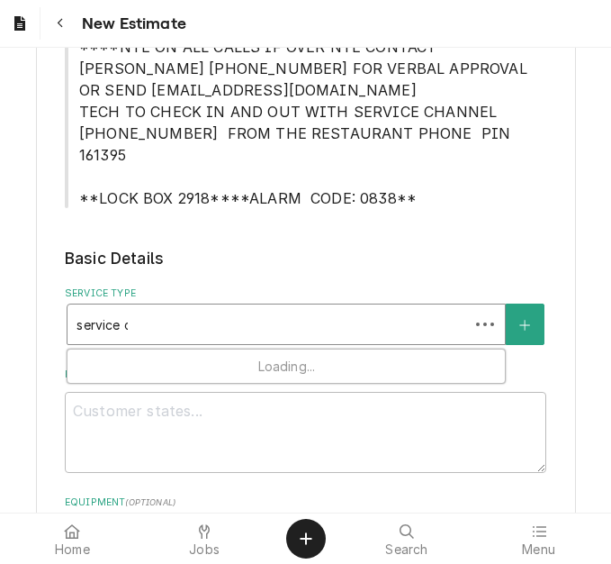
type input "service cal"
type textarea "x"
type input "service call"
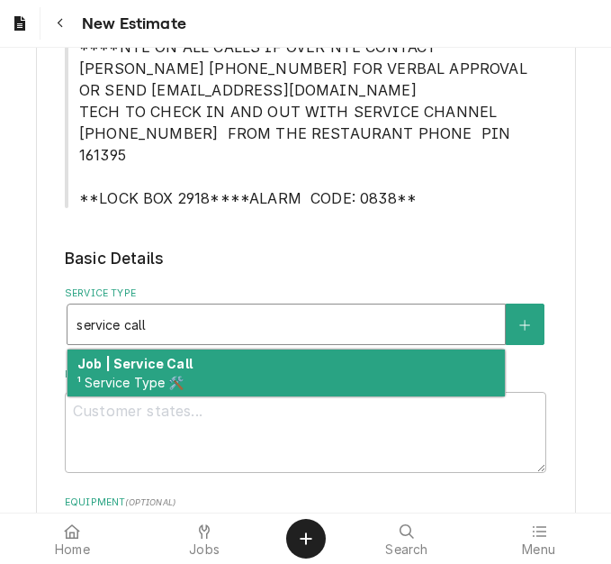
click at [176, 356] on strong "Job | Service Call" at bounding box center [134, 363] width 115 height 15
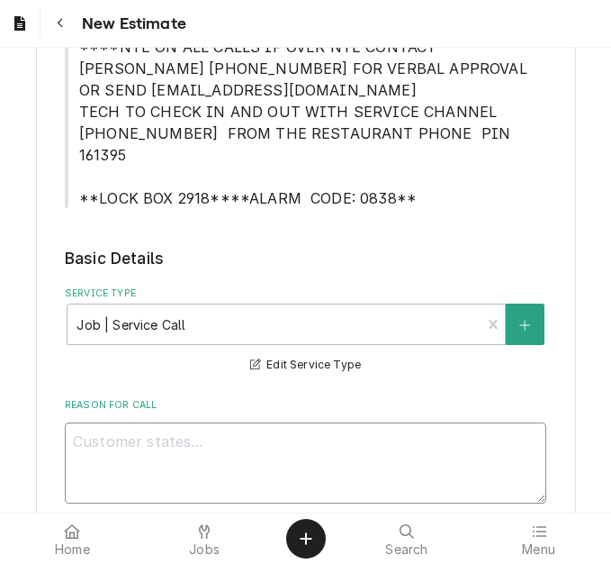
click at [159, 422] on textarea "Reason For Call" at bounding box center [306, 462] width 482 height 81
type textarea "x"
type textarea "A"
type textarea "x"
type textarea "Af"
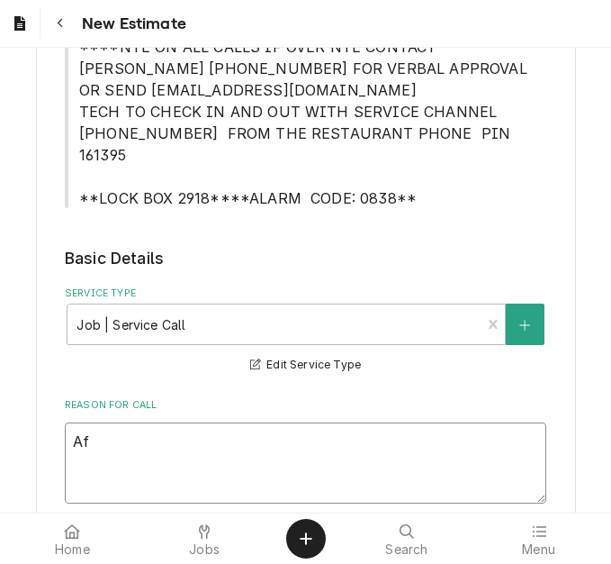
type textarea "x"
type textarea "Aft"
type textarea "x"
type textarea "Afte"
type textarea "x"
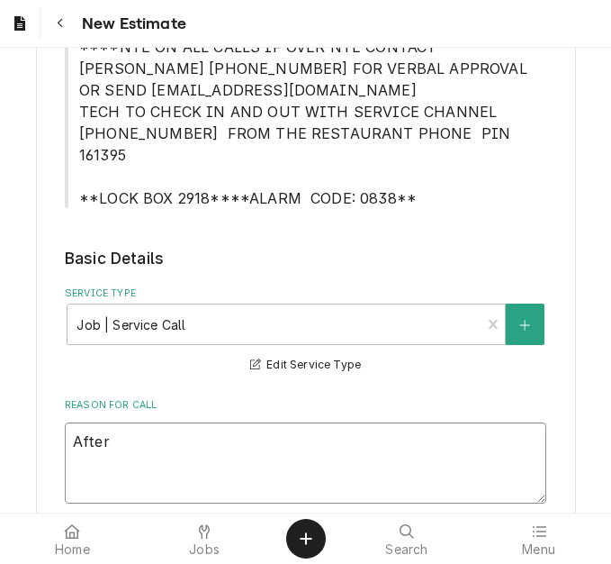
type textarea "After"
type textarea "x"
type textarea "After re"
type textarea "x"
type textarea "After rep"
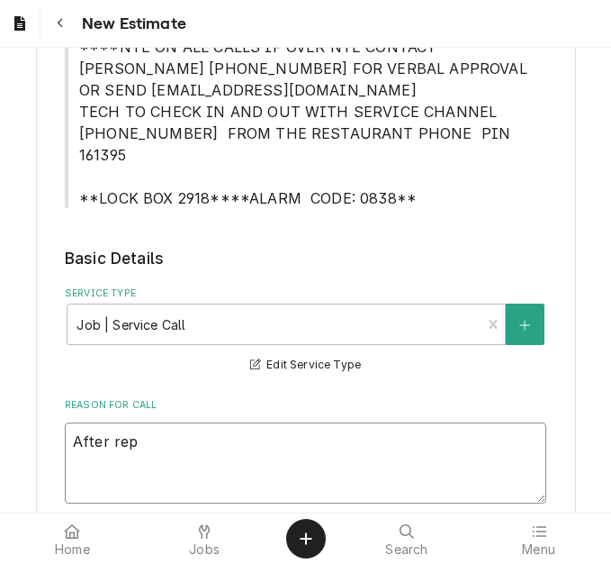
type textarea "x"
type textarea "After repl"
type textarea "x"
type textarea "After repla"
type textarea "x"
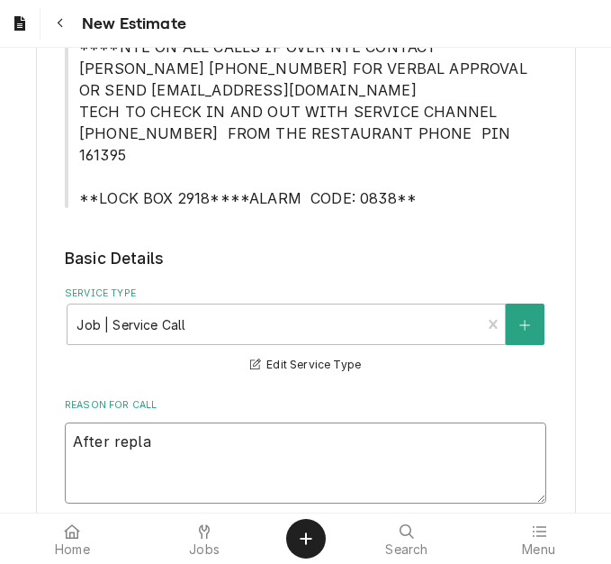
type textarea "After replac"
type textarea "x"
type textarea "After replaci"
type textarea "x"
type textarea "After replacing"
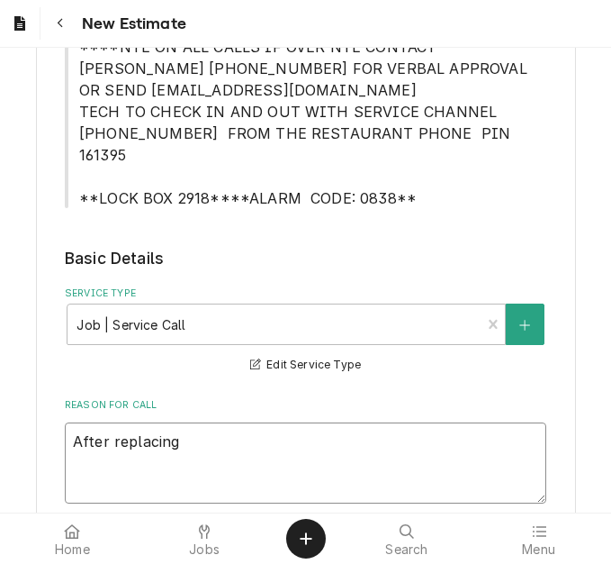
type textarea "x"
type textarea "After replacing"
type textarea "x"
type textarea "After replacing t"
type textarea "x"
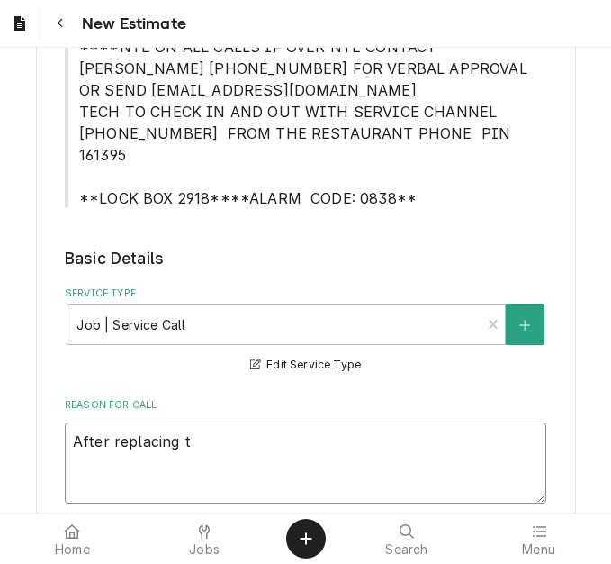
type textarea "After replacing th"
type textarea "x"
type textarea "After replacing the"
type textarea "x"
type textarea "After replacing the"
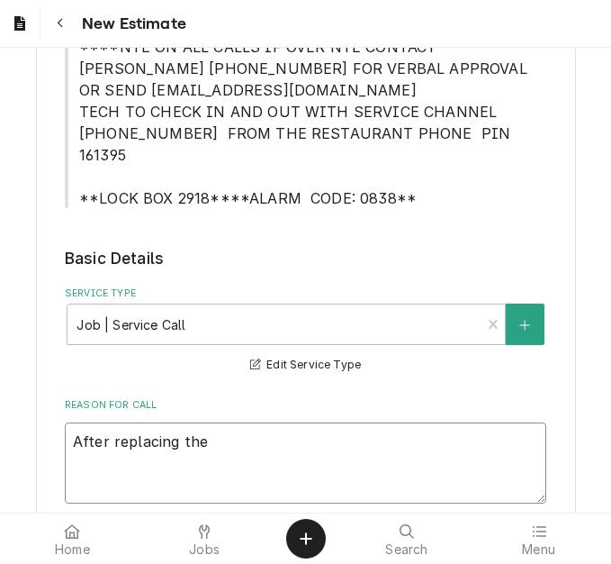
type textarea "x"
type textarea "After replacing the l"
type textarea "x"
type textarea "After replacing the li"
type textarea "x"
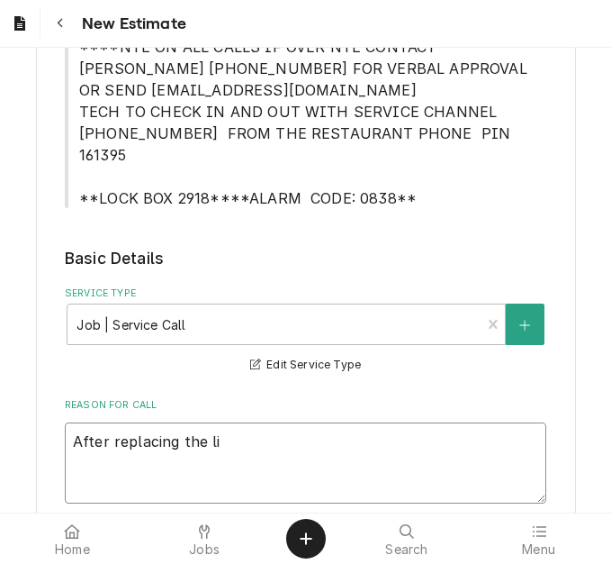
type textarea "After replacing the lif"
type textarea "x"
type textarea "After replacing the lift"
type textarea "x"
type textarea "After replacing the lift o"
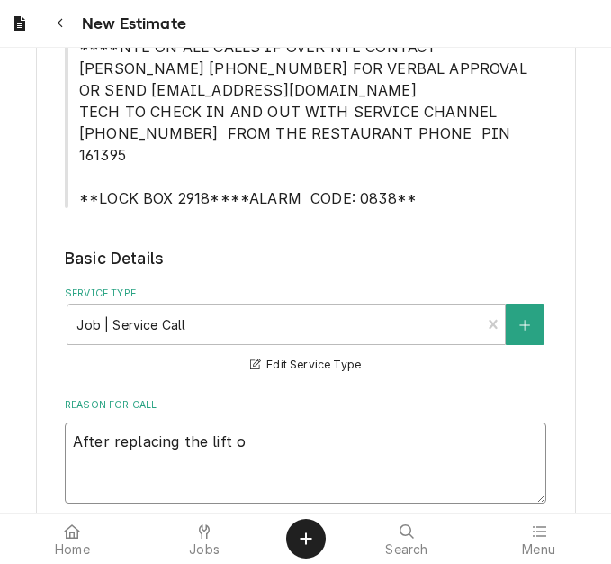
type textarea "x"
type textarea "After replacing the lift of"
type textarea "x"
type textarea "After replacing the lift off"
type textarea "x"
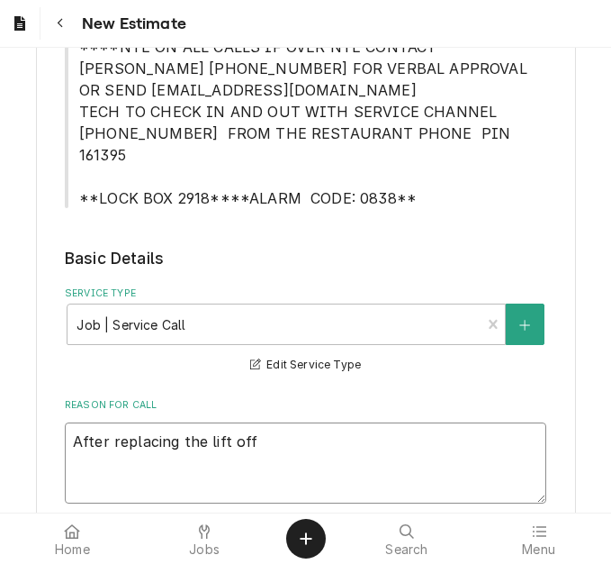
type textarea "After replacing the lift off"
type textarea "x"
type textarea "After replacing the lift off hi"
type textarea "x"
type textarea "After replacing the lift off hin"
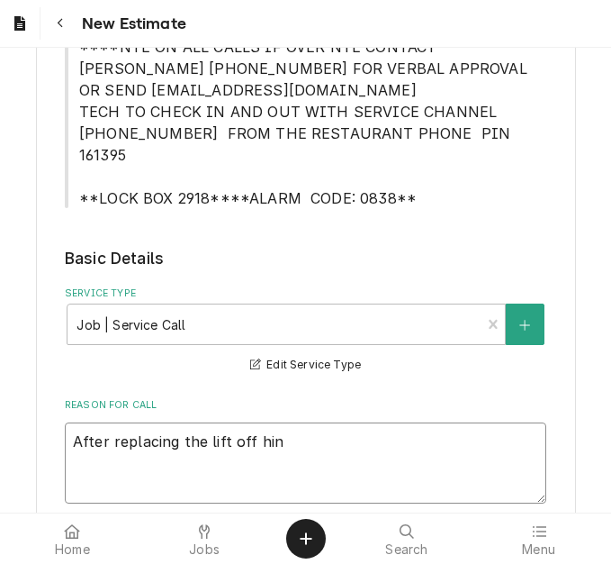
type textarea "x"
type textarea "After replacing the lift off hing"
type textarea "x"
type textarea "After replacing the lift off hinge"
type textarea "x"
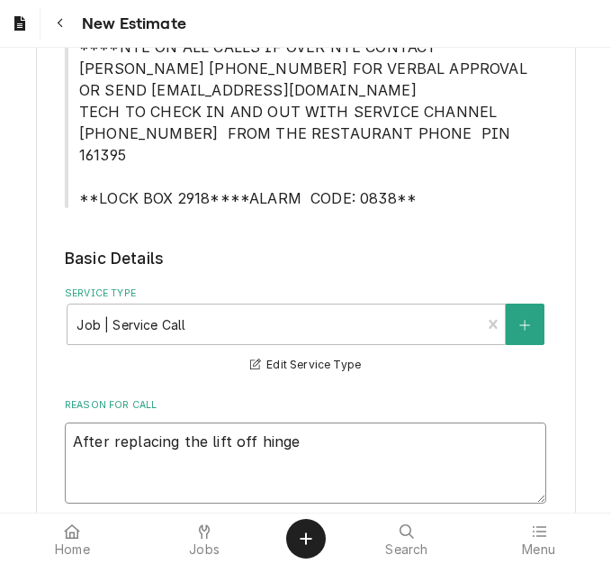
type textarea "After replacing the lift off hinge"
type textarea "x"
type textarea "After replacing the lift off hinge o"
type textarea "x"
type textarea "After replacing the lift off hinge on"
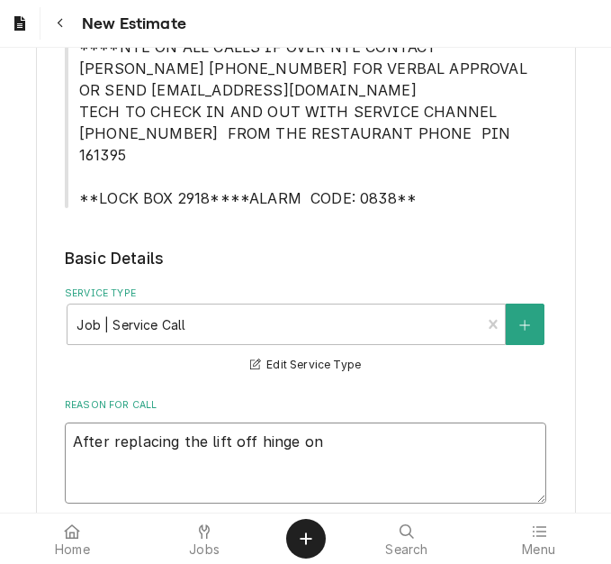
type textarea "x"
type textarea "After replacing the lift off hinge on"
type textarea "x"
type textarea "After replacing the lift off hinge on W"
type textarea "x"
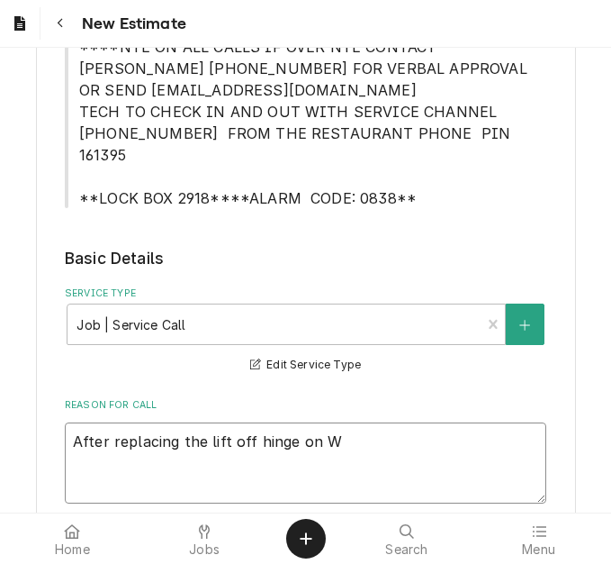
type textarea "After replacing the lift off hinge on Wa"
type textarea "x"
type textarea "After replacing the lift off hinge on Was"
type textarea "x"
type textarea "After replacing the lift off hinge on [PERSON_NAME]"
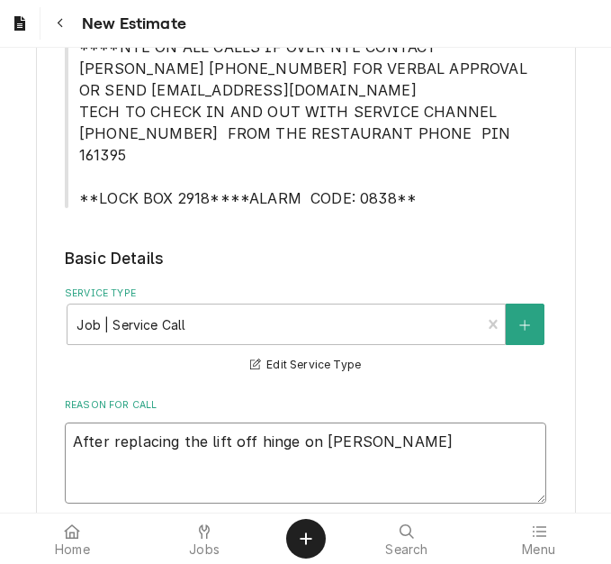
type textarea "x"
type textarea "After replacing the lift off hinge on Wasse"
type textarea "x"
type textarea "After replacing the lift off hinge on [PERSON_NAME]"
type textarea "x"
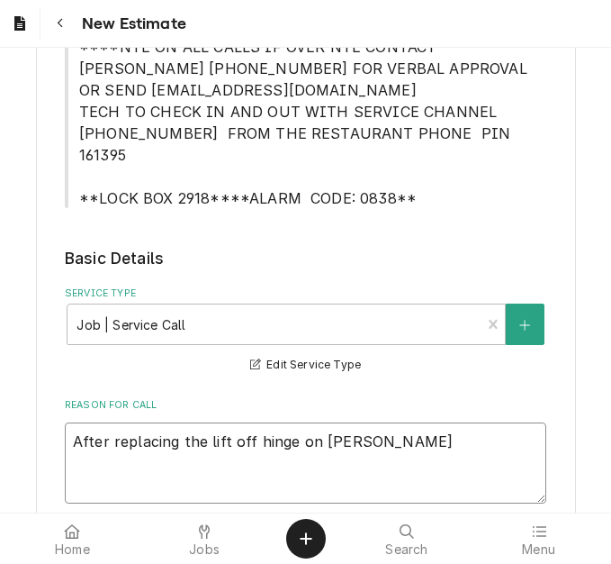
type textarea "After replacing the lift off hinge on Wassers"
type textarea "x"
type textarea "After replacing the lift off hinge on Wasserst"
type textarea "x"
type textarea "After replacing the lift off hinge on Wasserstr"
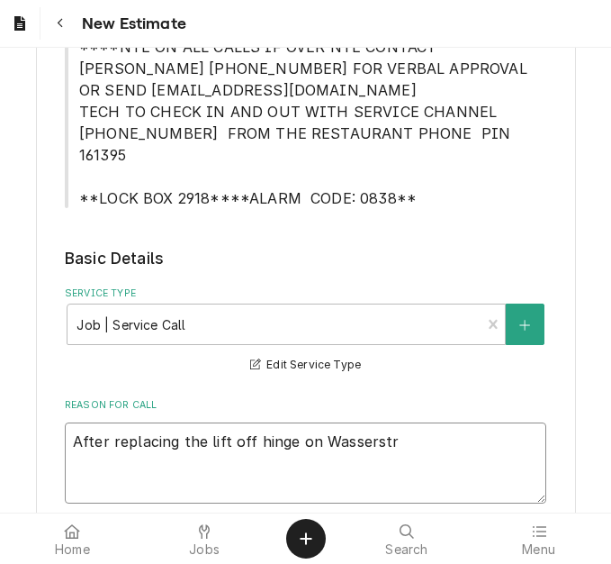
type textarea "x"
type textarea "After replacing the lift off hinge on Wasserstro"
type textarea "x"
type textarea "After replacing the lift off hinge on Wasserstrom"
type textarea "x"
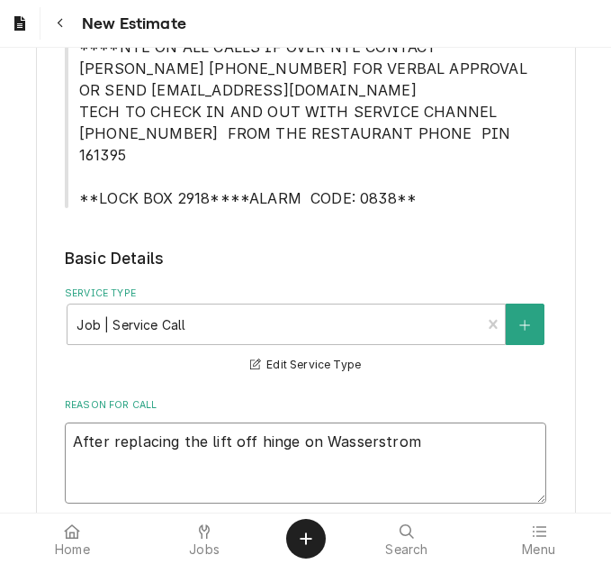
type textarea "After replacing the lift off hinge on Wasserstrom"
type textarea "x"
type textarea "After replacing the lift off hinge on Wasserstrom di"
type textarea "x"
type textarea "After replacing the lift off hinge on Wasserstrom dine"
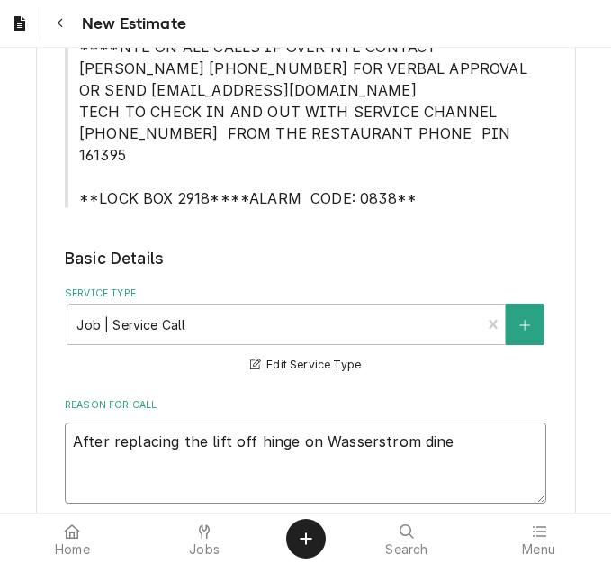
type textarea "x"
type textarea "After replacing the lift off hinge on Wasserstrom dine"
type textarea "x"
type textarea "After replacing the lift off hinge on Wasserstrom dine i"
type textarea "x"
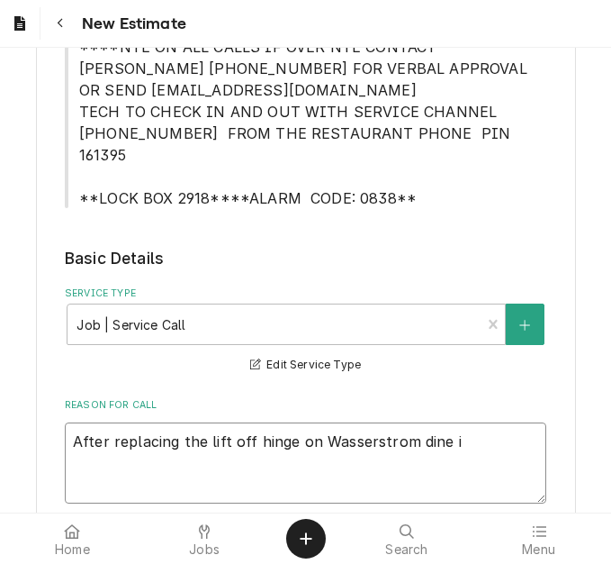
type textarea "After replacing the lift off hinge on Wasserstrom dine in"
type textarea "x"
type textarea "After replacing the lift off hinge on Wasserstrom dine in"
type textarea "x"
type textarea "After replacing the lift off hinge on Wasserstrom dine in b"
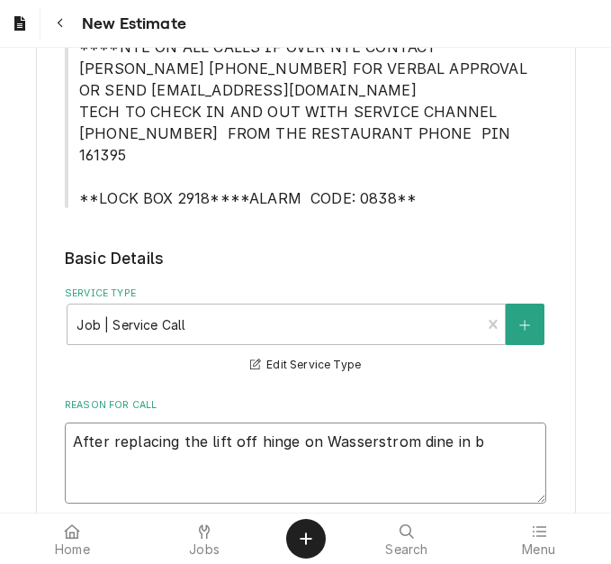
type textarea "x"
type textarea "After replacing the lift off hinge on Wasserstrom dine in bo"
type textarea "x"
type textarea "After replacing the lift off hinge on Wasserstrom dine in boa"
type textarea "x"
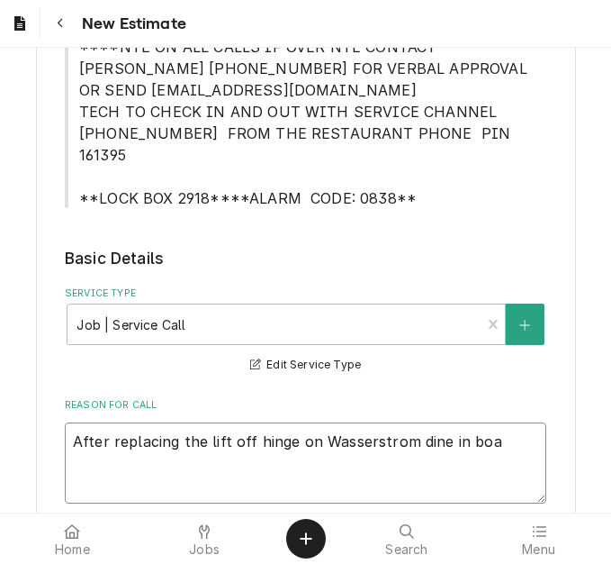
type textarea "After replacing the lift off hinge on Wasserstrom dine in boar"
type textarea "x"
type textarea "After replacing the lift off hinge on Wasserstrom dine in board"
type textarea "x"
type textarea "After replacing the lift off hinge on Wasserstrom dine in board"
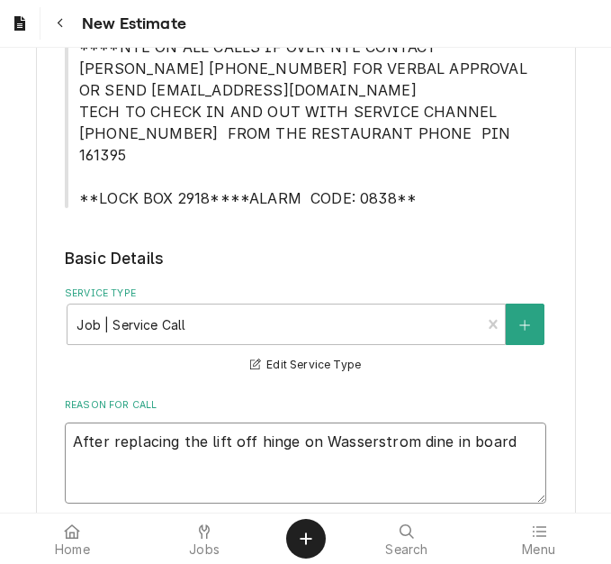
type textarea "x"
type textarea "After replacing the lift off hinge on Wasserstrom dine in board -"
type textarea "x"
type textarea "After replacing the lift off hinge on Wasserstrom dine in board -"
type textarea "x"
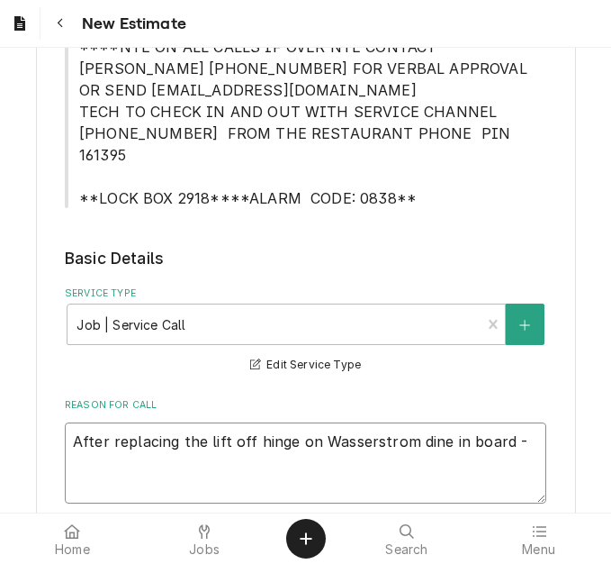
type textarea "After replacing the lift off hinge on Wasserstrom dine in board - f"
type textarea "x"
type textarea "After replacing the lift off hinge on Wasserstrom dine in board - fi"
type textarea "x"
type textarea "After replacing the lift off hinge on Wasserstrom dine in board - fin"
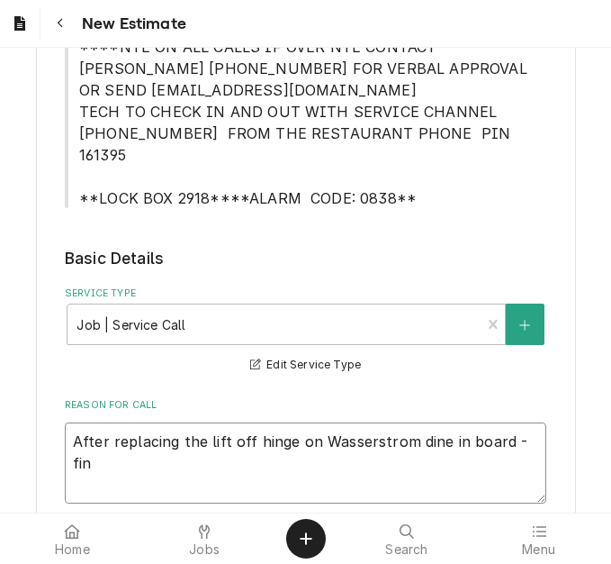
type textarea "x"
type textarea "After replacing the lift off hinge on Wasserstrom dine in board - find"
type textarea "x"
type textarea "After replacing the lift off hinge on Wasserstrom dine in board - find"
type textarea "x"
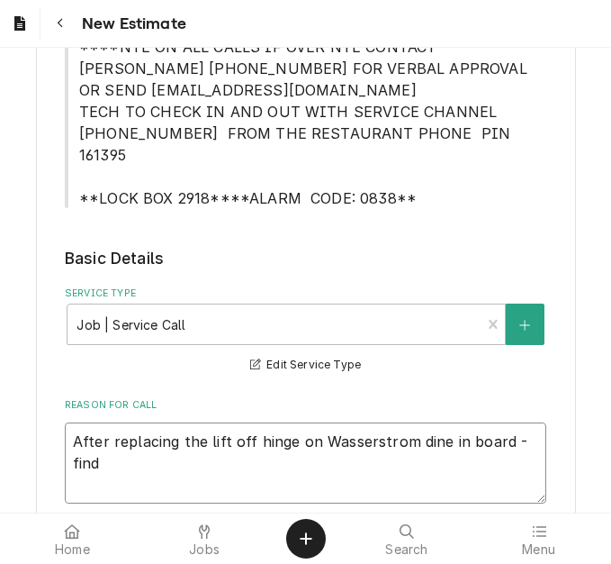
type textarea "After replacing the lift off hinge on Wasserstrom dine in board - find"
type textarea "x"
type textarea "After replacing the lift off hinge on Wasserstrom dine in board - fin"
type textarea "x"
type textarea "After replacing the lift off hinge on Wasserstrom dine in board - fi"
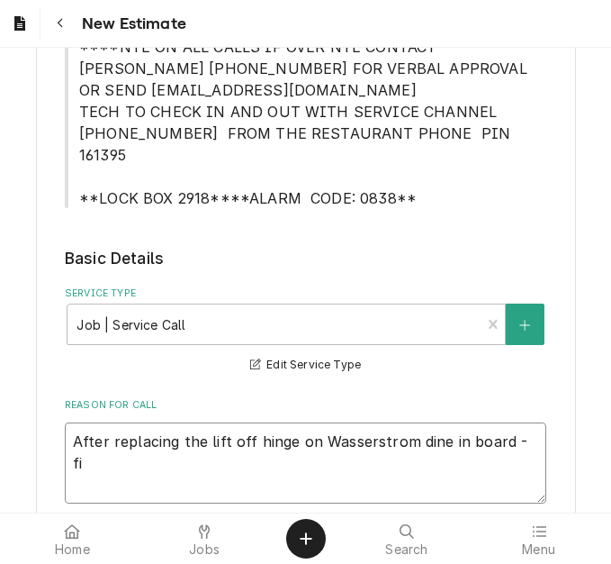
type textarea "x"
type textarea "After replacing the lift off hinge on Wasserstrom dine in board - f"
type textarea "x"
type textarea "After replacing the lift off hinge on Wasserstrom dine in board - fo"
type textarea "x"
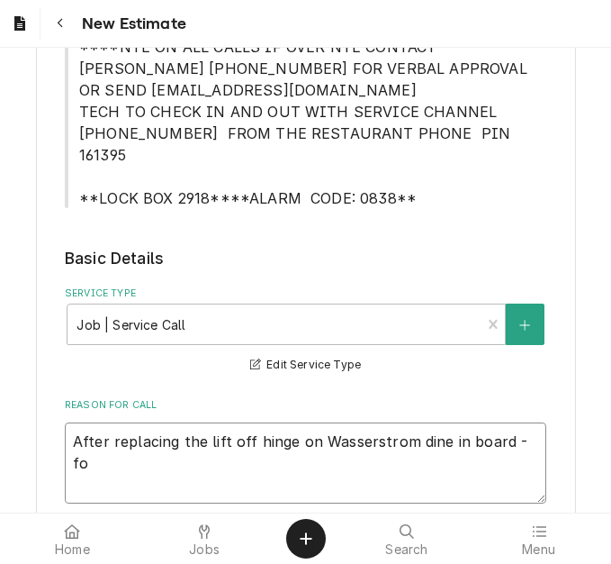
type textarea "After replacing the lift off hinge on Wasserstrom dine in board - fou"
type textarea "x"
type textarea "After replacing the lift off hinge on Wasserstrom dine in board - foun"
type textarea "x"
type textarea "After replacing the lift off hinge on Wasserstrom dine in board - found"
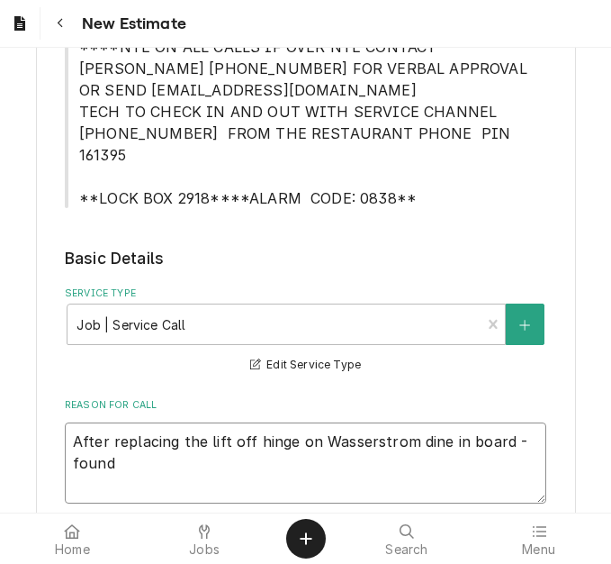
type textarea "x"
type textarea "After replacing the lift off hinge on Wasserstrom dine in board - found e"
type textarea "x"
type textarea "After replacing the lift off hinge on Wasserstrom dine in board - found en"
type textarea "x"
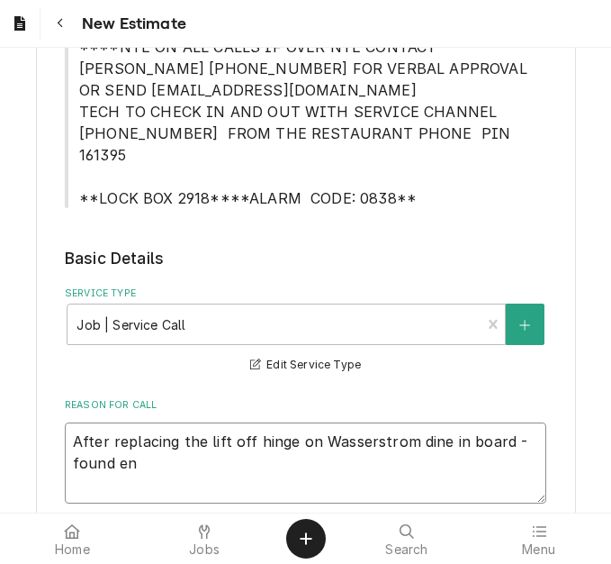
type textarea "After replacing the lift off hinge on Wasserstrom dine in board - found ent"
type textarea "x"
type textarea "After replacing the lift off hinge on Wasserstrom dine in board - found entir"
type textarea "x"
type textarea "After replacing the lift off hinge on Wasserstrom dine in board - found entire"
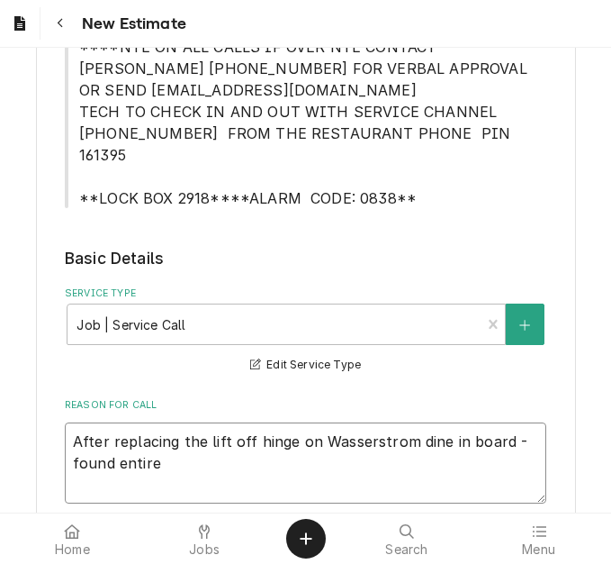
type textarea "x"
type textarea "After replacing the lift off hinge on Wasserstrom dine in board - found entire"
type textarea "x"
type textarea "After replacing the lift off hinge on Wasserstrom dine in board - found entire d"
type textarea "x"
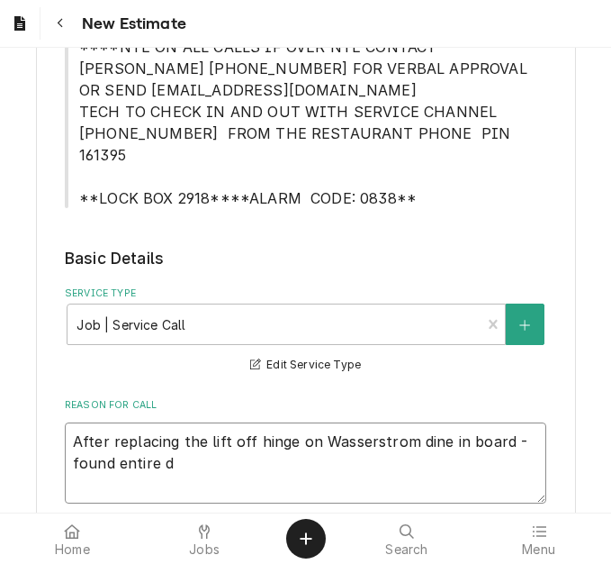
type textarea "After replacing the lift off hinge on Wasserstrom dine in board - found entire …"
type textarea "x"
type textarea "After replacing the lift off hinge on Wasserstrom dine in board - found entire …"
type textarea "x"
type textarea "After replacing the lift off hinge on Wasserstrom dine in board - found entire …"
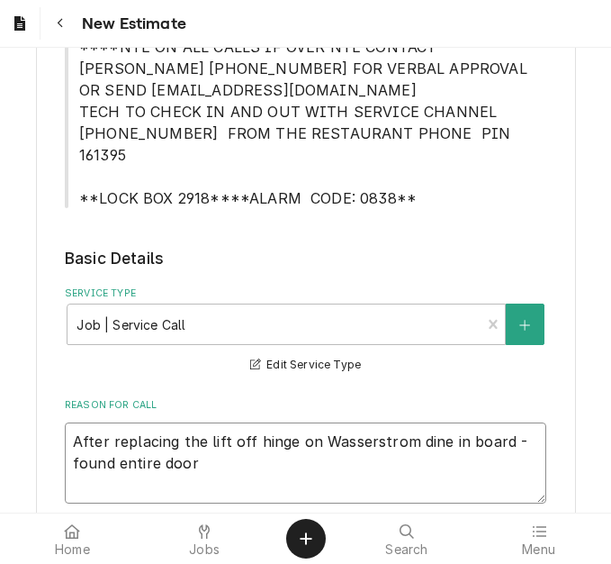
type textarea "x"
type textarea "After replacing the lift off hinge on Wasserstrom dine in board - found entire …"
type textarea "x"
type textarea "After replacing the lift off hinge on Wasserstrom dine in board - found entire …"
type textarea "x"
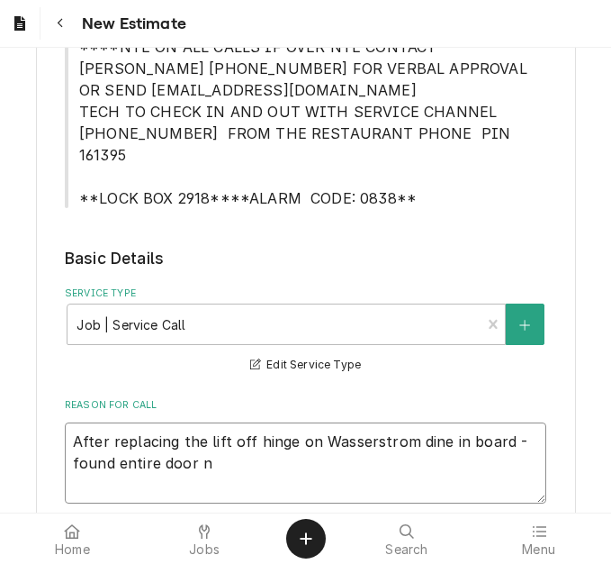
type textarea "After replacing the lift off hinge on Wasserstrom dine in board - found entire …"
type textarea "x"
type textarea "After replacing the lift off hinge on Wasserstrom dine in board - found entire …"
type textarea "x"
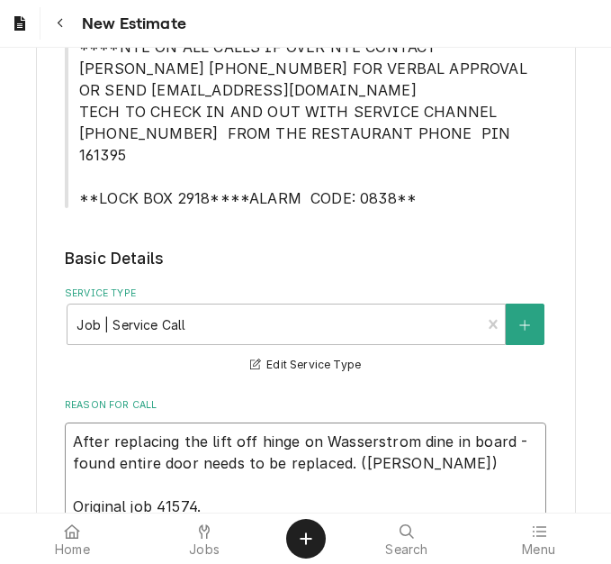
drag, startPoint x: 339, startPoint y: 439, endPoint x: 7, endPoint y: 403, distance: 334.2
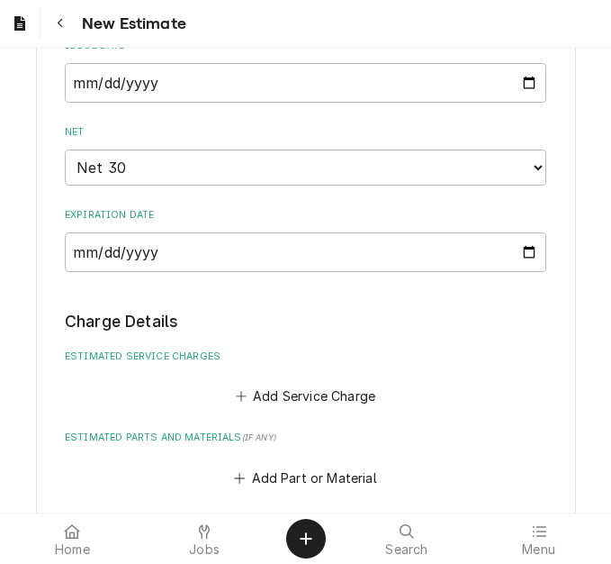
scroll to position [1351, 0]
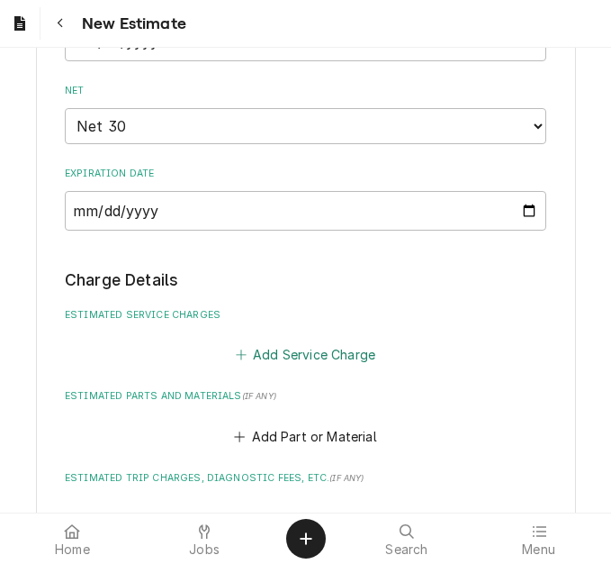
click at [340, 342] on button "Add Service Charge" at bounding box center [305, 354] width 146 height 25
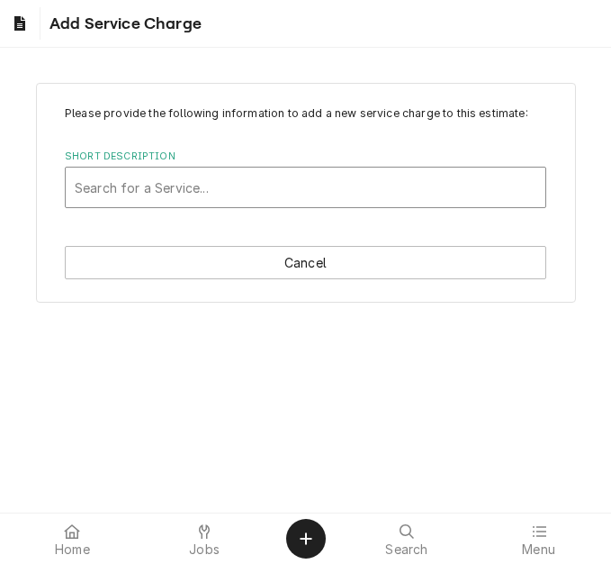
click at [150, 183] on div "Short Description" at bounding box center [306, 187] width 462 height 32
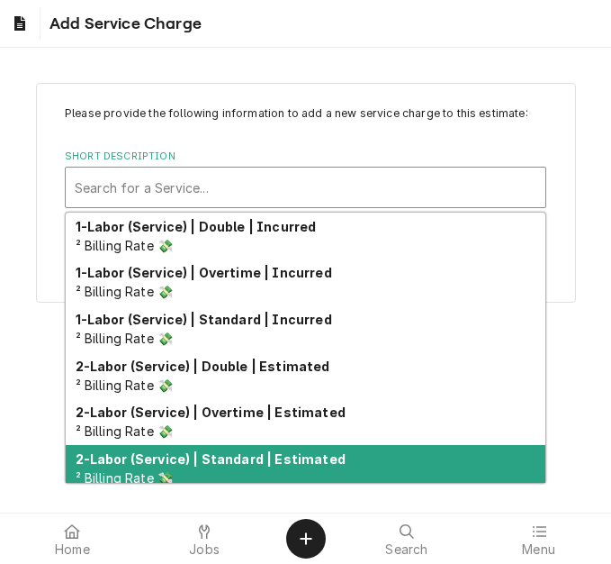
click at [190, 454] on strong "2-Labor (Service) | Standard | Estimated" at bounding box center [211, 458] width 270 height 15
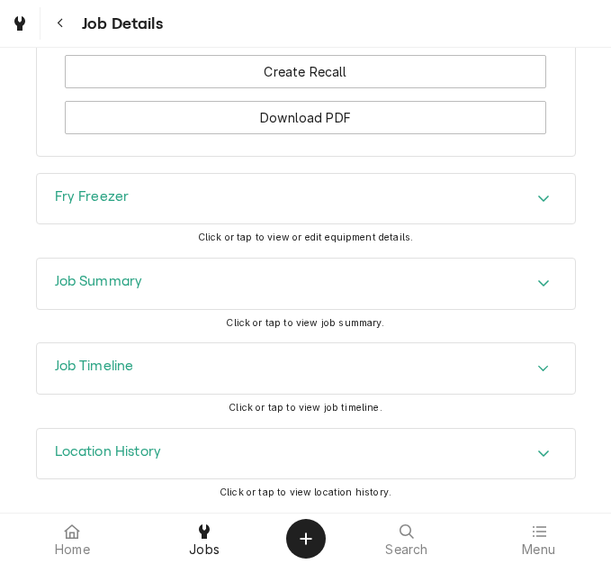
click at [135, 303] on div "Job Summary" at bounding box center [306, 283] width 538 height 50
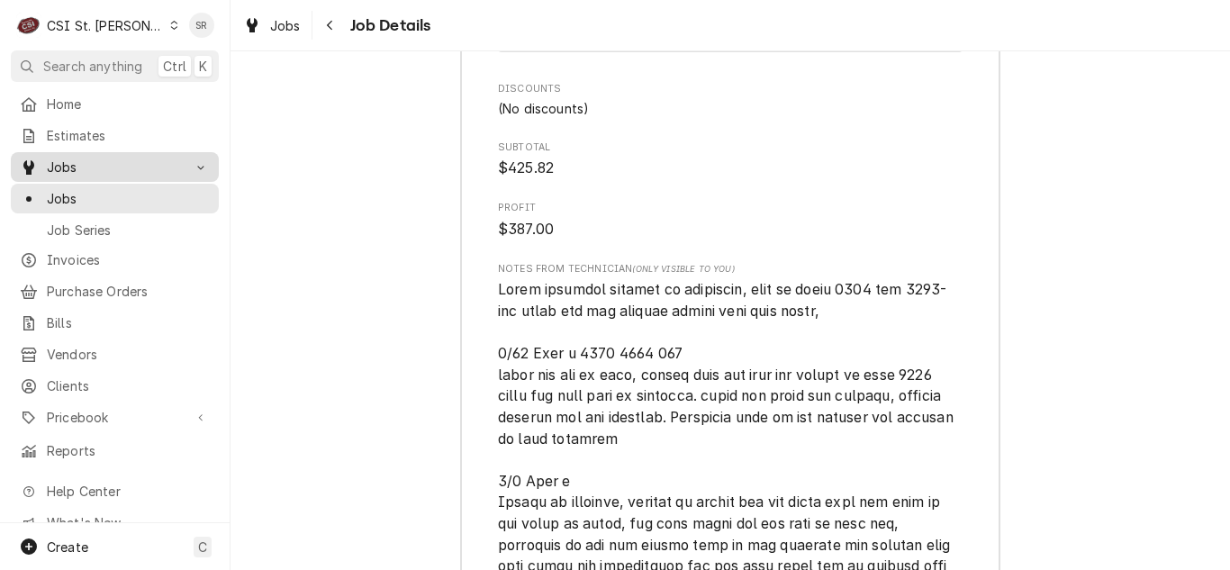
scroll to position [5814, 0]
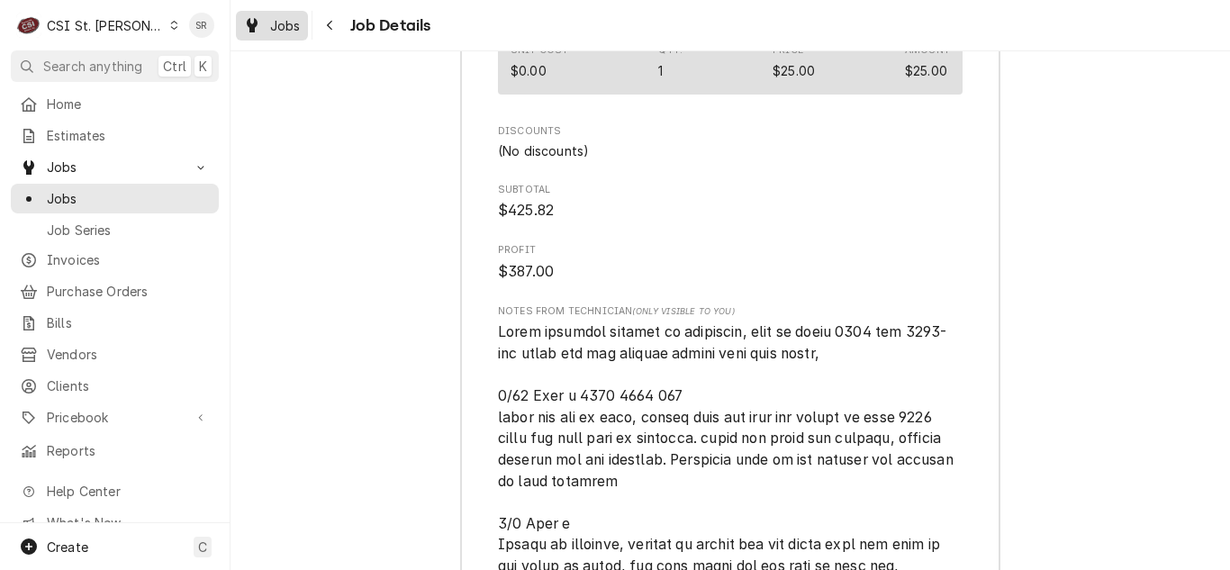
click at [288, 28] on span "Jobs" at bounding box center [285, 25] width 31 height 19
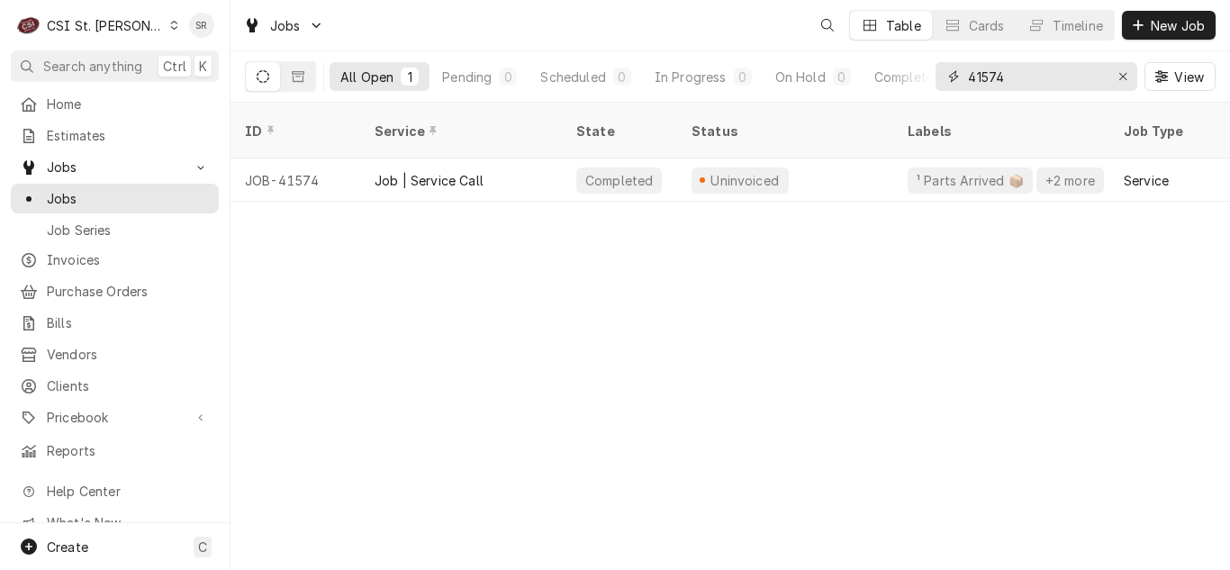
drag, startPoint x: 1011, startPoint y: 76, endPoint x: 937, endPoint y: 77, distance: 73.9
click at [937, 77] on div "41574" at bounding box center [1037, 76] width 202 height 29
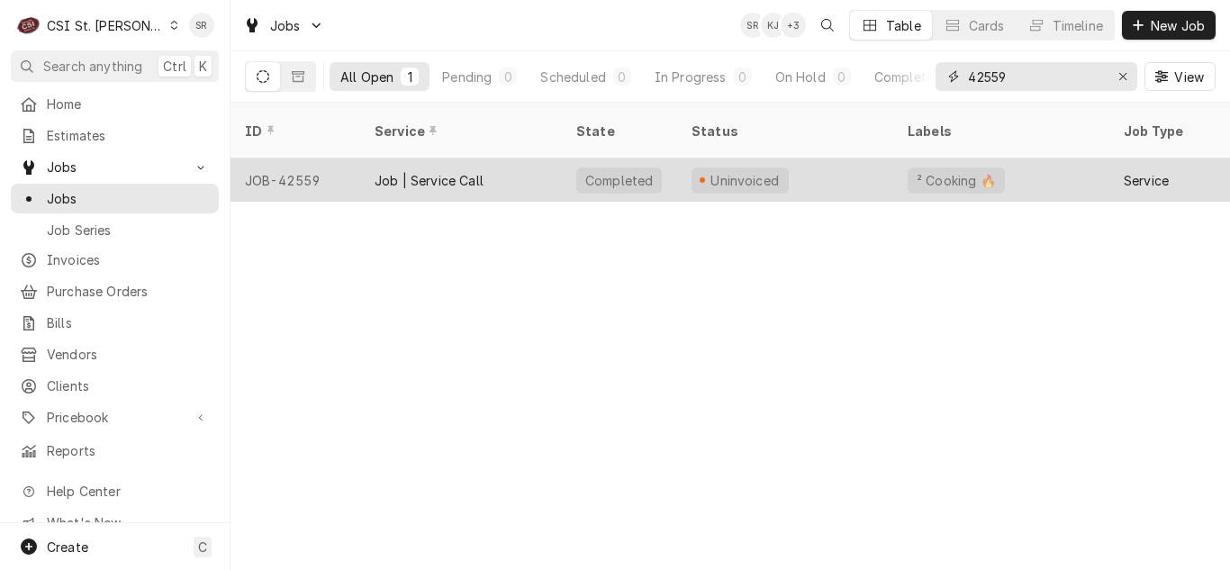
type input "42559"
click at [442, 171] on div "Job | Service Call" at bounding box center [429, 180] width 109 height 19
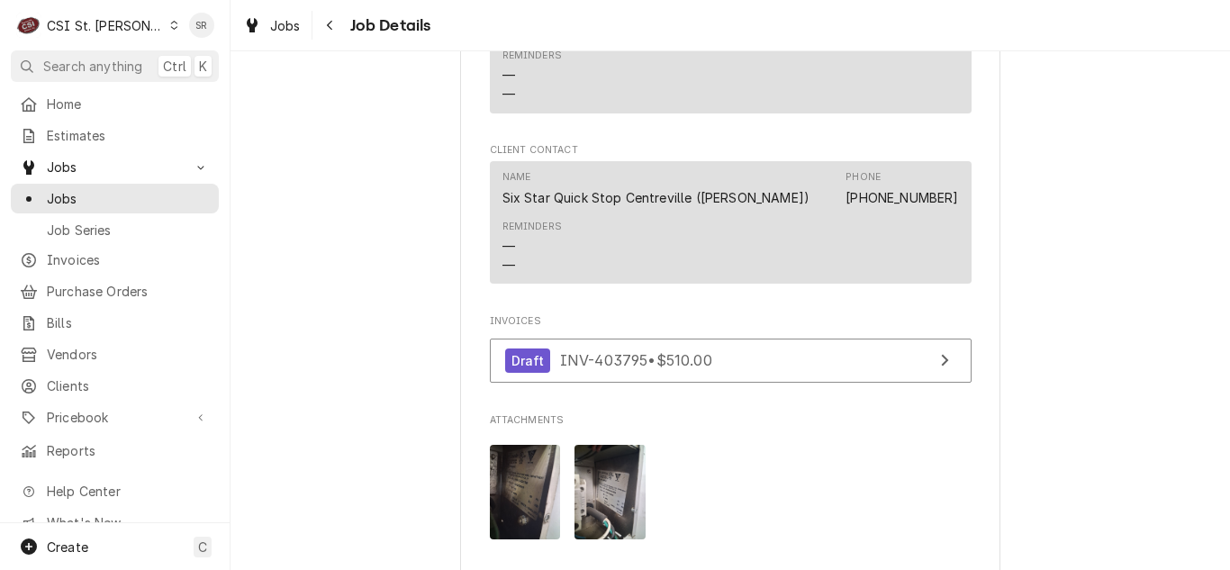
scroll to position [2071, 0]
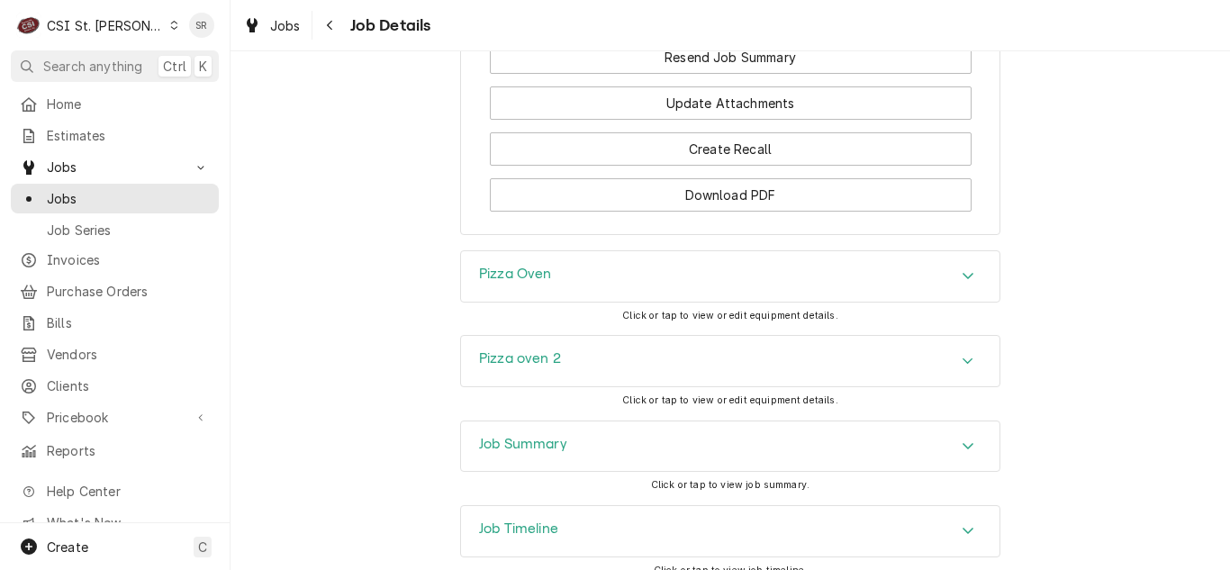
click at [518, 442] on div "Job Summary" at bounding box center [730, 446] width 538 height 50
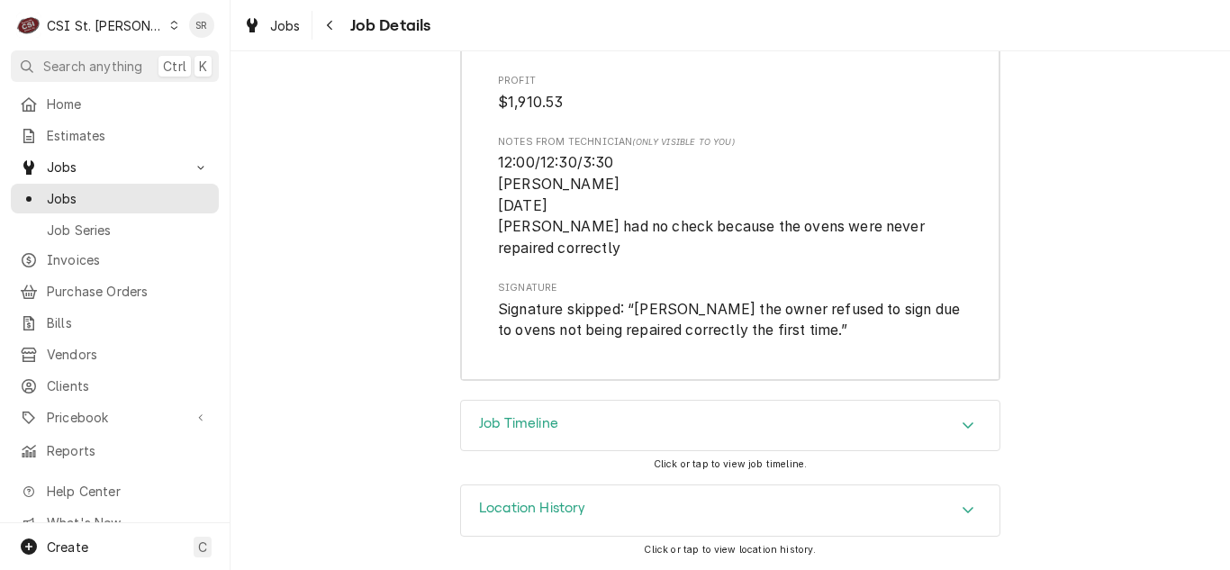
scroll to position [6300, 0]
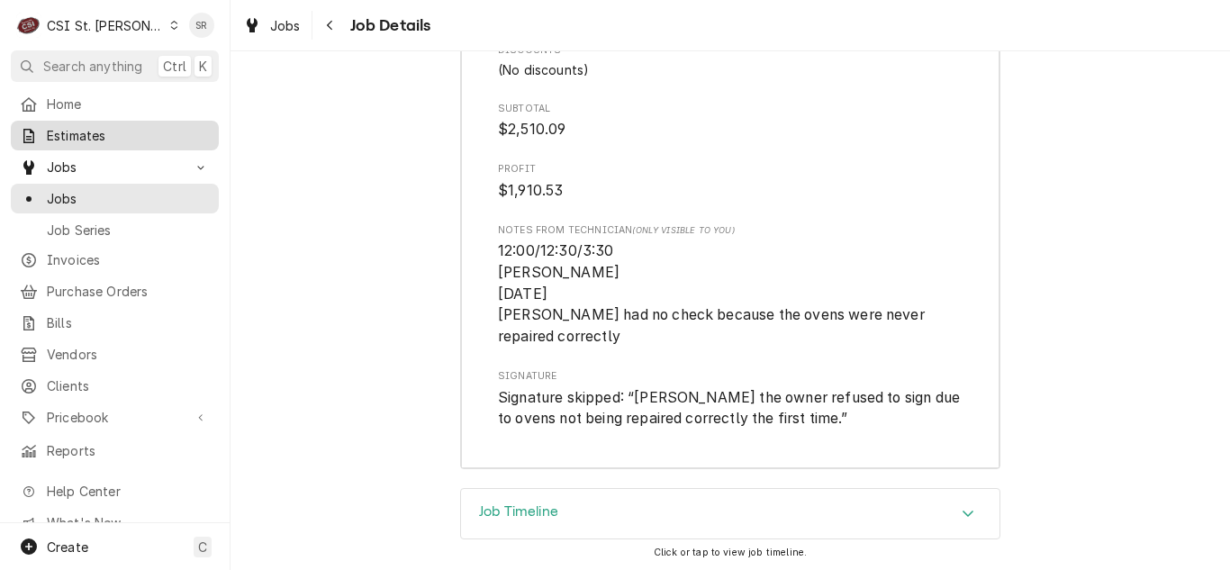
click at [89, 135] on span "Estimates" at bounding box center [128, 135] width 163 height 19
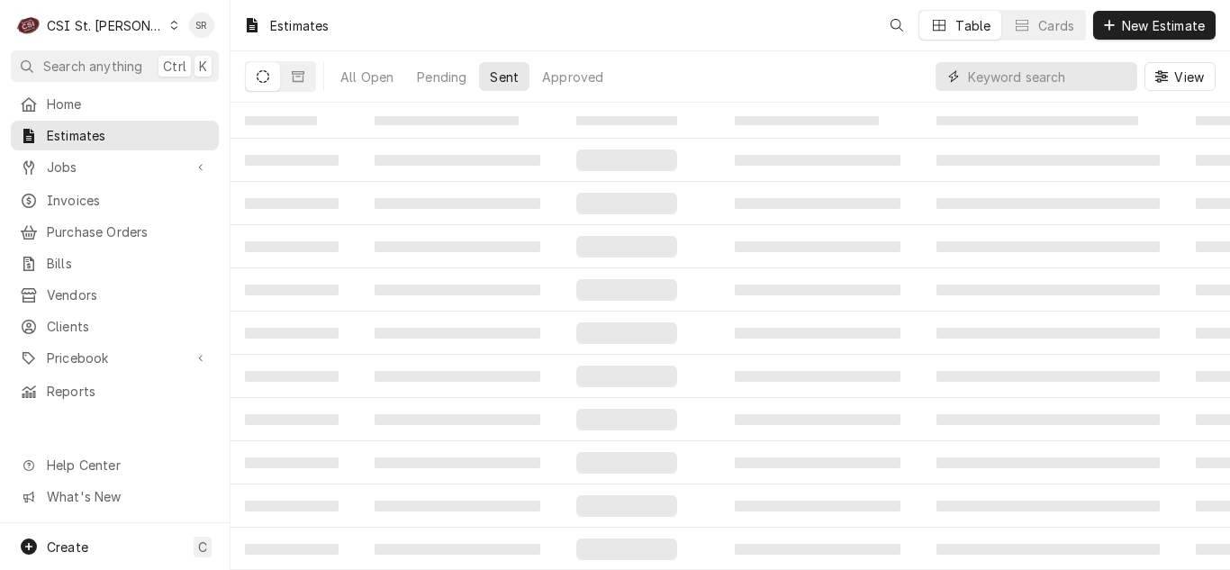
click at [1086, 73] on input "Dynamic Content Wrapper" at bounding box center [1048, 76] width 160 height 29
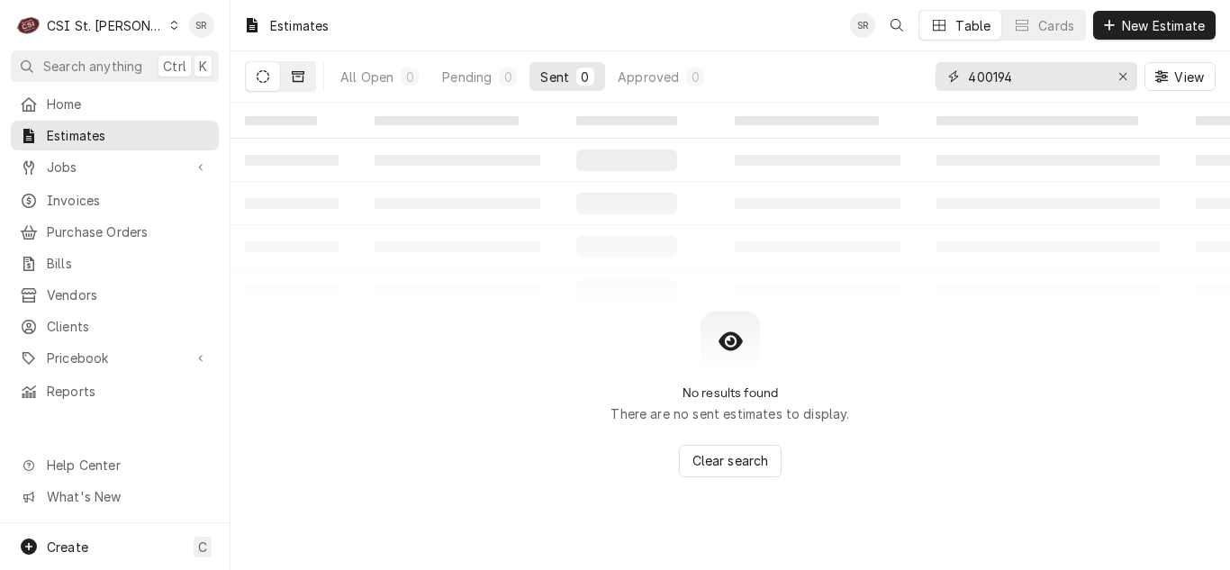
type input "400194"
click at [304, 78] on button "Dynamic Content Wrapper" at bounding box center [298, 76] width 34 height 29
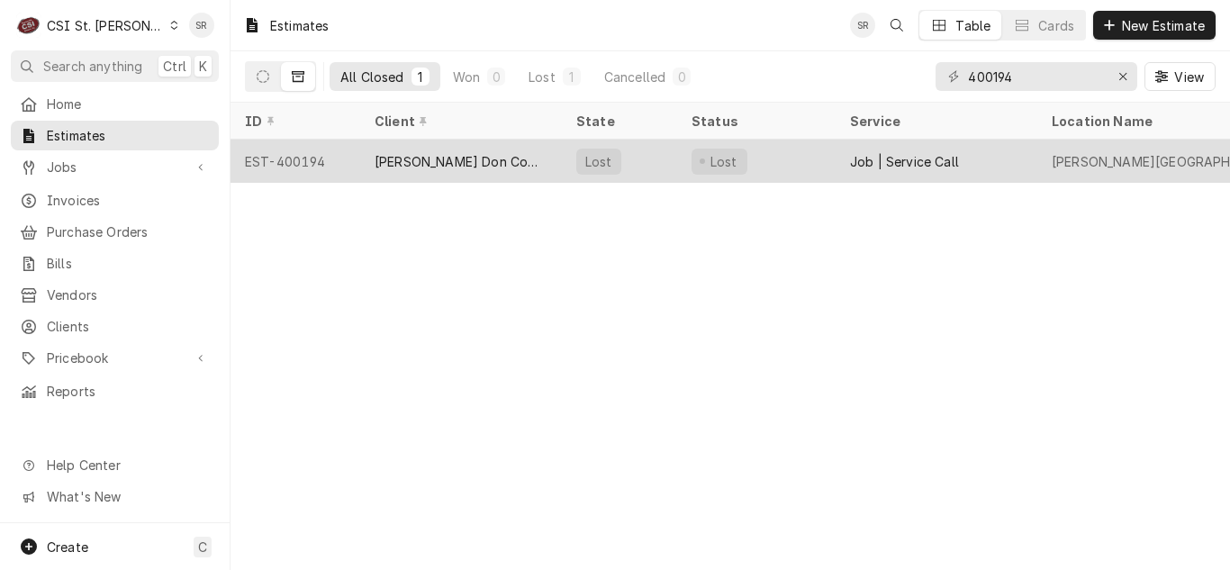
click at [456, 158] on div "[PERSON_NAME] Don Company" at bounding box center [461, 161] width 173 height 19
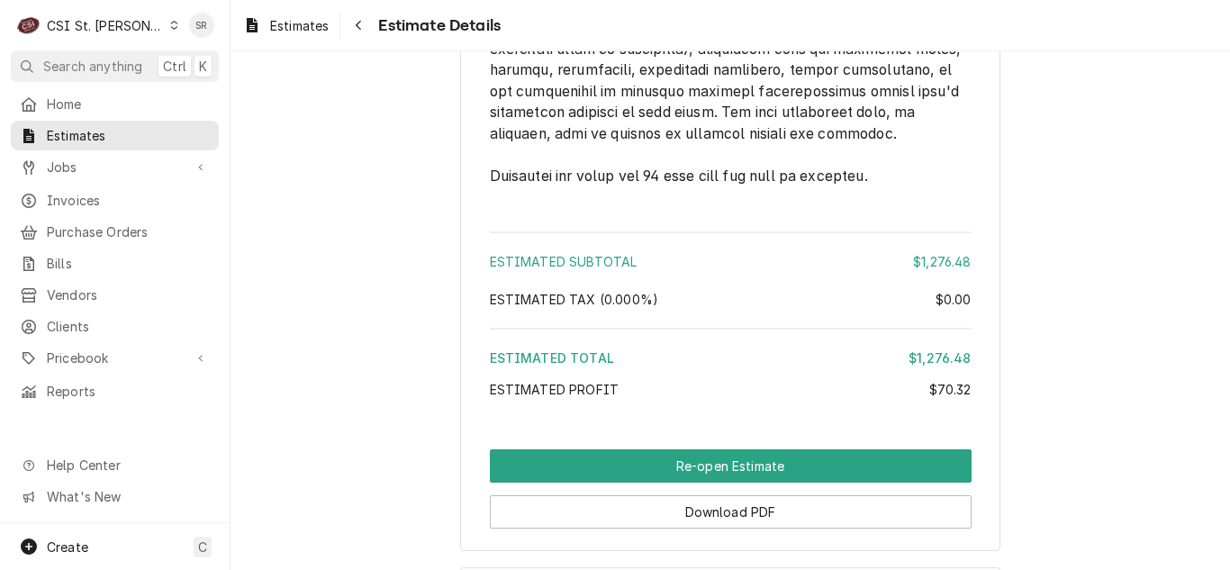
scroll to position [4274, 0]
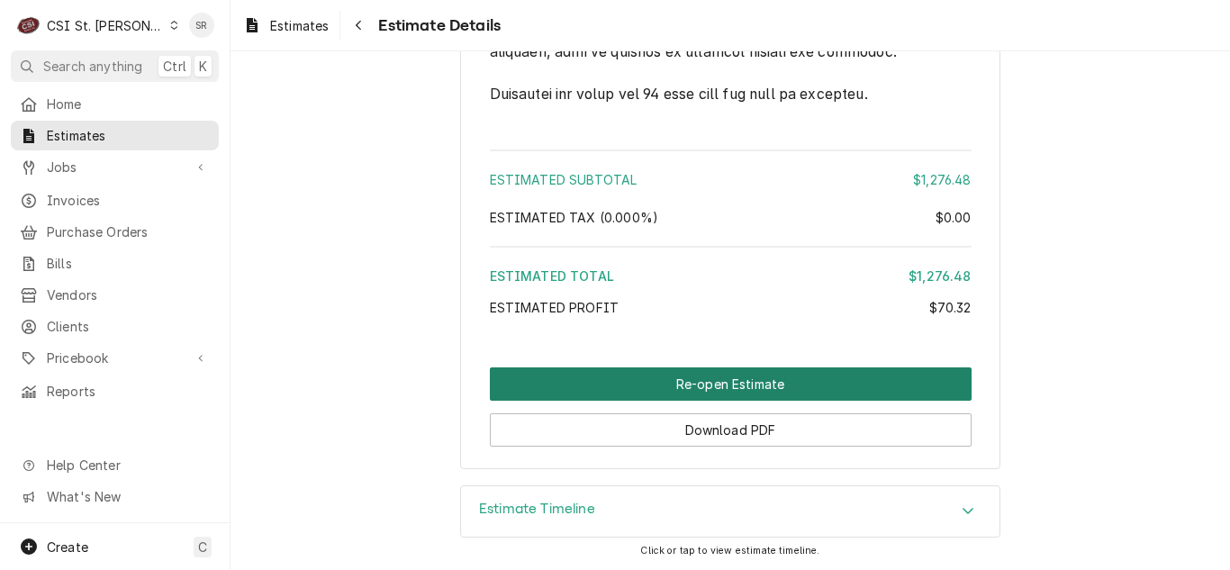
click at [754, 386] on button "Re-open Estimate" at bounding box center [731, 383] width 482 height 33
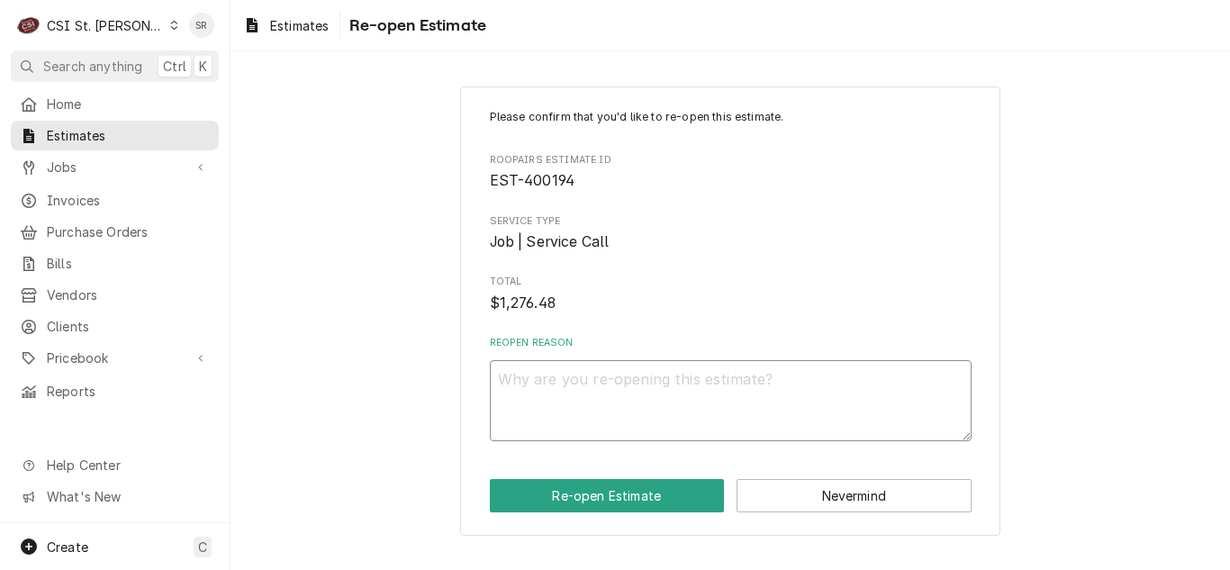
click at [739, 387] on textarea "Reopen Reason" at bounding box center [731, 400] width 482 height 81
type textarea "x"
type textarea "N"
type textarea "x"
type textarea "Ne"
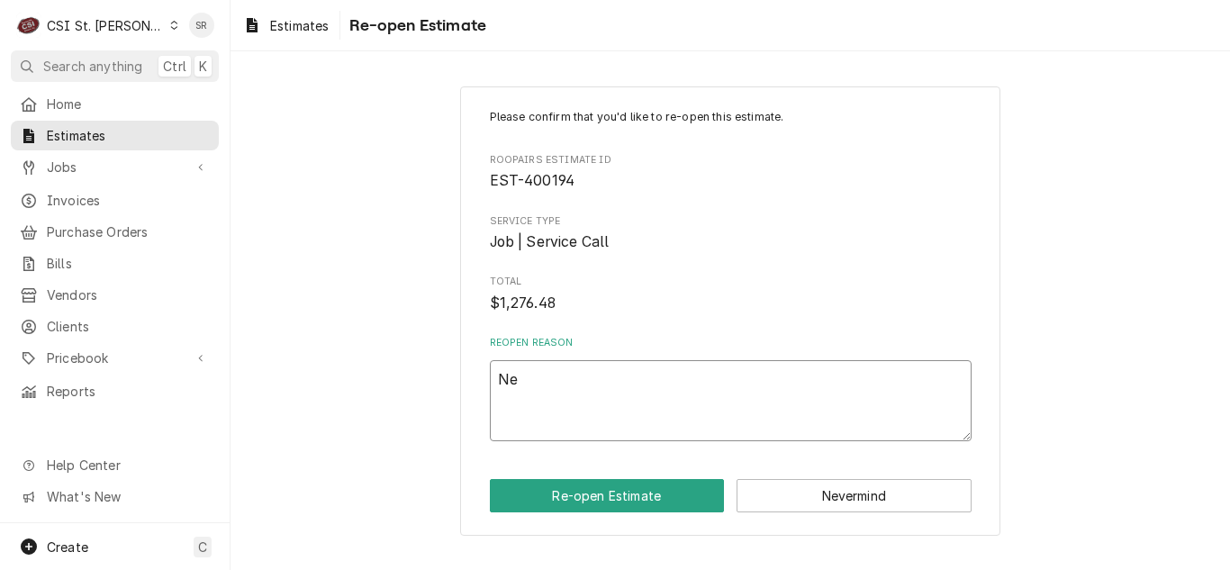
type textarea "x"
type textarea "Nee"
type textarea "x"
type textarea "Need"
type textarea "x"
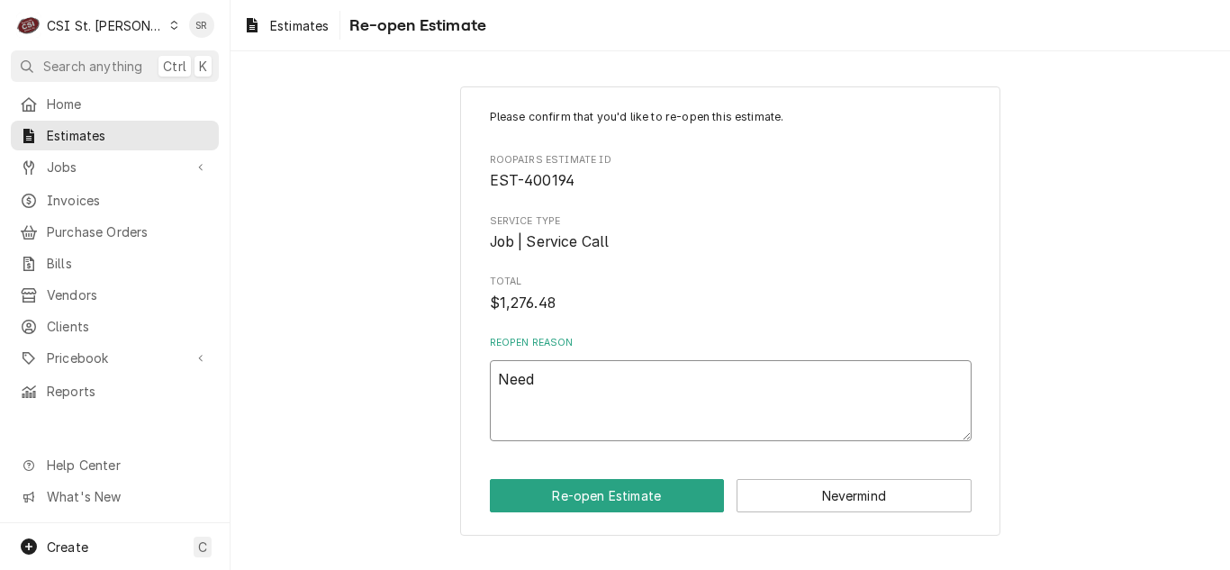
type textarea "Need"
type textarea "x"
type textarea "Need t"
type textarea "x"
type textarea "Need to"
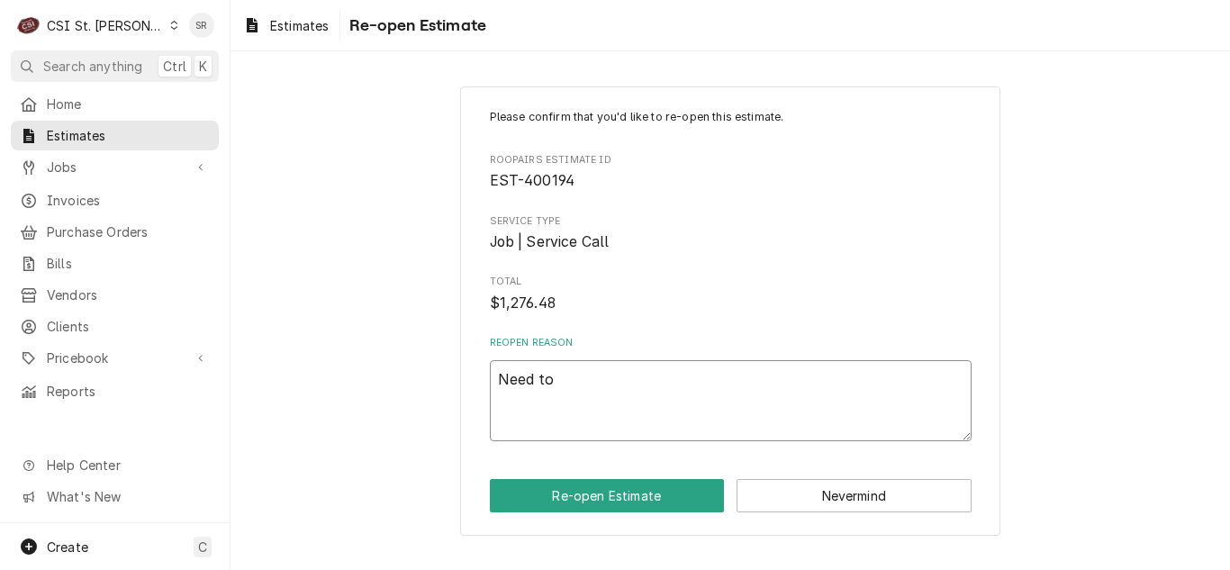
type textarea "x"
type textarea "Need to"
type textarea "x"
type textarea "Need to m"
type textarea "x"
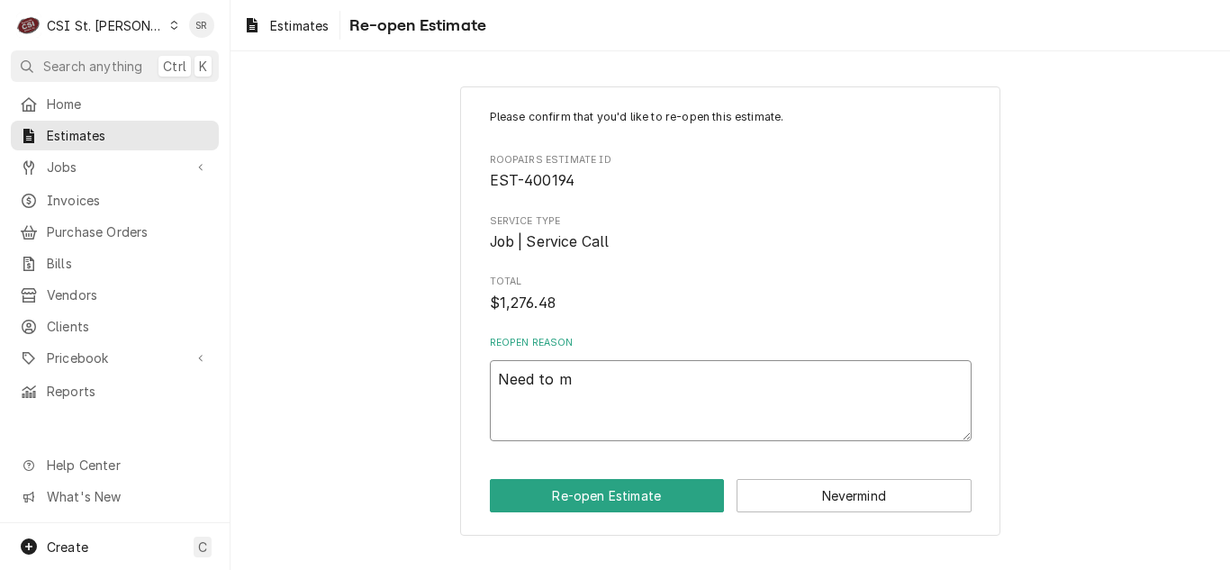
type textarea "Need to mo"
type textarea "x"
type textarea "Need to mov"
type textarea "x"
type textarea "Need to move"
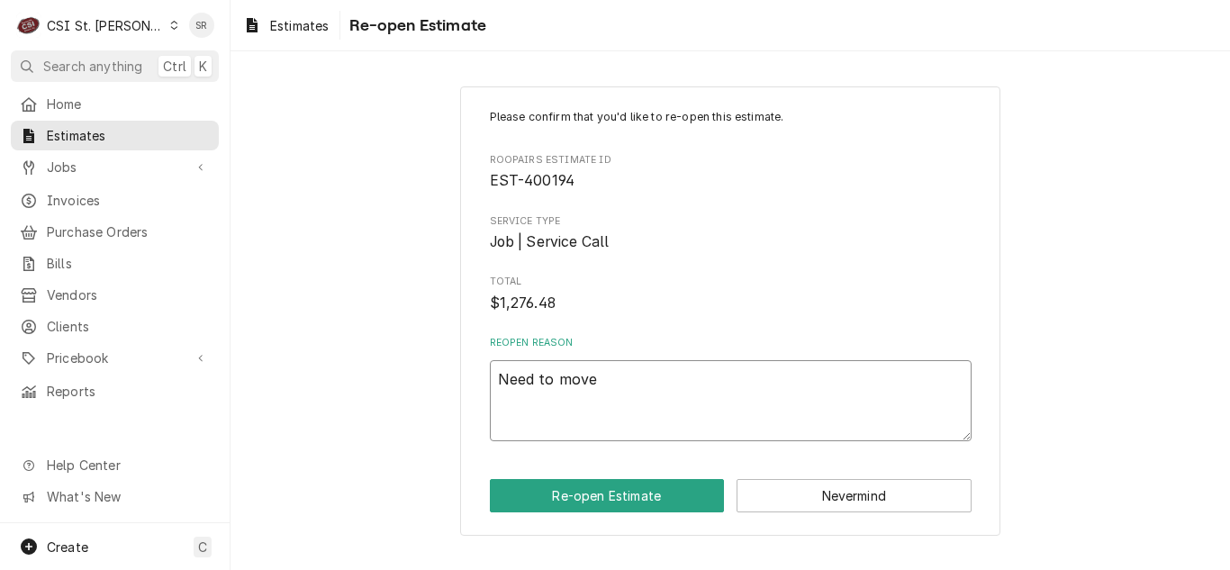
type textarea "x"
type textarea "Need to move"
type textarea "x"
type textarea "Need to move f"
type textarea "x"
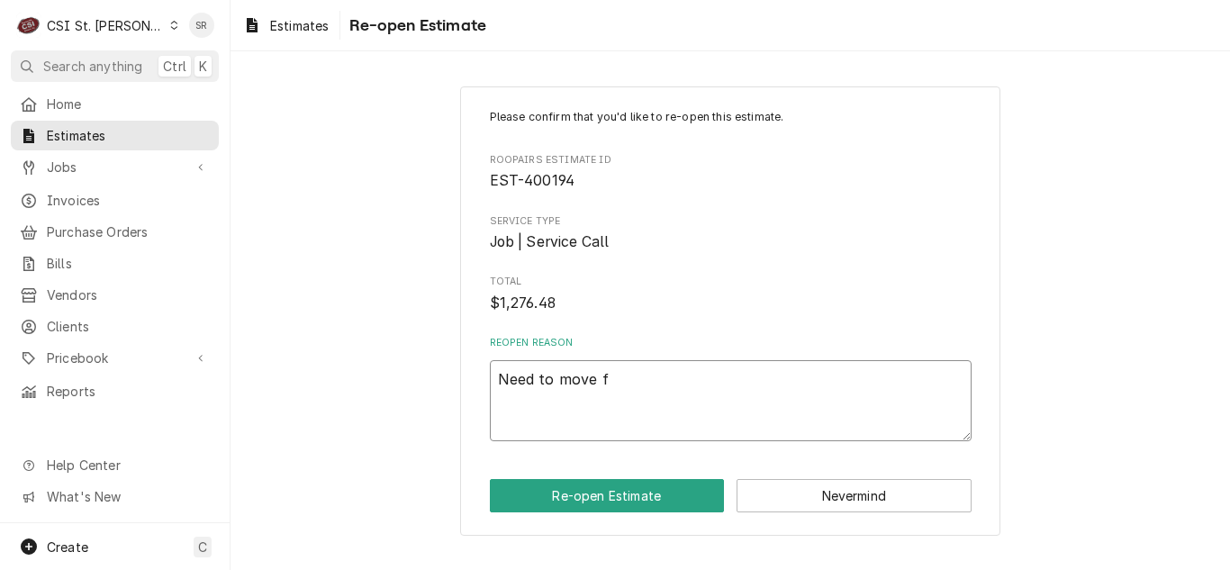
type textarea "Need to move fo"
type textarea "x"
type textarea "Need to move for"
type textarea "x"
type textarea "Need to move forw"
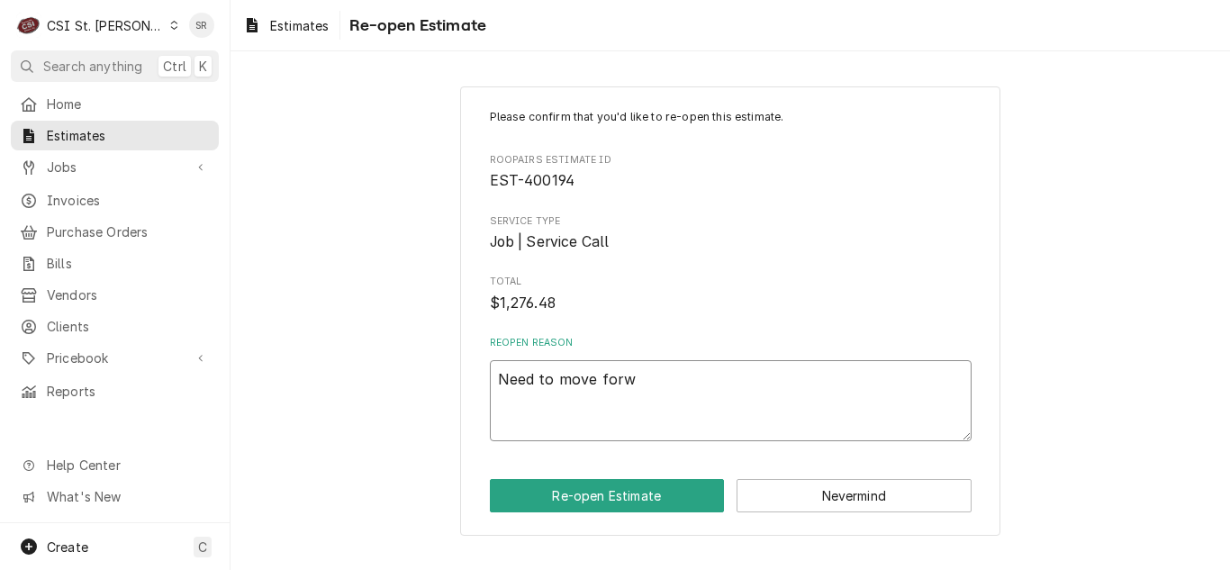
type textarea "x"
type textarea "Need to move forwa"
type textarea "x"
type textarea "Need to move forwar"
type textarea "x"
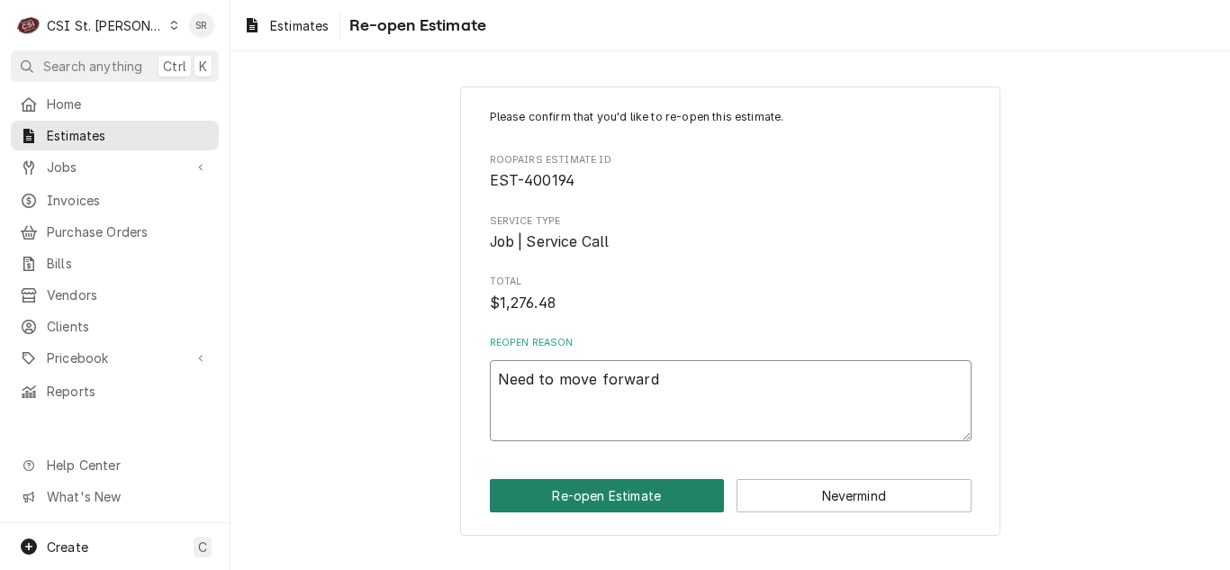
type textarea "Need to move forward"
click at [627, 502] on button "Re-open Estimate" at bounding box center [607, 495] width 235 height 33
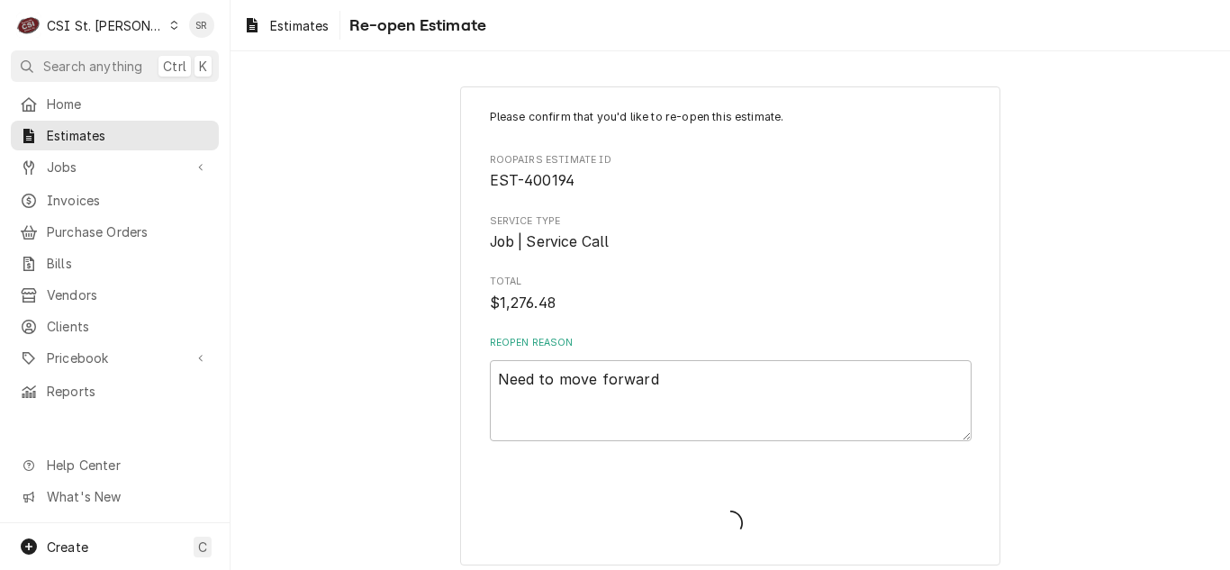
type textarea "x"
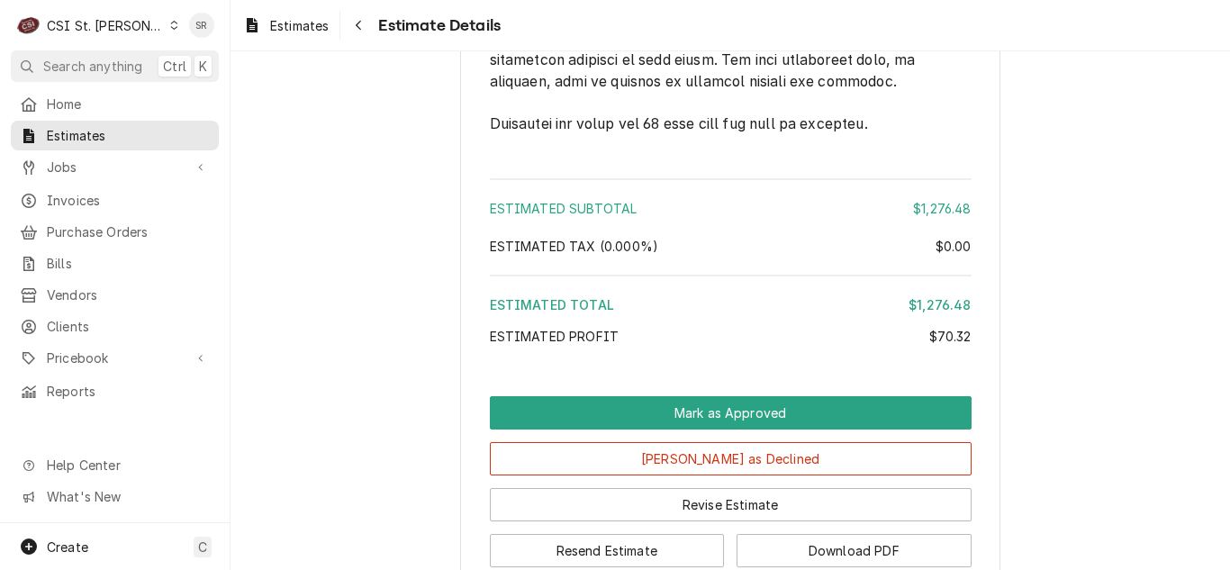
scroll to position [4305, 0]
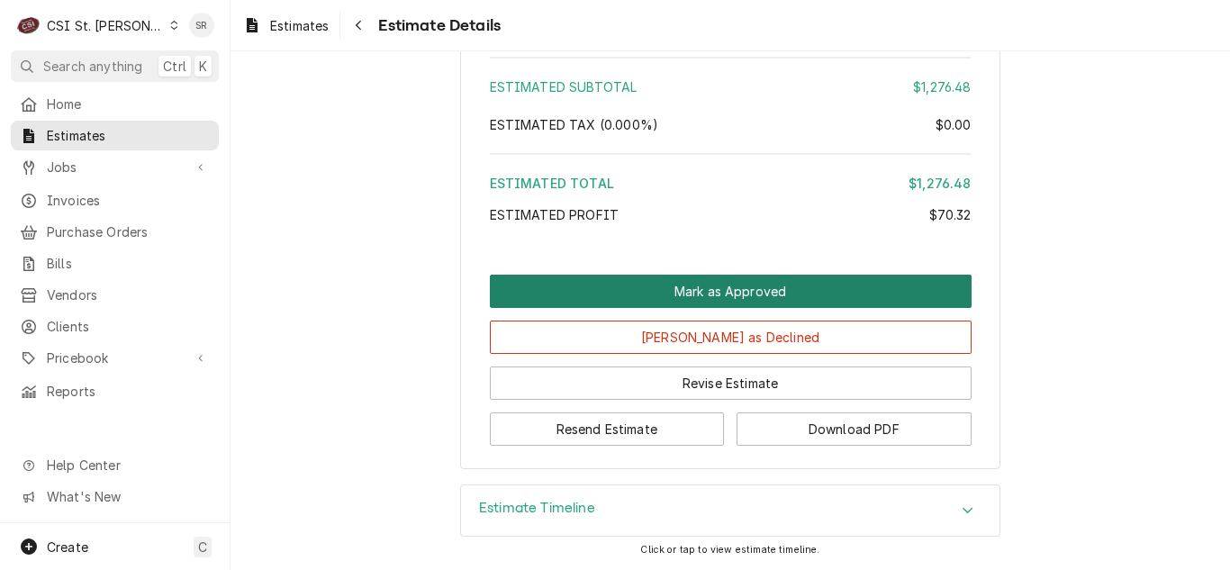
click at [703, 286] on button "Mark as Approved" at bounding box center [731, 291] width 482 height 33
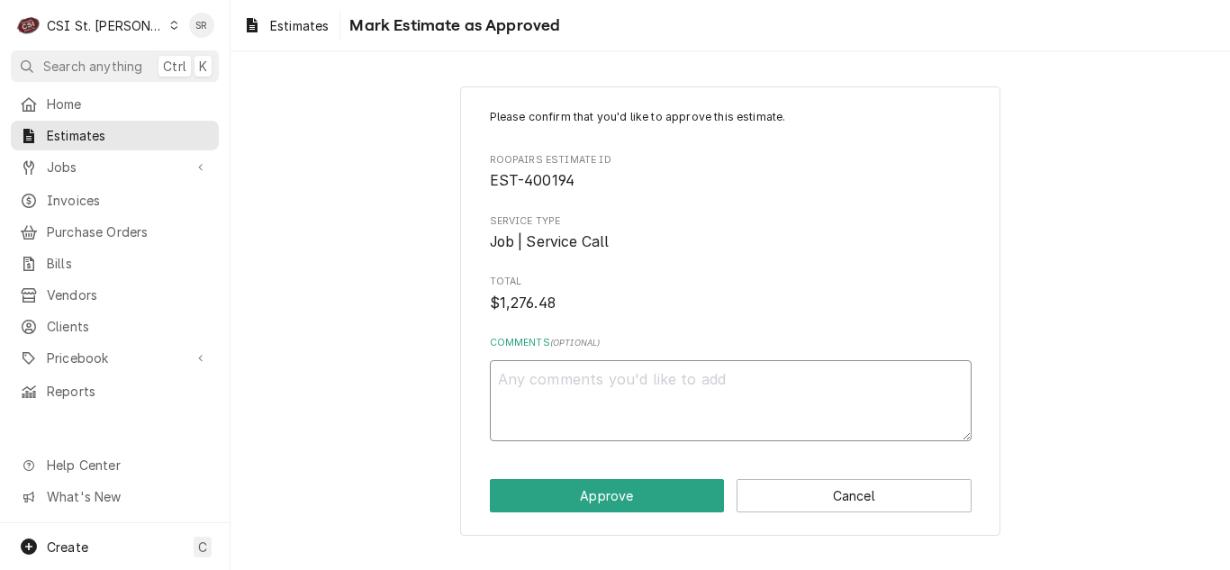
click at [615, 404] on textarea "Comments ( optional )" at bounding box center [731, 400] width 482 height 81
click at [611, 389] on textarea "Comments ( optional )" at bounding box center [731, 400] width 482 height 81
paste textarea "7005281237-10"
type textarea "x"
type textarea "7005281237-10"
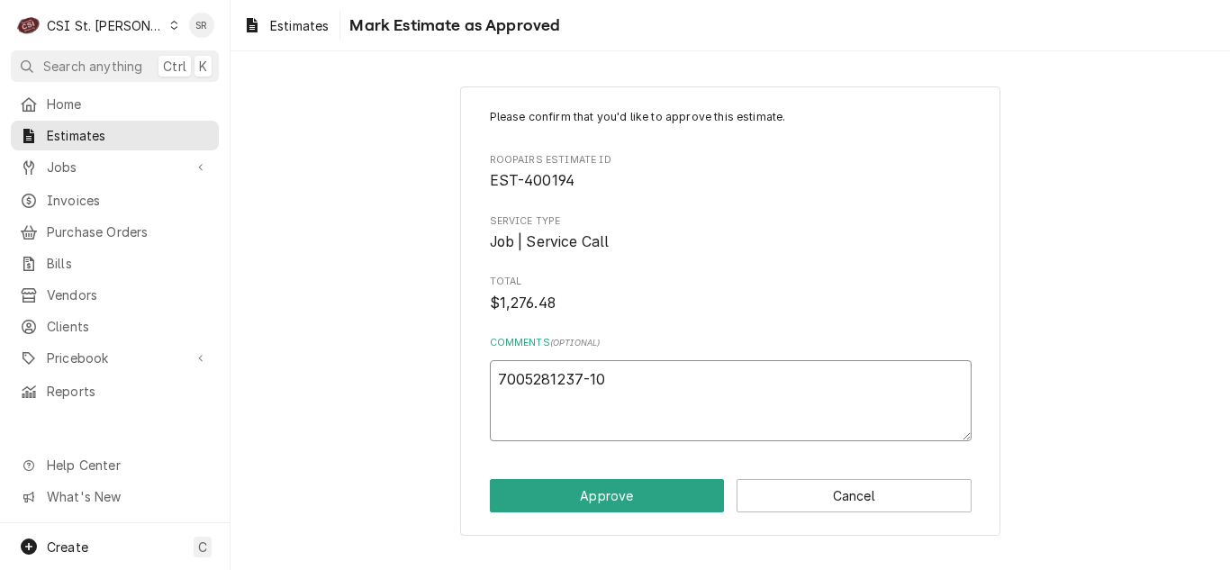
type textarea "x"
type textarea "7005281237-10"
type textarea "x"
type textarea "7005281237-10 g"
type textarea "x"
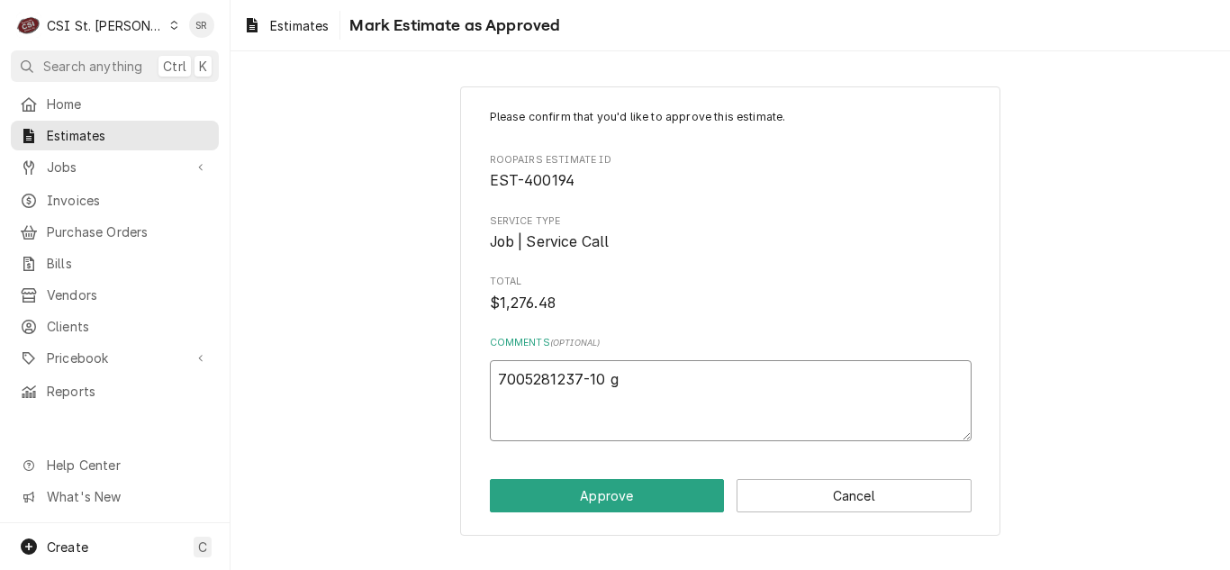
type textarea "7005281237-10 gi"
type textarea "x"
type textarea "7005281237-10 giv"
type textarea "x"
type textarea "7005281237-10 give"
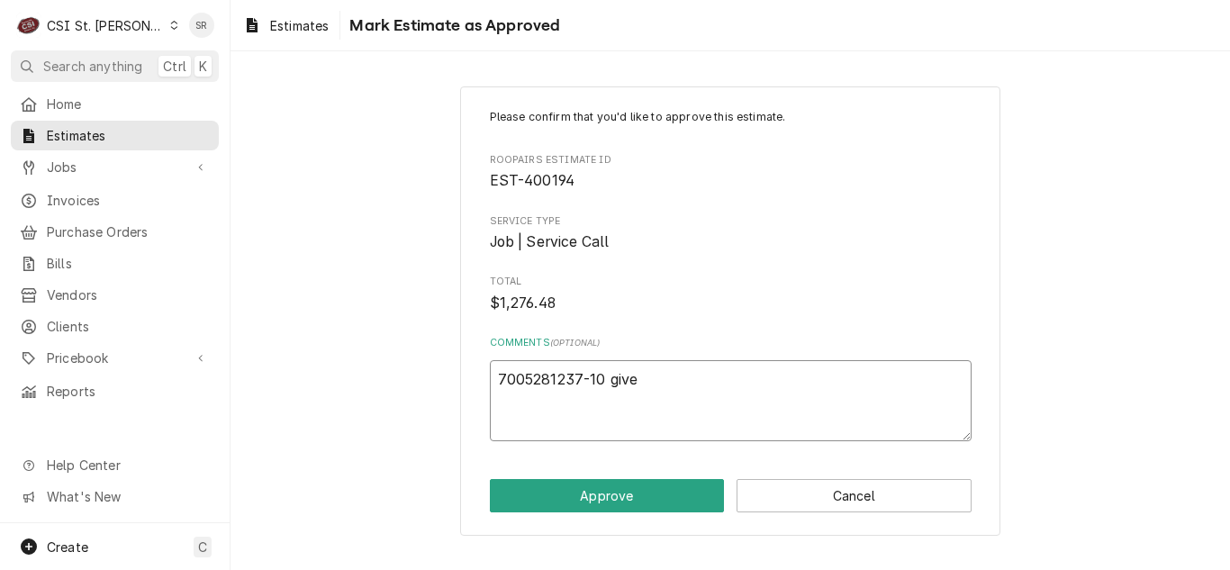
type textarea "x"
type textarea "7005281237-10 given"
click at [493, 378] on textarea "7005281237-10 given" at bounding box center [731, 400] width 482 height 81
type textarea "x"
type textarea "P7005281237-10 given"
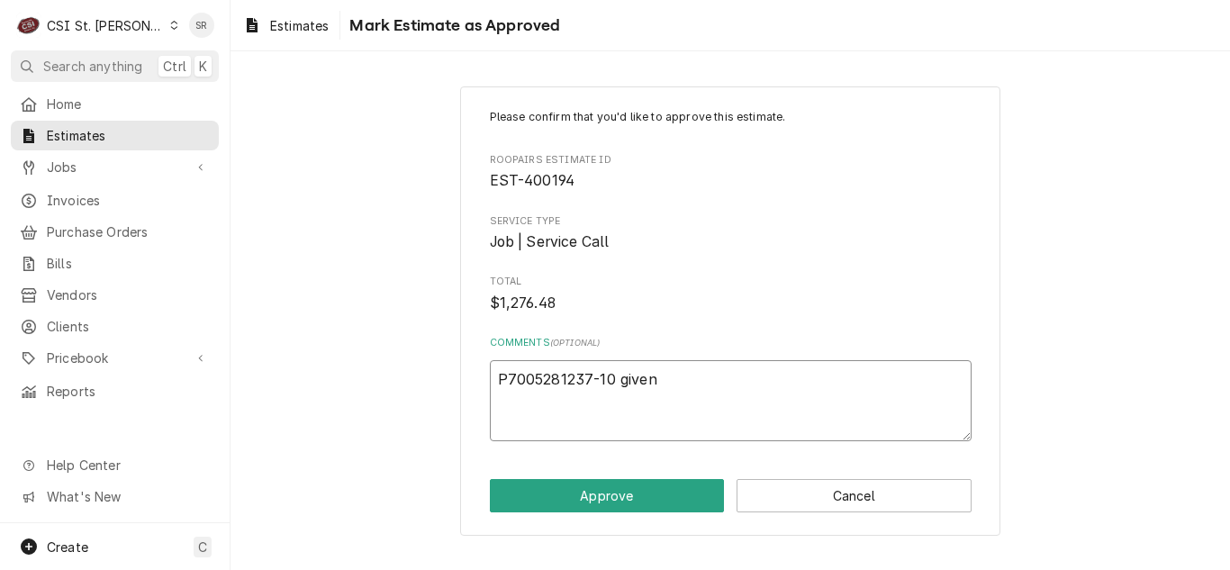
type textarea "x"
type textarea "PO7005281237-10 given"
type textarea "x"
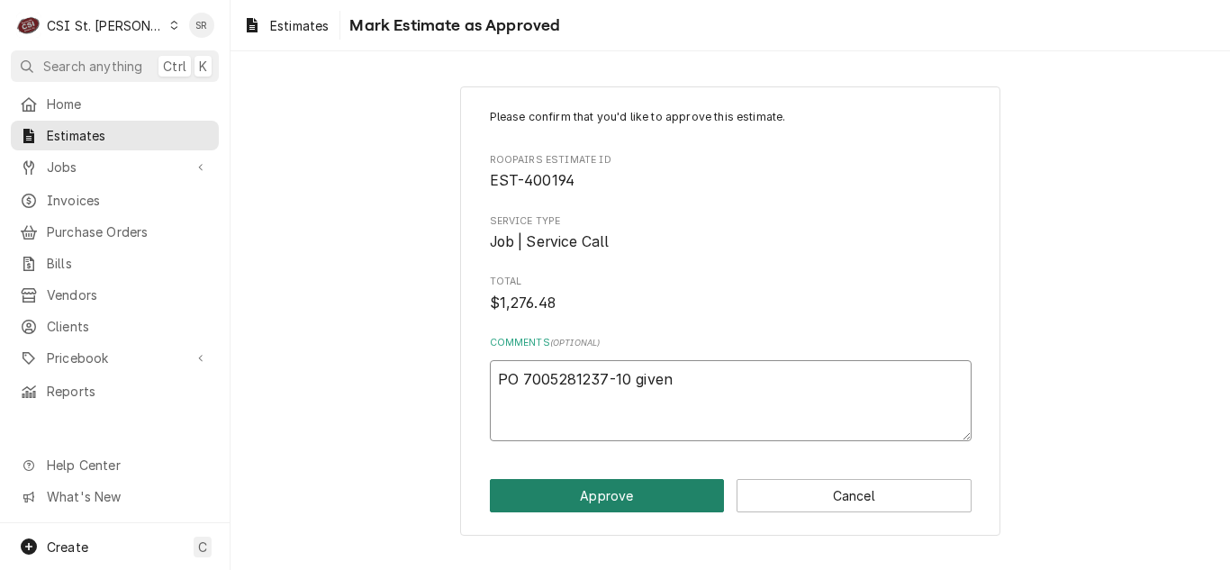
type textarea "PO 7005281237-10 given"
click at [626, 498] on button "Approve" at bounding box center [607, 495] width 235 height 33
type textarea "x"
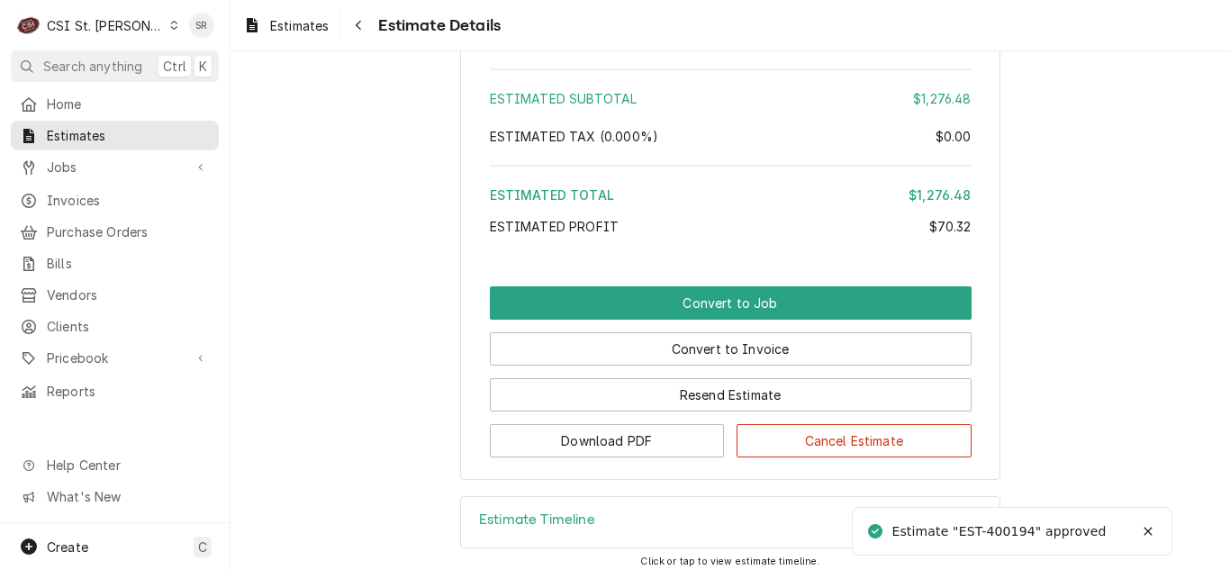
scroll to position [4366, 0]
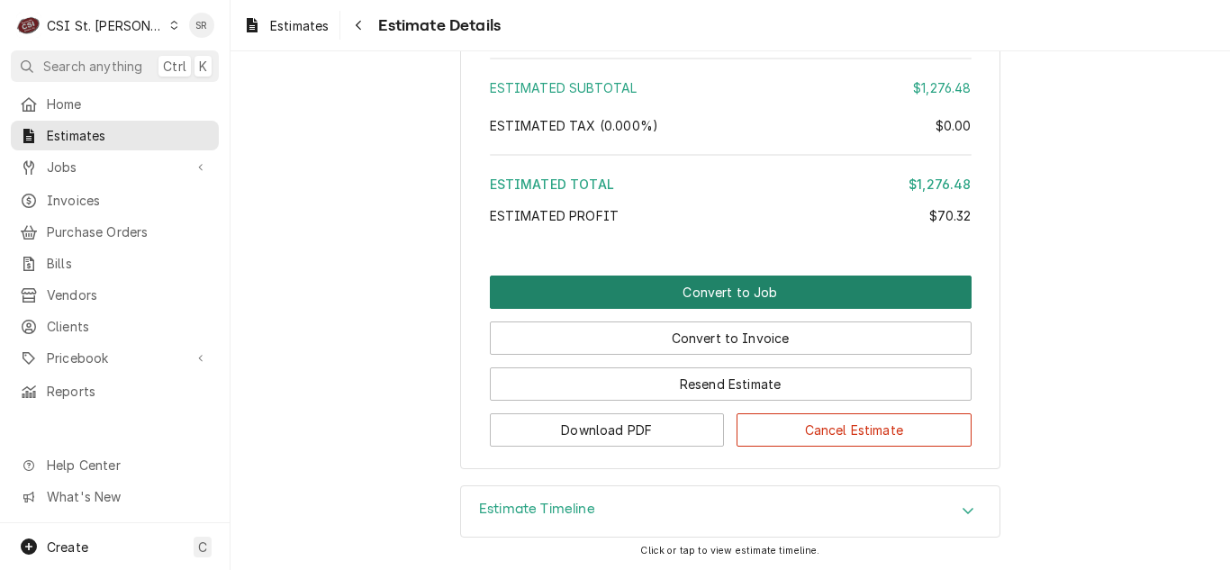
click at [698, 289] on button "Convert to Job" at bounding box center [731, 292] width 482 height 33
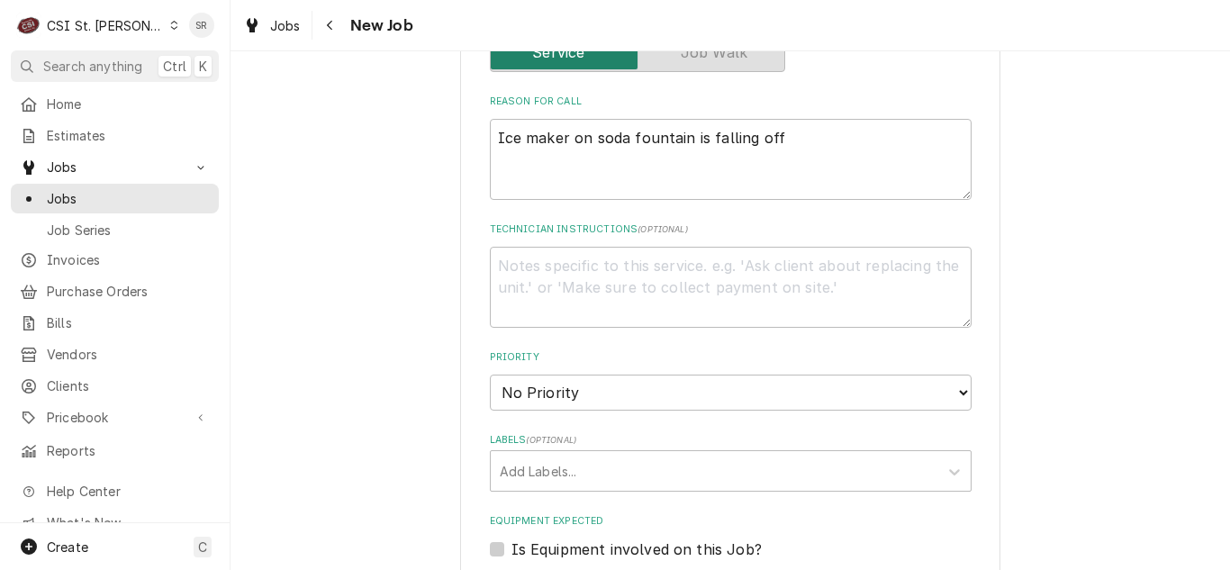
scroll to position [810, 0]
click at [595, 274] on textarea "Technician Instructions ( optional )" at bounding box center [731, 289] width 482 height 81
click at [807, 145] on textarea "Ice maker on soda fountain is falling off" at bounding box center [731, 161] width 482 height 81
type textarea "x"
type textarea "Ice maker on soda fountain is falling off"
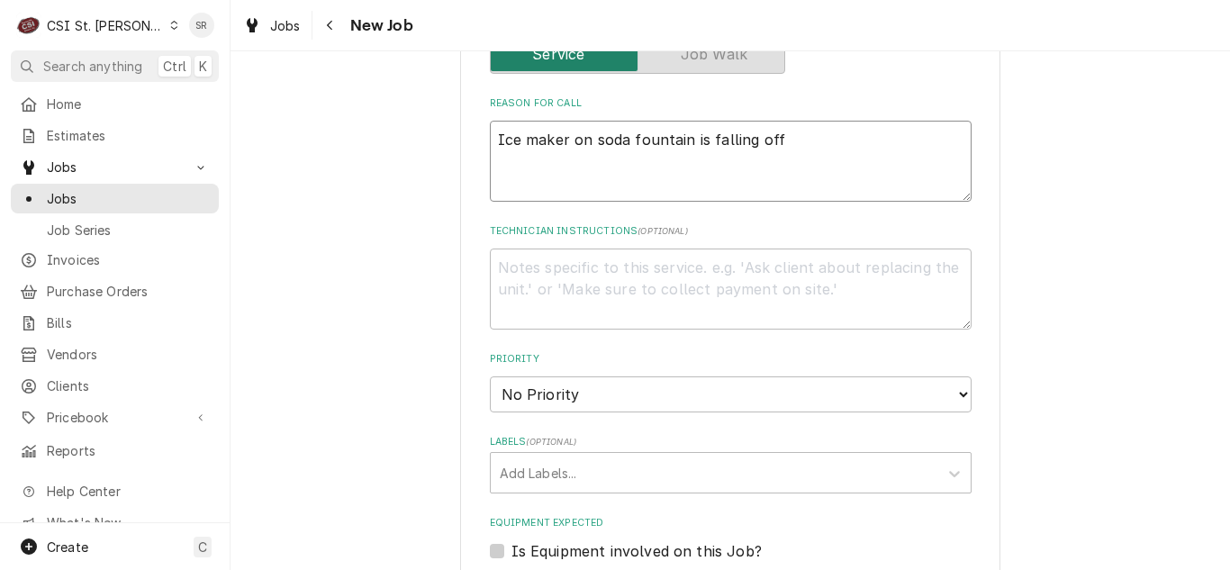
type textarea "x"
type textarea "Ice maker on soda fountain is falling off"
type textarea "x"
type textarea "Ice maker on soda fountain is falling off C"
type textarea "x"
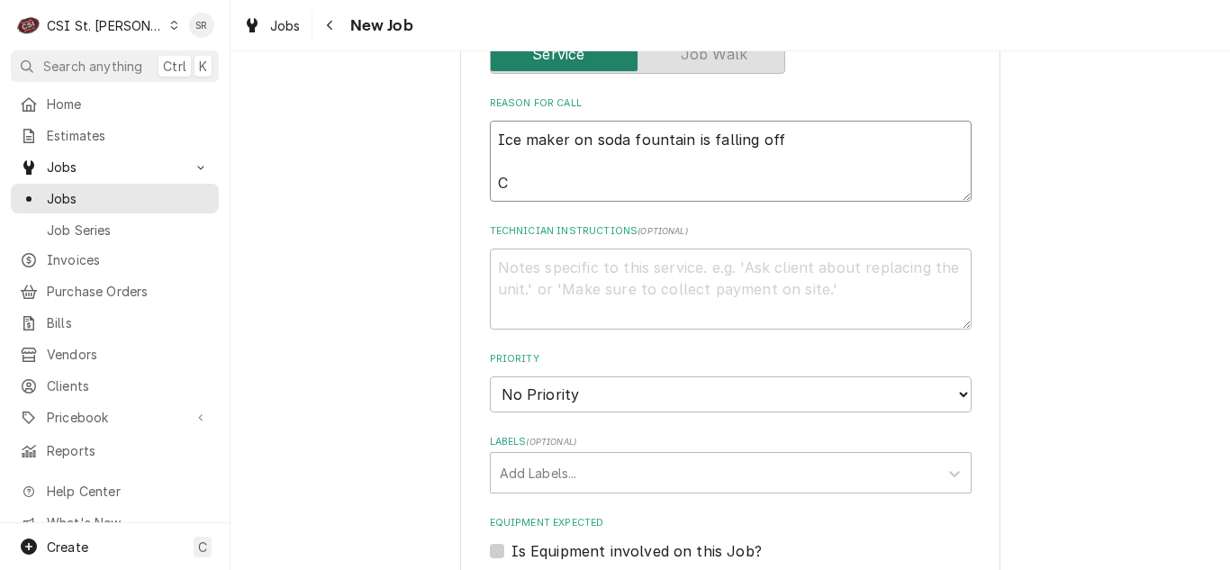
type textarea "Ice maker on soda fountain is falling off Cu"
type textarea "x"
type textarea "Ice maker on soda fountain is falling off Cus"
type textarea "x"
type textarea "Ice maker on soda fountain is falling off Cust"
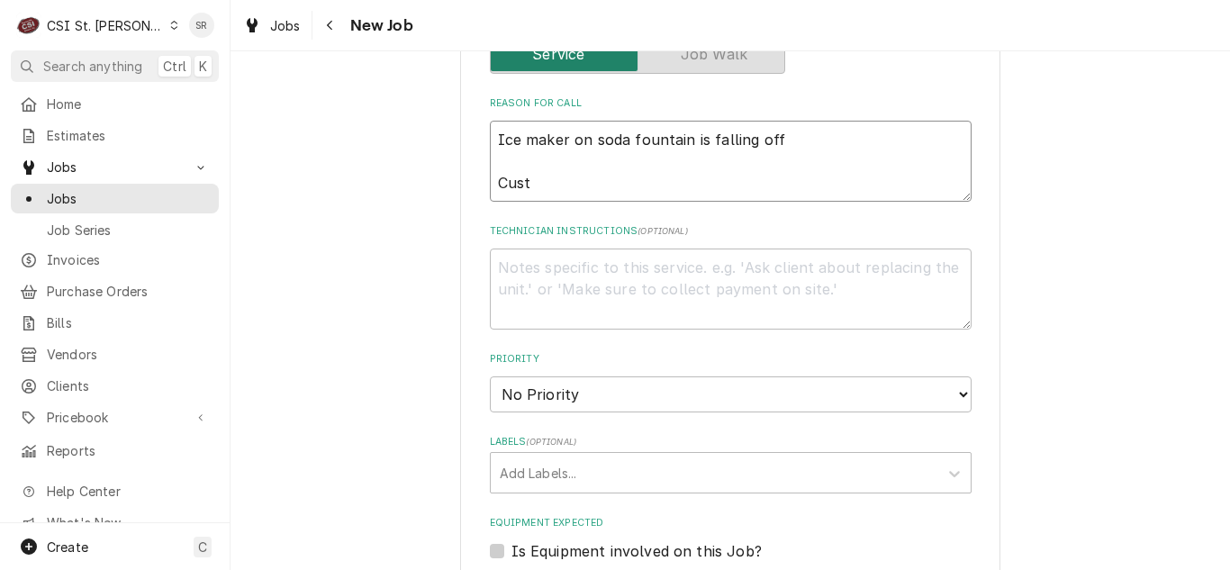
type textarea "x"
type textarea "Ice maker on soda fountain is falling off Custo"
type textarea "x"
type textarea "Ice maker on soda fountain is falling off Custome"
type textarea "x"
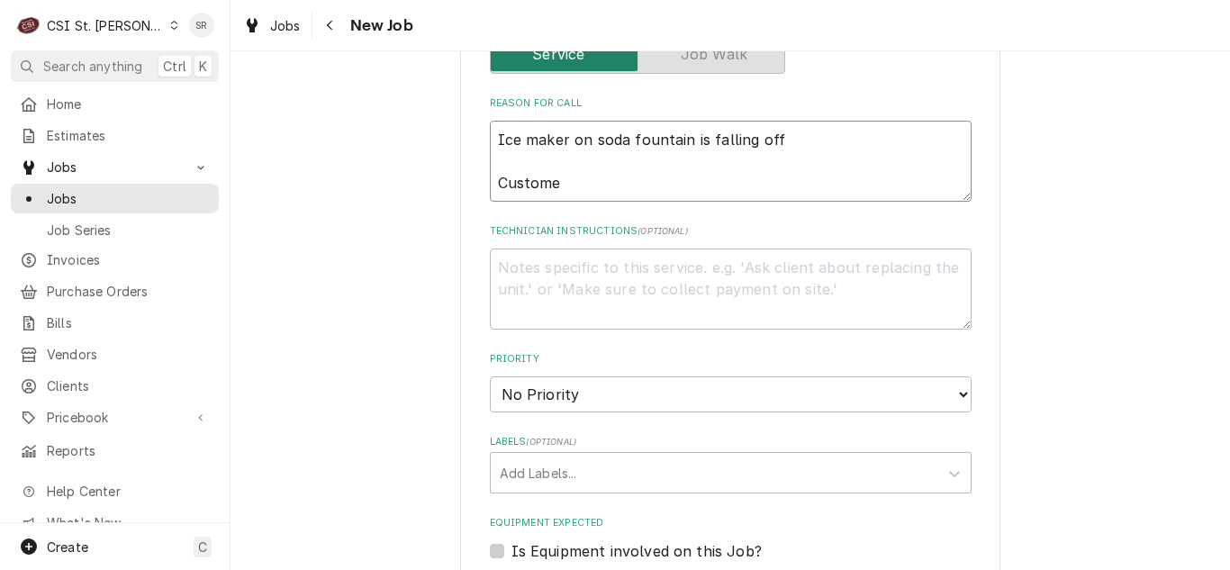
type textarea "Ice maker on soda fountain is falling off Customer"
type textarea "x"
type textarea "Ice maker on soda fountain is falling off Customer"
type textarea "x"
type textarea "Ice maker on soda fountain is falling off Customer P"
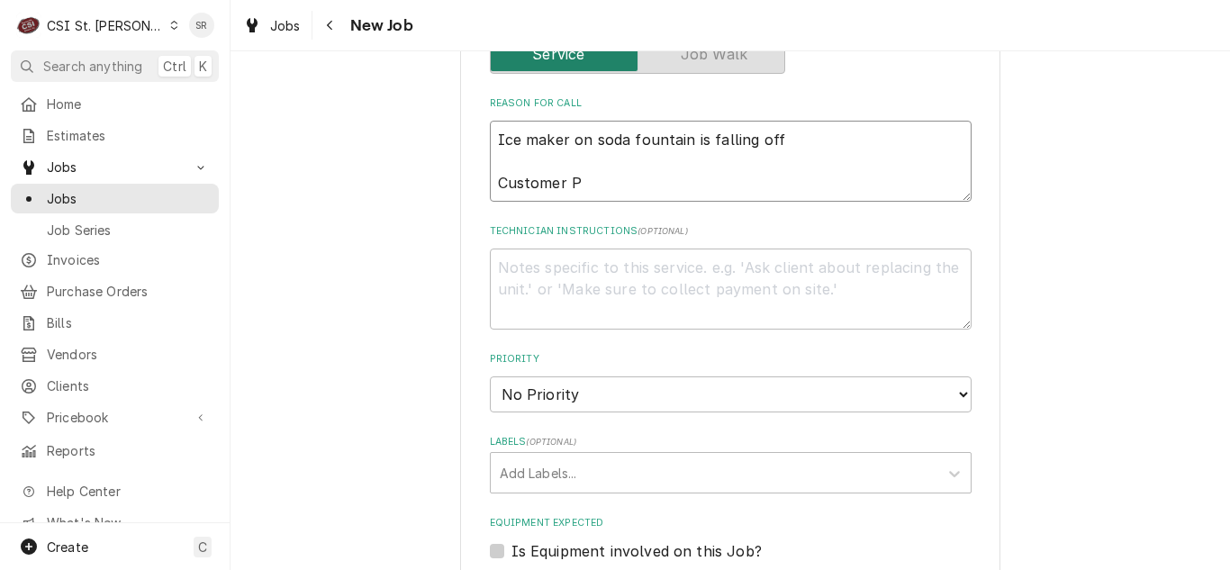
type textarea "x"
type textarea "Ice maker on soda fountain is falling off Customer PO"
paste textarea "7005281237-10"
type textarea "x"
type textarea "Ice maker on soda fountain is falling off Customer PO7005281237-10"
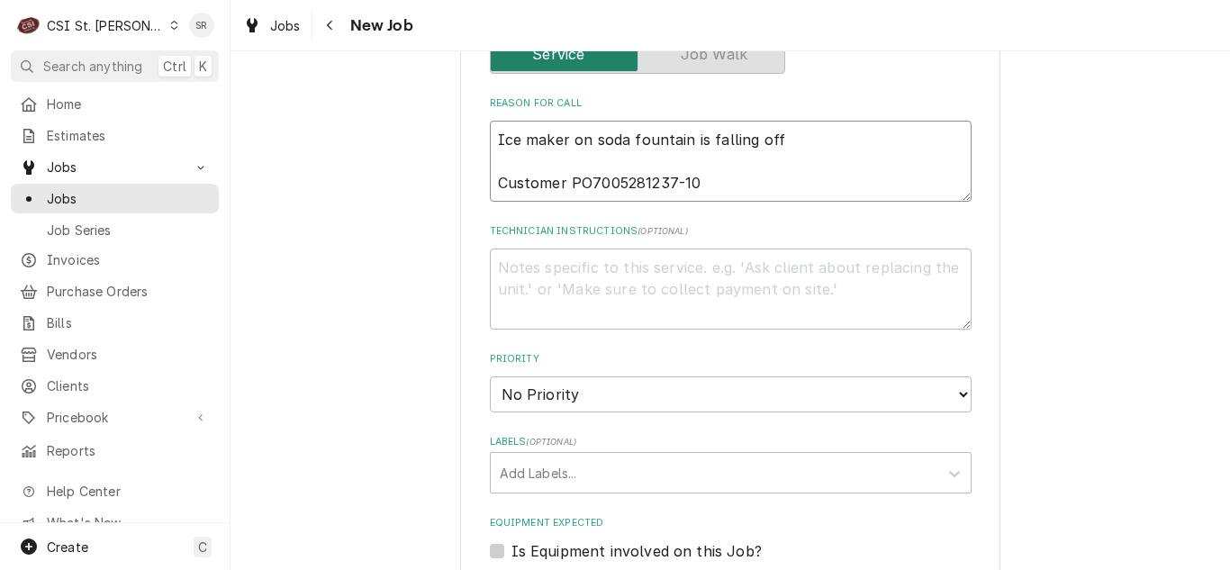
click at [585, 186] on textarea "Ice maker on soda fountain is falling off Customer PO7005281237-10" at bounding box center [731, 161] width 482 height 81
type textarea "x"
type textarea "Ice maker on soda fountain is falling off Customer PO 7005281237-10"
type textarea "x"
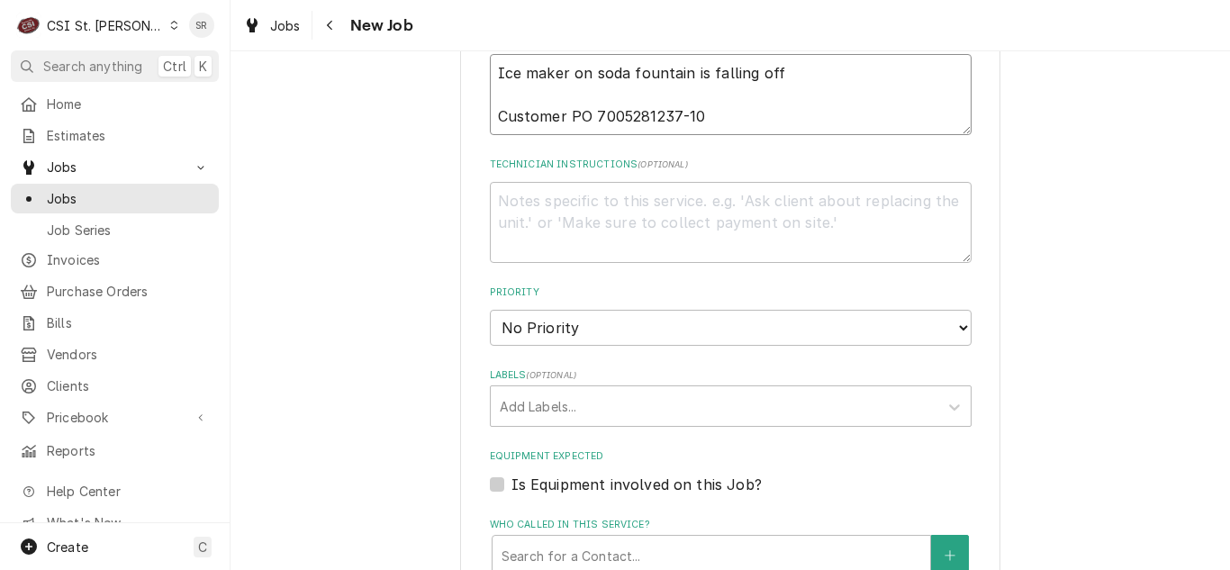
scroll to position [990, 0]
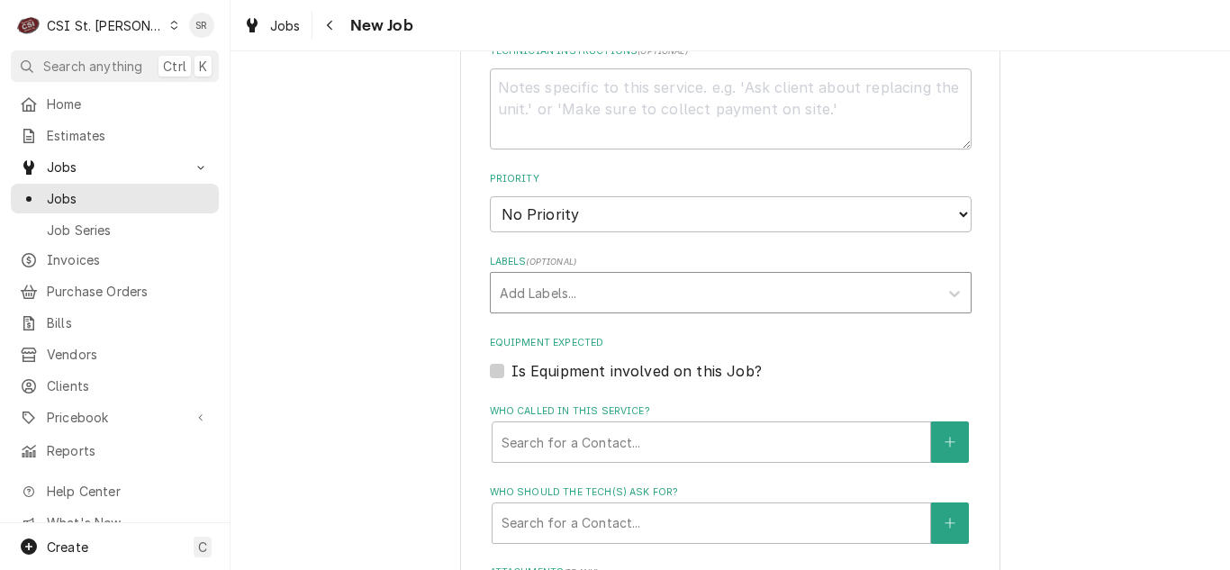
type textarea "Ice maker on soda fountain is falling off Customer PO 7005281237-10"
click at [546, 303] on div "Labels" at bounding box center [715, 292] width 430 height 32
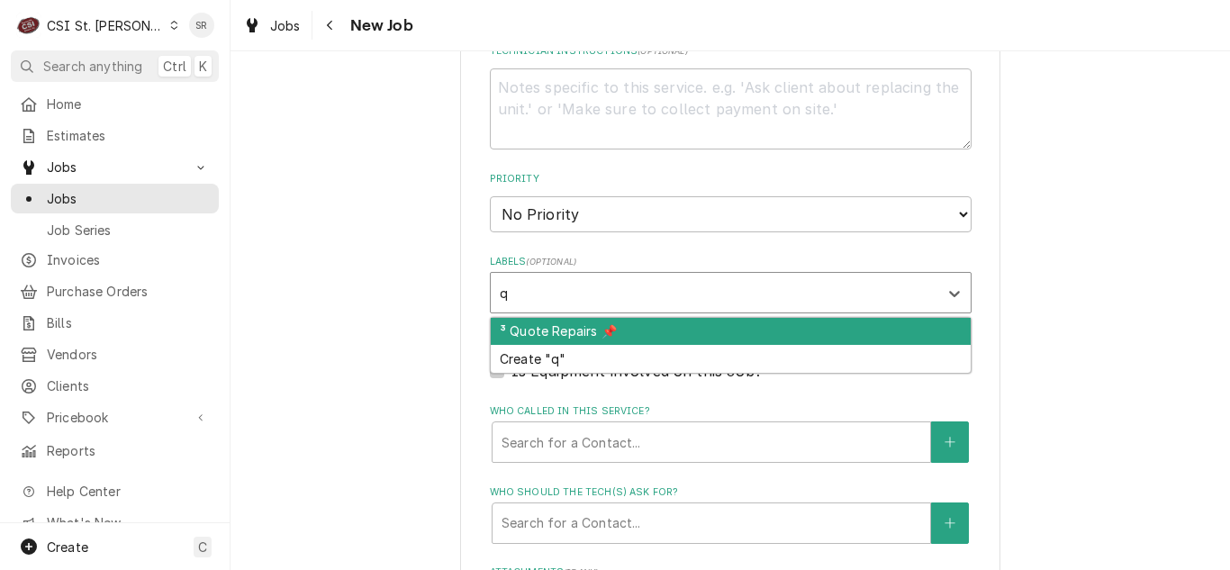
type input "qu"
click at [547, 326] on div "³ Quote Repairs 📌" at bounding box center [731, 332] width 480 height 28
type textarea "x"
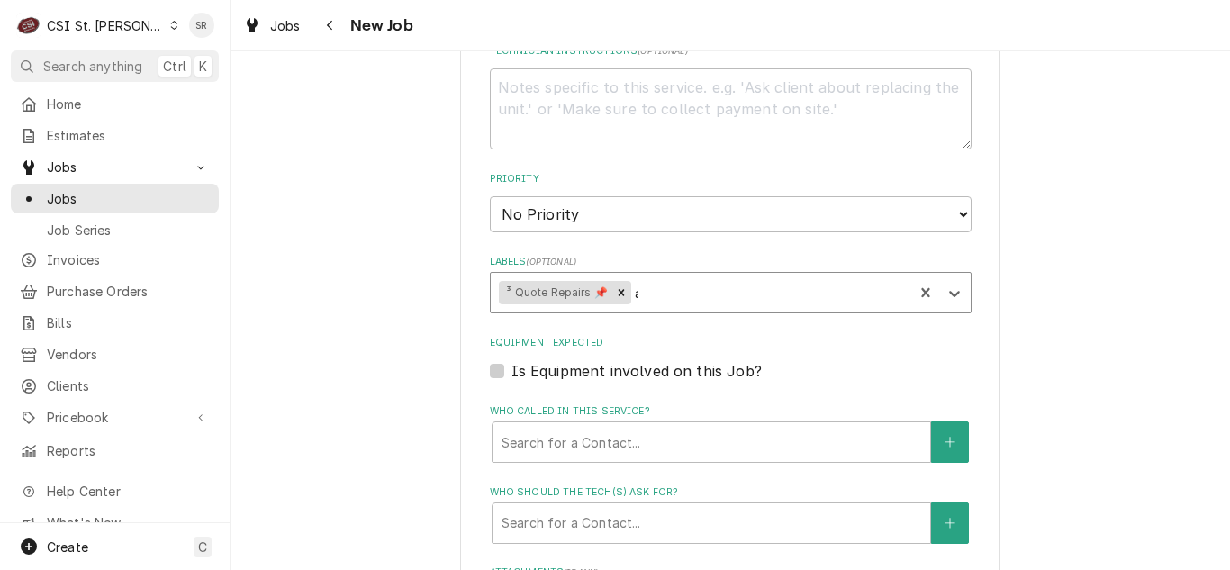
type input "aw"
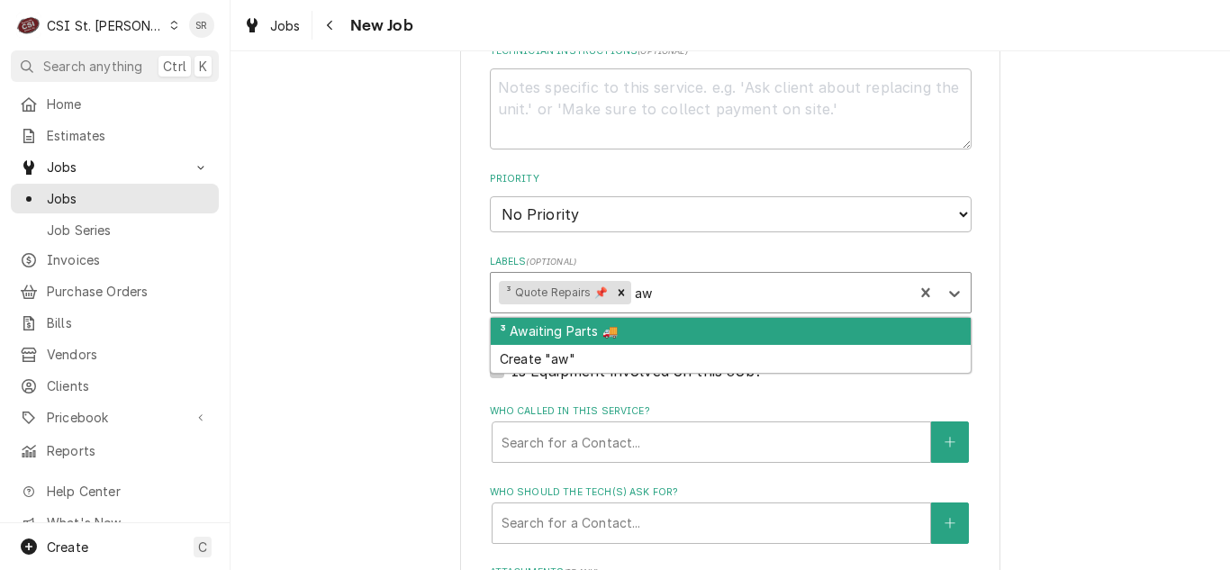
type textarea "x"
type input "awa"
click at [558, 328] on div "³ Awaiting Parts 🚚" at bounding box center [731, 332] width 480 height 28
type textarea "x"
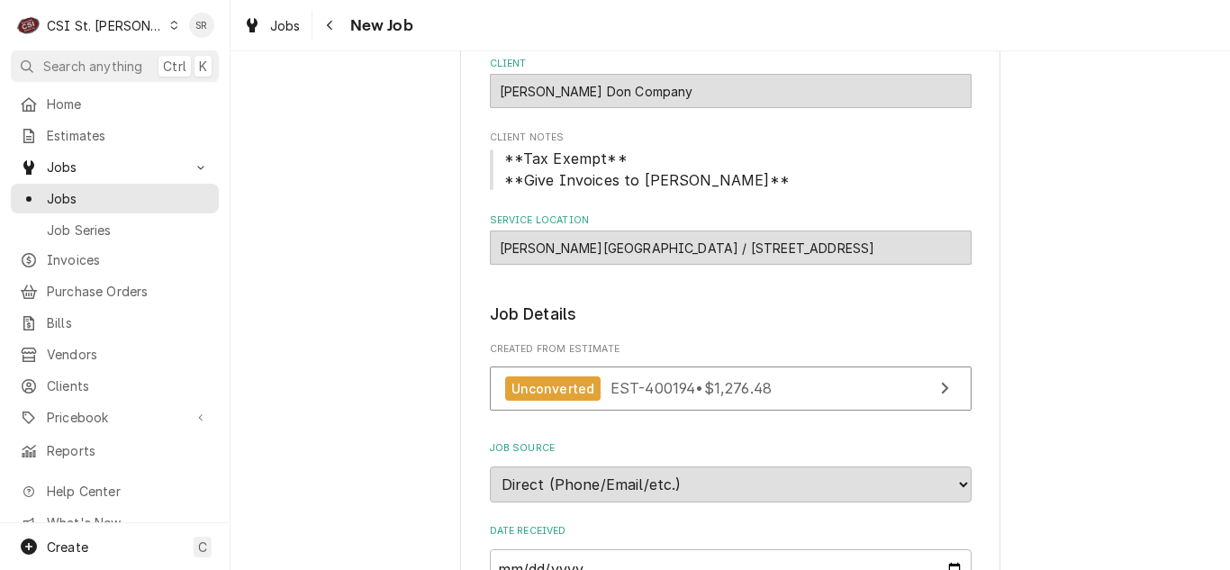
scroll to position [104, 0]
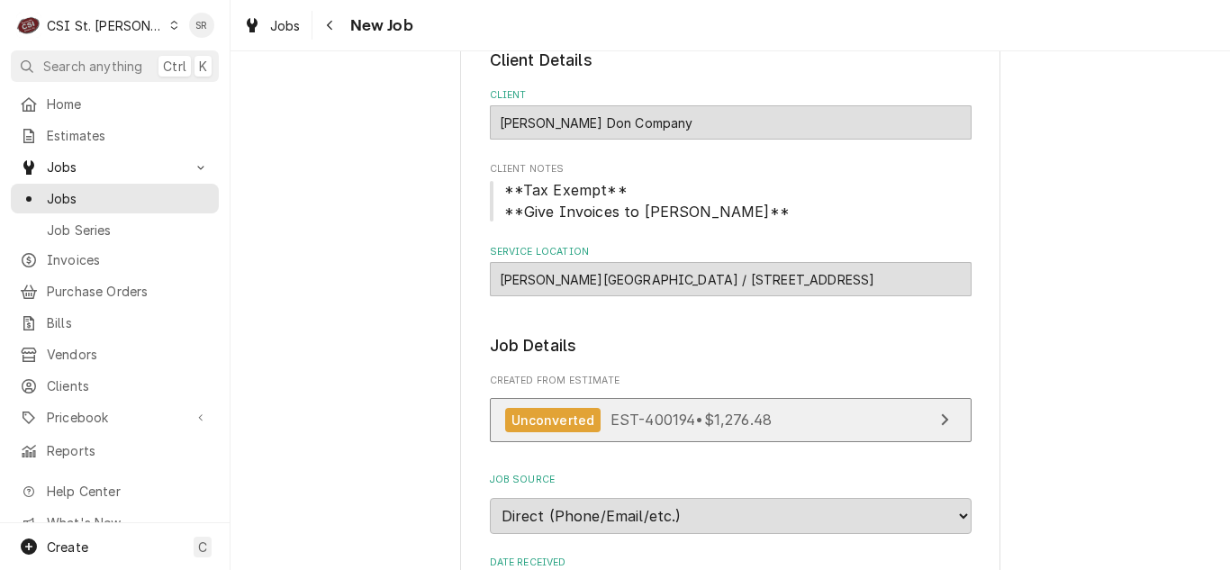
click at [693, 415] on span "EST-400194 • $1,276.48" at bounding box center [690, 420] width 161 height 18
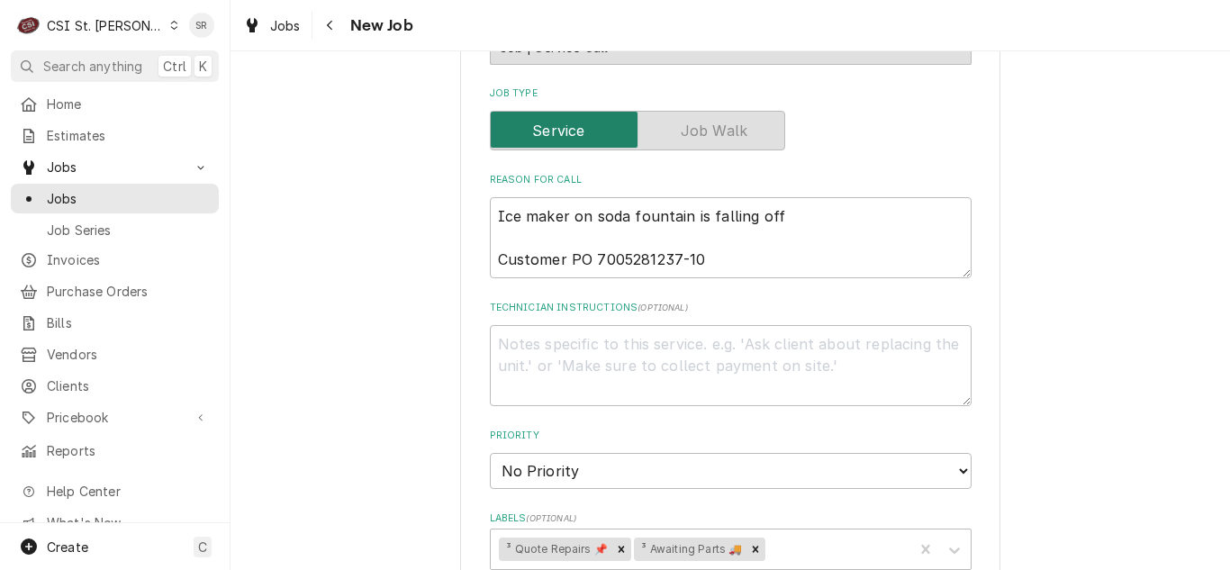
scroll to position [735, 0]
click at [580, 351] on textarea "Technician Instructions ( optional )" at bounding box center [731, 364] width 482 height 81
paste textarea "Ice O Matic Model# ICE0400HA6 Serial#:15111280010080 Found unit moving off bin …"
type textarea "x"
type textarea "Ice O Matic Model# ICE0400HA6 Serial#:15111280010080 Found unit moving off bin …"
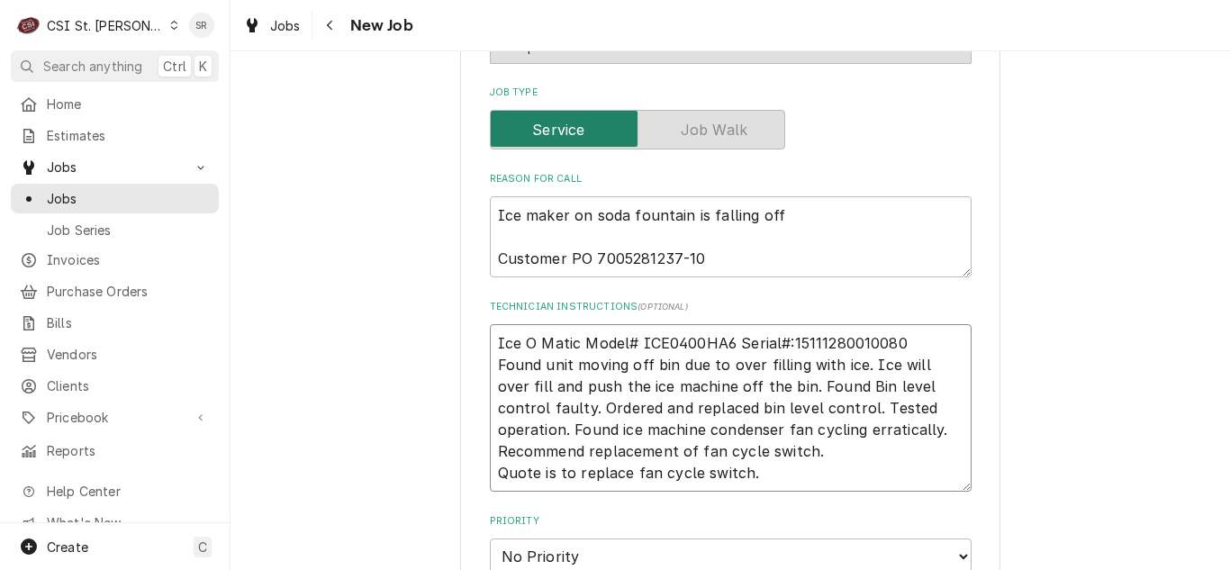
type textarea "x"
drag, startPoint x: 754, startPoint y: 473, endPoint x: 488, endPoint y: 475, distance: 265.6
click at [490, 475] on textarea "Ice O Matic Model# ICE0400HA6 Serial#:15111280010080 Found unit moving off bin …" at bounding box center [731, 407] width 482 height 167
type textarea "Ice O Matic Model# ICE0400HA6 Serial#:15111280010080 Found unit moving off bin …"
click at [490, 211] on textarea "Ice maker on soda fountain is falling off Customer PO 7005281237-10" at bounding box center [731, 236] width 482 height 81
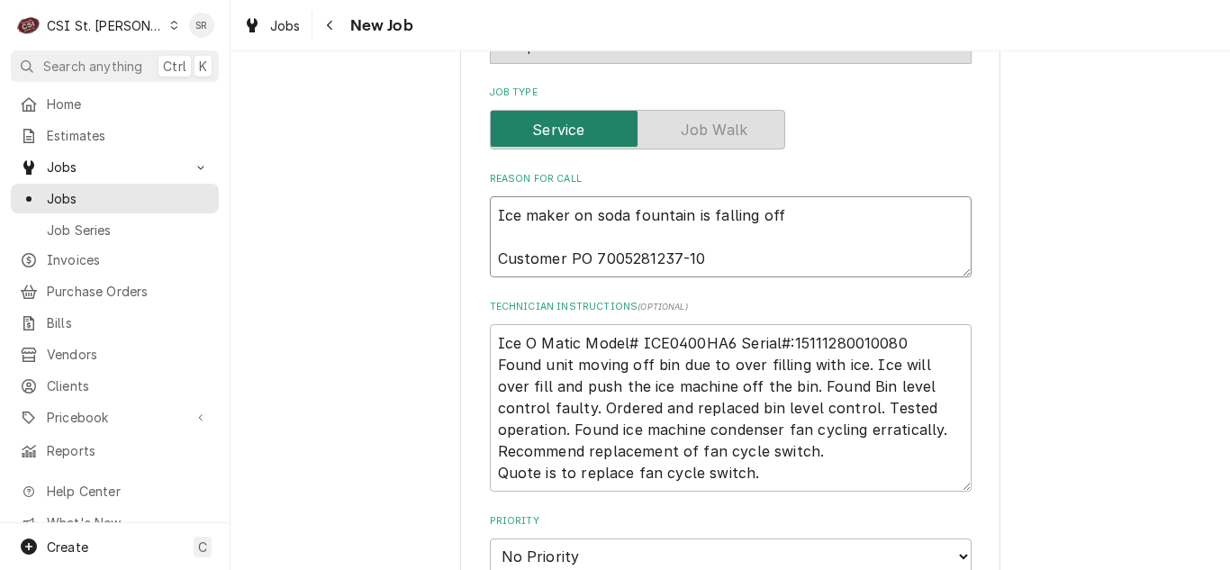
paste textarea "Quote is to replace fan cycle switch."
type textarea "x"
type textarea "Quote is to replace fan cycle [DOMAIN_NAME] maker on soda fountain is falling o…"
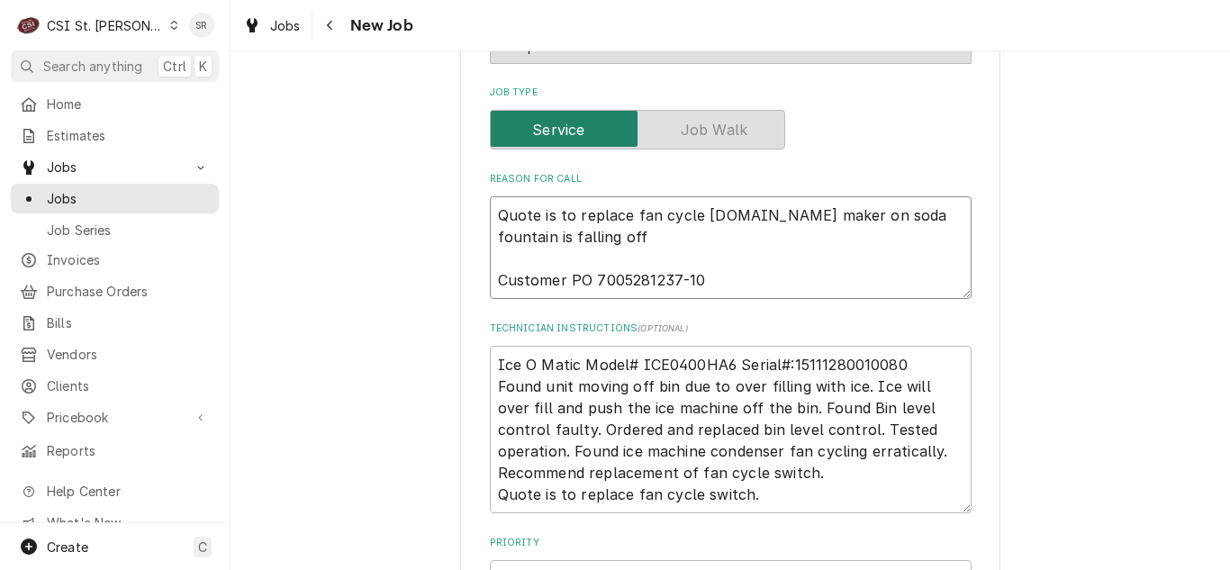
type textarea "x"
type textarea "Quote is to replace fan cycle switch. Ice maker on soda fountain is falling off…"
type textarea "x"
type textarea "Quote is to replace fan cycle switch. Ice maker on soda fountain is falling off…"
drag, startPoint x: 752, startPoint y: 496, endPoint x: 490, endPoint y: 496, distance: 262.0
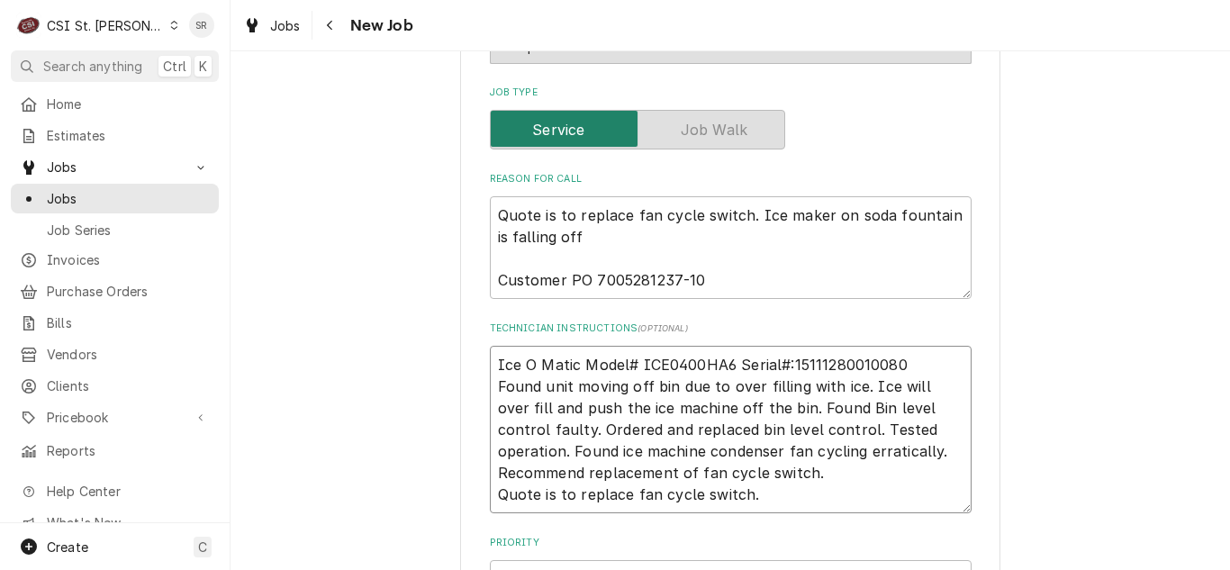
click at [490, 496] on textarea "Ice O Matic Model# ICE0400HA6 Serial#:15111280010080 Found unit moving off bin …" at bounding box center [731, 429] width 482 height 167
type textarea "x"
type textarea "Ice O Matic Model# ICE0400HA6 Serial#:15111280010080 Found unit moving off bin …"
type textarea "x"
type textarea "Ice O Matic Model# ICE0400HA6 Serial#:15111280010080 Found unit moving off bin …"
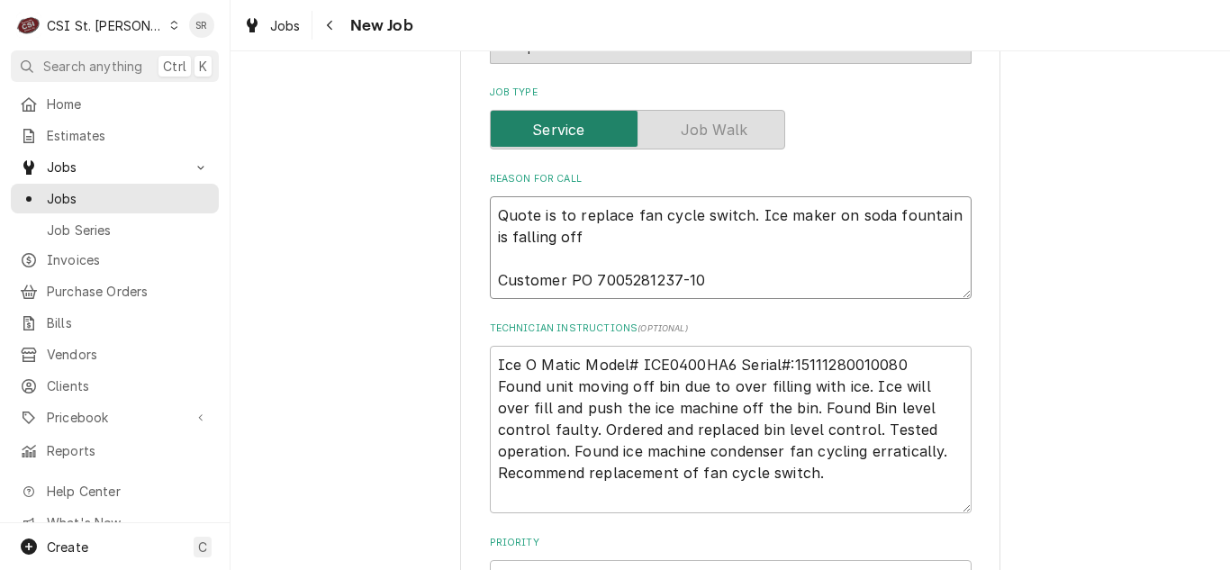
drag, startPoint x: 589, startPoint y: 236, endPoint x: 737, endPoint y: 220, distance: 149.5
click at [737, 220] on textarea "Quote is to replace fan cycle switch. Ice maker on soda fountain is falling off…" at bounding box center [731, 247] width 482 height 103
click at [769, 217] on textarea "Quote is to replace fan cycle switch. Ice maker on soda fountain is falling off…" at bounding box center [731, 247] width 482 height 103
click at [737, 212] on textarea "Quote is to replace fan cycle switch. Ice maker on soda fountain is falling off…" at bounding box center [731, 247] width 482 height 103
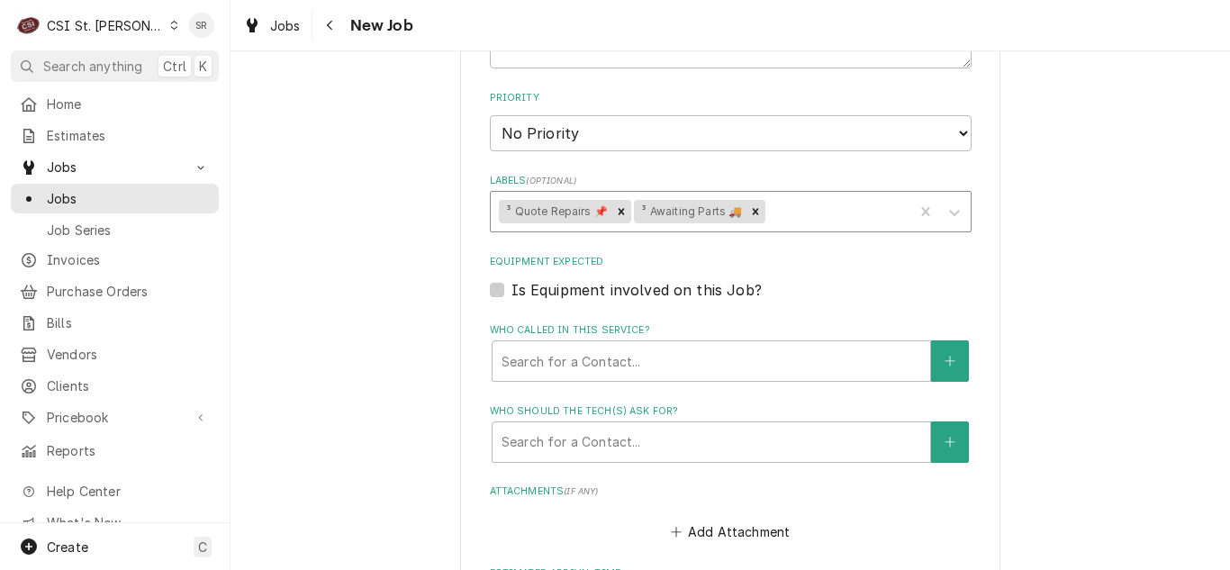
scroll to position [1185, 0]
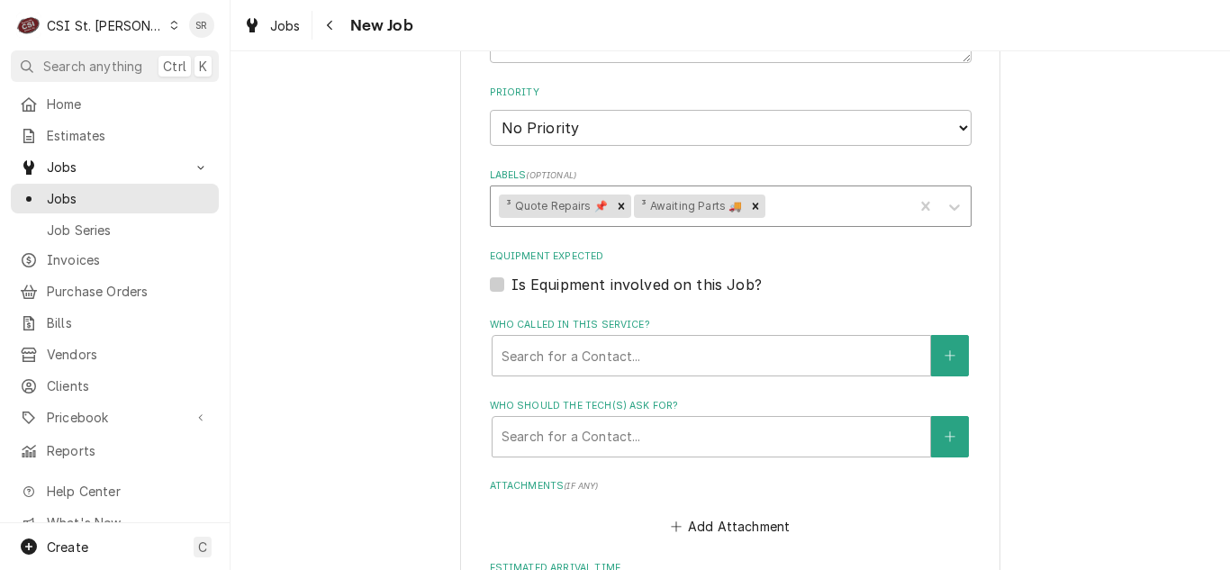
click at [781, 214] on div "Labels" at bounding box center [836, 206] width 135 height 32
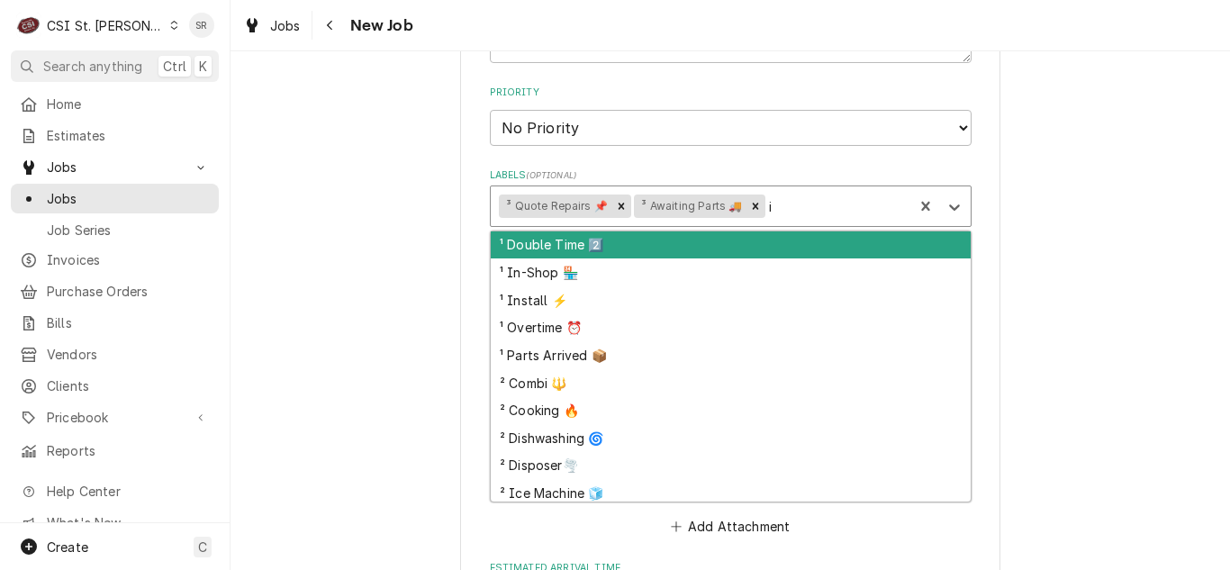
type input "ic"
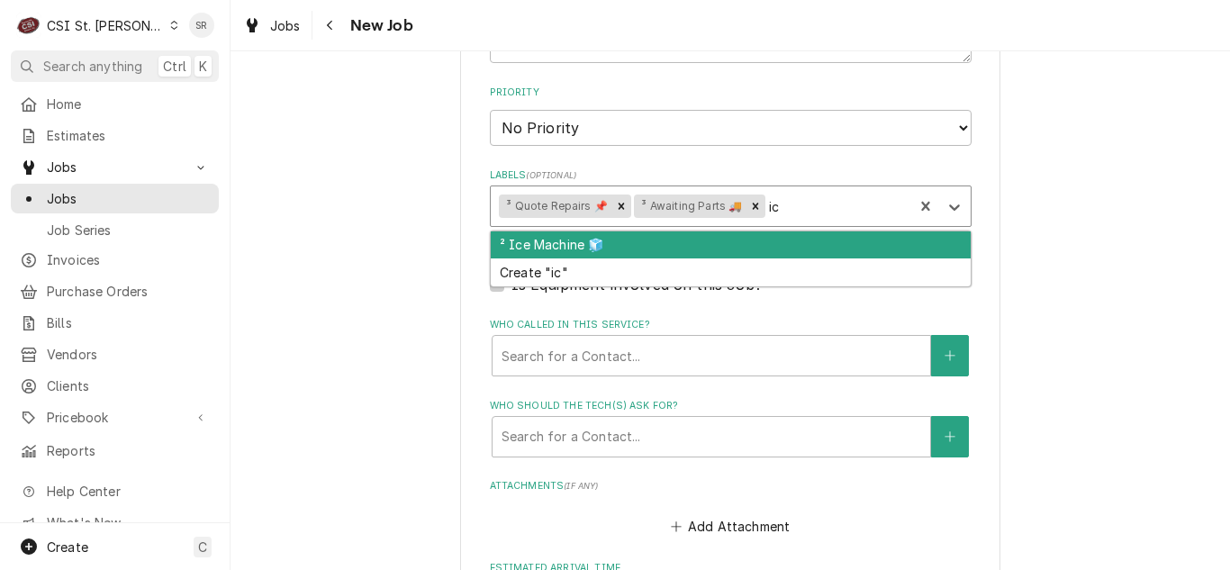
click at [755, 243] on div "² Ice Machine 🧊" at bounding box center [731, 245] width 480 height 28
type textarea "x"
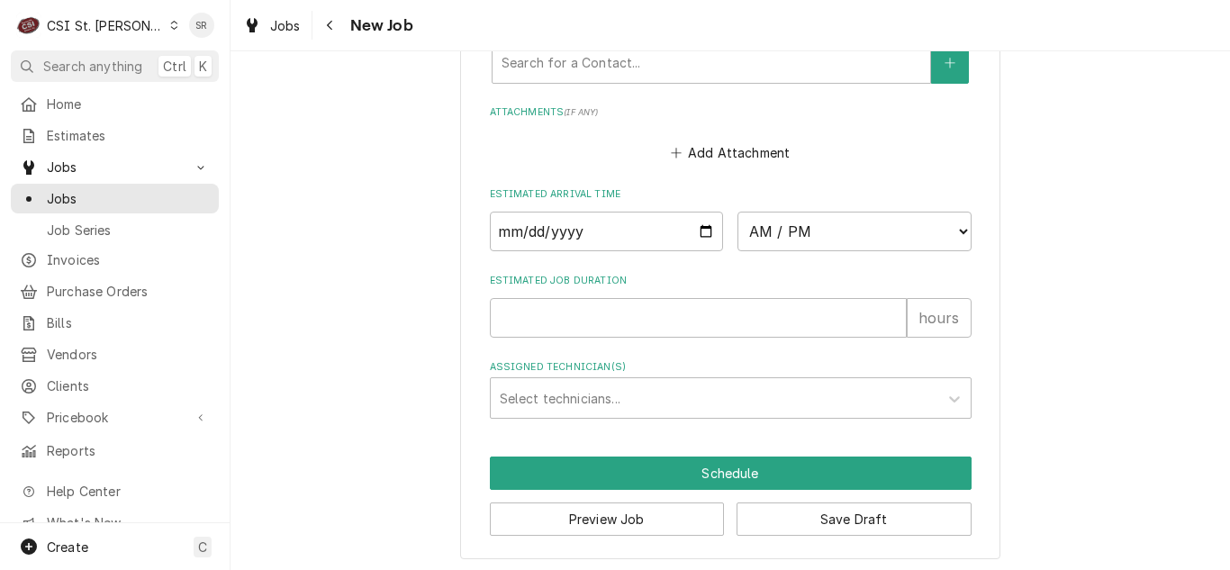
scroll to position [1563, 0]
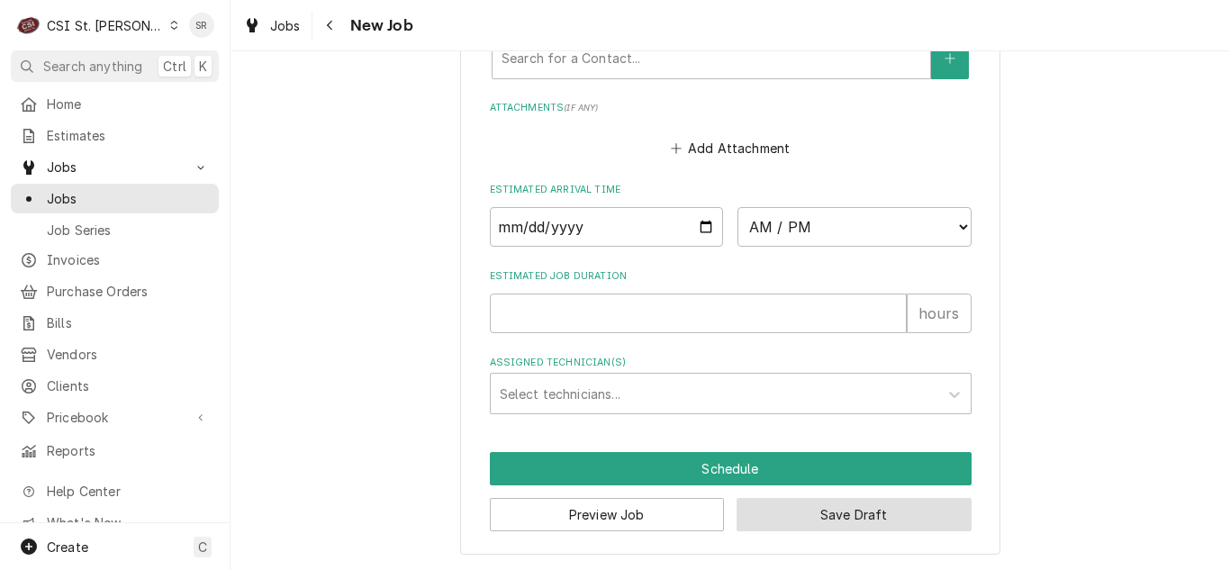
click at [795, 516] on button "Save Draft" at bounding box center [854, 514] width 235 height 33
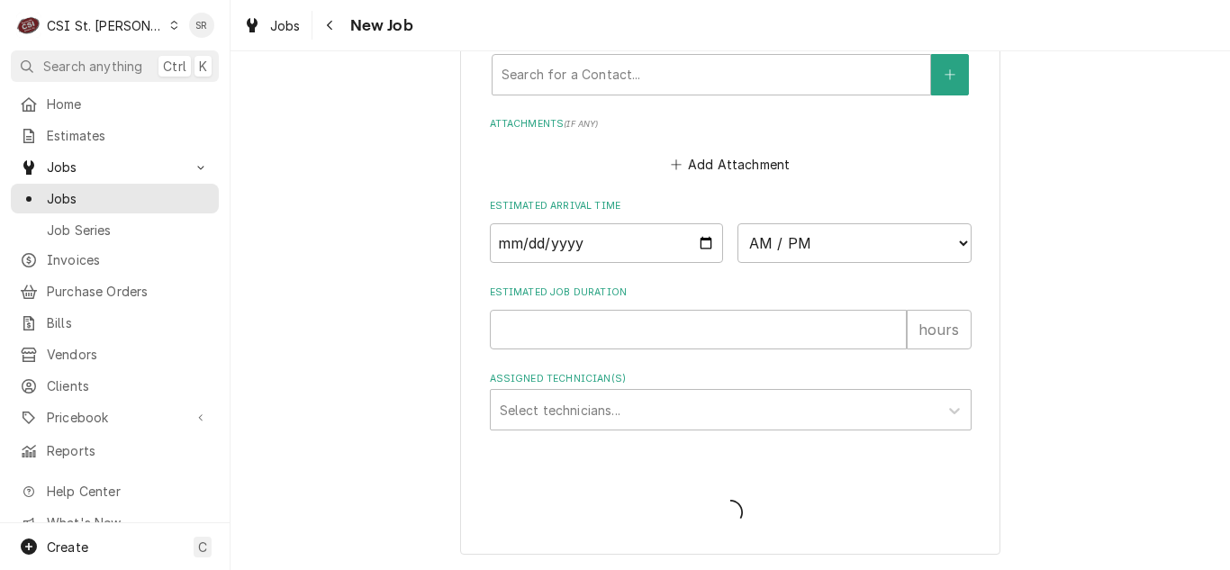
scroll to position [1547, 0]
type textarea "x"
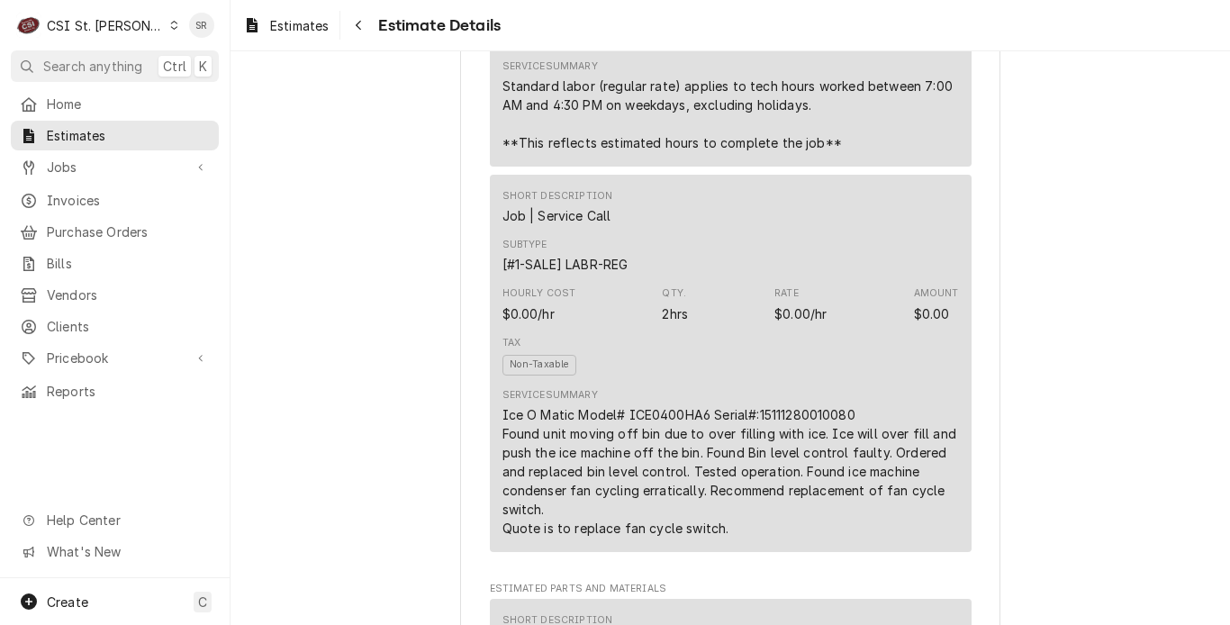
scroll to position [1531, 0]
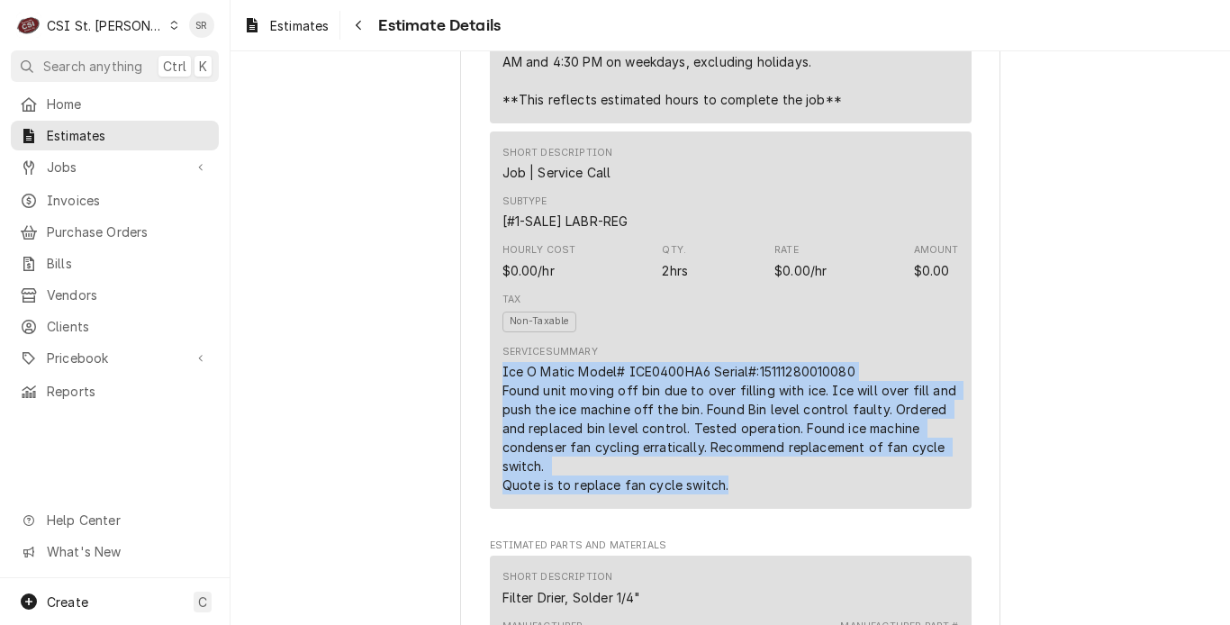
drag, startPoint x: 728, startPoint y: 527, endPoint x: 496, endPoint y: 413, distance: 257.7
click at [502, 413] on div "Ice O Matic Model# ICE0400HA6 Serial#:15111280010080 Found unit moving off bin …" at bounding box center [730, 428] width 457 height 132
copy div "Ice O Matic Model# ICE0400HA6 Serial#:15111280010080 Found unit moving off bin …"
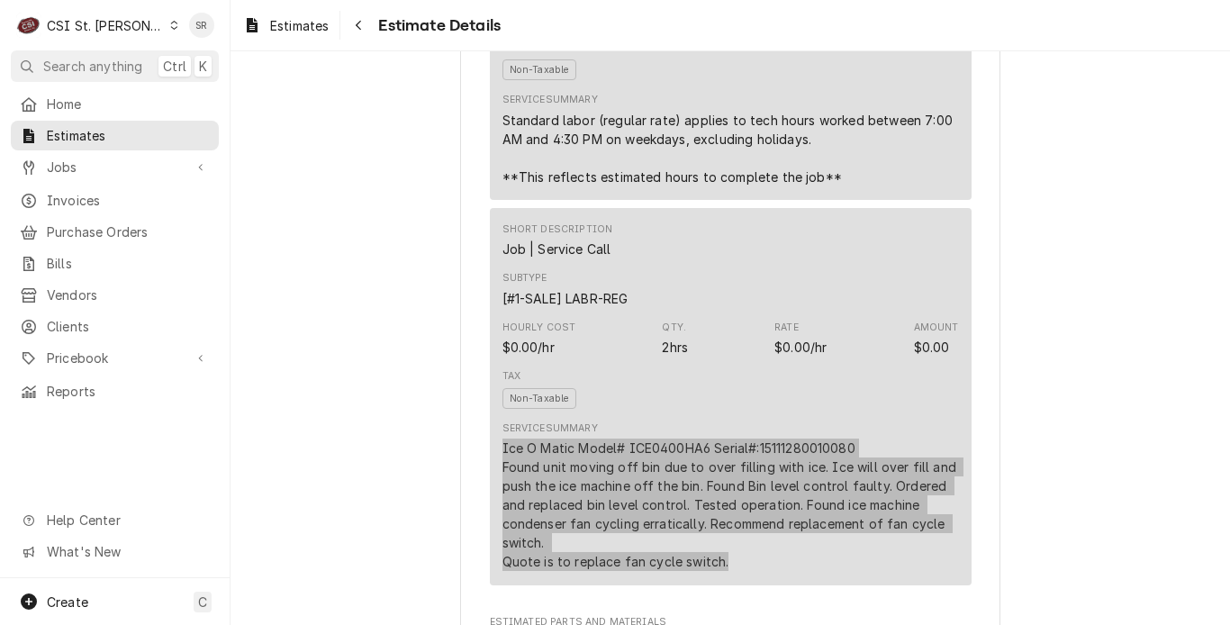
scroll to position [1607, 0]
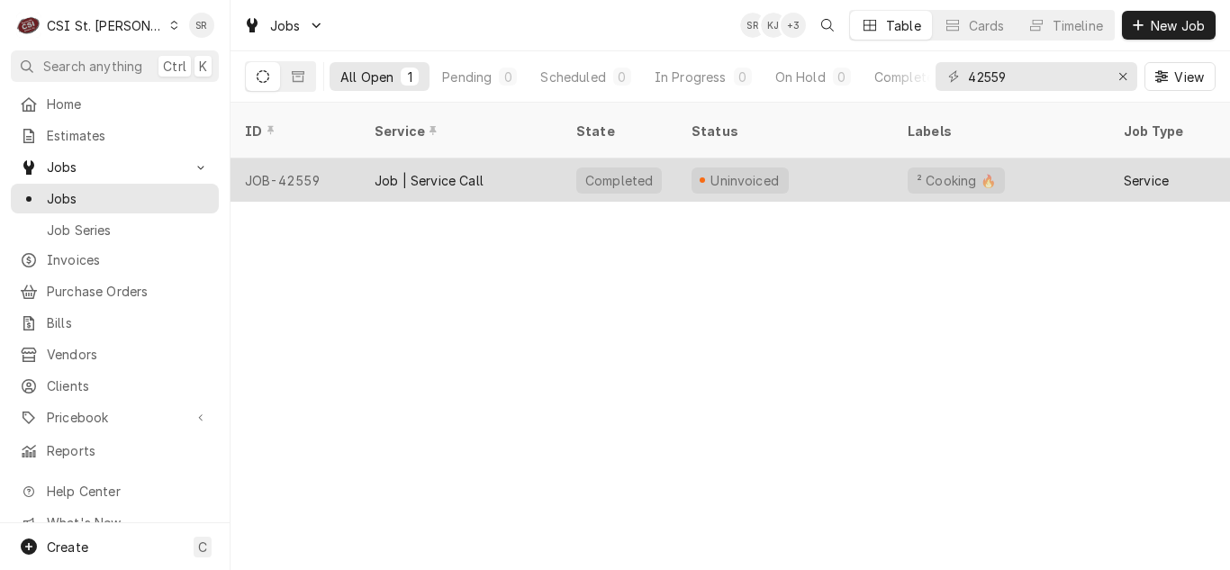
click at [724, 176] on div "Uninvoiced" at bounding box center [785, 179] width 216 height 43
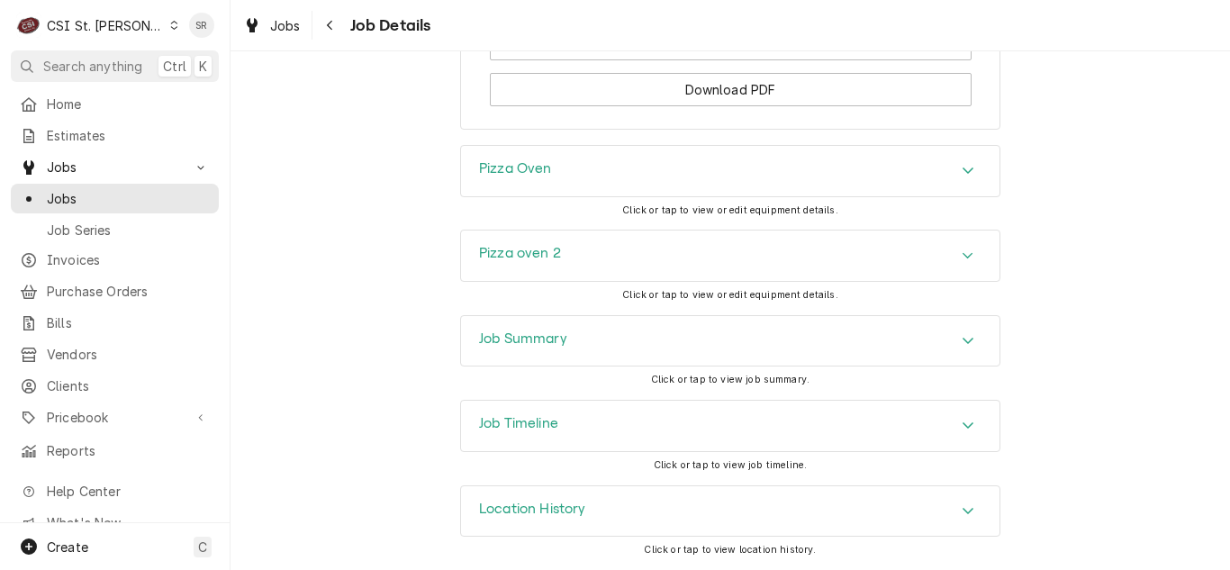
click at [531, 321] on div "Job Summary" at bounding box center [730, 341] width 538 height 50
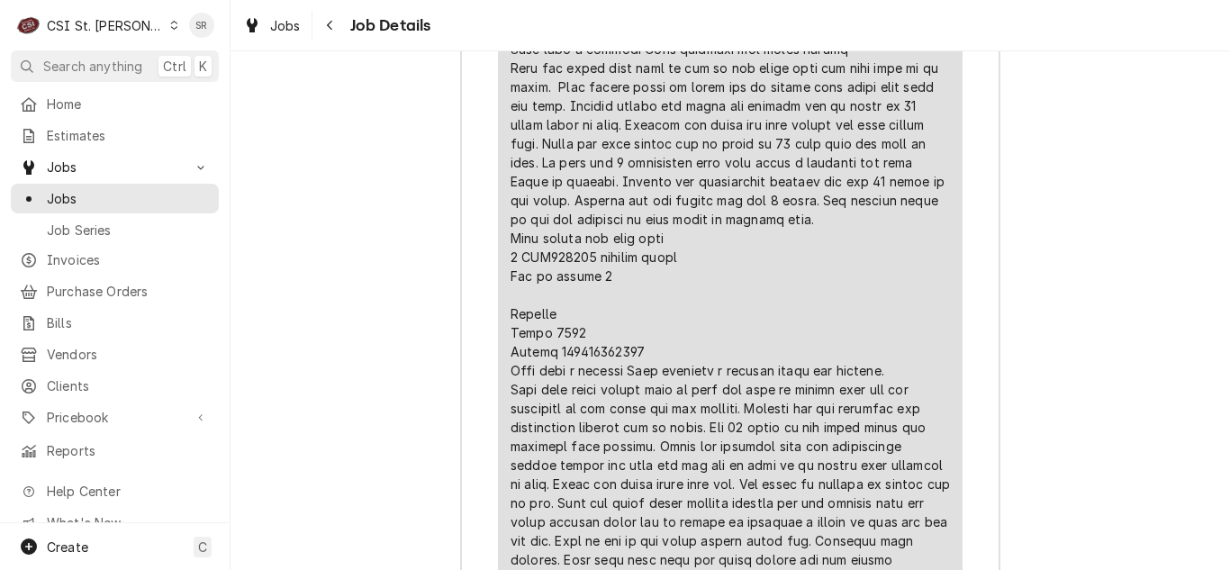
scroll to position [4179, 0]
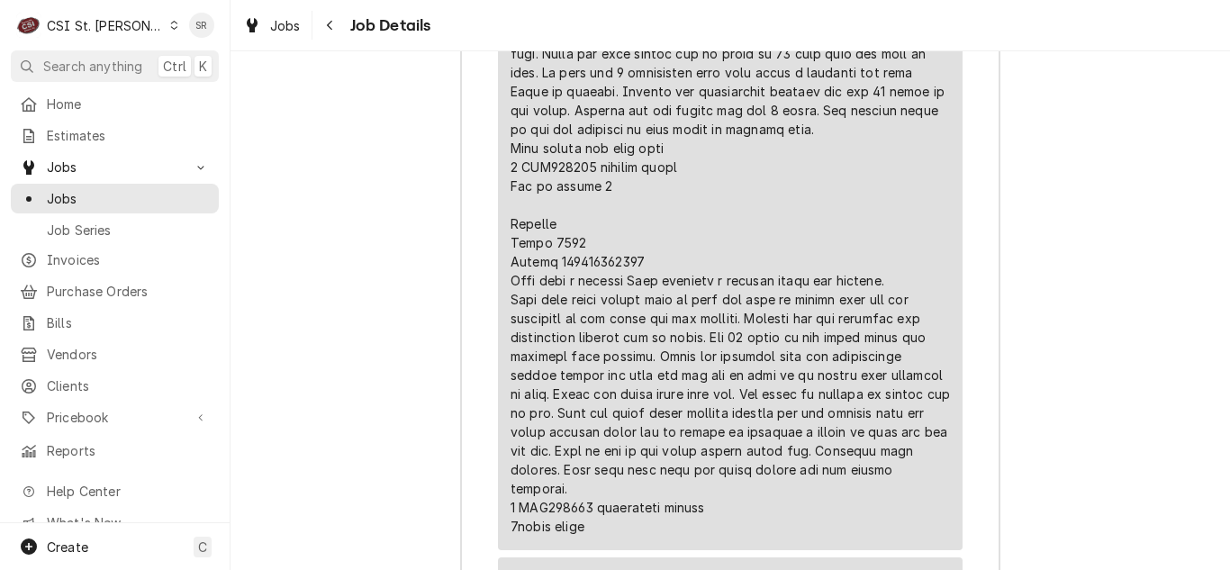
click at [88, 26] on div "CSI St. [PERSON_NAME]" at bounding box center [105, 25] width 117 height 19
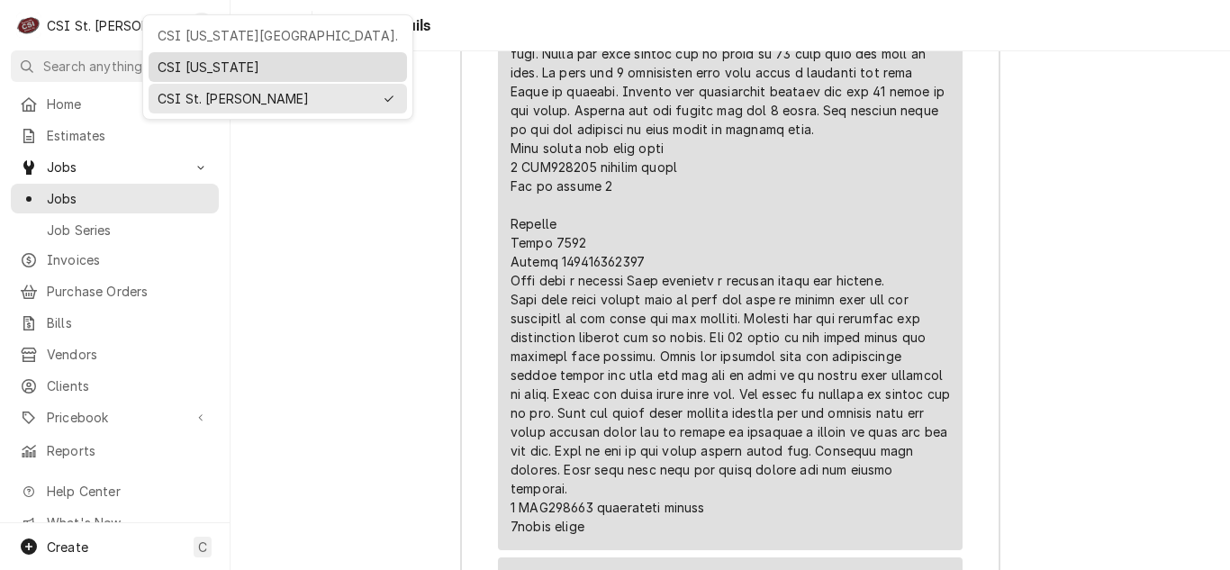
click at [192, 58] on div "CSI [US_STATE]" at bounding box center [278, 67] width 240 height 19
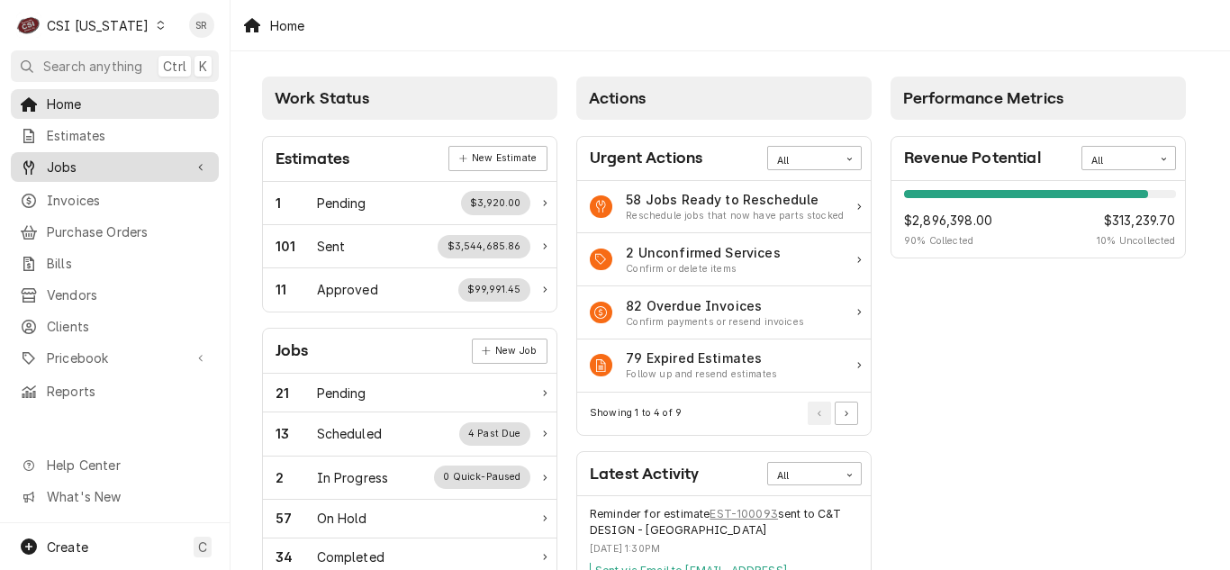
click at [76, 158] on span "Jobs" at bounding box center [115, 167] width 136 height 19
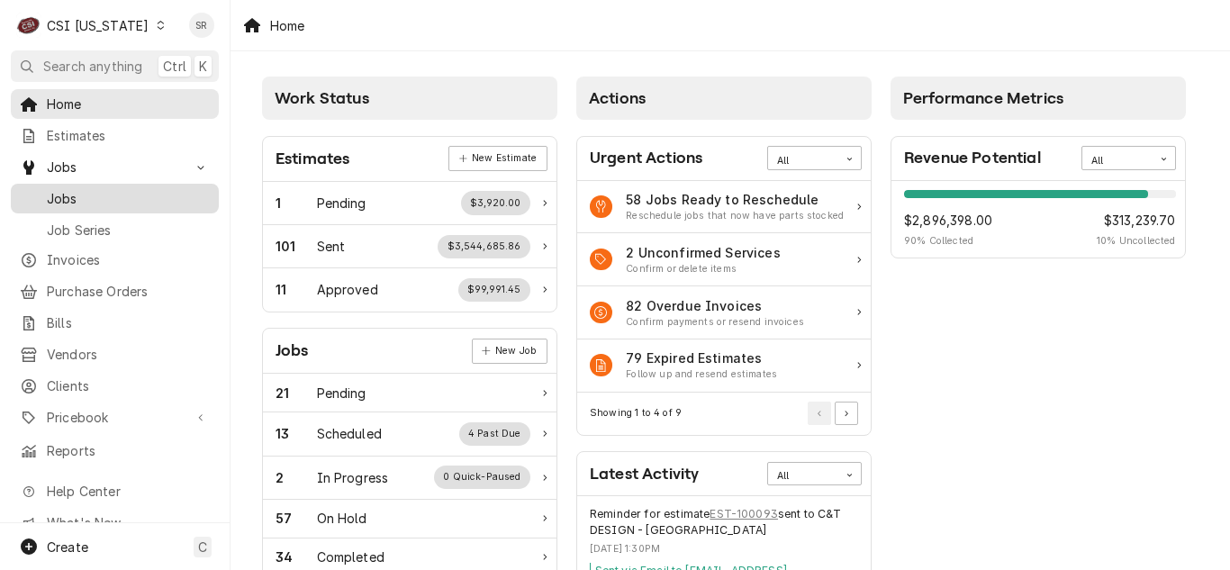
click at [69, 197] on span "Jobs" at bounding box center [128, 198] width 163 height 19
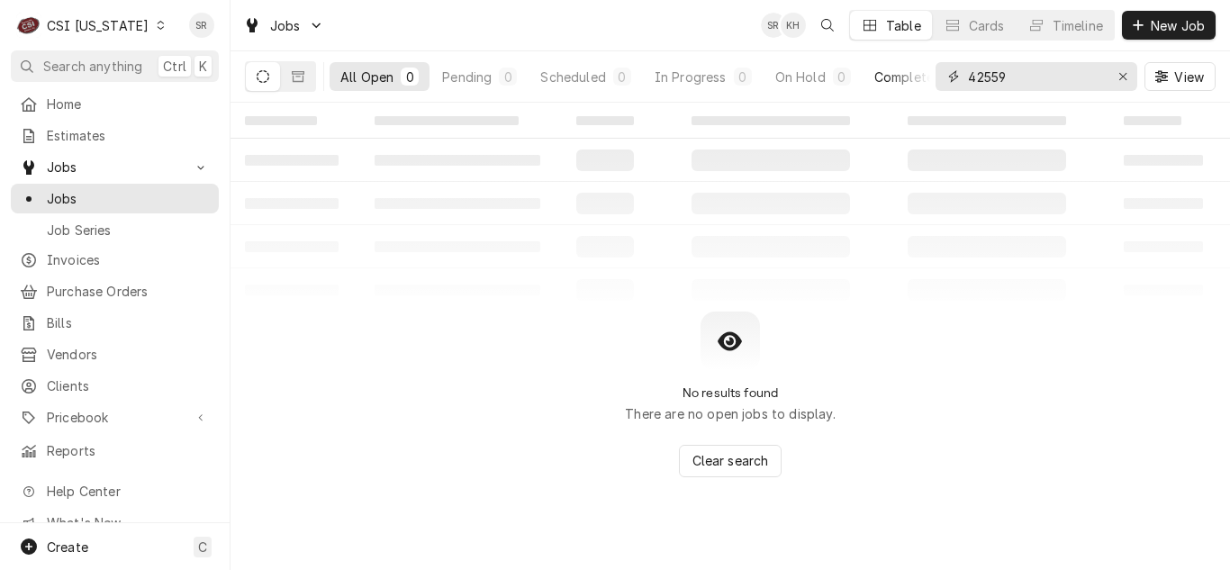
drag, startPoint x: 1007, startPoint y: 79, endPoint x: 928, endPoint y: 79, distance: 78.3
click at [928, 79] on div "All Open 0 Pending 0 Scheduled 0 In Progress 0 On Hold 0 Completed 0 42559 View" at bounding box center [730, 76] width 971 height 50
type input "100562"
click at [309, 76] on button "Dynamic Content Wrapper" at bounding box center [298, 76] width 34 height 29
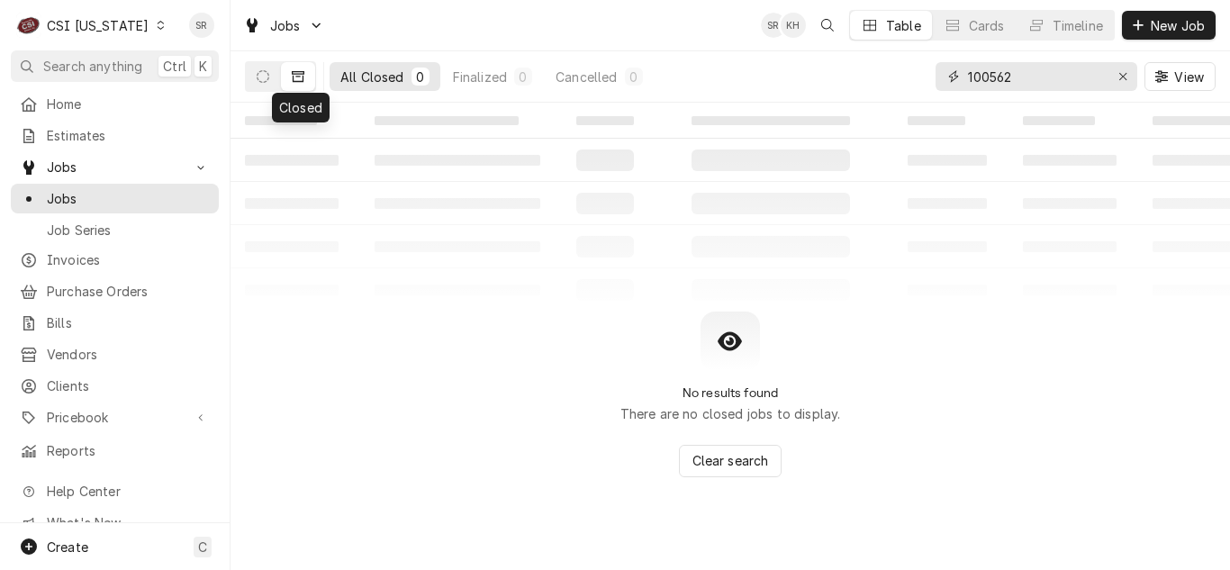
click at [1035, 78] on input "100562" at bounding box center [1035, 76] width 135 height 29
click at [72, 267] on link "Invoices" at bounding box center [115, 260] width 208 height 30
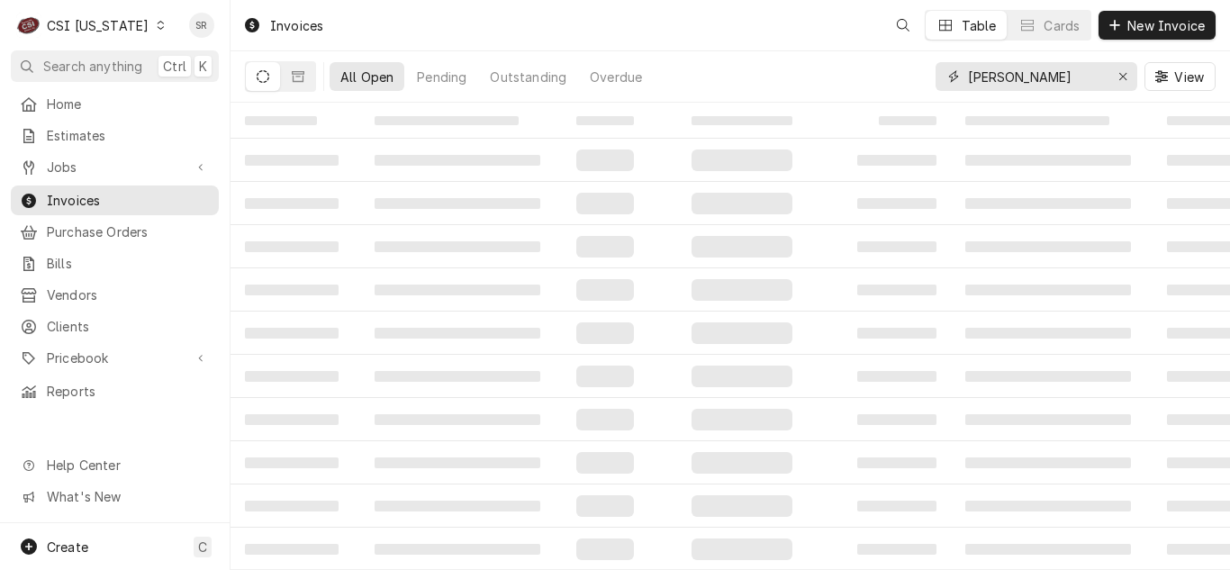
click at [920, 60] on div "All Open Pending Outstanding Overdue [PERSON_NAME] middle View" at bounding box center [730, 76] width 971 height 50
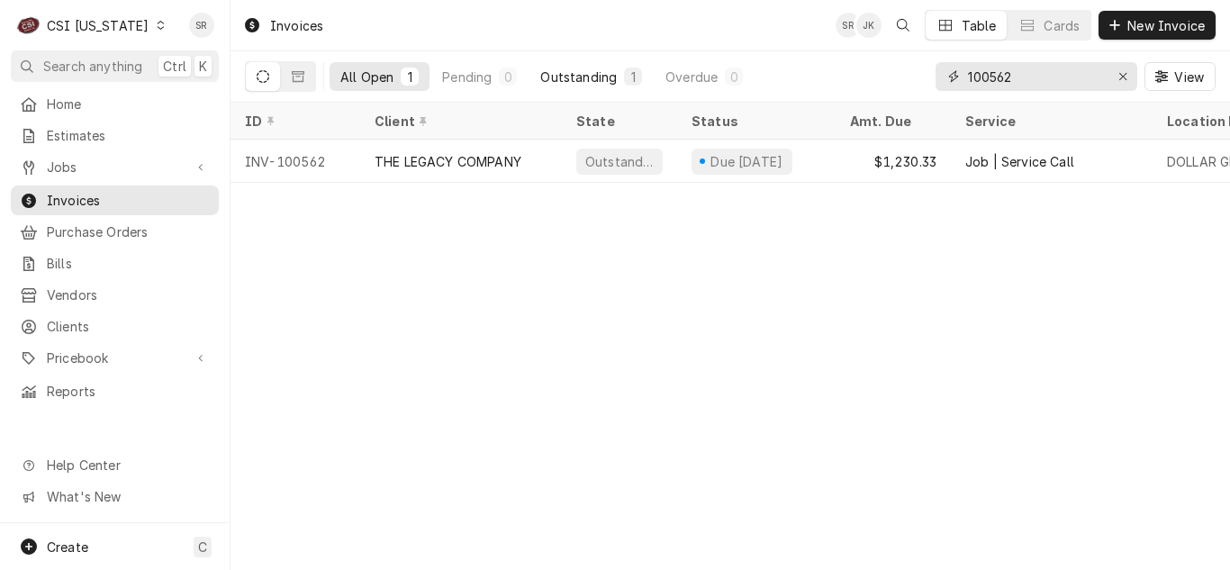
type input "100562"
click at [628, 82] on div "1" at bounding box center [633, 77] width 11 height 19
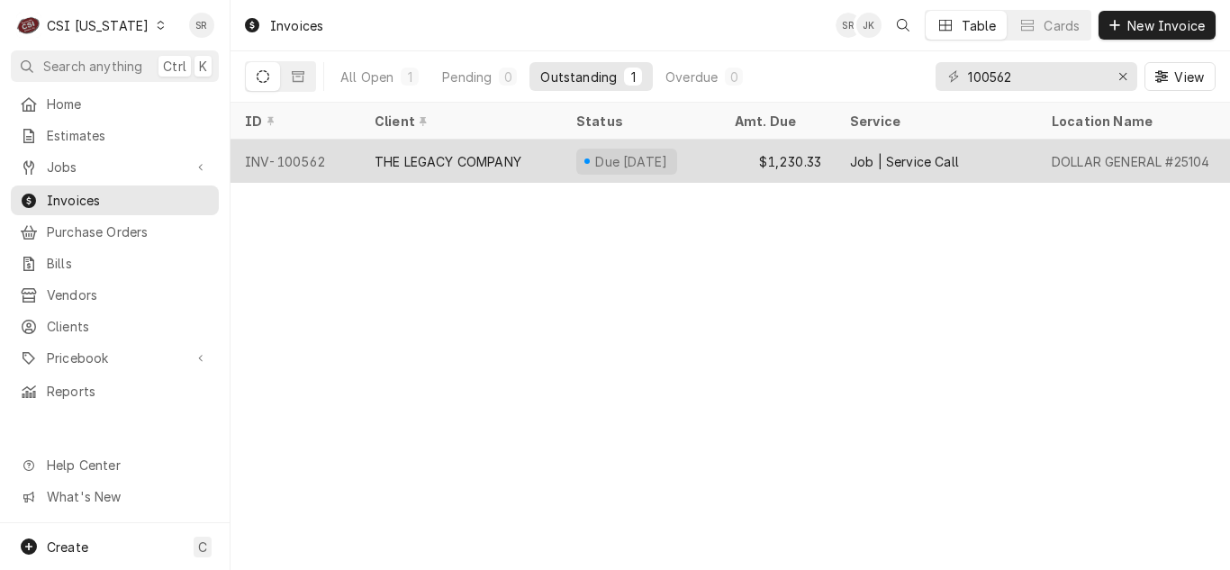
click at [480, 157] on div "THE LEGACY COMPANY" at bounding box center [448, 161] width 147 height 19
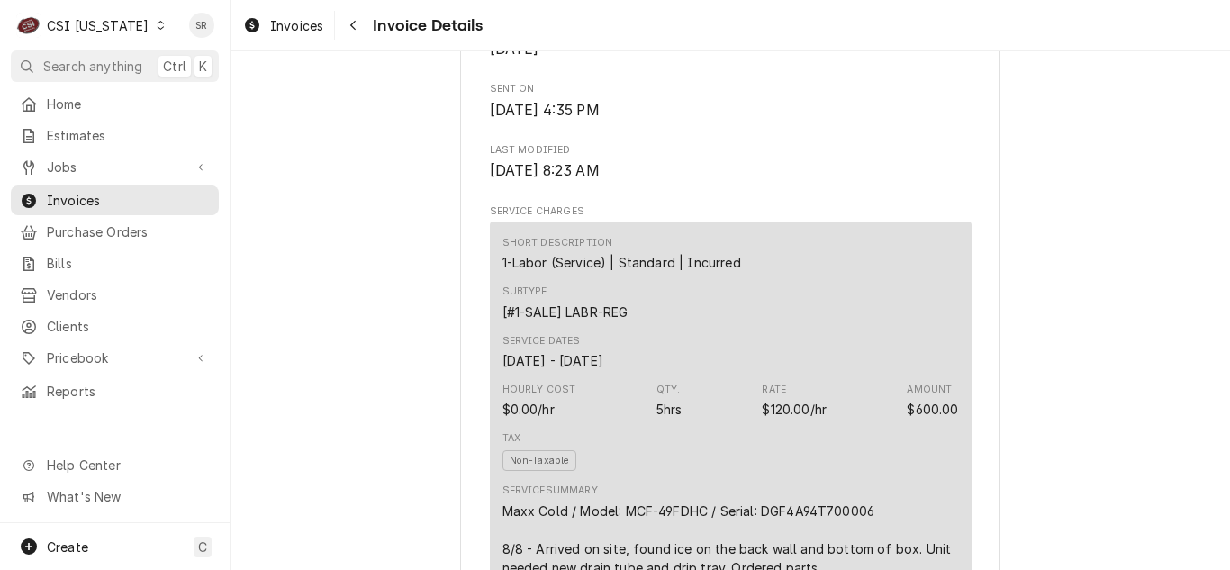
scroll to position [1171, 0]
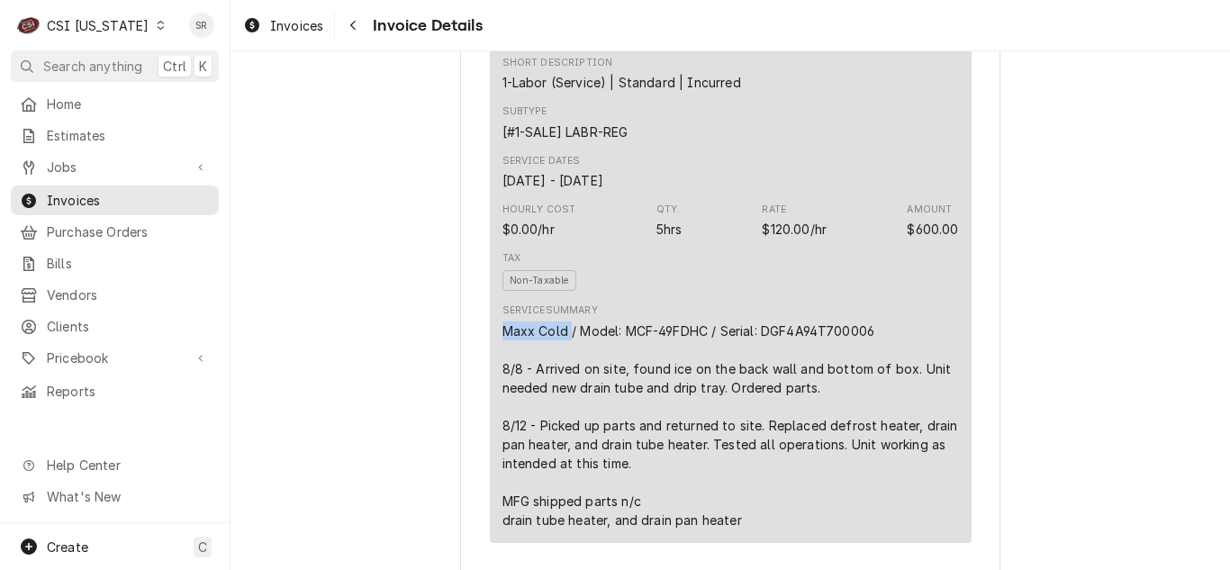
drag, startPoint x: 563, startPoint y: 392, endPoint x: 489, endPoint y: 389, distance: 73.9
click at [490, 389] on div "Short Description 1-Labor (Service) | Standard | Incurred Subtype [#1-SALE] LAB…" at bounding box center [731, 292] width 482 height 502
copy div "Maxx Cold"
